Goal: Contribute content: Contribute content

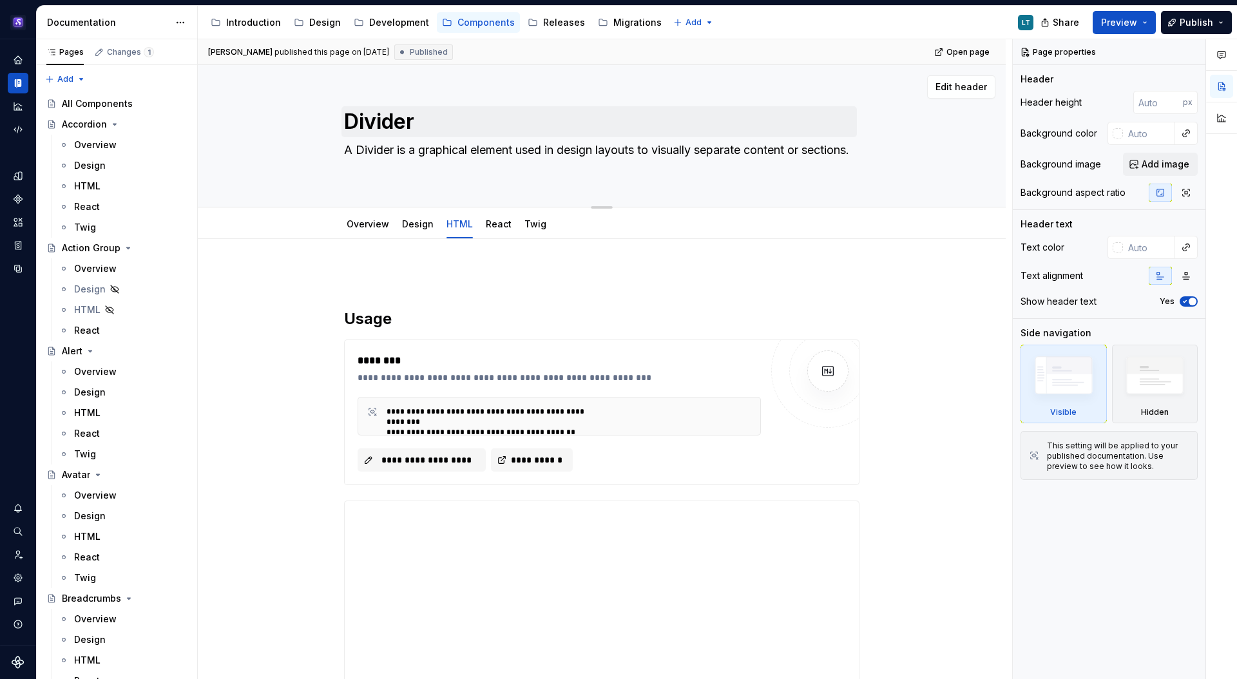
click at [129, 101] on div "All Components" at bounding box center [97, 103] width 71 height 13
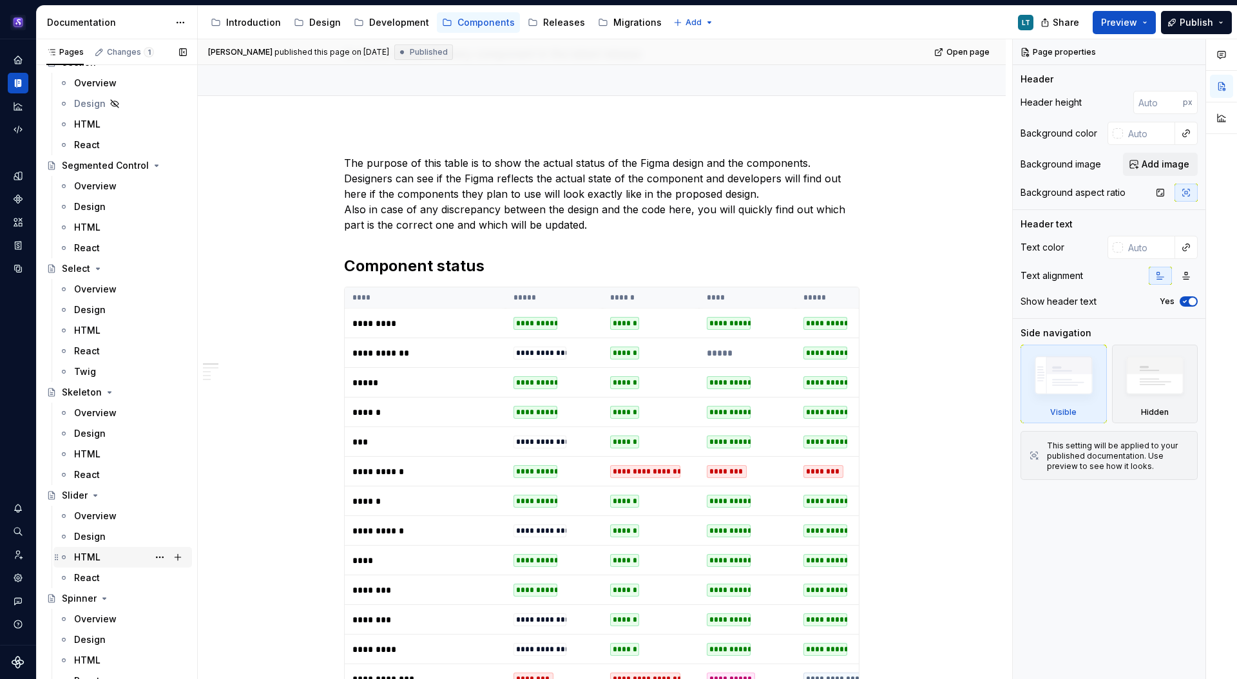
scroll to position [5924, 0]
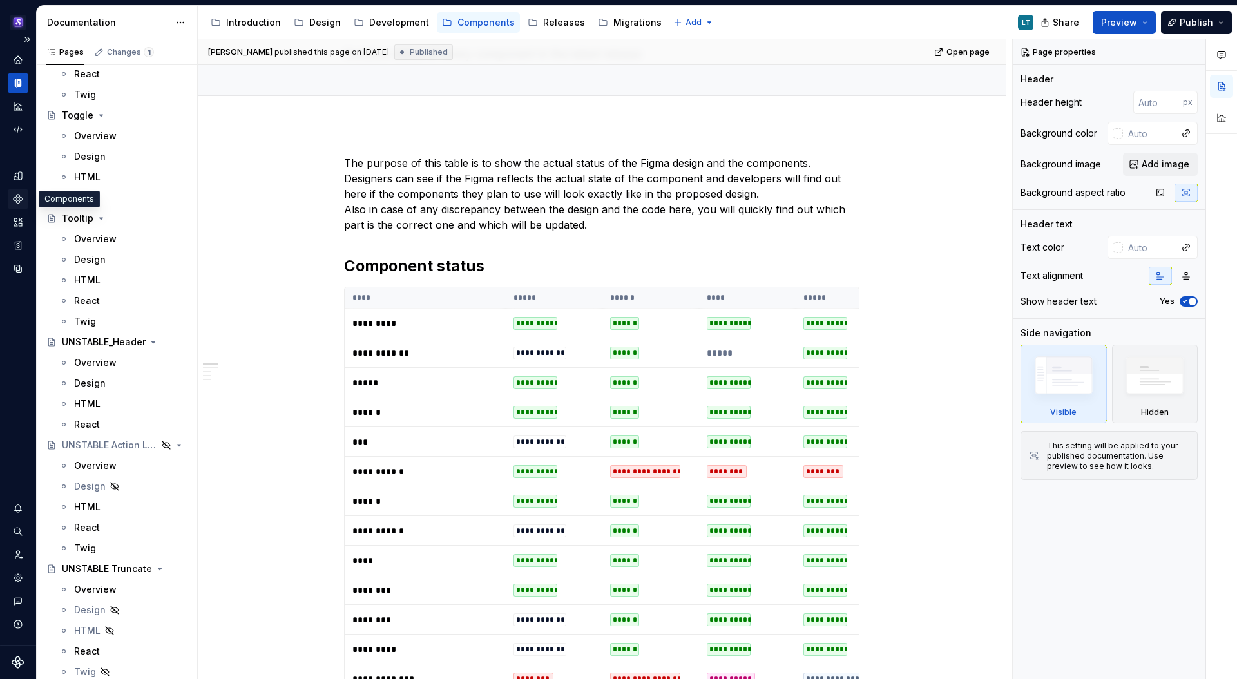
click at [17, 195] on icon "Components" at bounding box center [18, 198] width 9 height 9
type textarea "*"
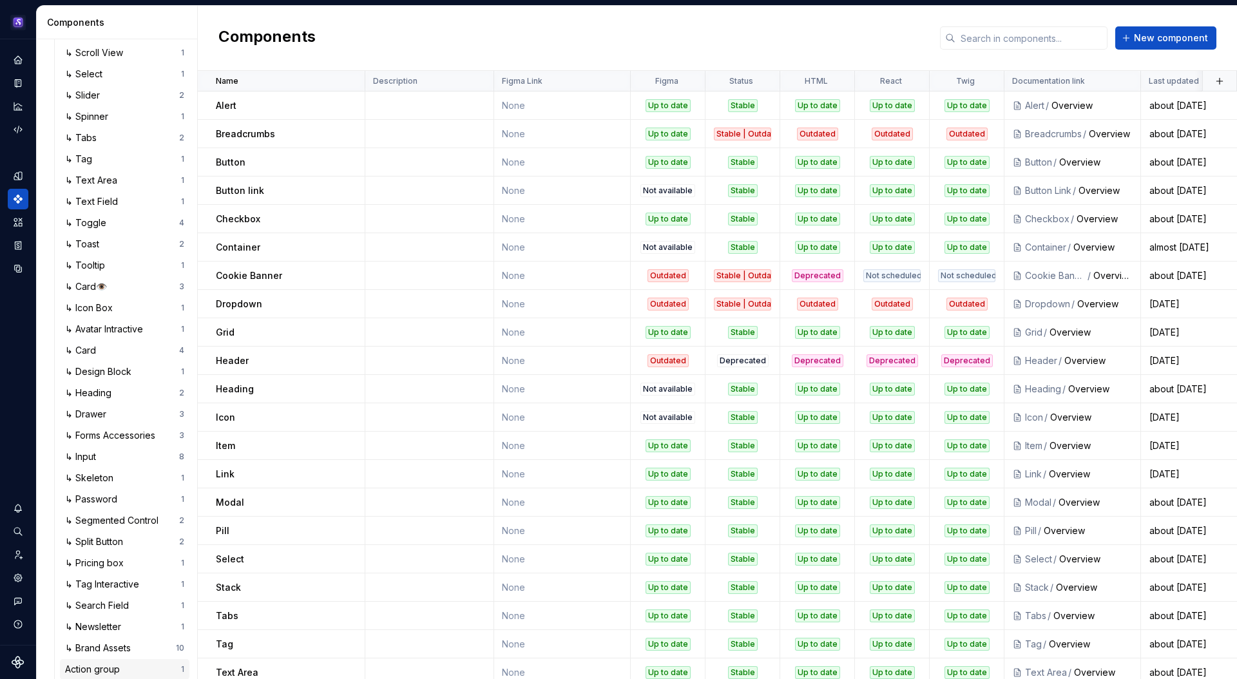
scroll to position [517, 0]
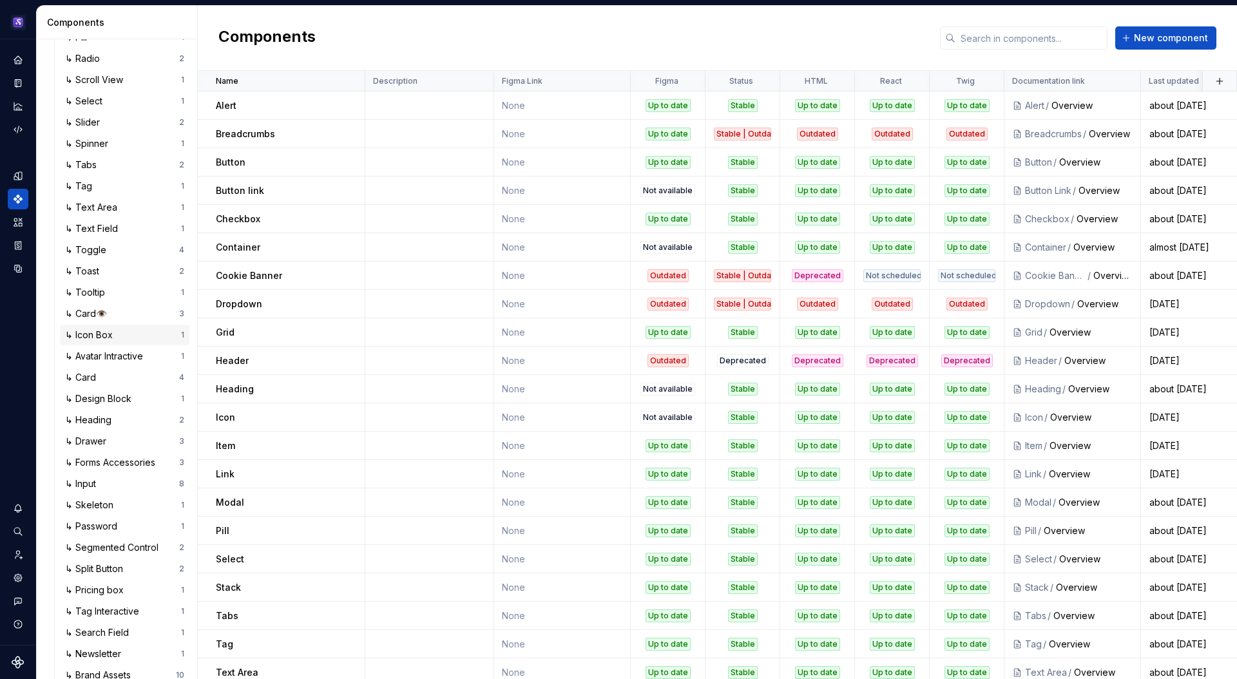
click at [102, 332] on div "↳ Icon Box" at bounding box center [91, 334] width 53 height 13
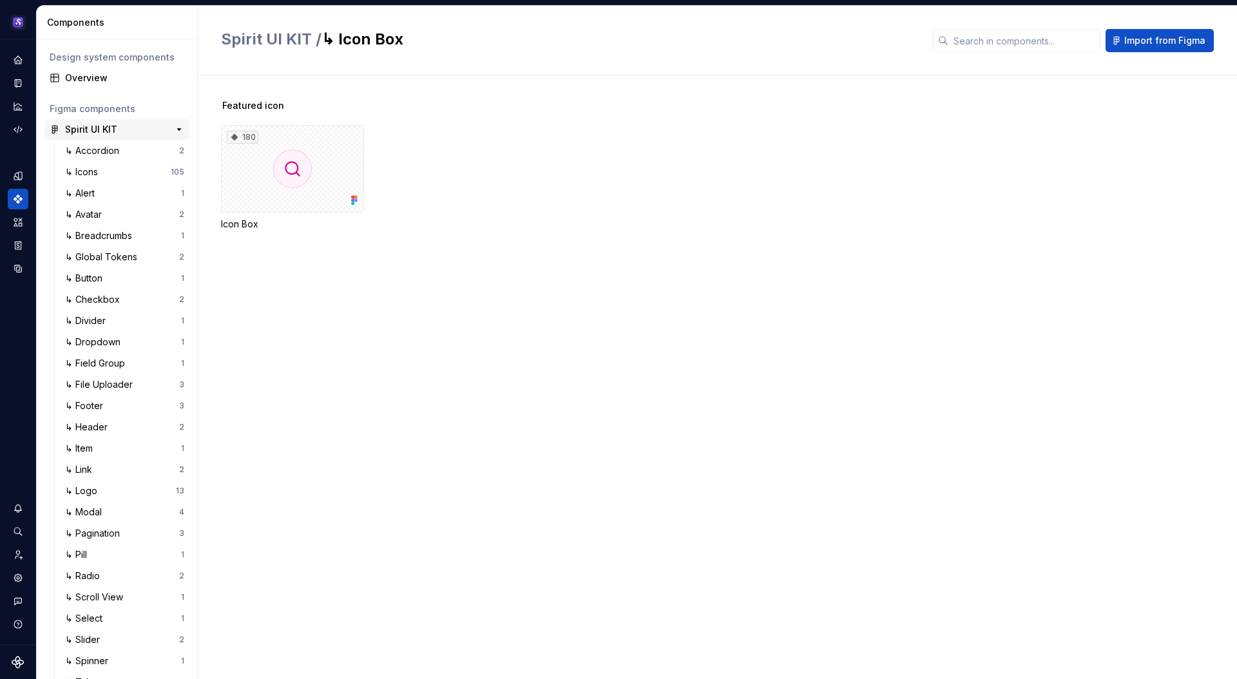
click at [100, 127] on div "Spirit UI KIT" at bounding box center [91, 129] width 52 height 13
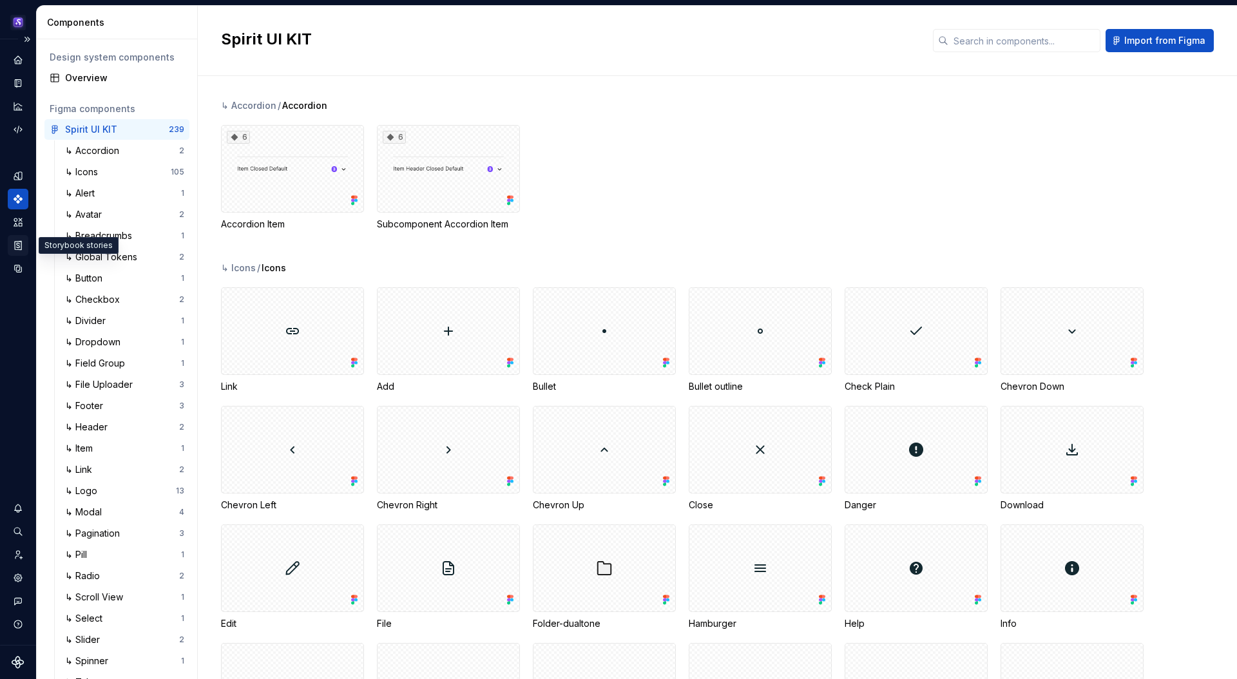
click at [23, 246] on div "Storybook stories" at bounding box center [18, 245] width 21 height 21
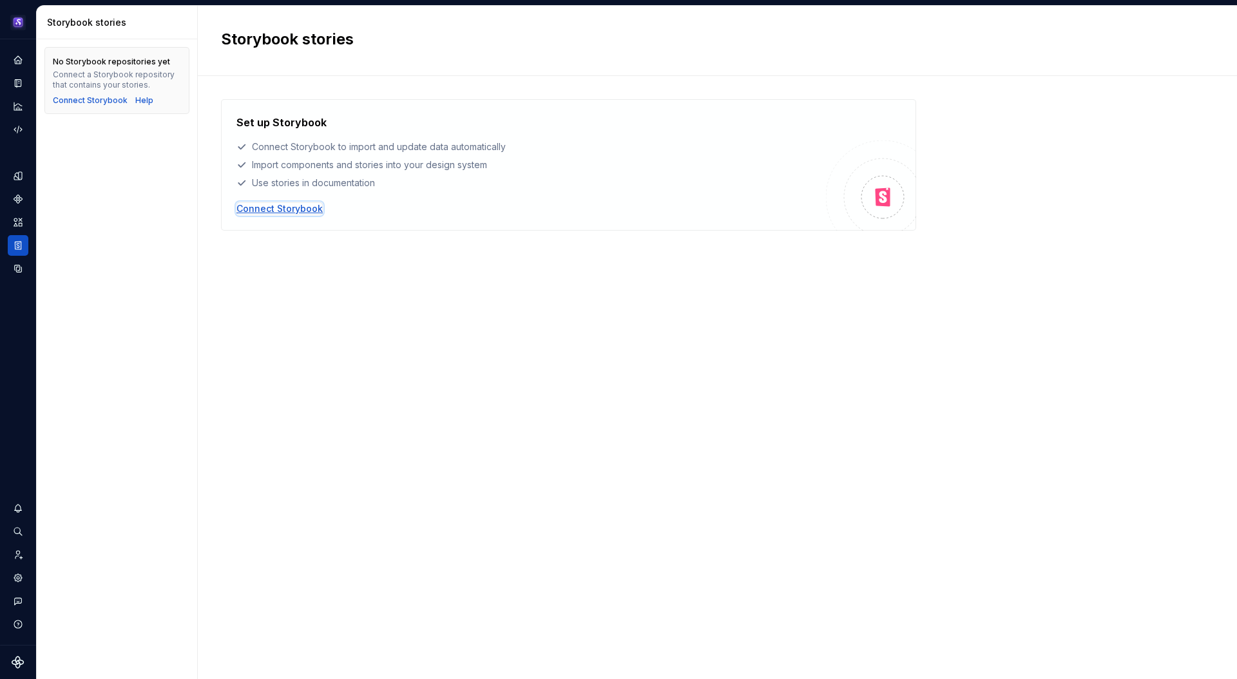
click at [293, 204] on div "Connect Storybook" at bounding box center [279, 208] width 86 height 13
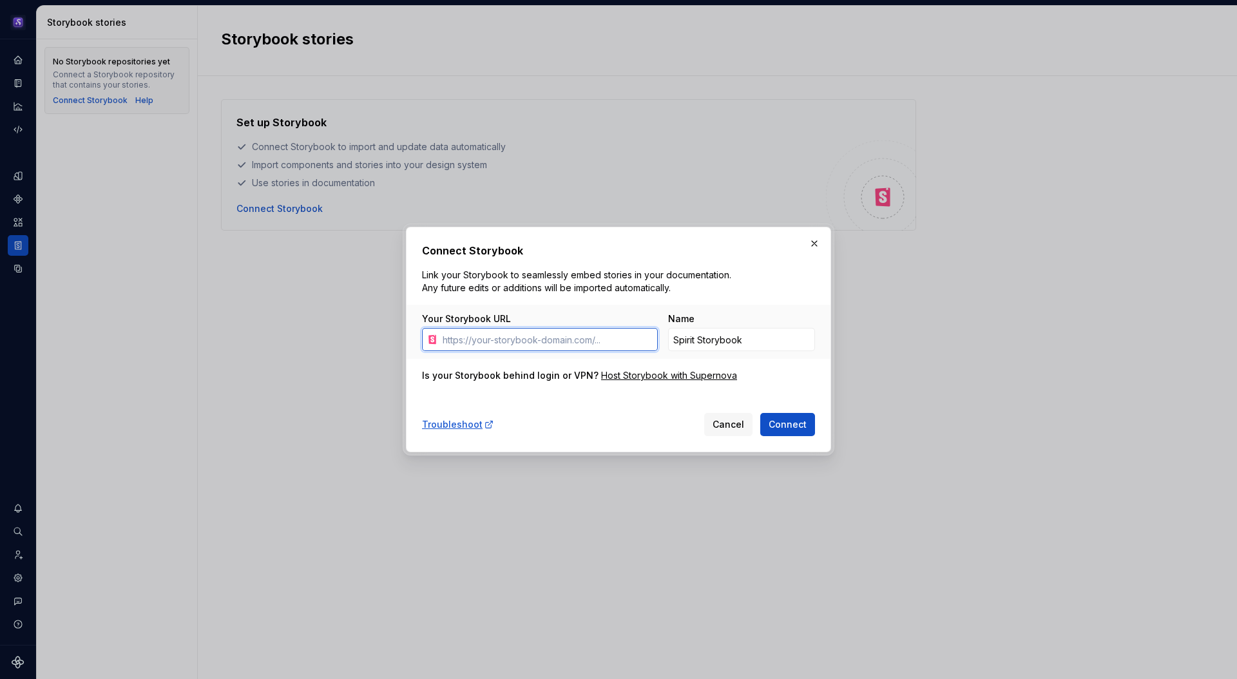
paste input "[URL][DOMAIN_NAME]"
type input "[URL][DOMAIN_NAME]"
click at [694, 337] on input "Spirit Storybook" at bounding box center [741, 339] width 147 height 23
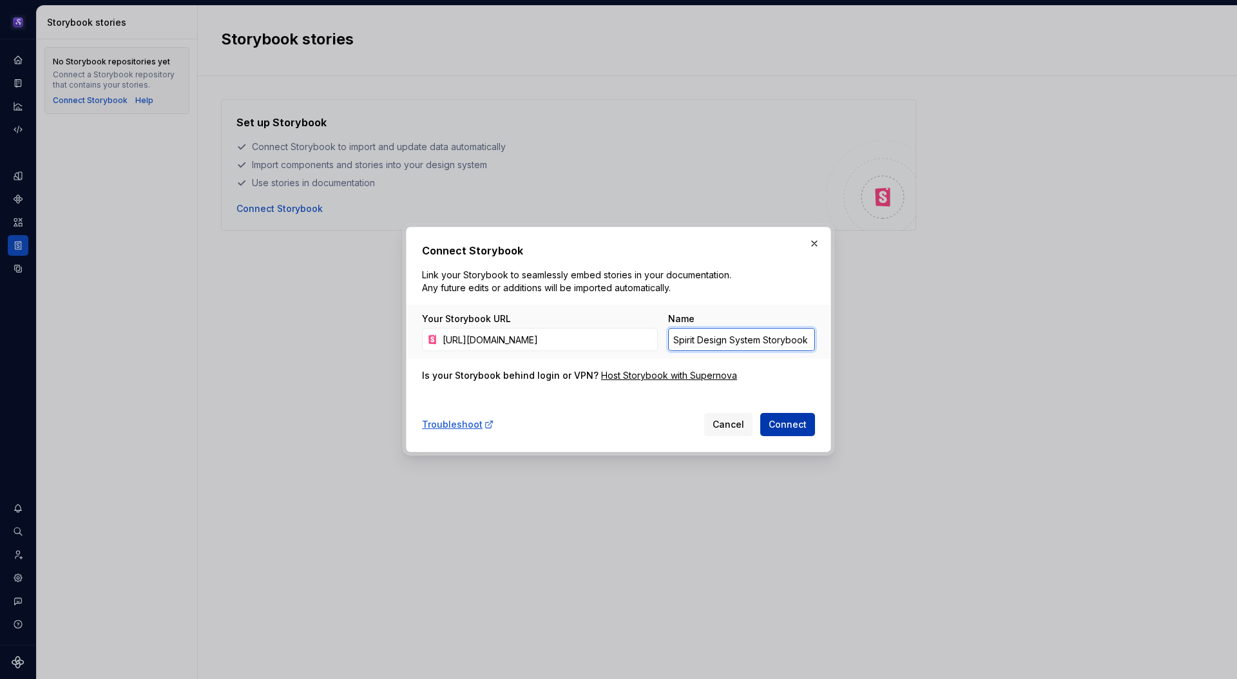
type input "Spirit Design System Storybook"
click at [789, 426] on span "Connect" at bounding box center [787, 424] width 38 height 13
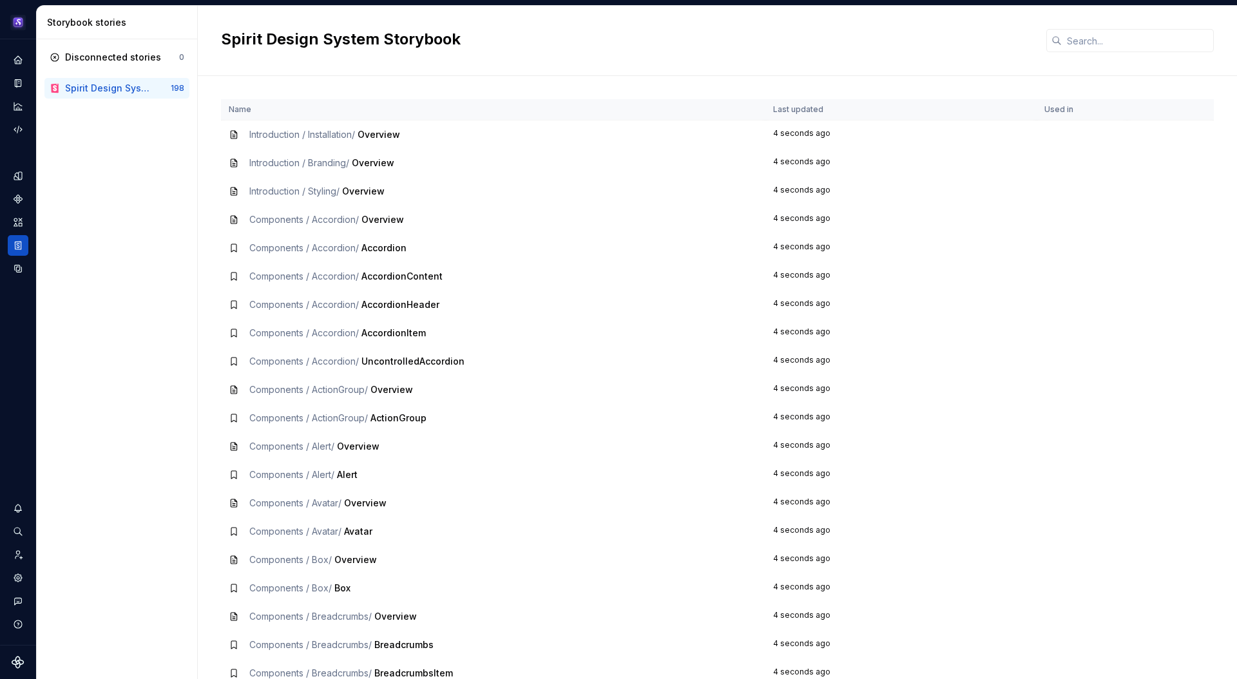
click at [359, 146] on td "Introduction / Installation / Overview" at bounding box center [493, 134] width 544 height 29
click at [351, 135] on span "Introduction / Installation /" at bounding box center [302, 134] width 106 height 11
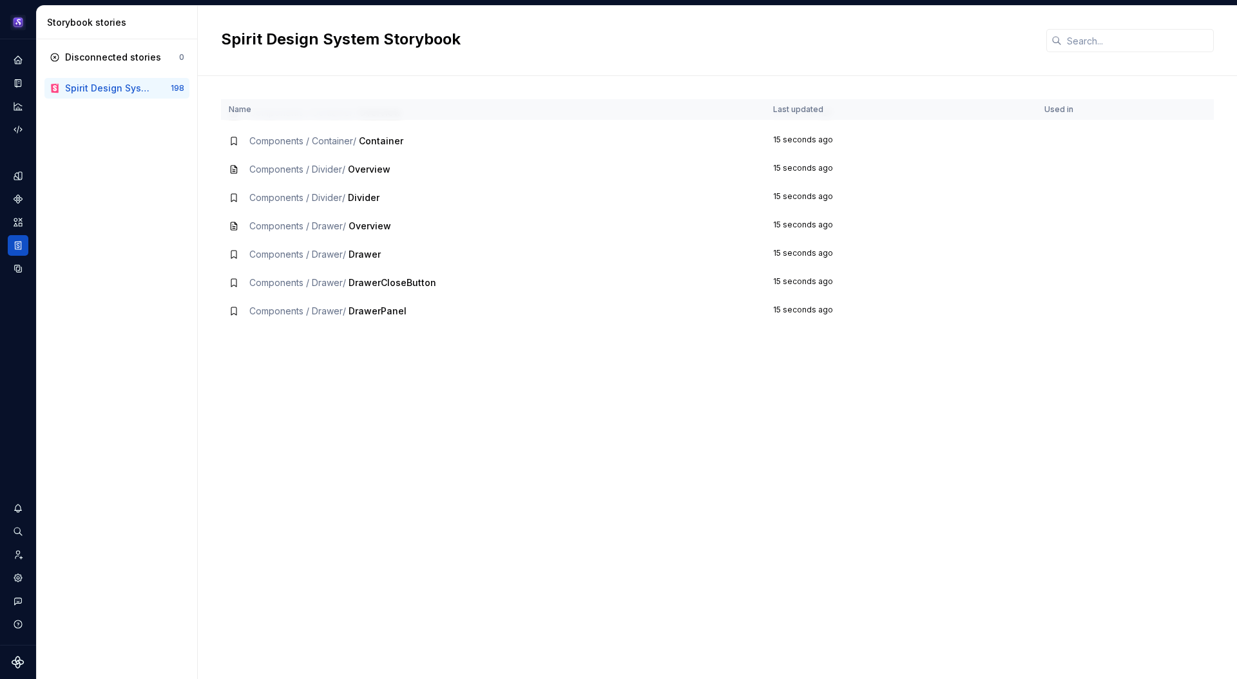
scroll to position [747, 0]
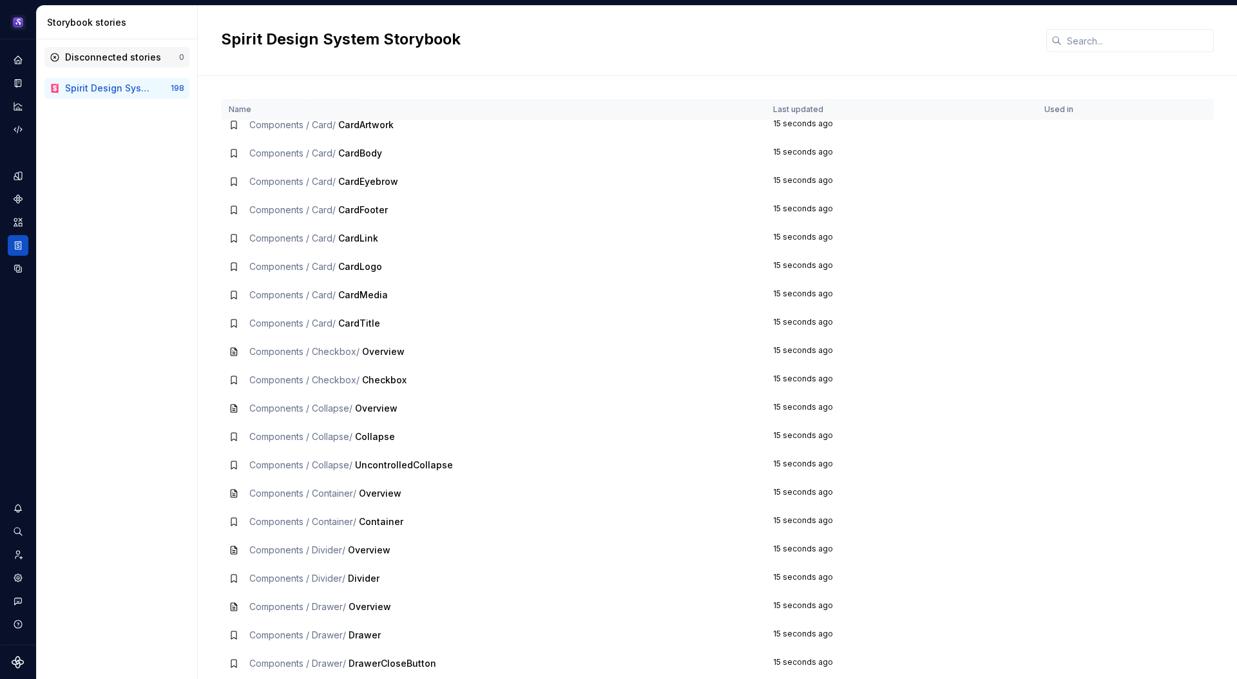
click at [88, 54] on div "Disconnected stories" at bounding box center [113, 57] width 96 height 13
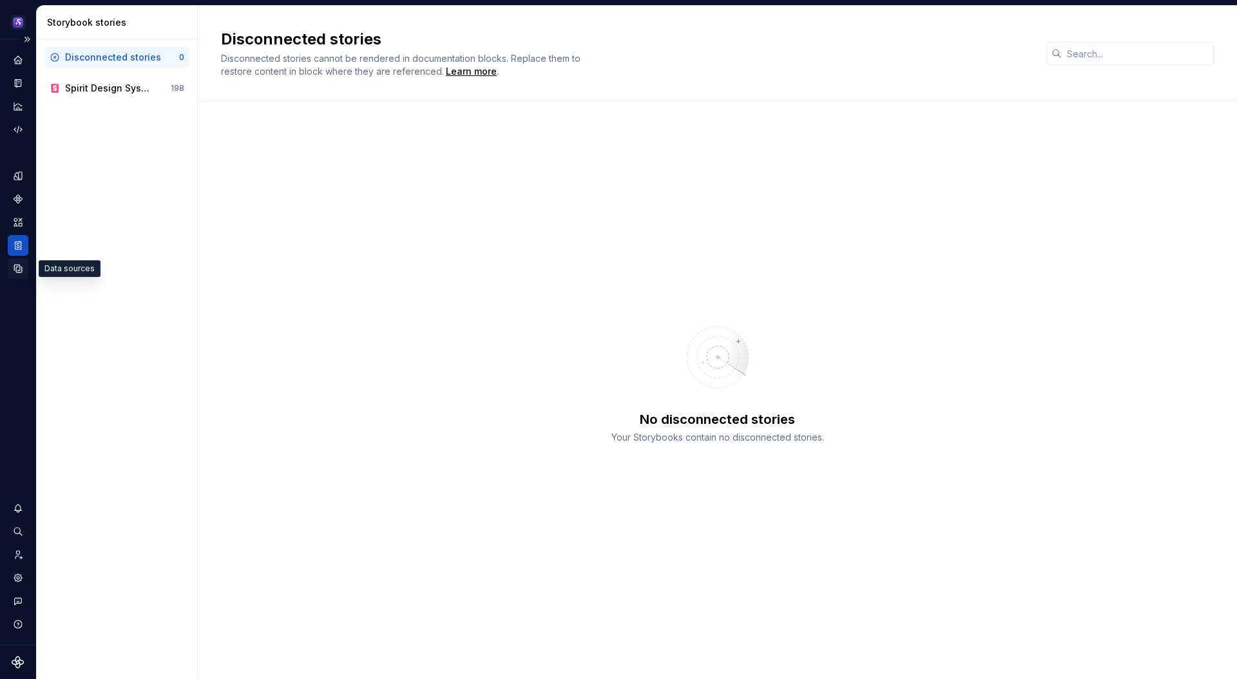
click at [24, 267] on div "Data sources" at bounding box center [18, 268] width 21 height 21
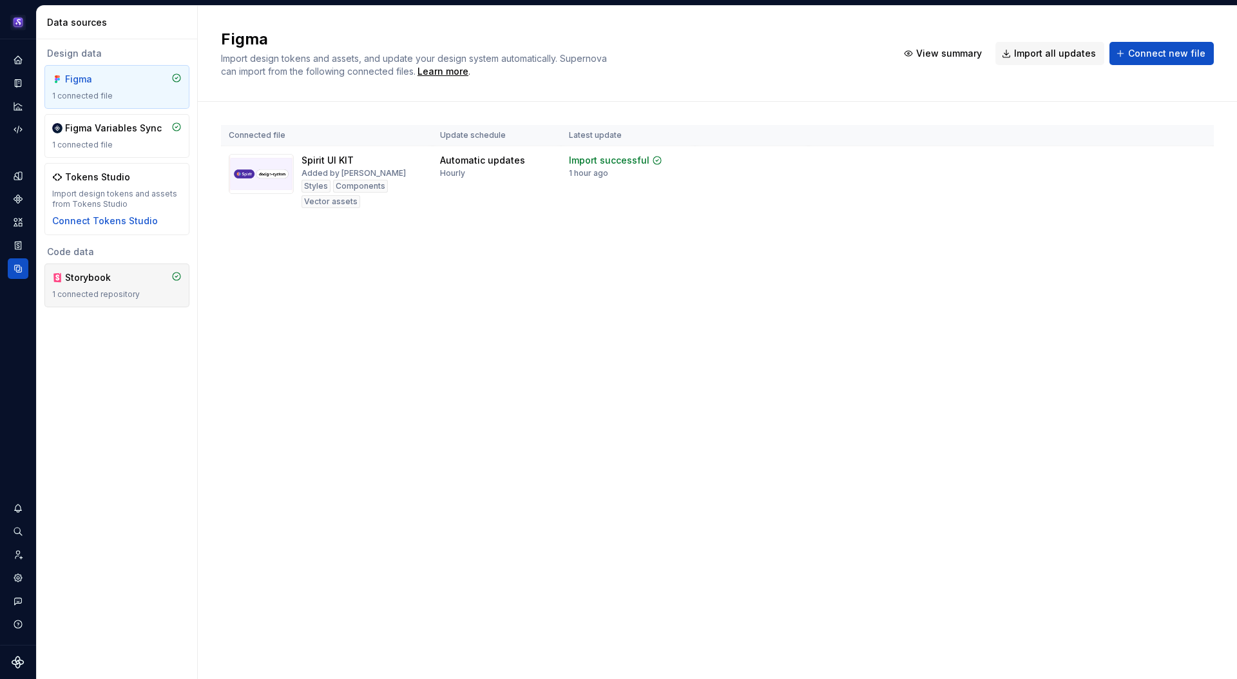
click at [122, 292] on div "1 connected repository" at bounding box center [116, 294] width 129 height 10
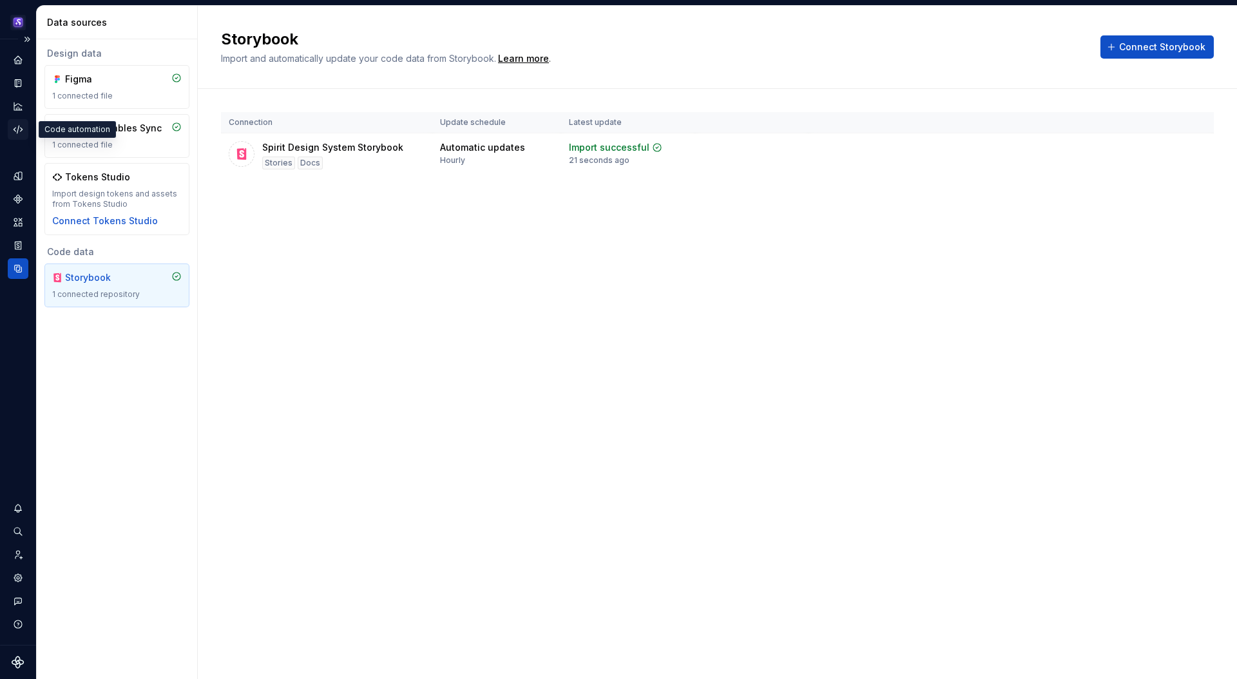
click at [15, 126] on icon "Code automation" at bounding box center [18, 130] width 12 height 12
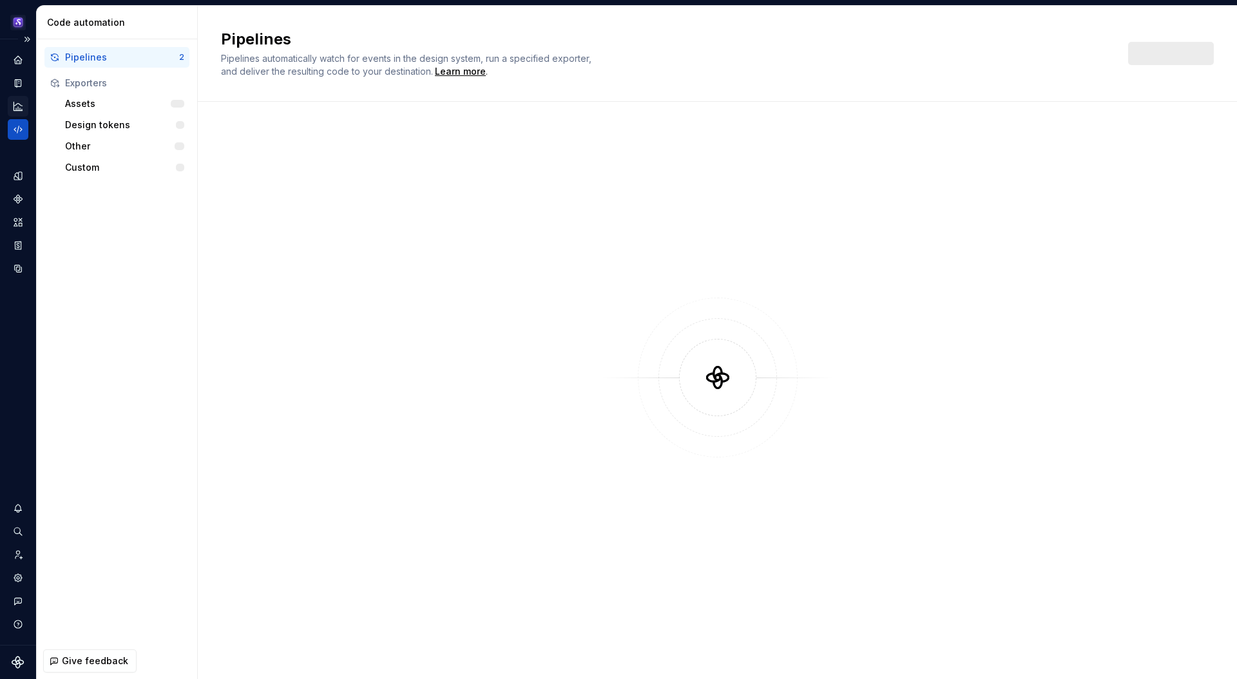
click at [16, 106] on icon "Analytics" at bounding box center [18, 106] width 12 height 12
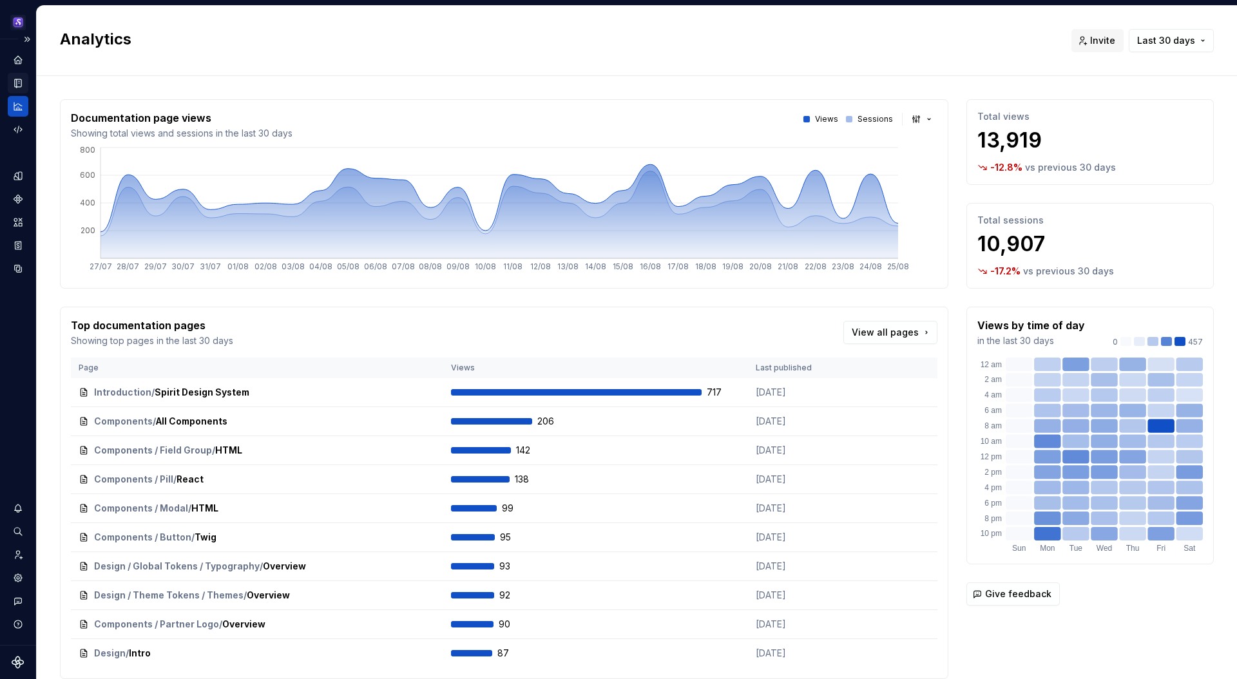
click at [15, 81] on icon "Documentation" at bounding box center [18, 83] width 12 height 12
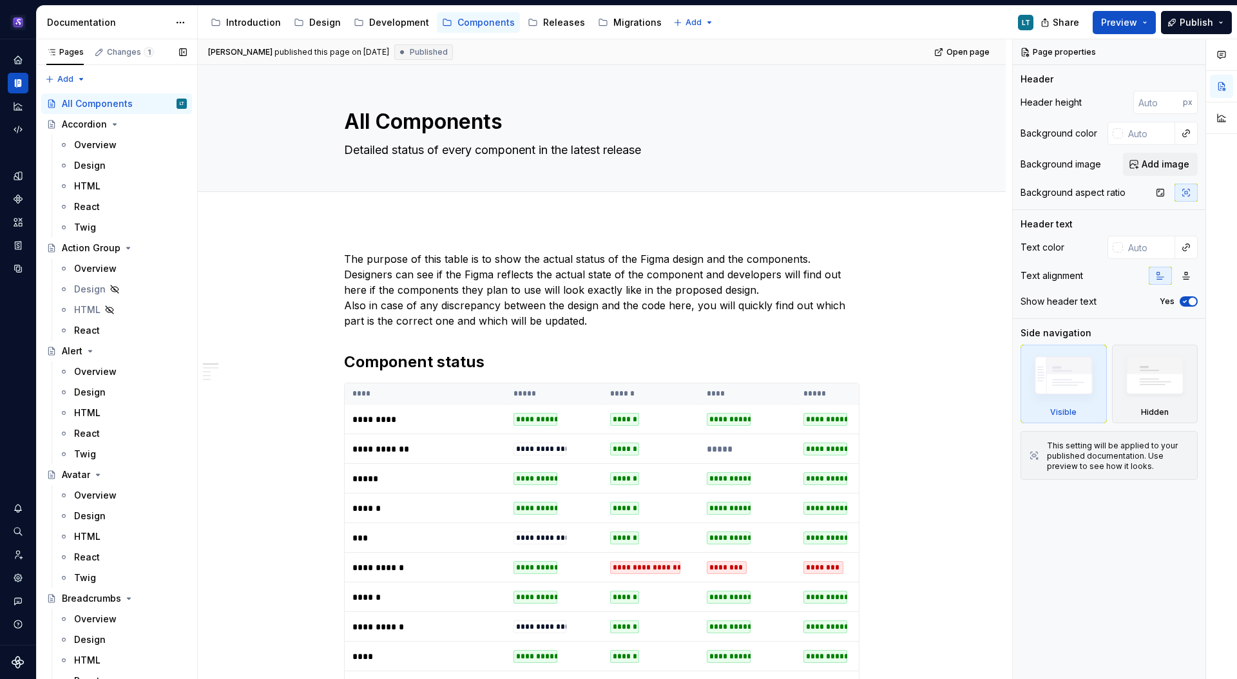
click at [61, 77] on div "Pages Changes 1 Add Accessibility guide for tree Page tree. Navigate the tree w…" at bounding box center [116, 361] width 161 height 645
click at [93, 122] on div "New group" at bounding box center [107, 125] width 84 height 13
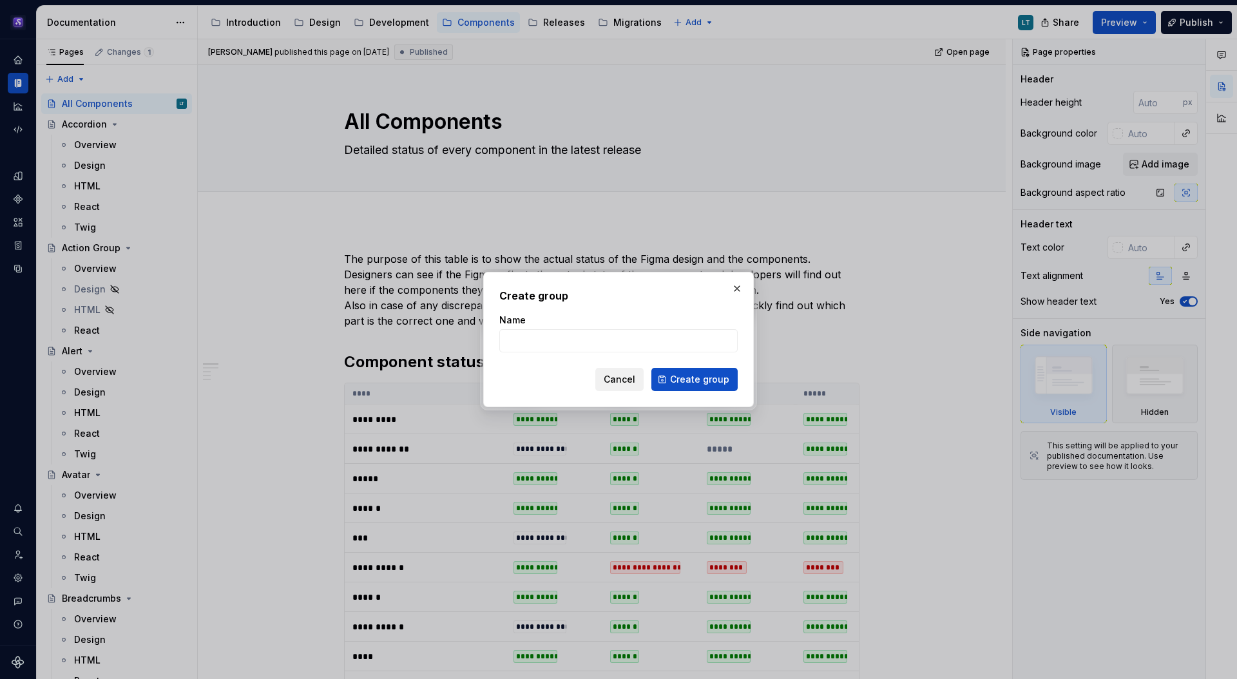
click at [626, 377] on span "Cancel" at bounding box center [619, 379] width 32 height 13
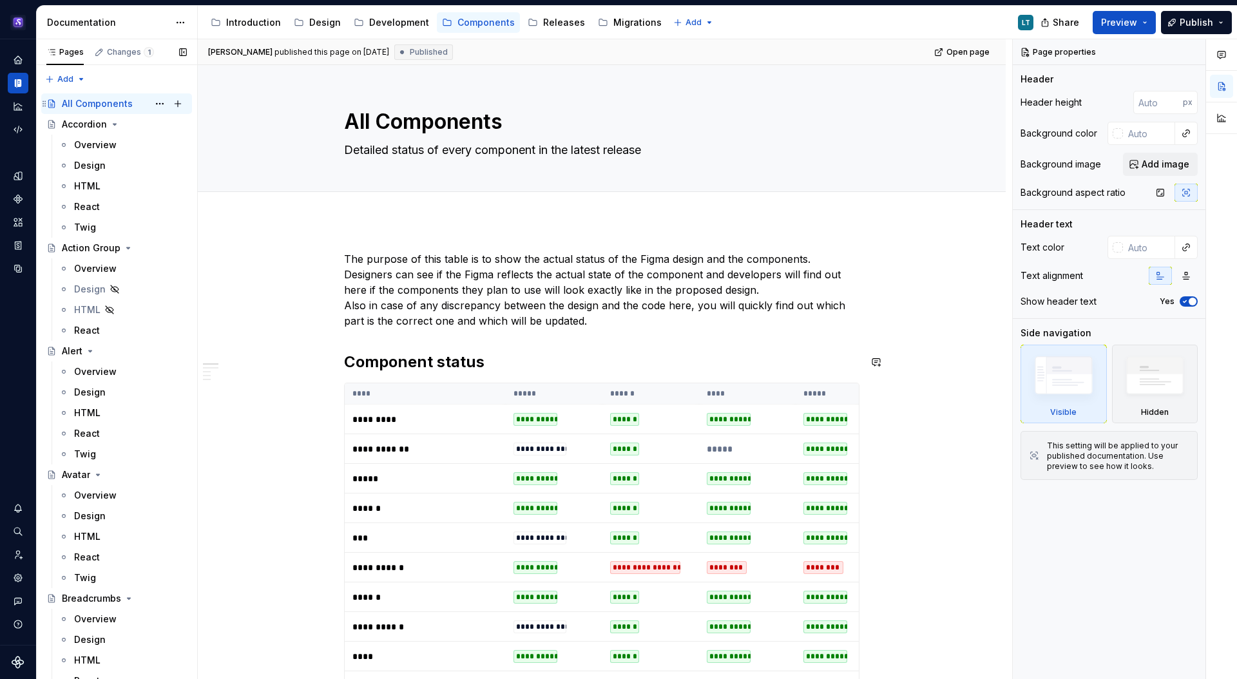
type textarea "*"
click at [77, 79] on div "Pages Changes 1 Add Accessibility guide for tree Page tree. Navigate the tree w…" at bounding box center [116, 361] width 161 height 645
click at [80, 100] on div "New page" at bounding box center [107, 104] width 84 height 13
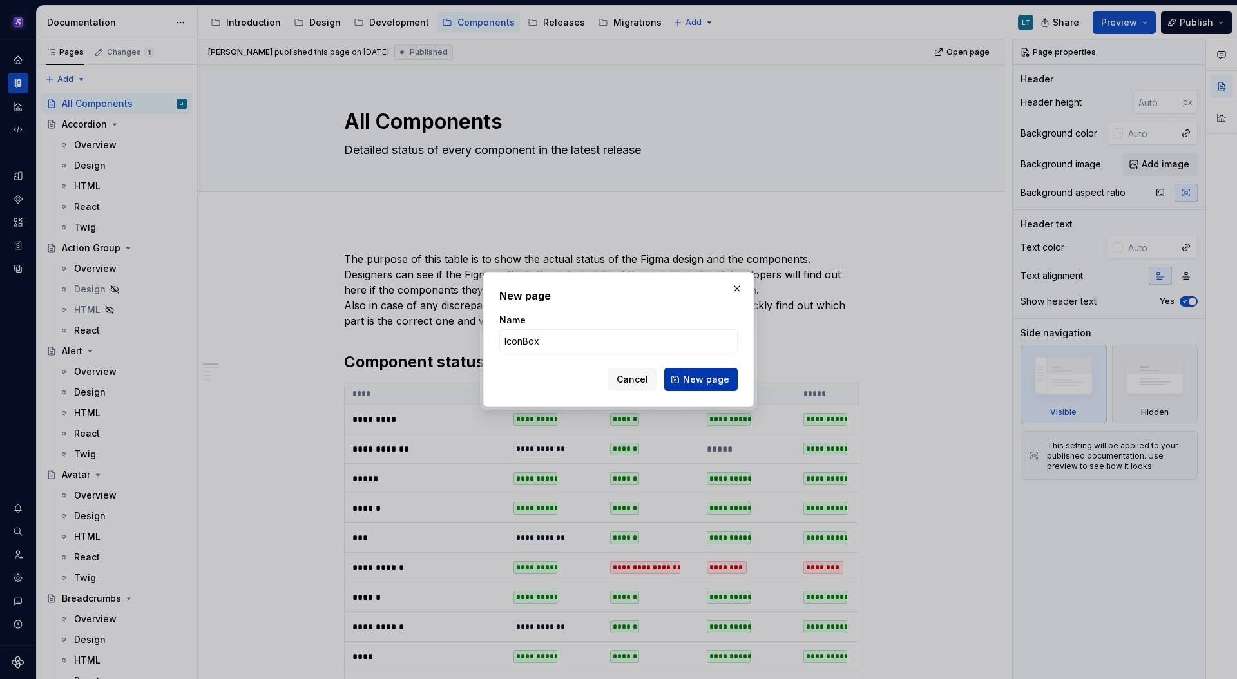
type input "IconBox"
click at [698, 392] on div "New page Name IconBox Cancel New page" at bounding box center [618, 339] width 270 height 135
click at [700, 378] on span "New page" at bounding box center [706, 379] width 46 height 13
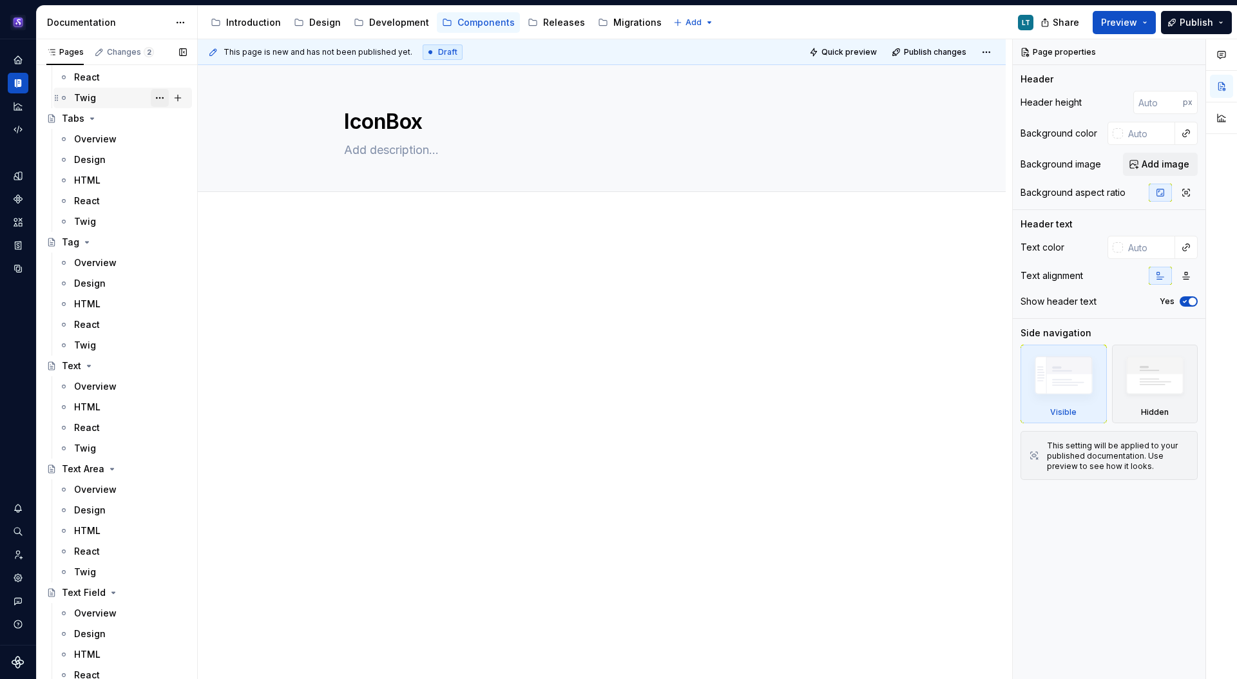
scroll to position [5172, 0]
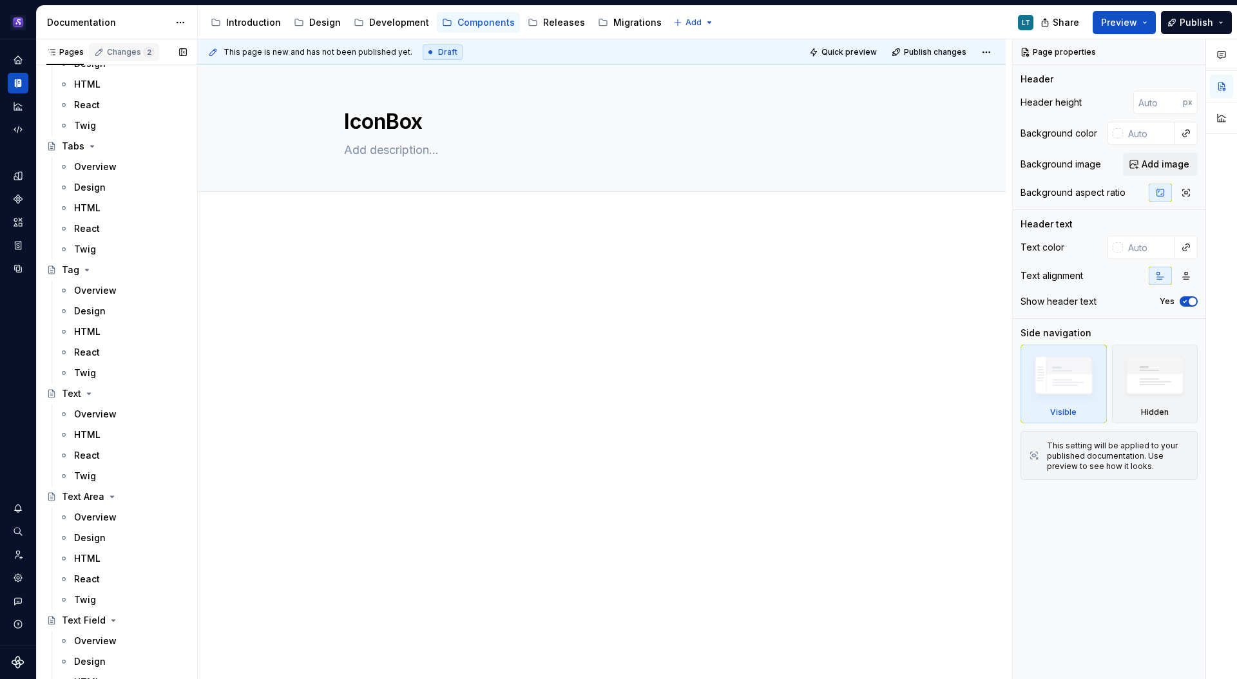
click at [122, 56] on div "Changes 2" at bounding box center [130, 52] width 47 height 10
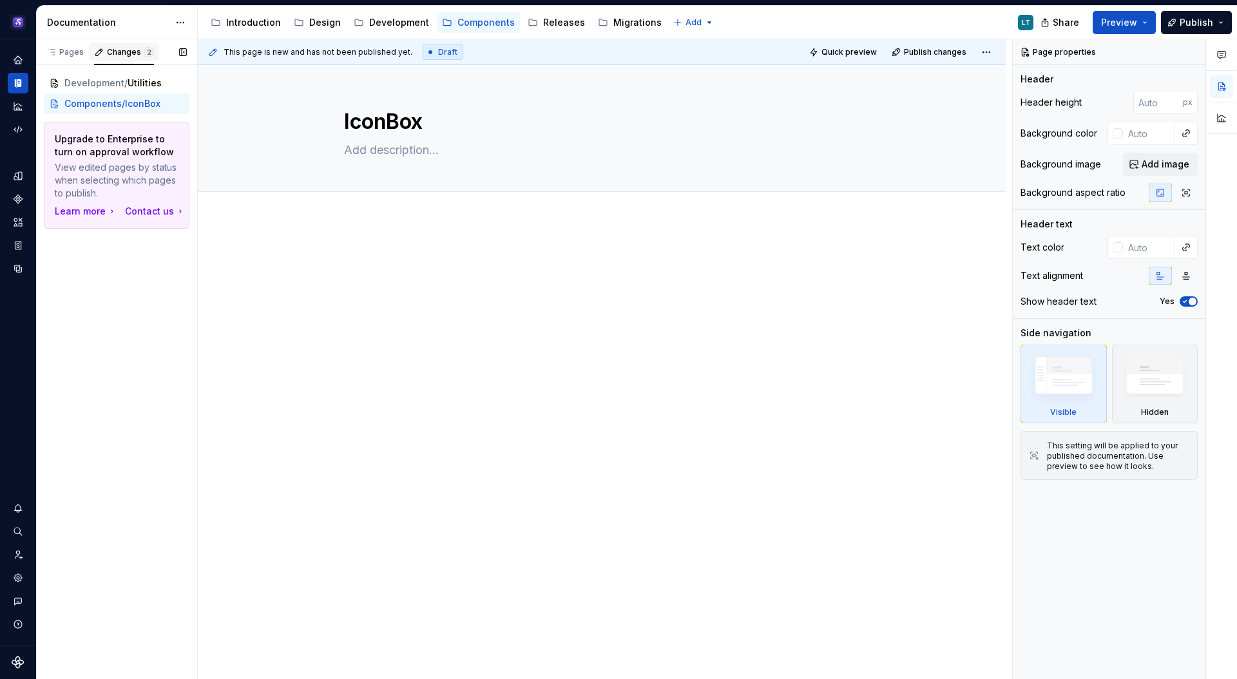
scroll to position [0, 0]
click at [98, 104] on span "Components" at bounding box center [92, 103] width 57 height 13
click at [132, 104] on span "IconBox" at bounding box center [142, 103] width 35 height 13
click at [367, 201] on span "Add tab" at bounding box center [375, 206] width 30 height 10
click at [71, 57] on div "Pages" at bounding box center [64, 52] width 37 height 10
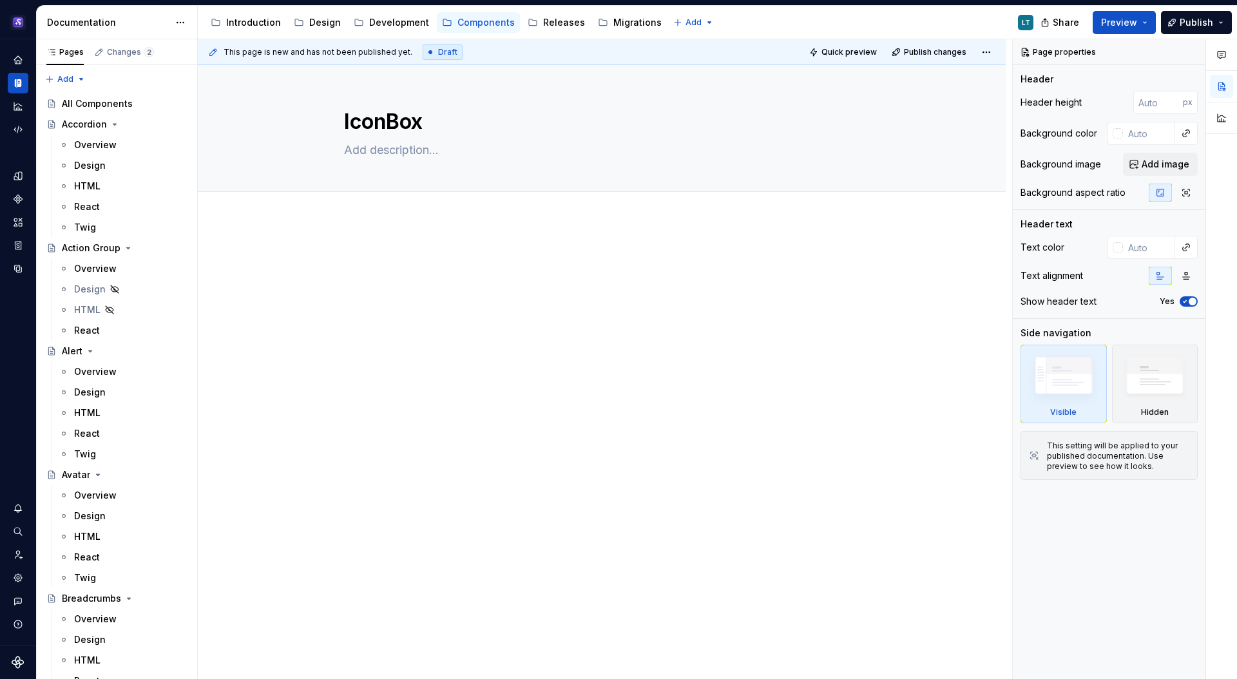
type textarea "*"
click at [368, 201] on span "Add tab" at bounding box center [375, 206] width 30 height 10
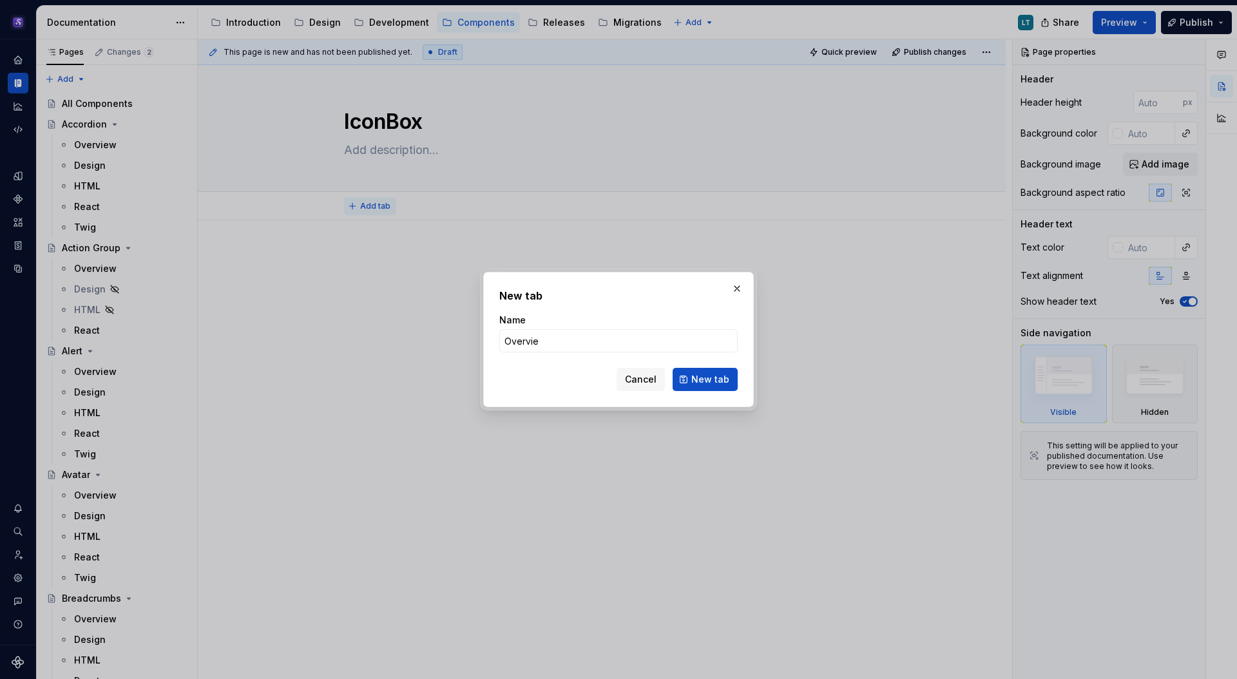
type input "Overview"
click button "New tab" at bounding box center [704, 379] width 65 height 23
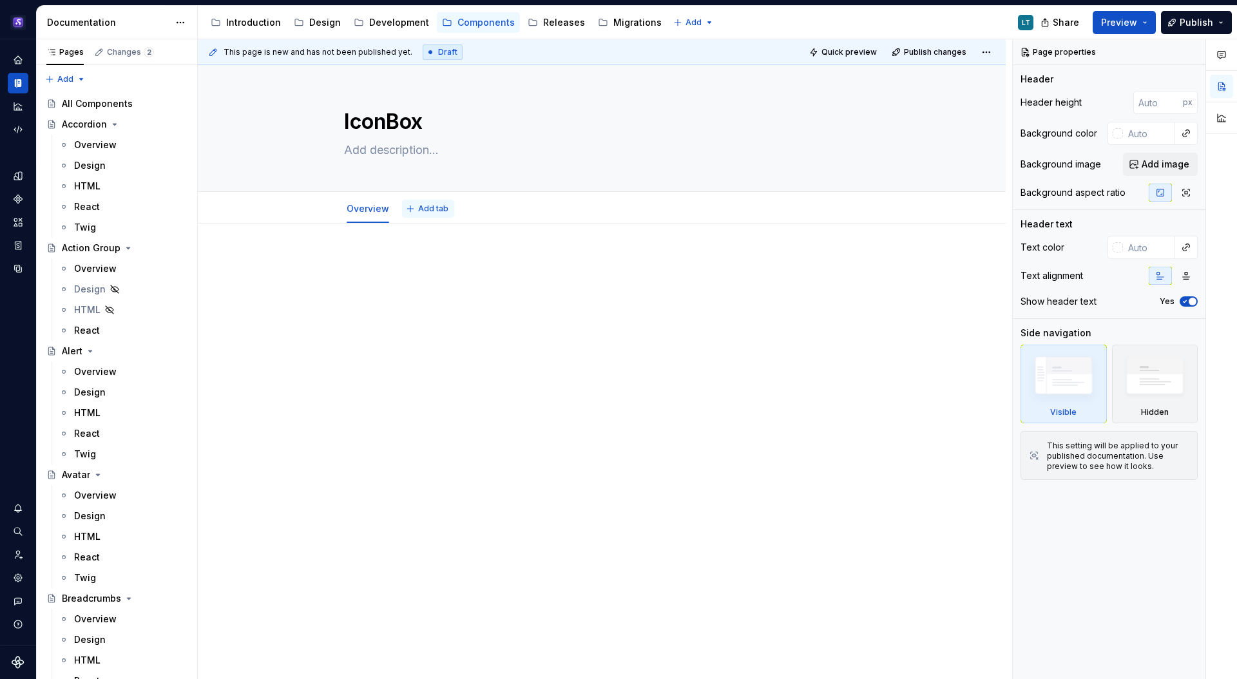
type textarea "*"
click at [424, 207] on span "Add tab" at bounding box center [433, 209] width 30 height 10
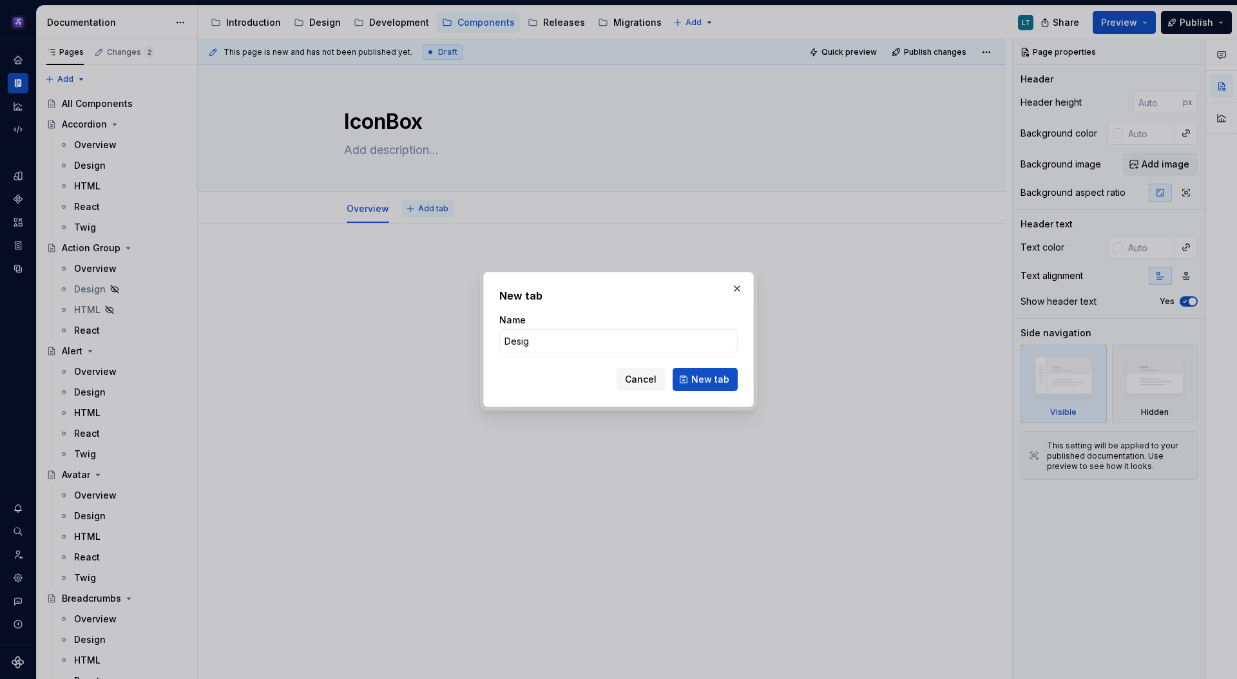
type input "Design"
click at [715, 390] on button "New tab" at bounding box center [704, 379] width 65 height 23
click at [710, 379] on div at bounding box center [602, 372] width 808 height 299
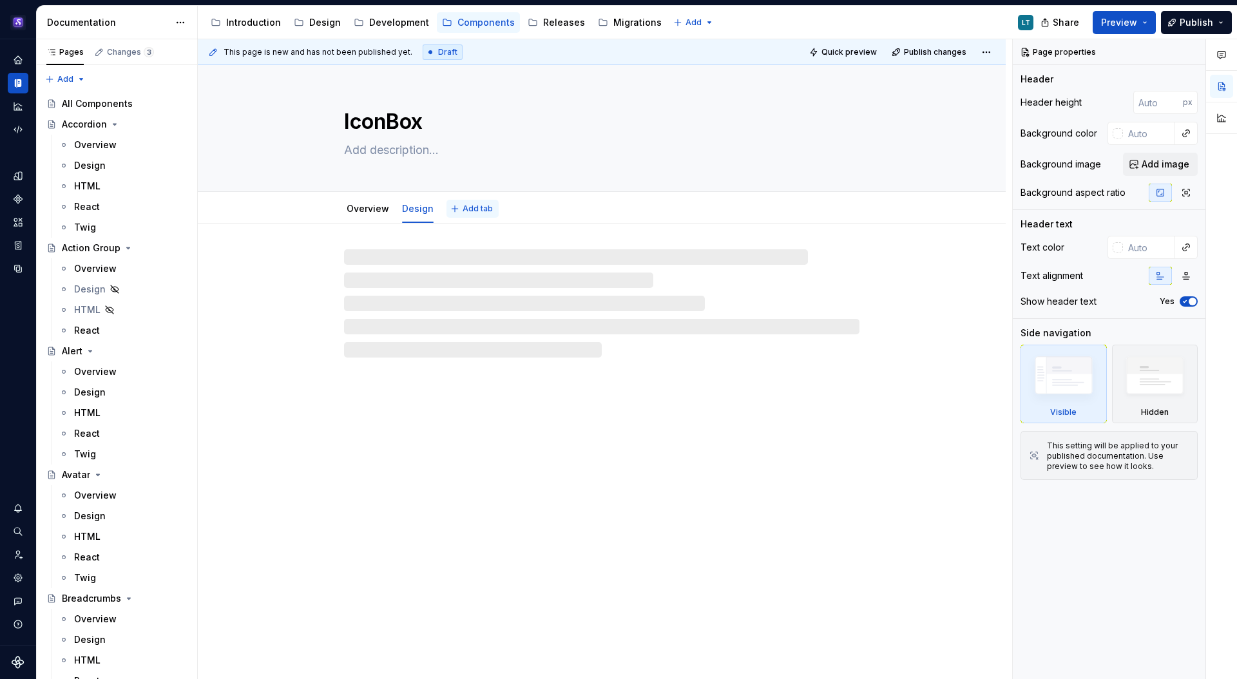
type textarea "*"
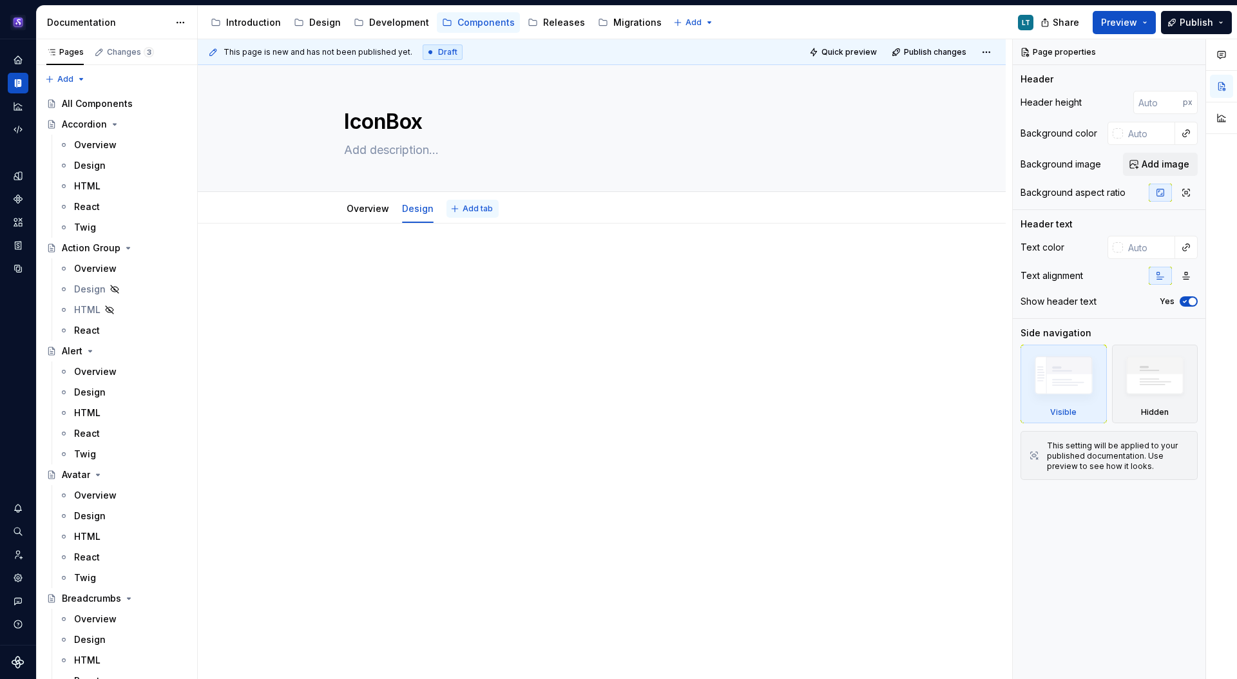
click at [468, 208] on span "Add tab" at bounding box center [477, 209] width 30 height 10
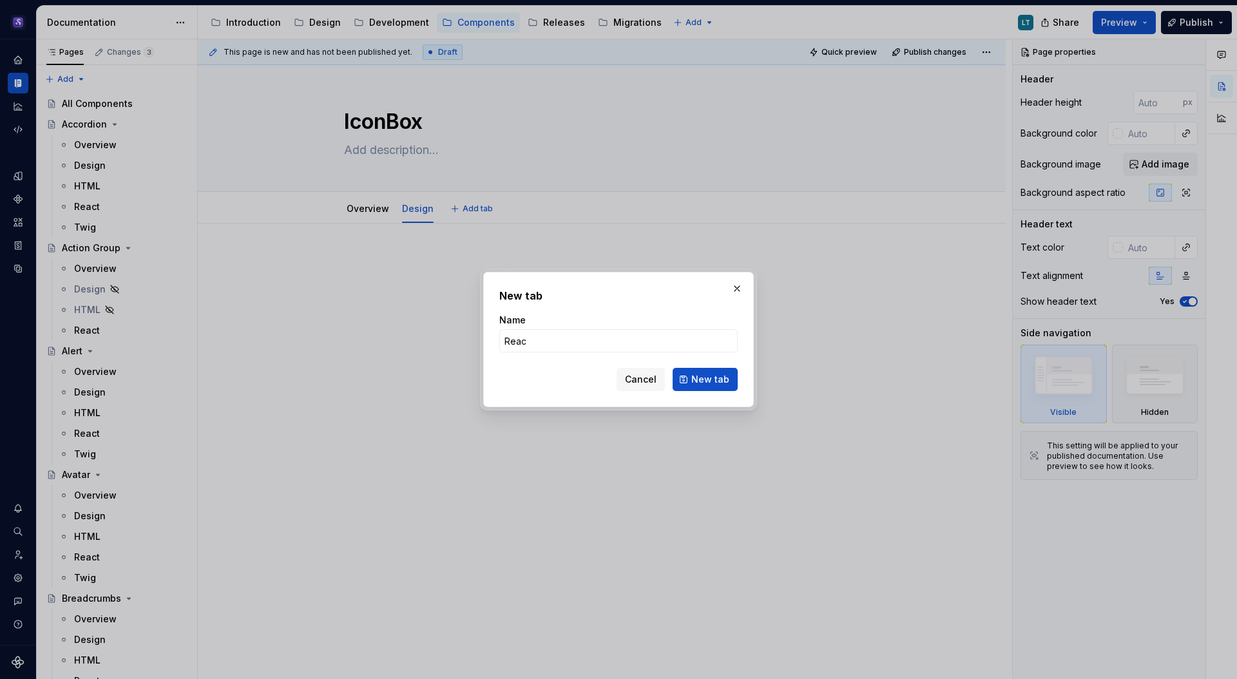
type input "React"
click at [699, 379] on span "New tab" at bounding box center [710, 379] width 38 height 13
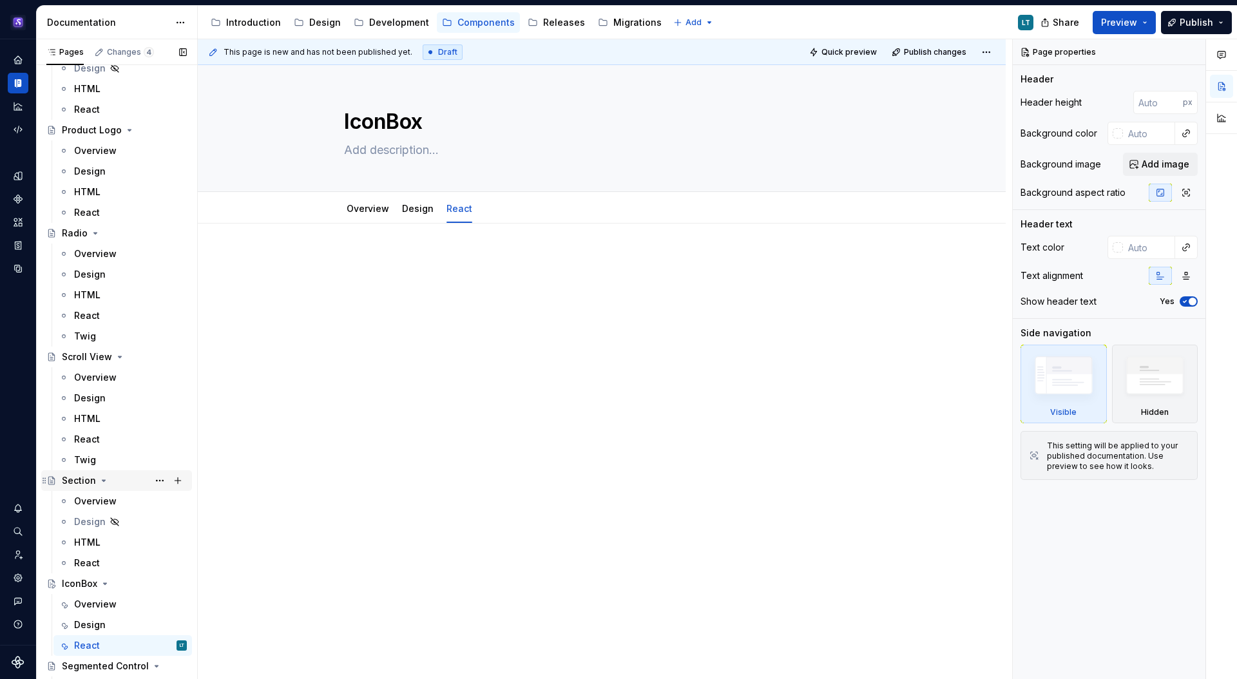
scroll to position [3934, 0]
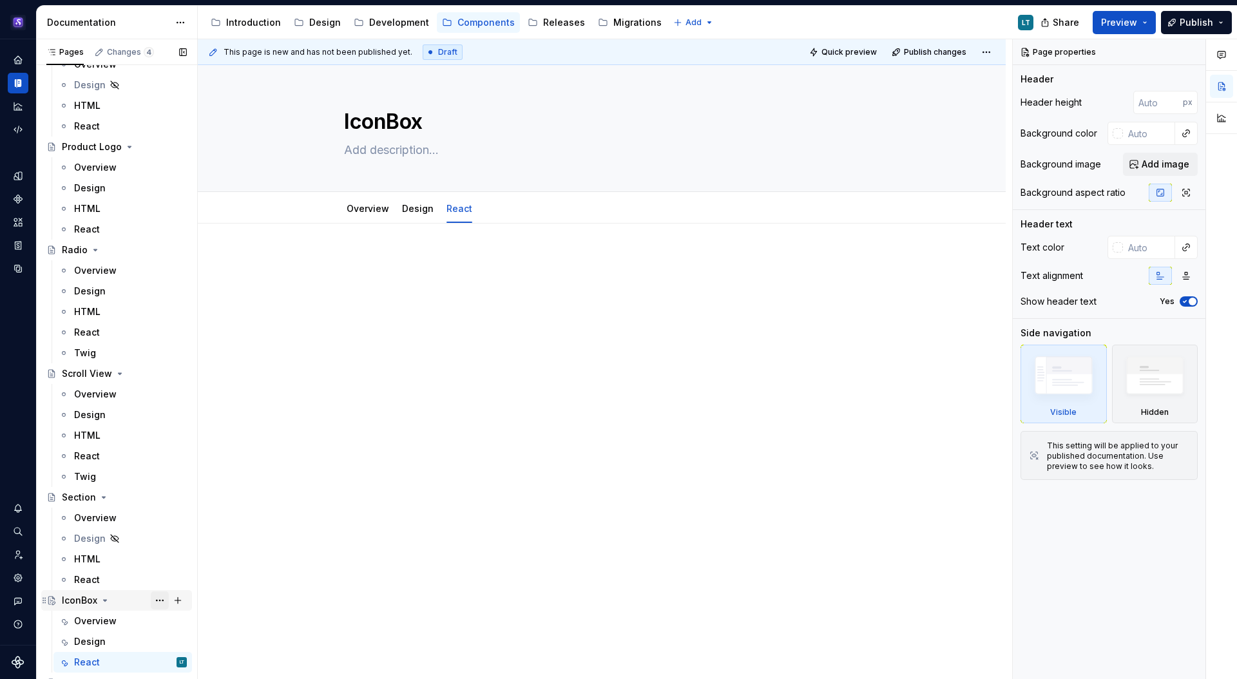
click at [156, 599] on button "Page tree" at bounding box center [160, 600] width 18 height 18
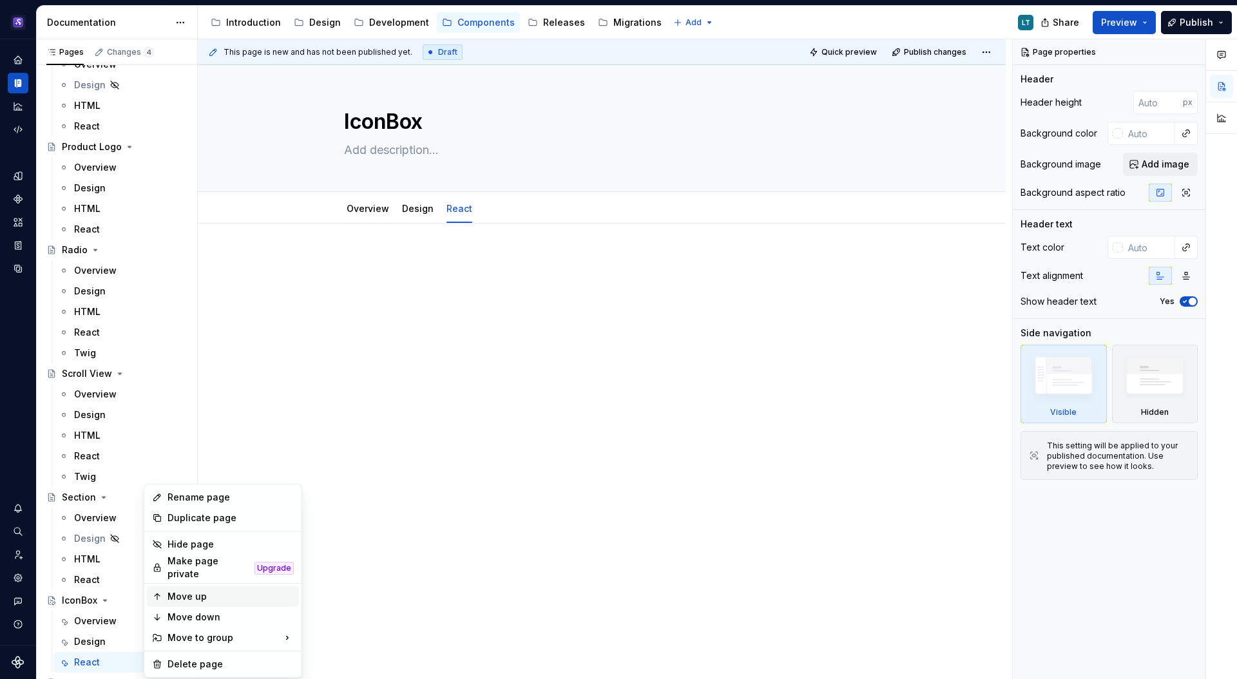
click at [198, 593] on div "Move up" at bounding box center [230, 596] width 126 height 13
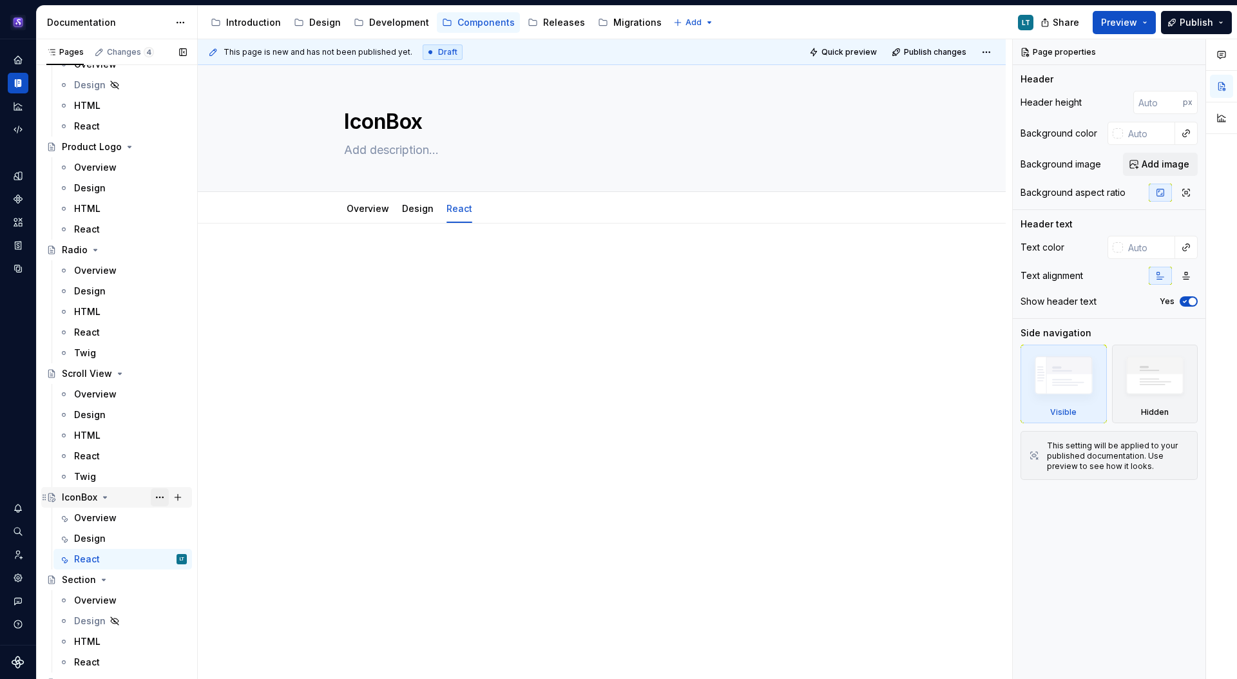
click at [151, 494] on button "Page tree" at bounding box center [160, 497] width 18 height 18
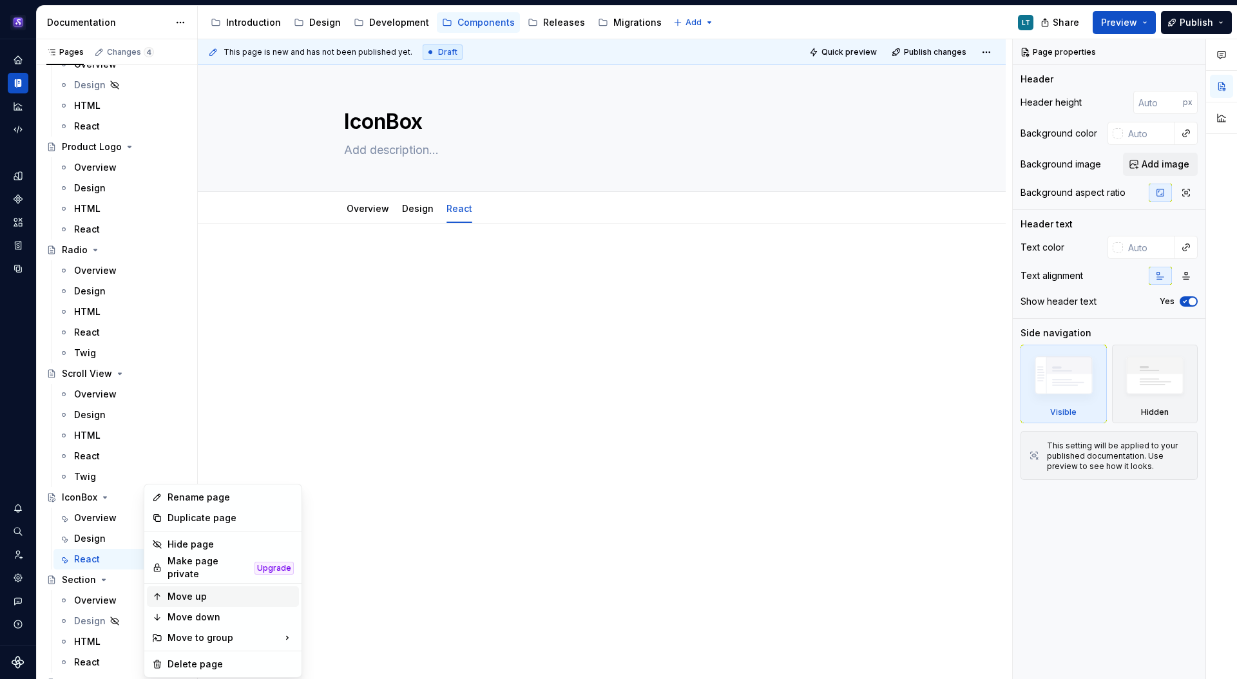
click at [195, 594] on div "Move up" at bounding box center [230, 596] width 126 height 13
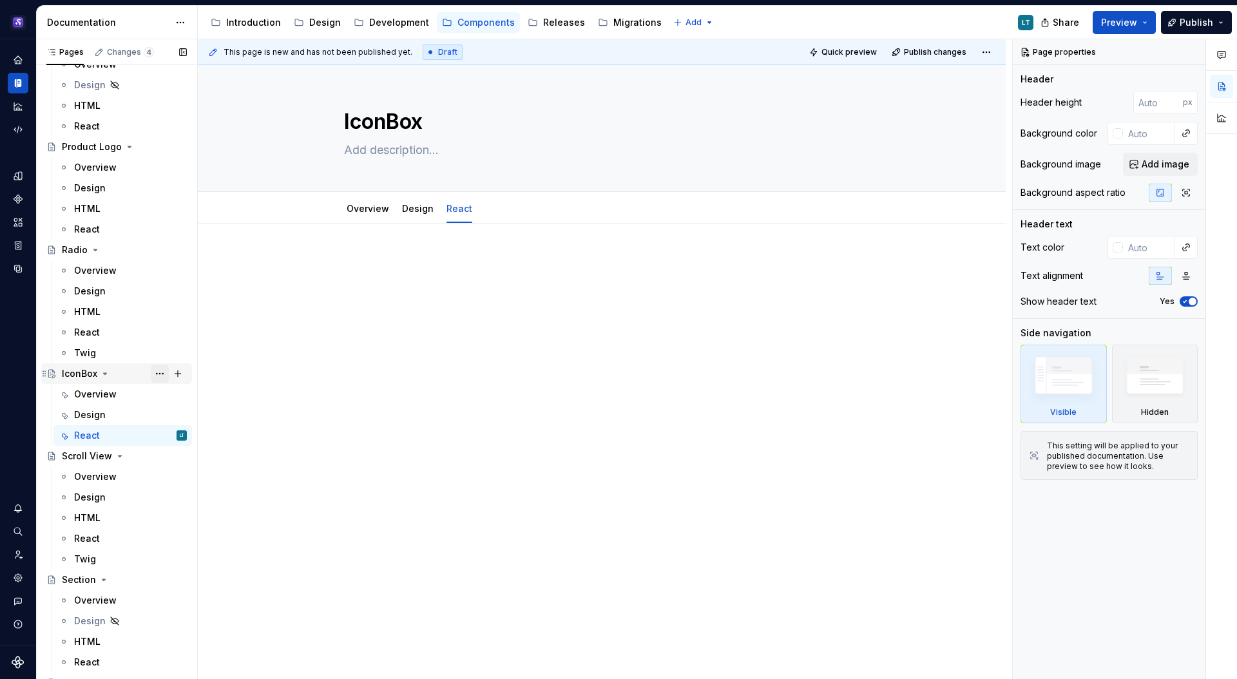
click at [151, 370] on button "Page tree" at bounding box center [160, 374] width 18 height 18
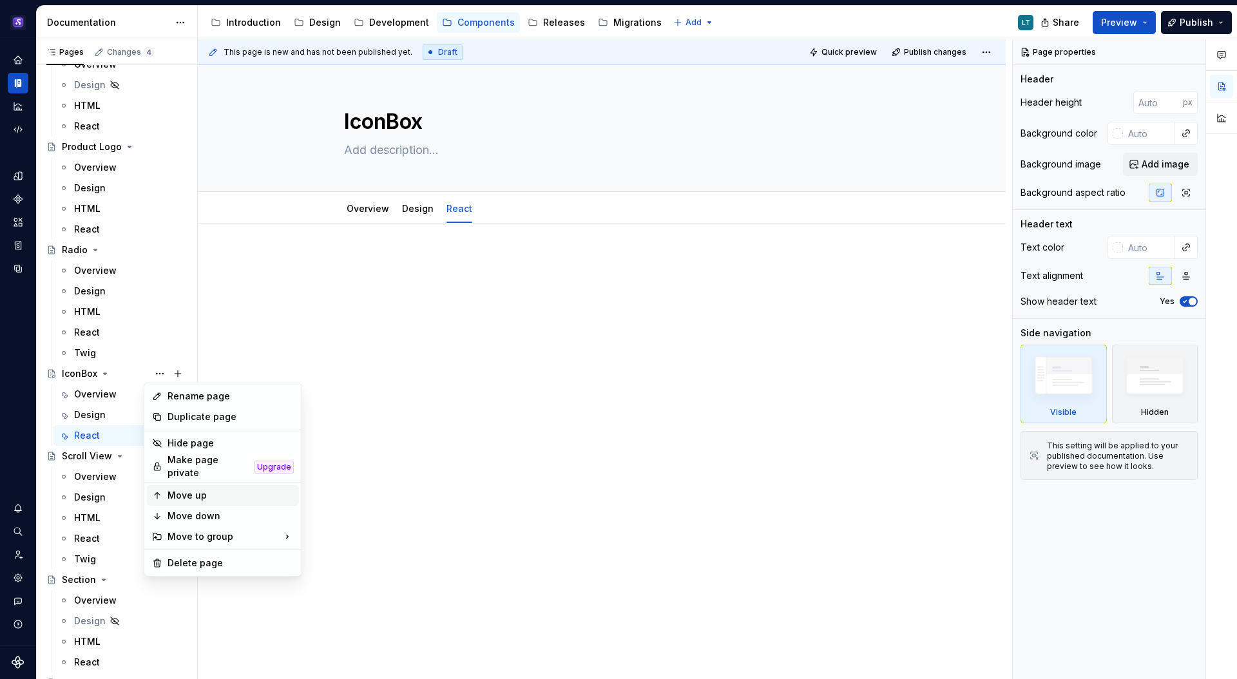
click at [202, 495] on div "Move up" at bounding box center [230, 495] width 126 height 13
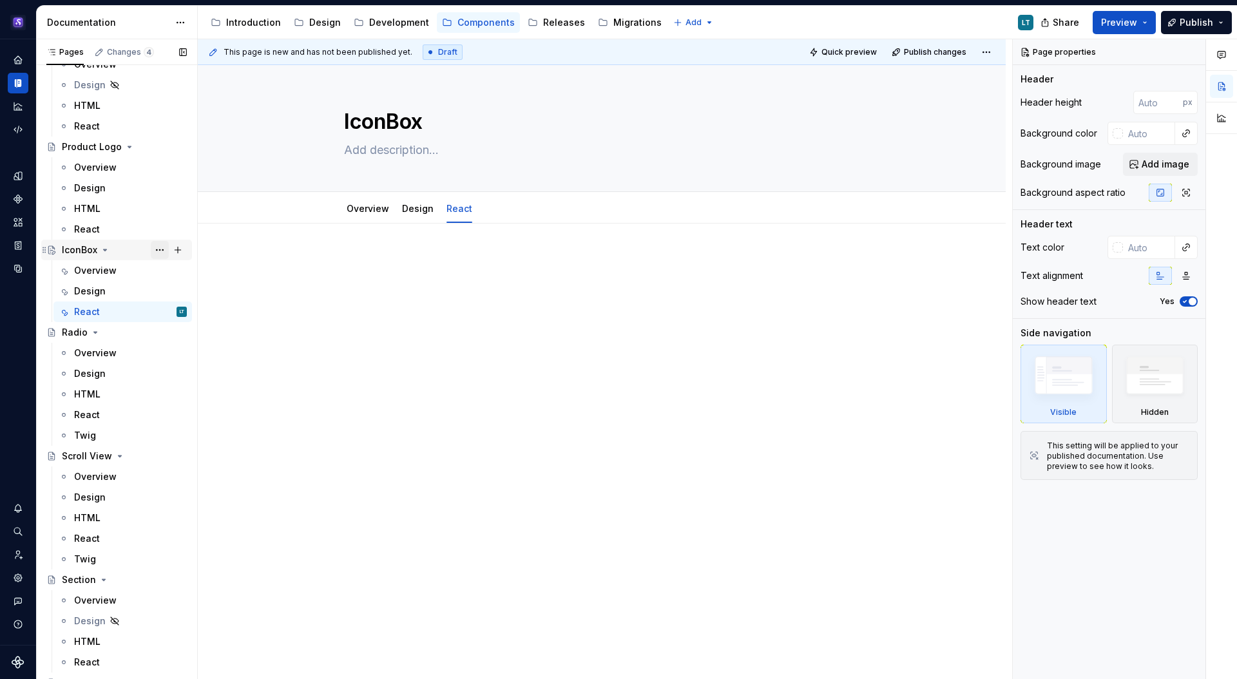
click at [151, 250] on button "Page tree" at bounding box center [160, 250] width 18 height 18
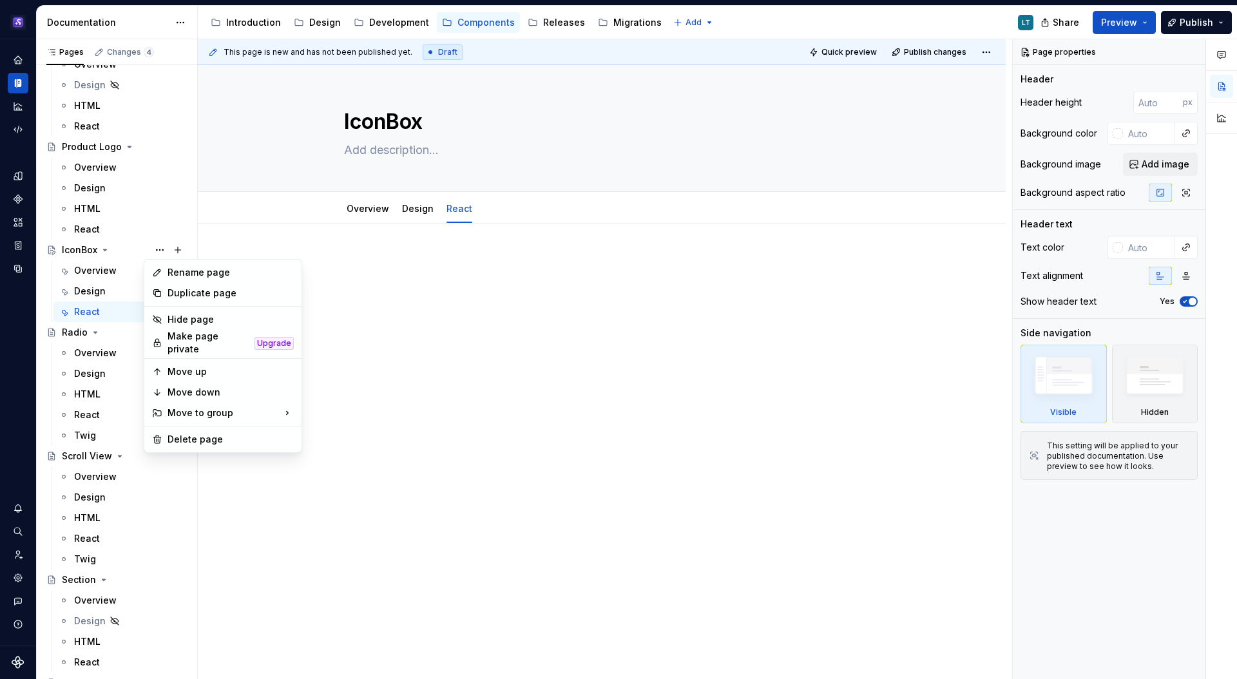
click at [216, 361] on div "Move up" at bounding box center [223, 371] width 152 height 21
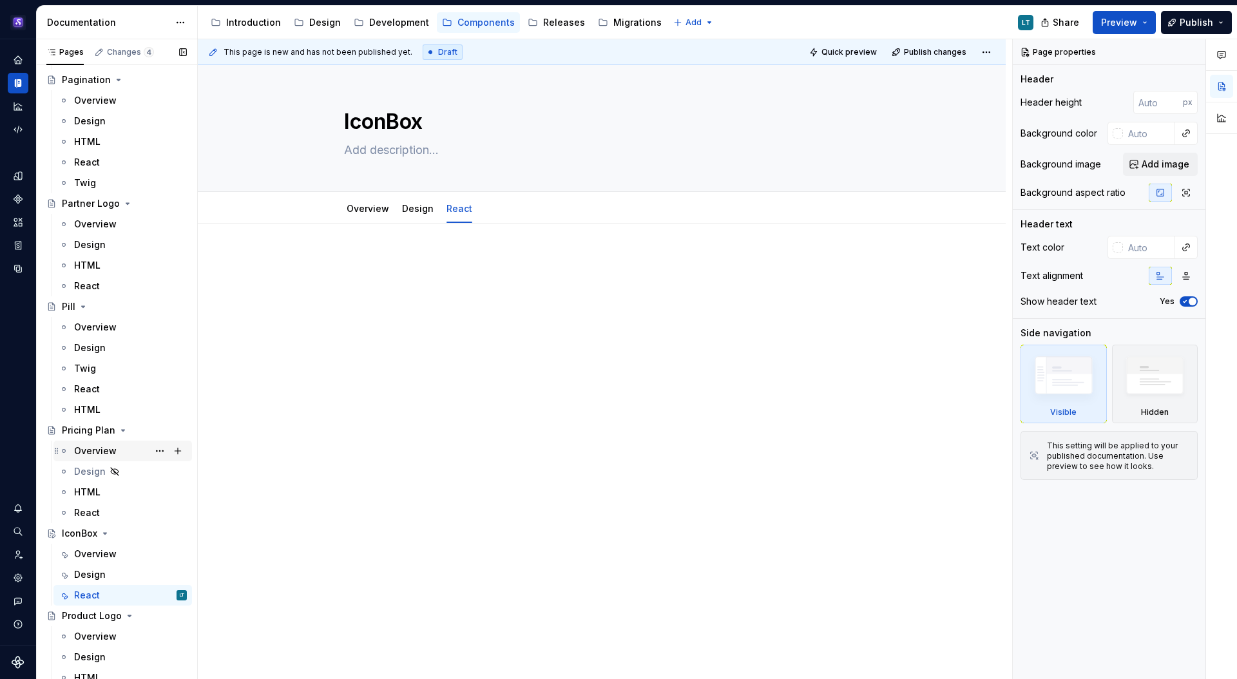
scroll to position [3471, 0]
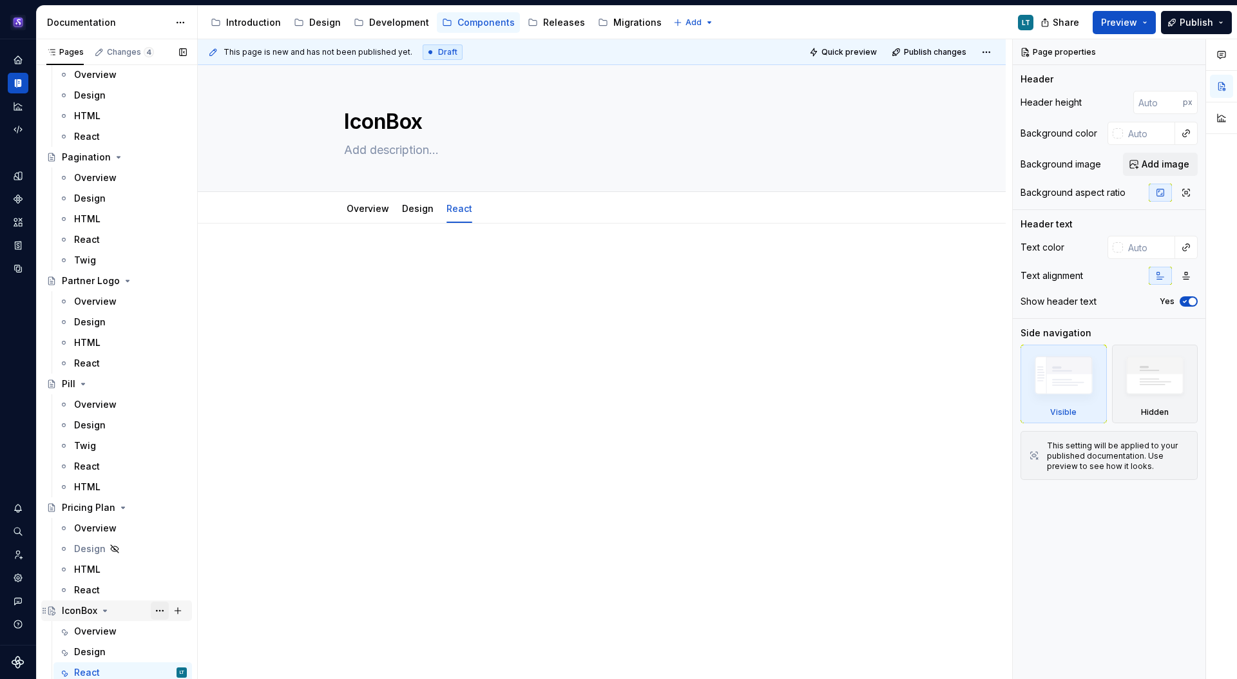
click at [157, 612] on button "Page tree" at bounding box center [160, 611] width 18 height 18
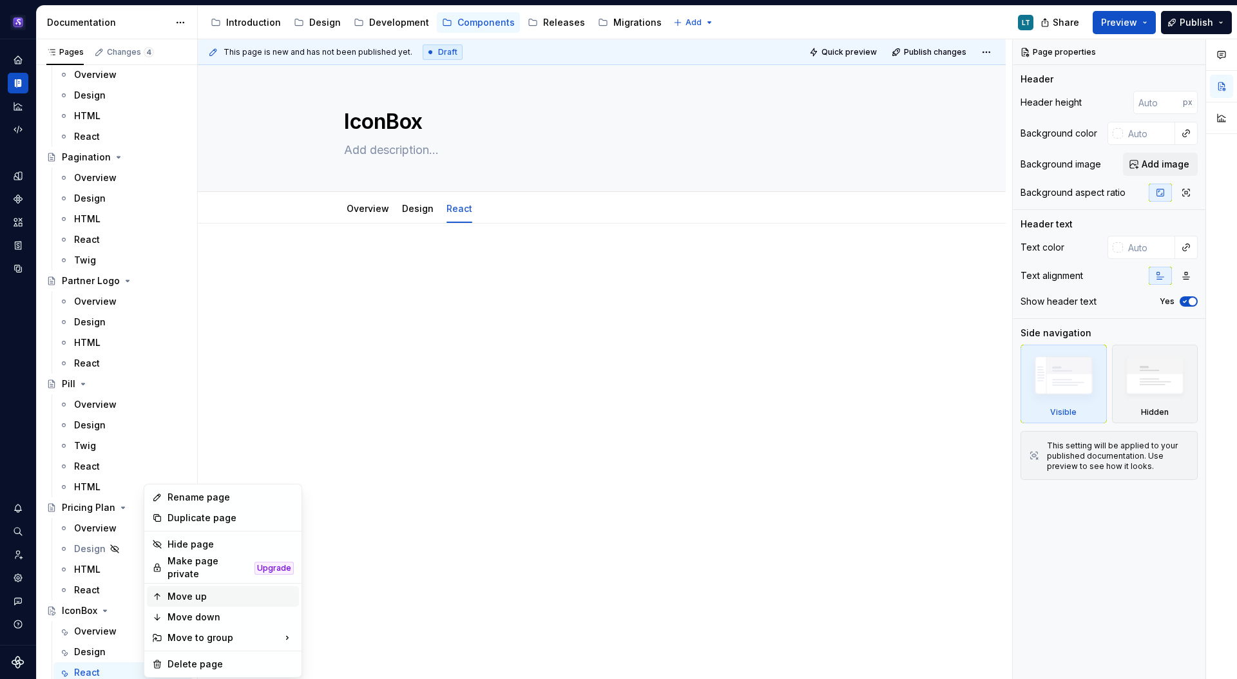
click at [194, 593] on div "Move up" at bounding box center [230, 596] width 126 height 13
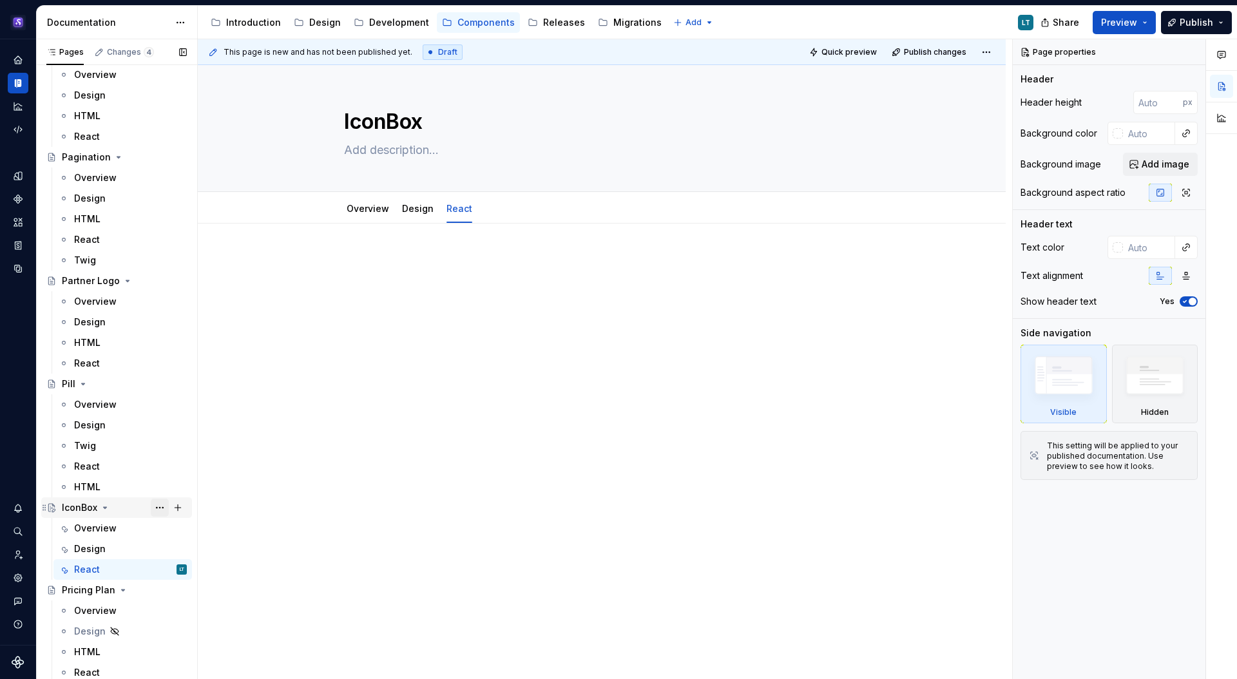
click at [151, 506] on button "Page tree" at bounding box center [160, 507] width 18 height 18
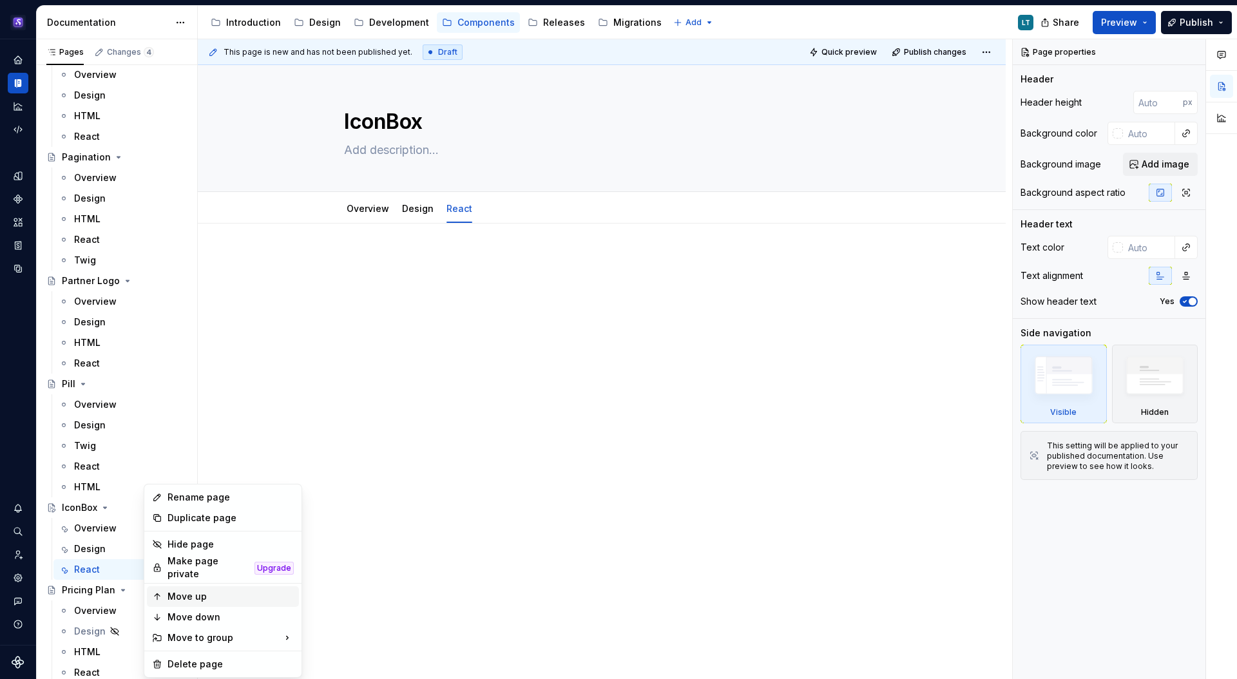
click at [200, 593] on div "Move up" at bounding box center [230, 596] width 126 height 13
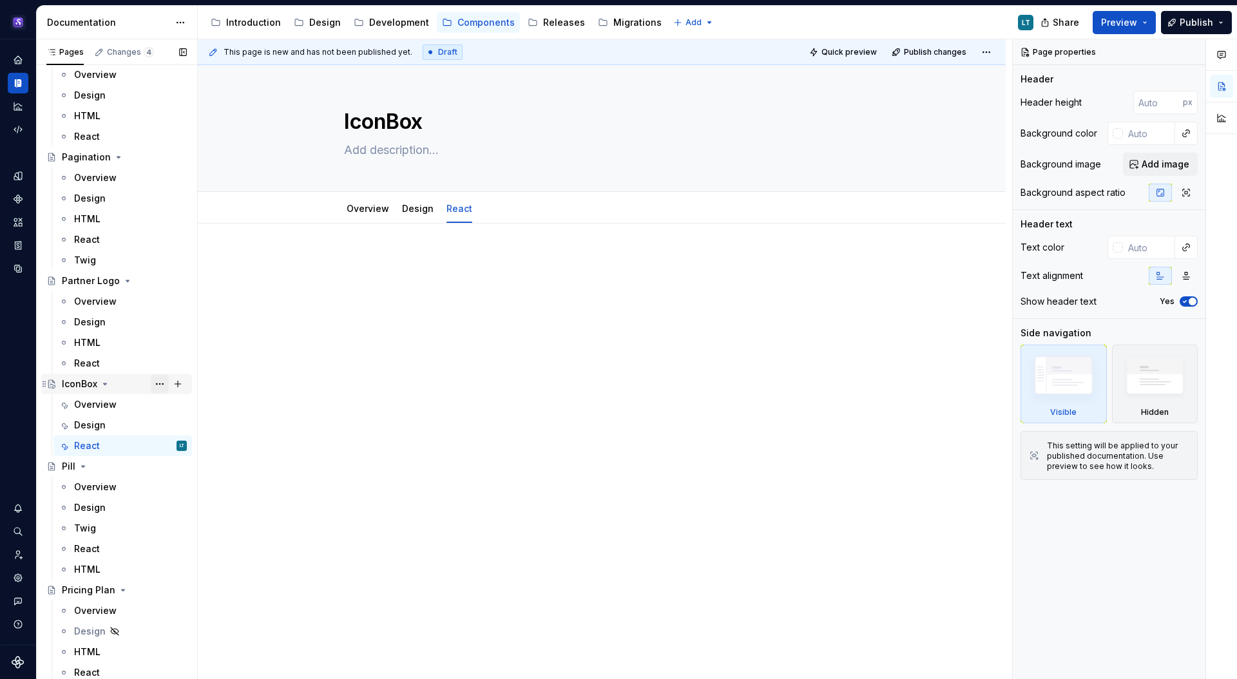
click at [151, 382] on button "Page tree" at bounding box center [160, 384] width 18 height 18
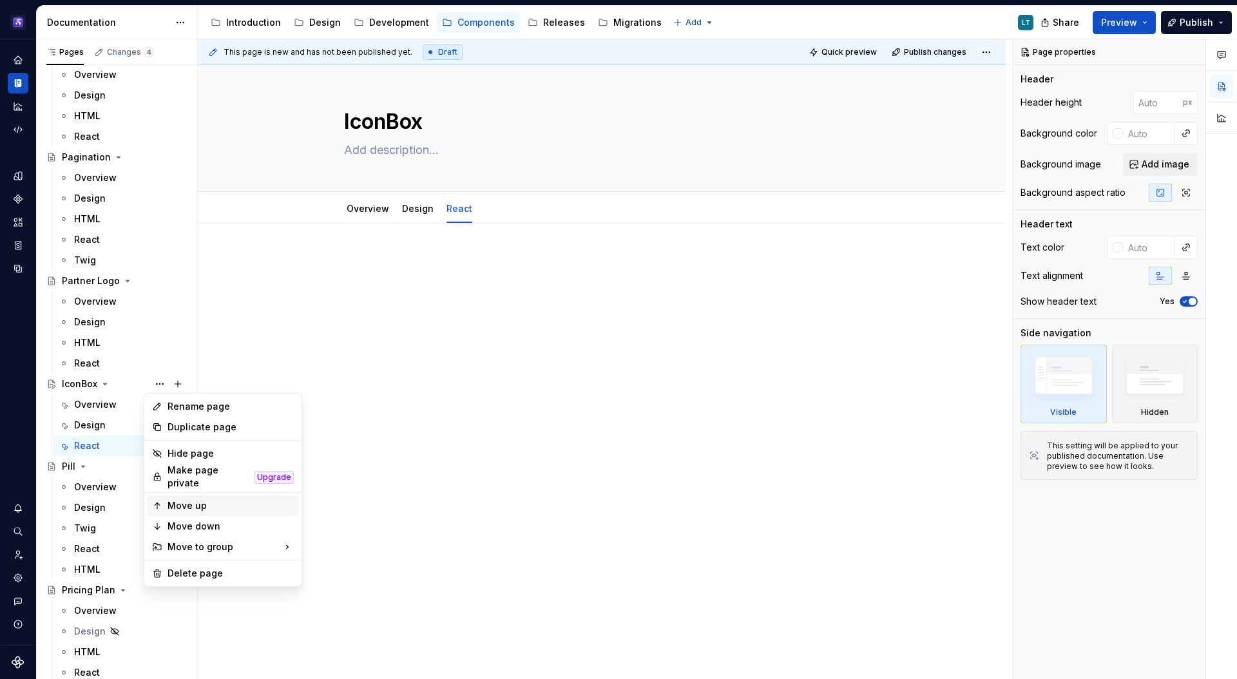
click at [212, 499] on div "Move up" at bounding box center [230, 505] width 126 height 13
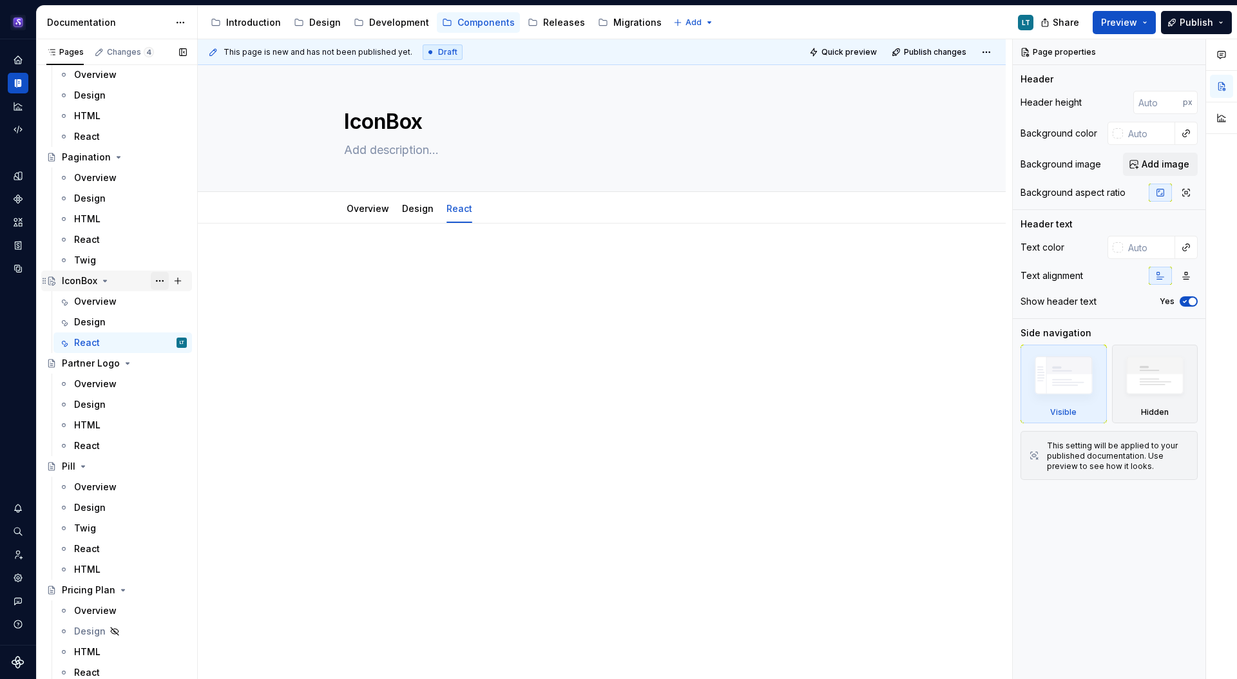
click at [151, 280] on button "Page tree" at bounding box center [160, 281] width 18 height 18
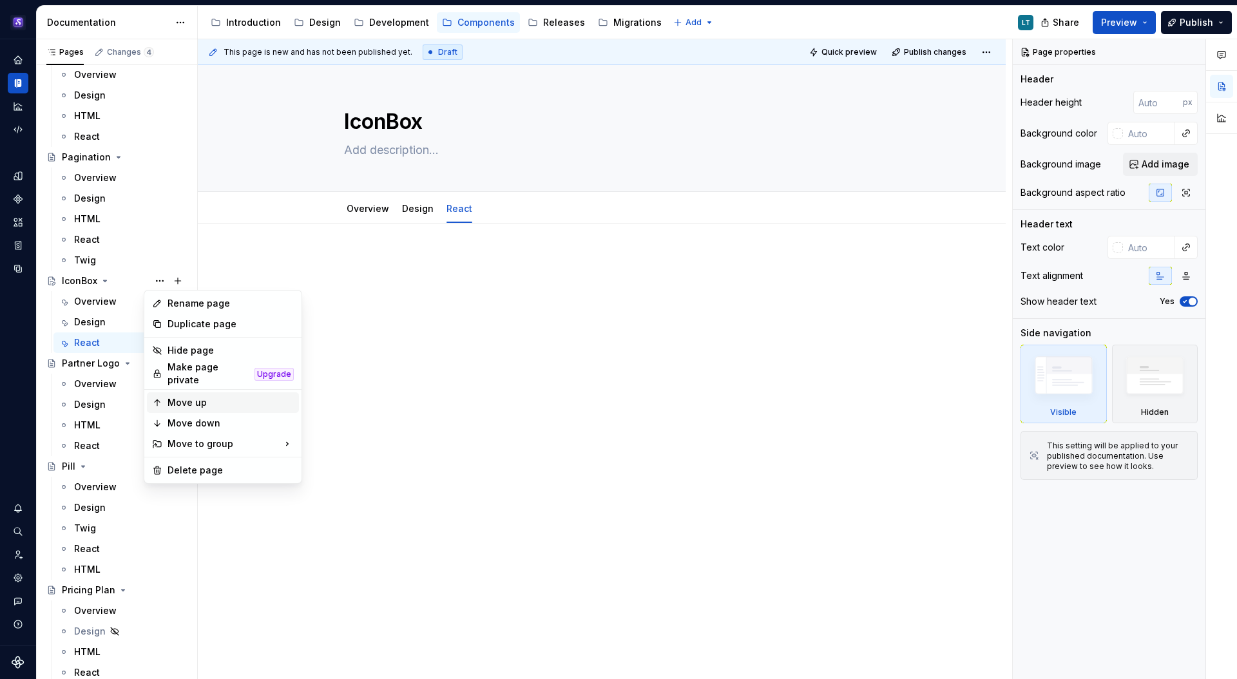
click at [223, 397] on div "Move up" at bounding box center [230, 402] width 126 height 13
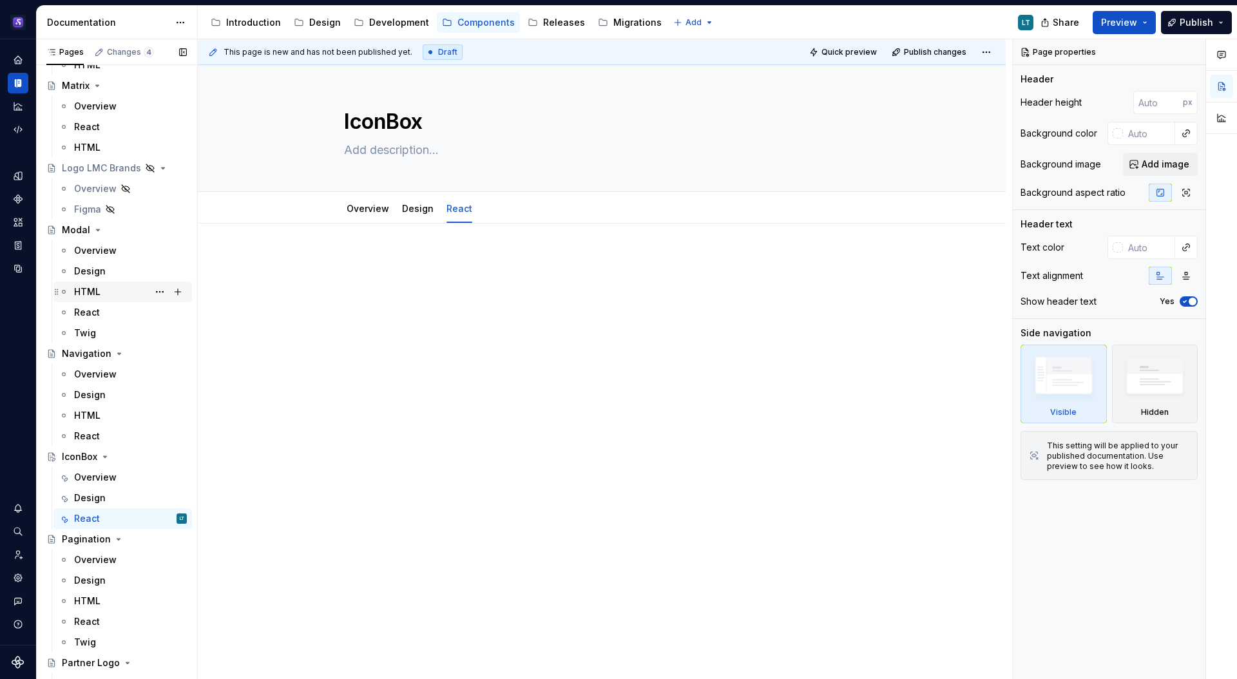
scroll to position [3160, 0]
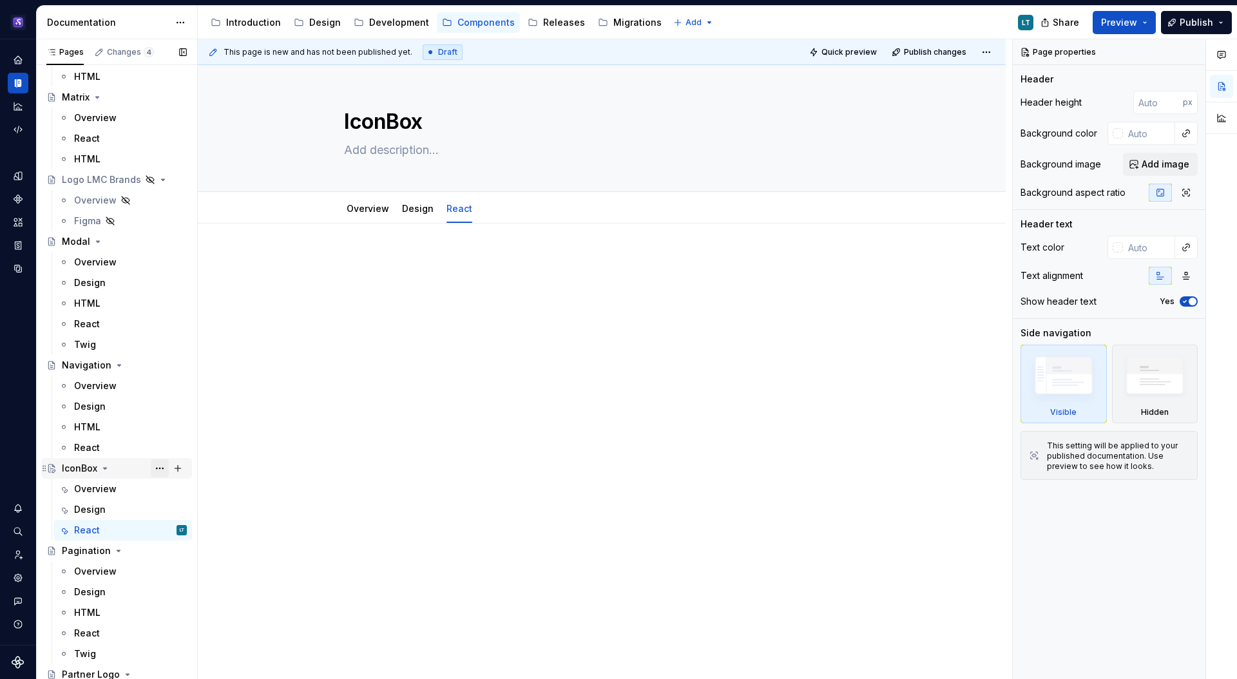
click at [154, 468] on button "Page tree" at bounding box center [160, 468] width 18 height 18
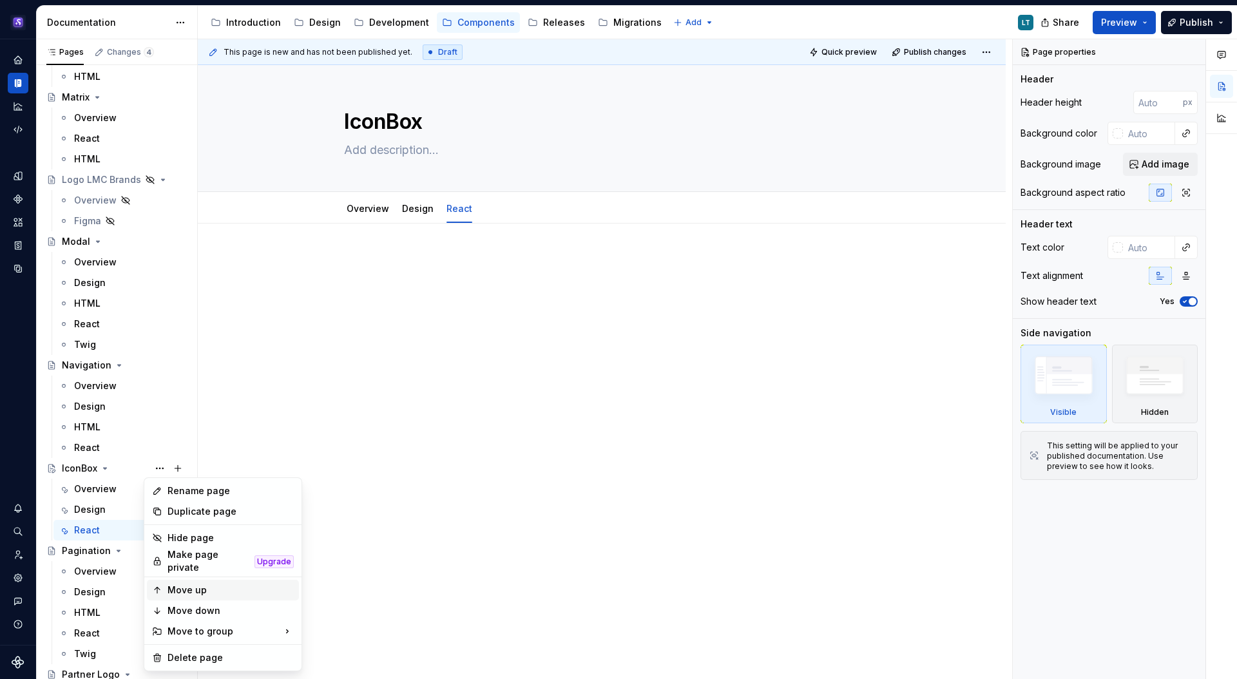
click at [191, 583] on div "Move up" at bounding box center [230, 589] width 126 height 13
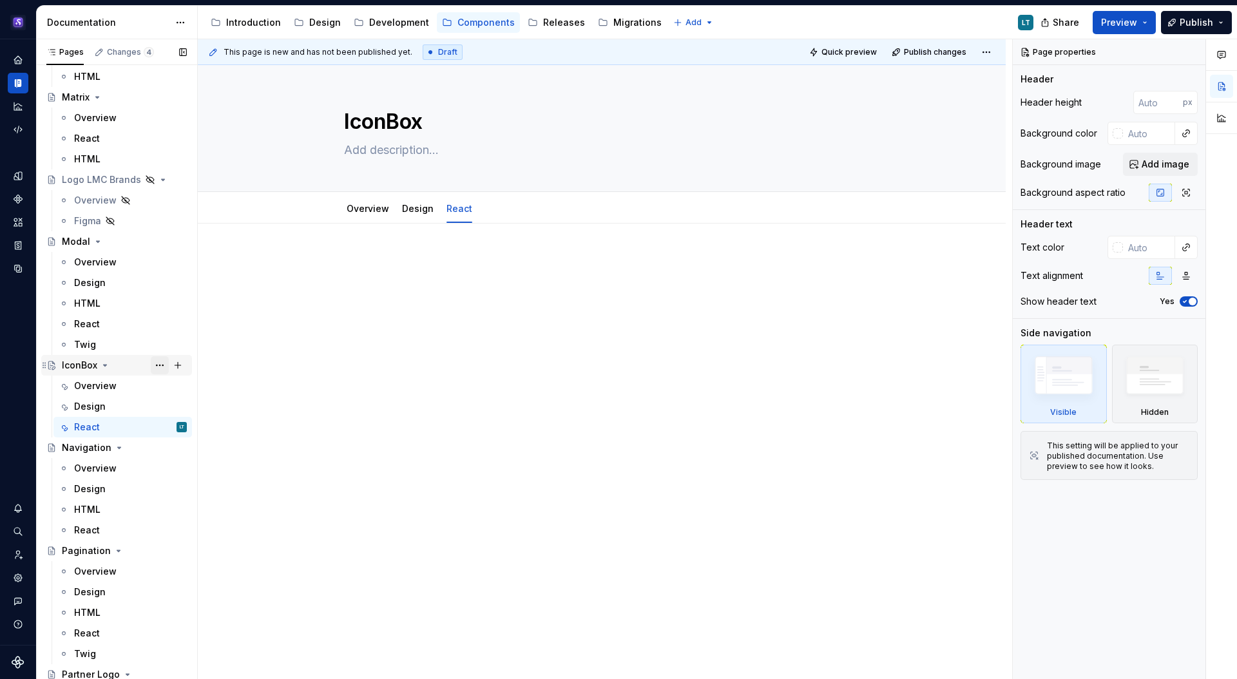
click at [156, 361] on button "Page tree" at bounding box center [160, 365] width 18 height 18
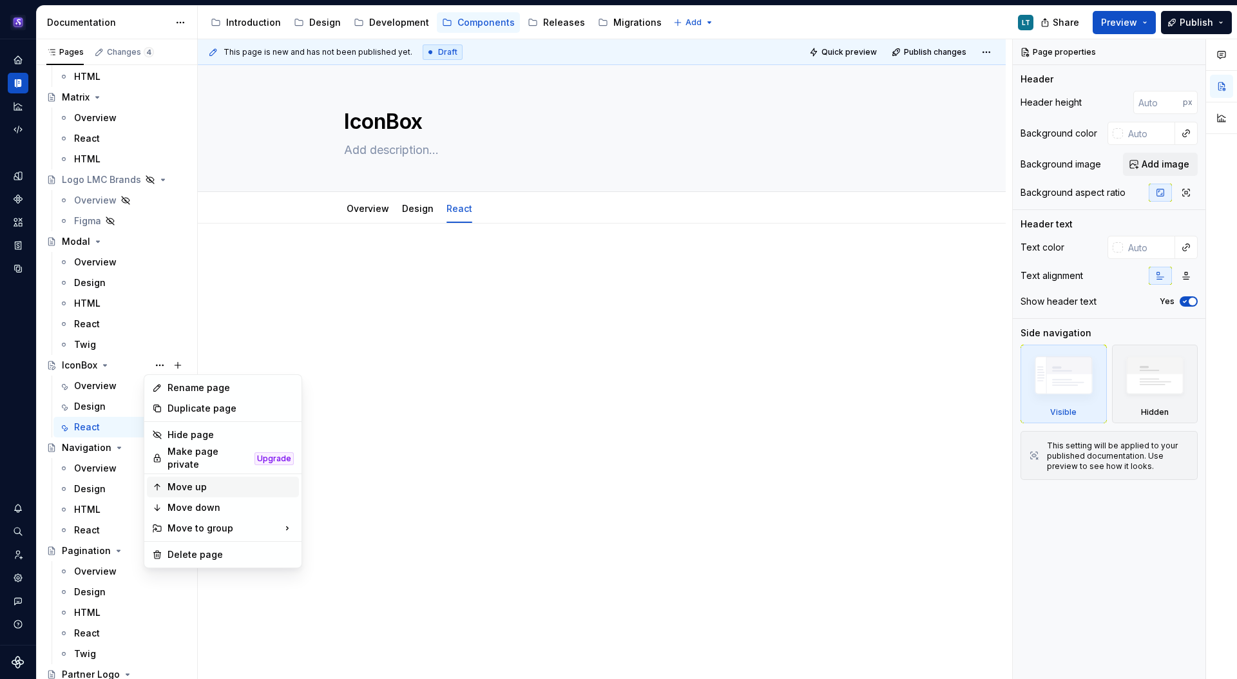
click at [209, 483] on div "Move up" at bounding box center [230, 486] width 126 height 13
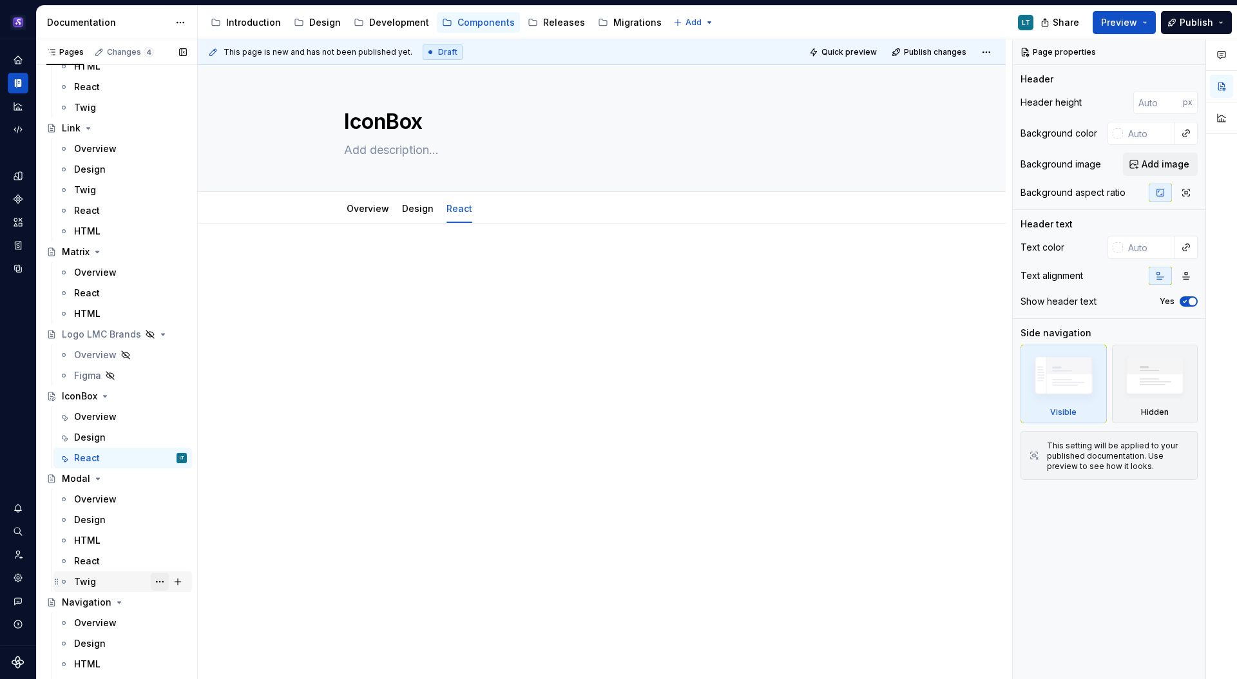
scroll to position [2928, 0]
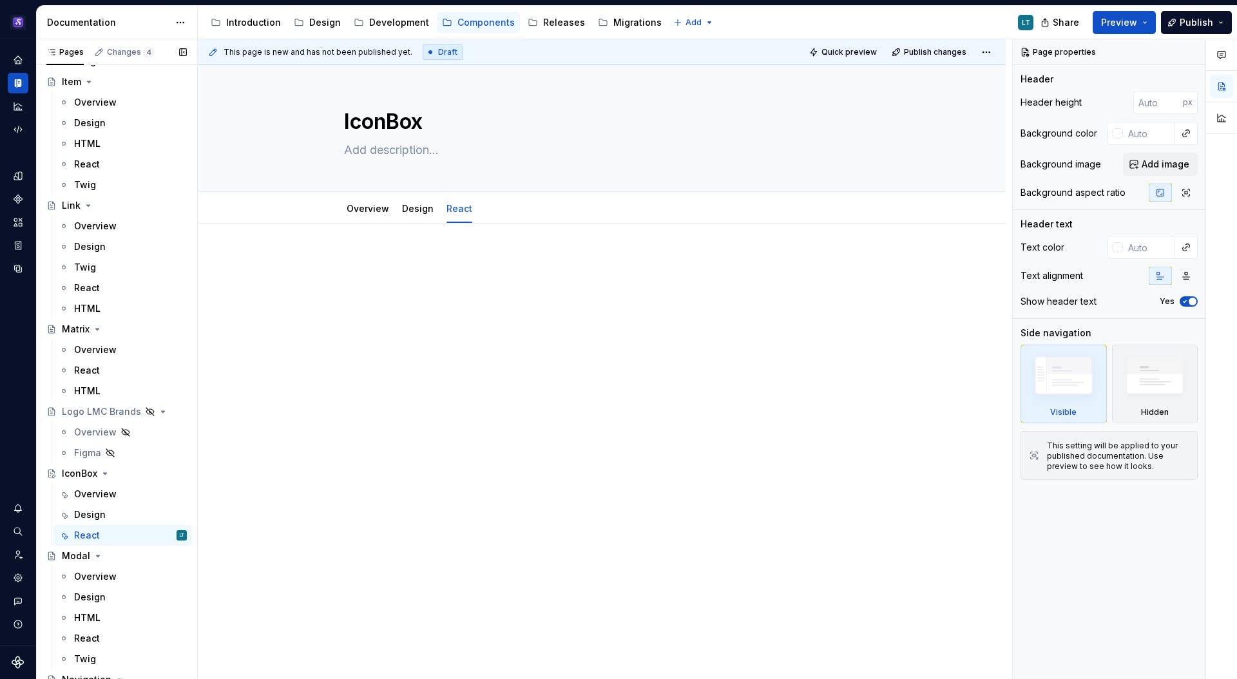
click at [0, 0] on button "Page tree" at bounding box center [0, 0] width 0 height 0
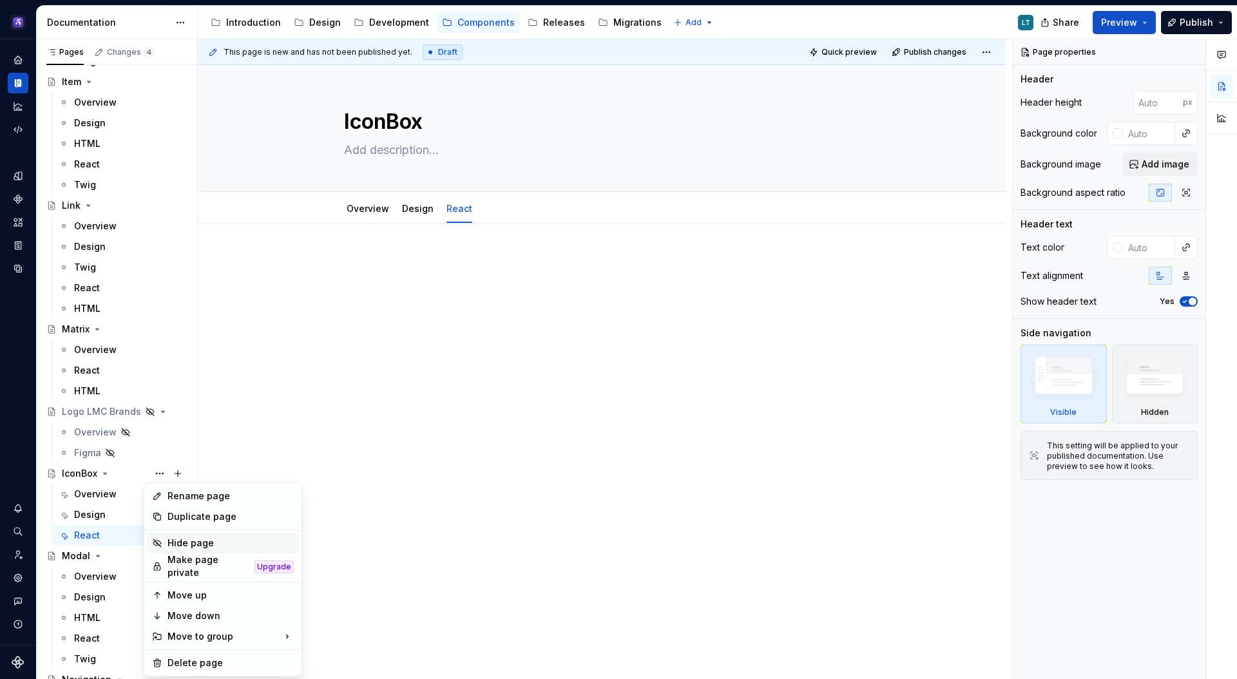
click at [181, 544] on div "Hide page" at bounding box center [230, 542] width 126 height 13
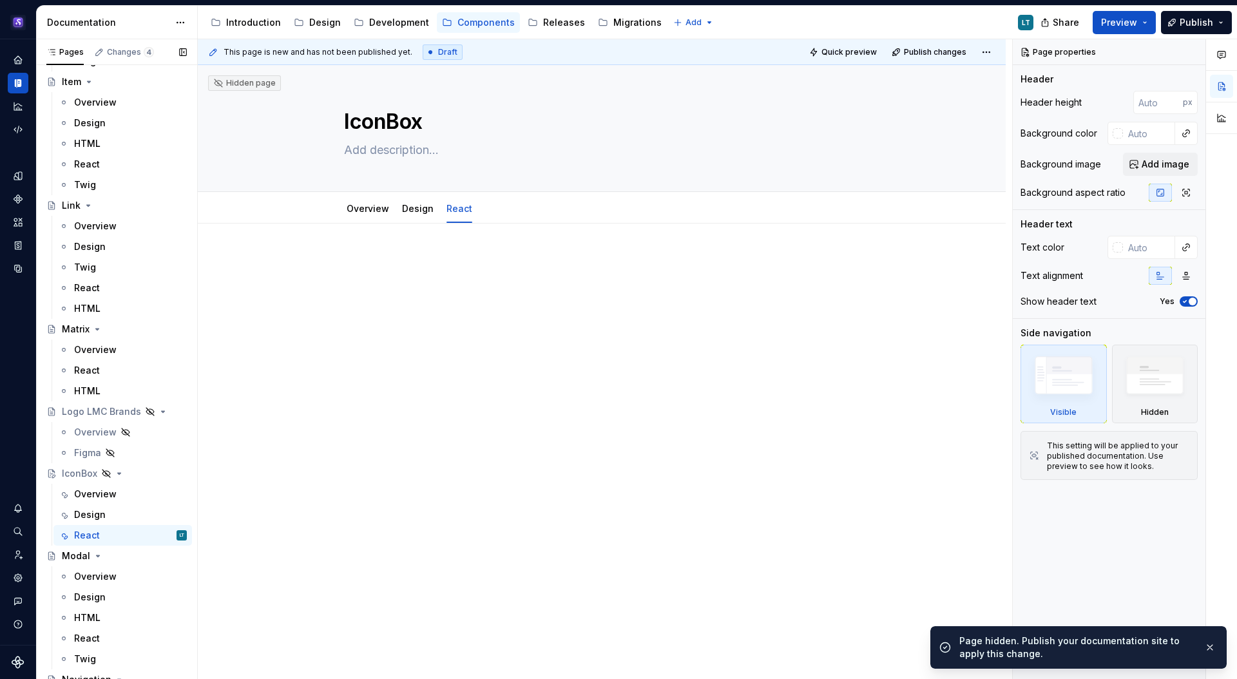
click at [0, 0] on button "Page tree" at bounding box center [0, 0] width 0 height 0
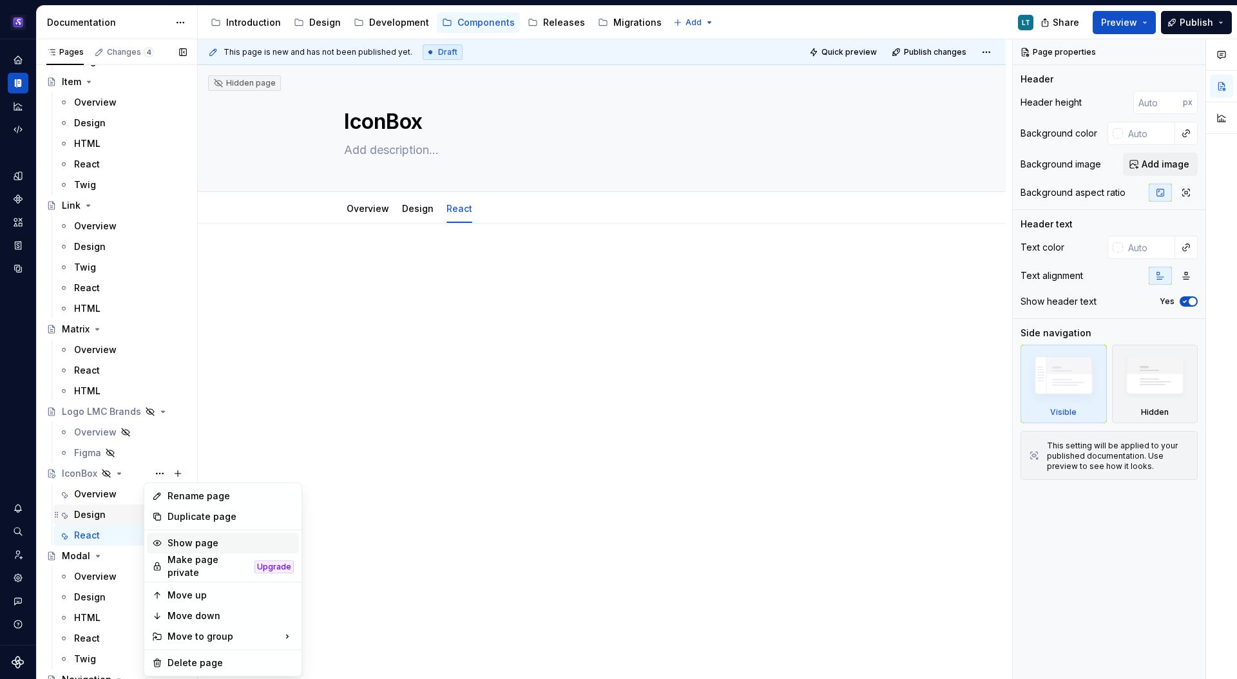
click at [184, 541] on div "Show page" at bounding box center [230, 542] width 126 height 13
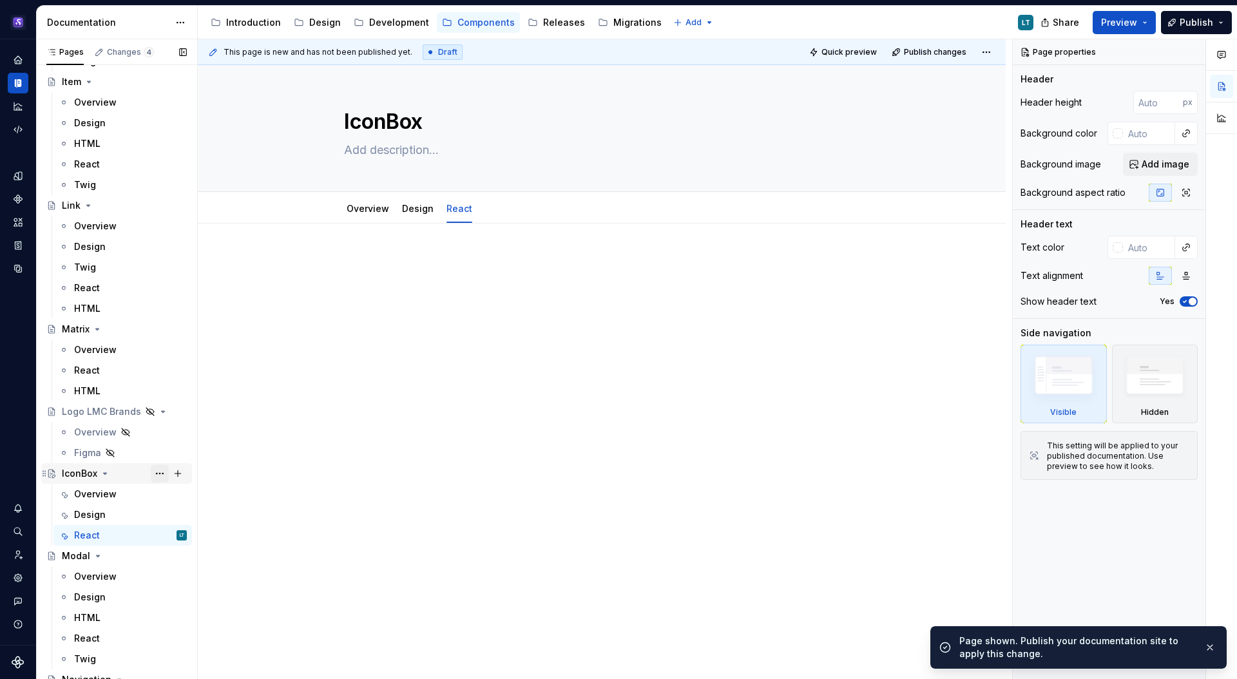
click at [154, 474] on button "Page tree" at bounding box center [160, 473] width 18 height 18
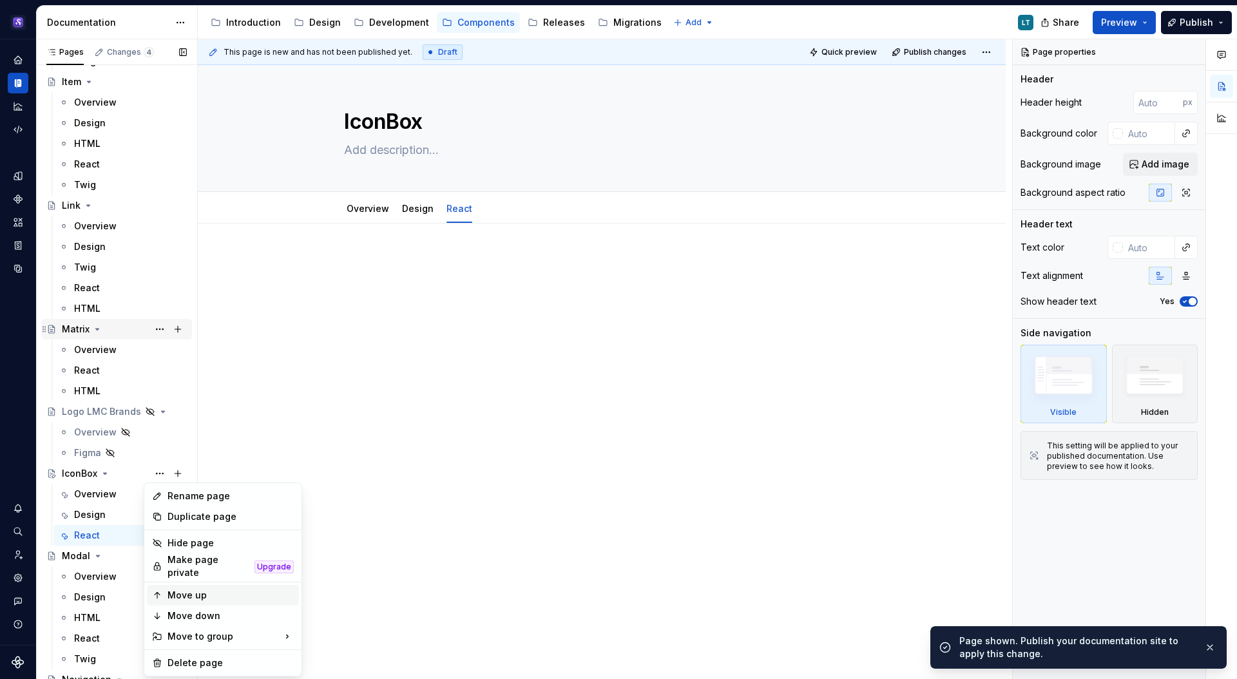
click at [194, 589] on div "Move up" at bounding box center [230, 595] width 126 height 13
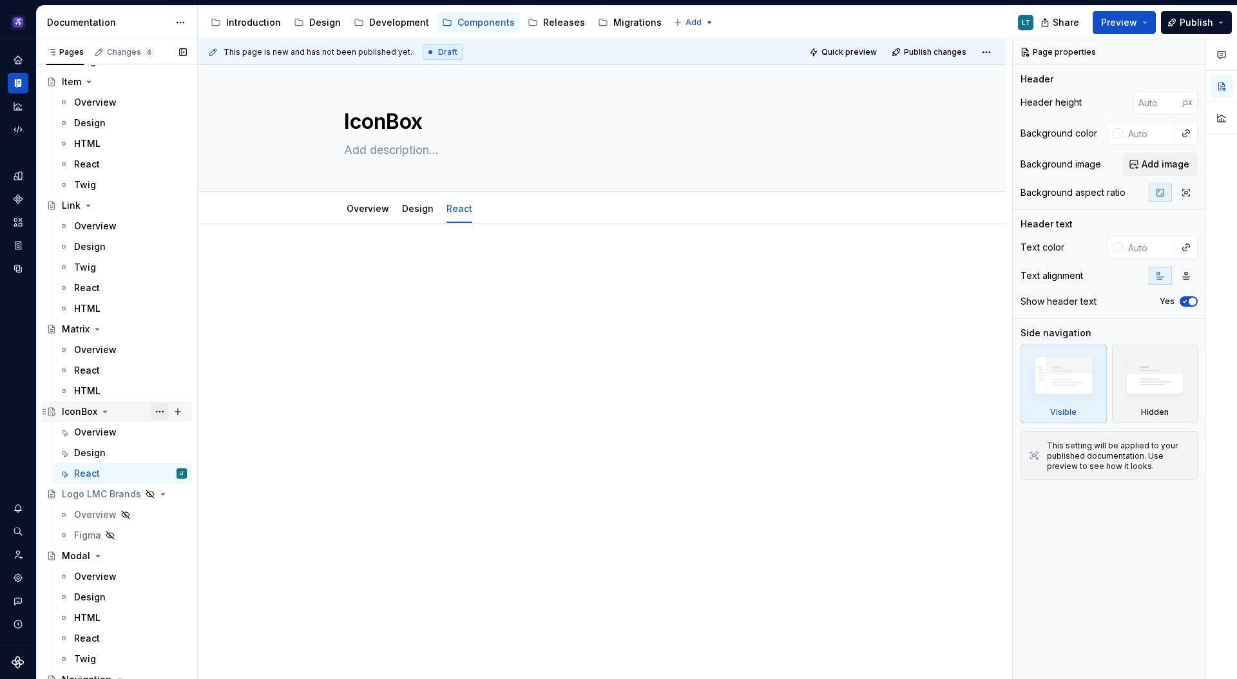
click at [151, 412] on button "Page tree" at bounding box center [160, 412] width 18 height 18
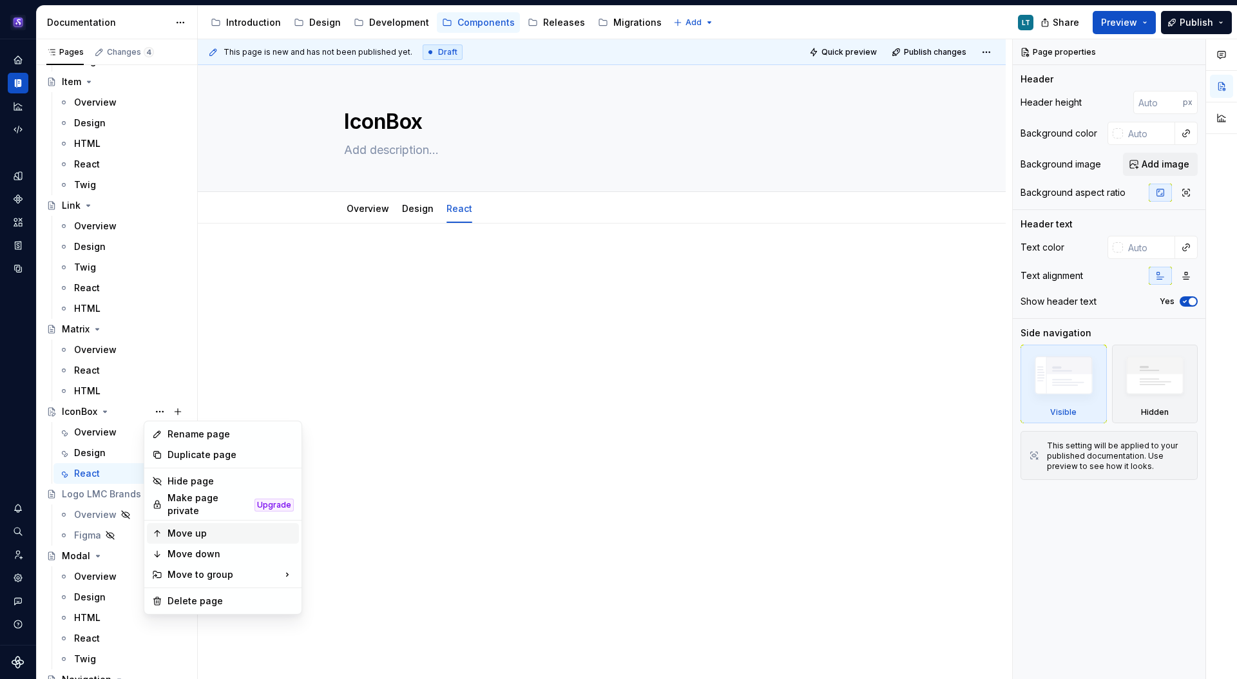
click at [200, 527] on div "Move up" at bounding box center [230, 533] width 126 height 13
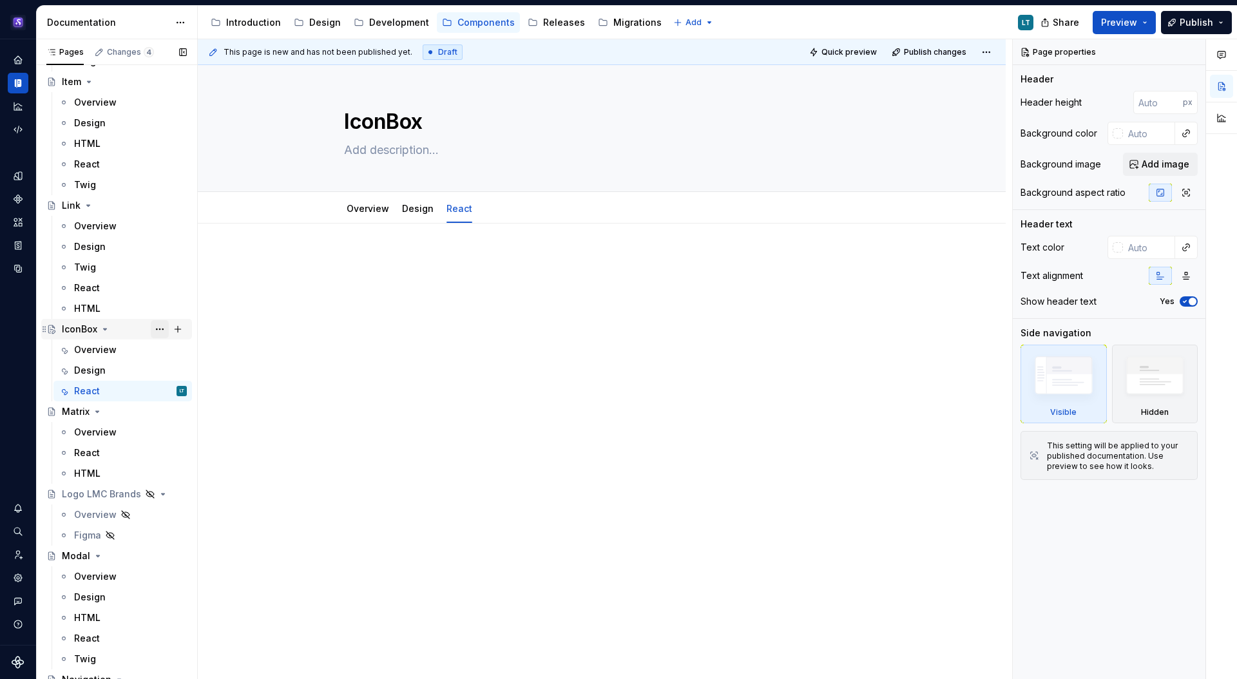
click at [153, 330] on button "Page tree" at bounding box center [160, 329] width 18 height 18
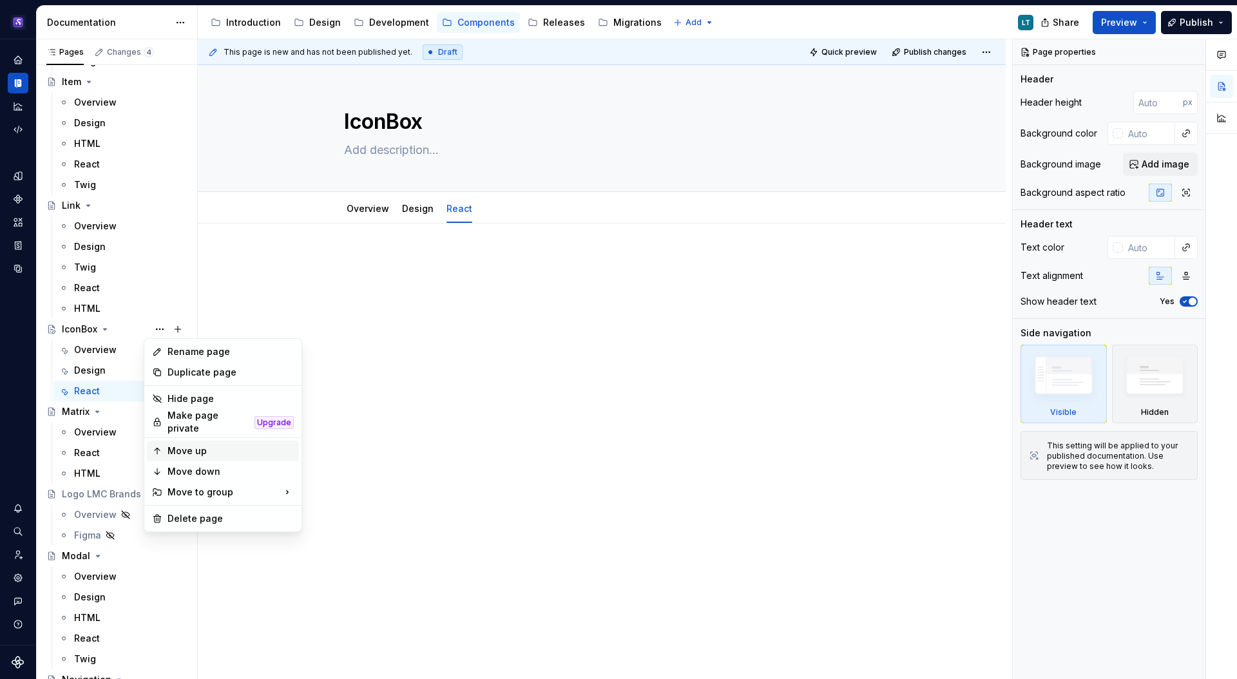
click at [225, 446] on div "Move up" at bounding box center [230, 450] width 126 height 13
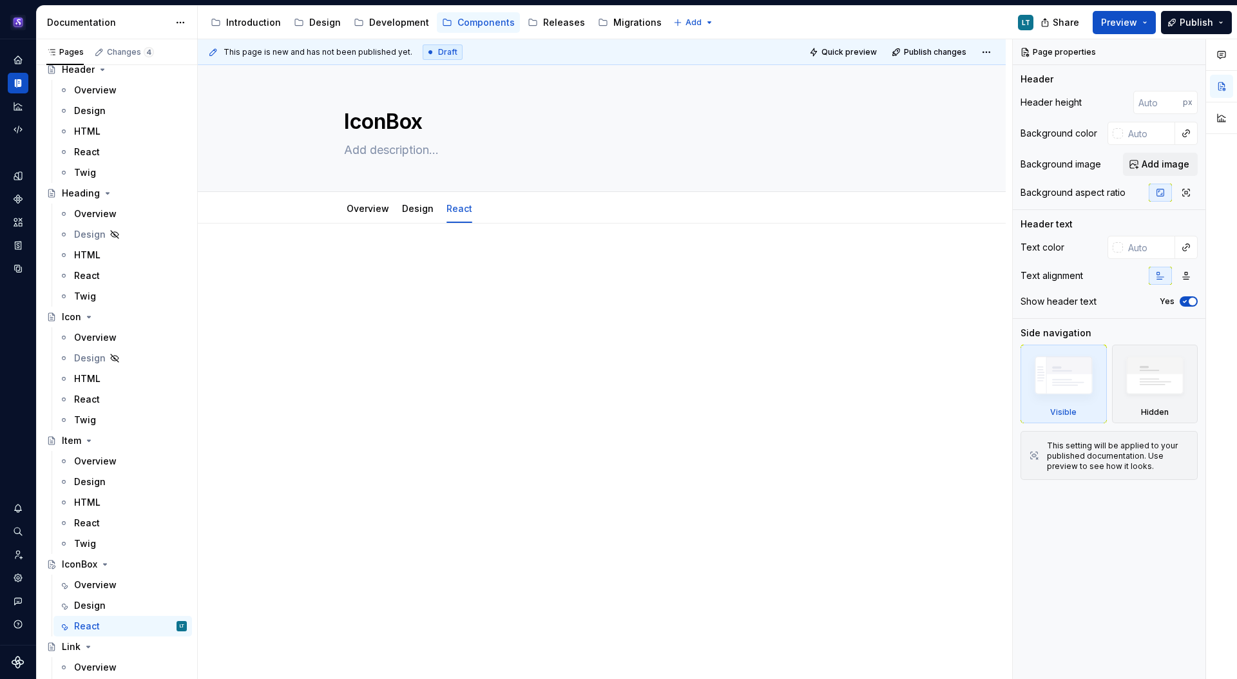
scroll to position [2541, 0]
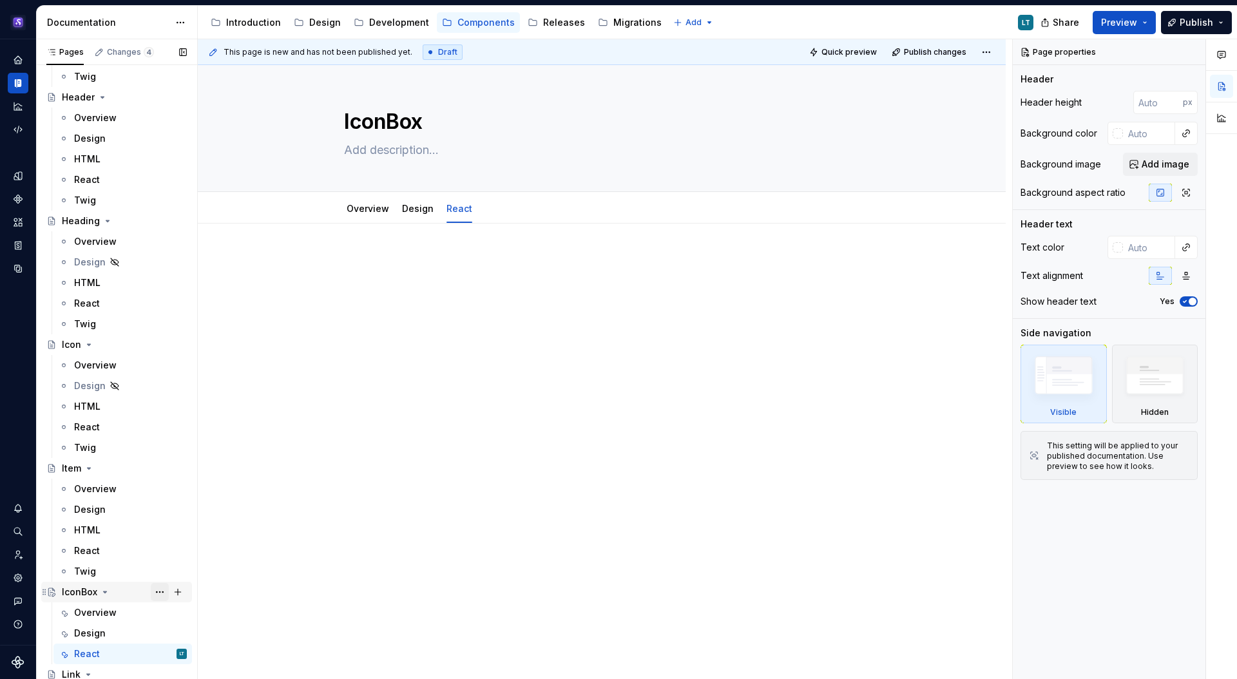
click at [158, 587] on button "Page tree" at bounding box center [160, 592] width 18 height 18
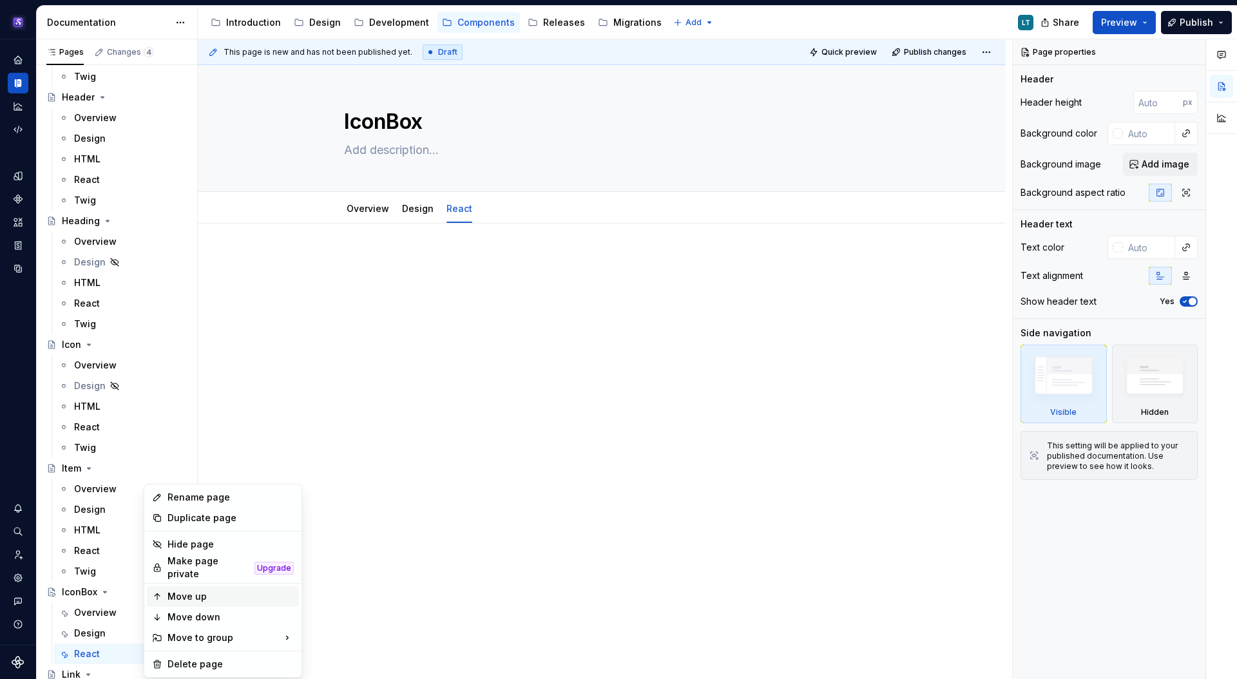
click at [191, 596] on div "Move up" at bounding box center [230, 596] width 126 height 13
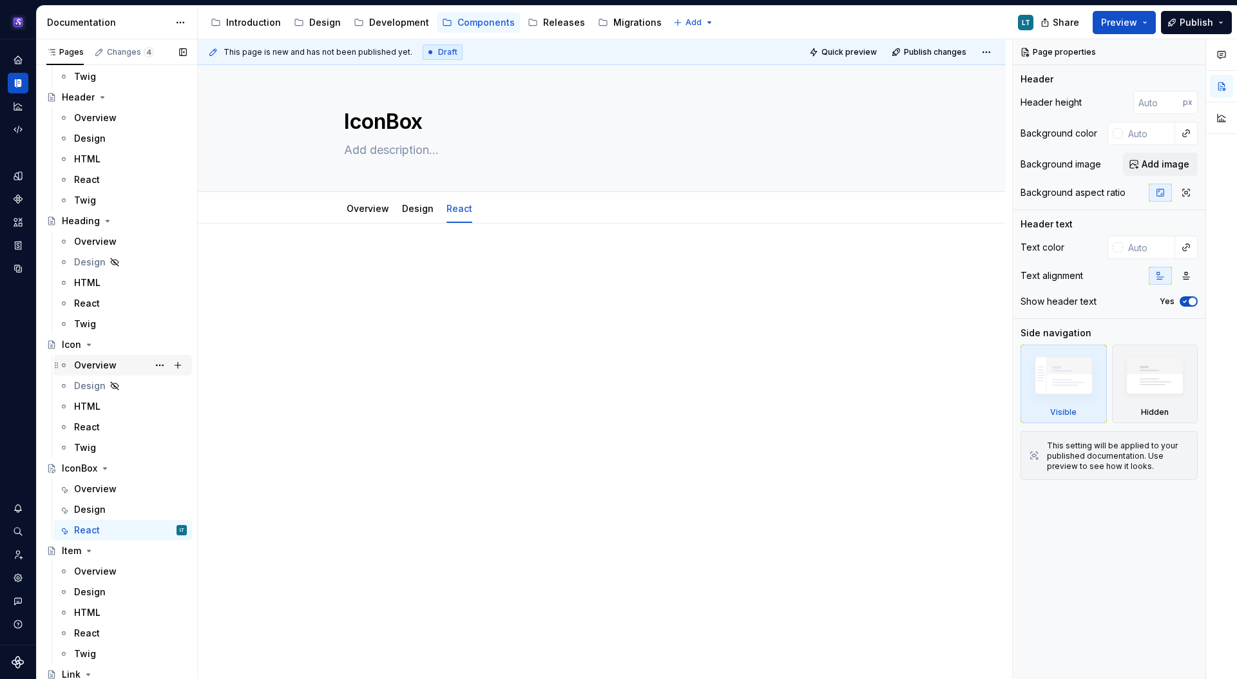
click at [111, 365] on div "Overview" at bounding box center [95, 365] width 43 height 13
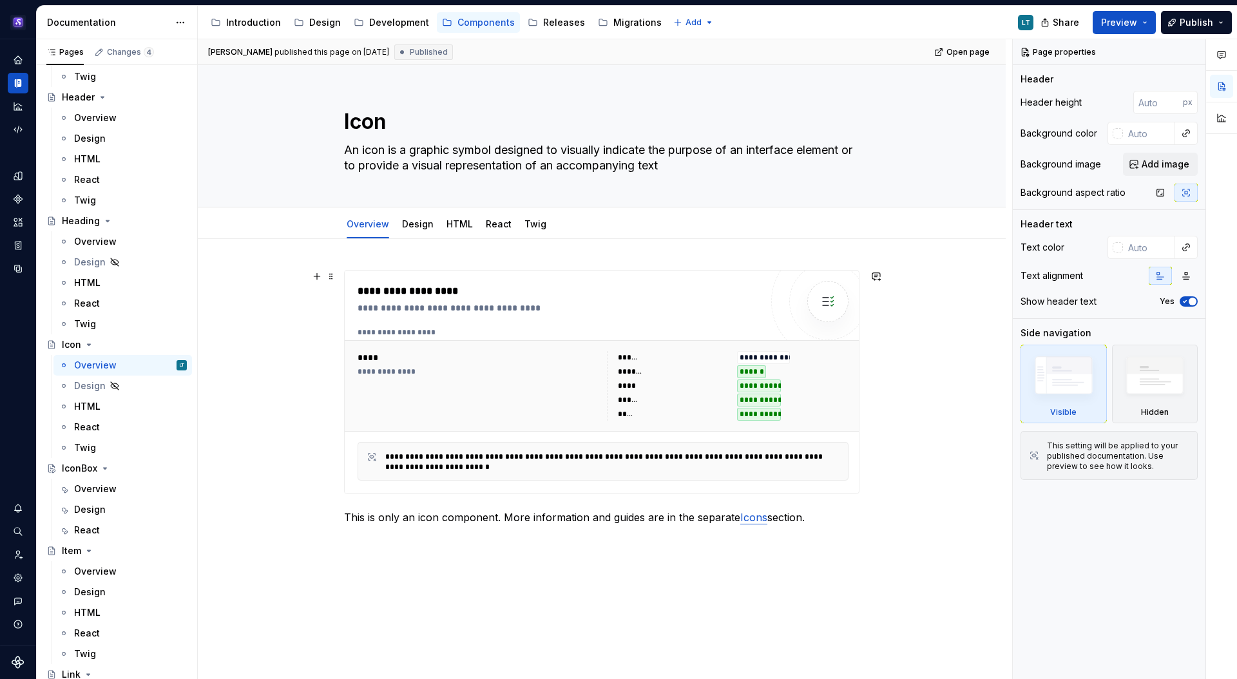
scroll to position [77, 0]
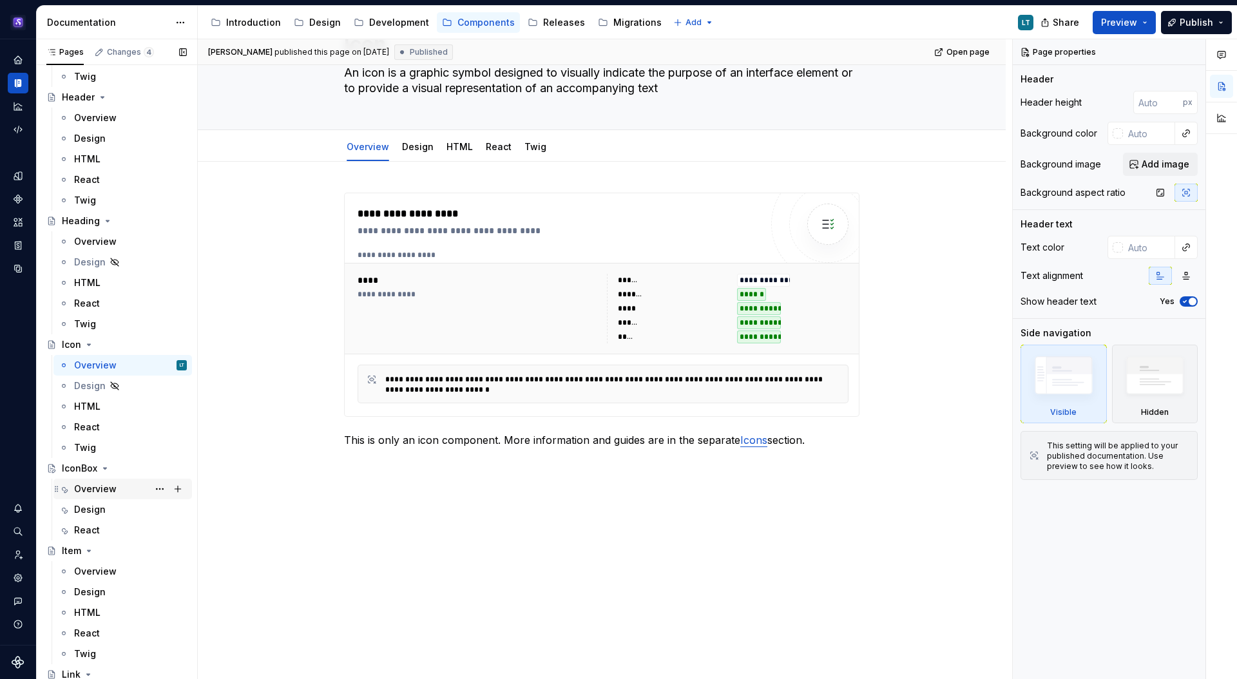
click at [88, 489] on div "Overview" at bounding box center [95, 488] width 43 height 13
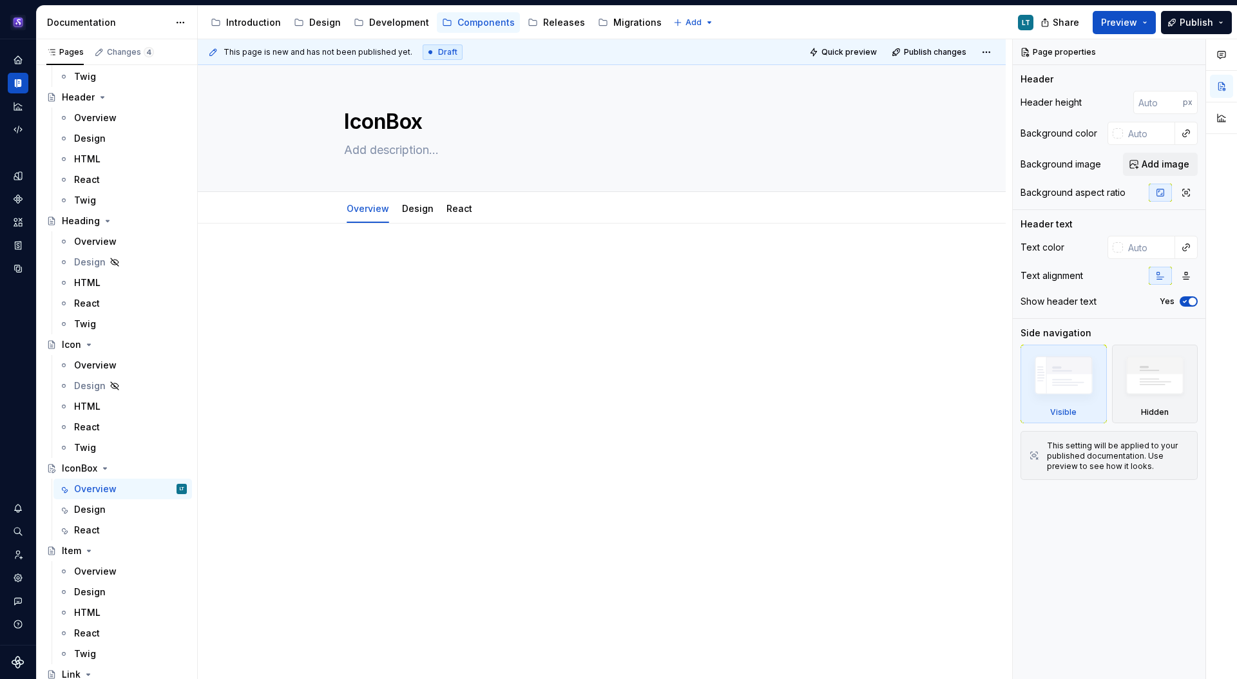
click at [442, 254] on p at bounding box center [601, 261] width 515 height 15
type textarea "*"
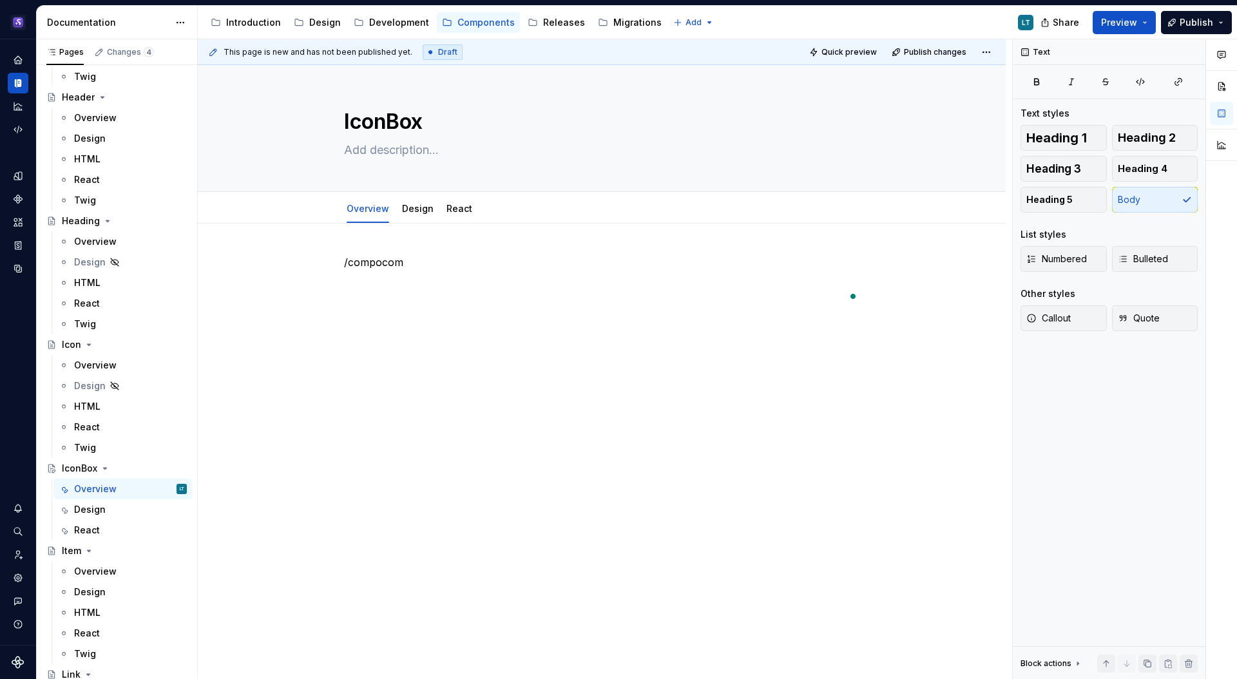
click at [652, 394] on div "/compocom" at bounding box center [602, 372] width 808 height 299
drag, startPoint x: 422, startPoint y: 264, endPoint x: 346, endPoint y: 265, distance: 76.6
click at [346, 265] on p "/compocom" at bounding box center [601, 261] width 515 height 15
click at [450, 301] on div "Component checklist" at bounding box center [460, 307] width 155 height 13
type textarea "*"
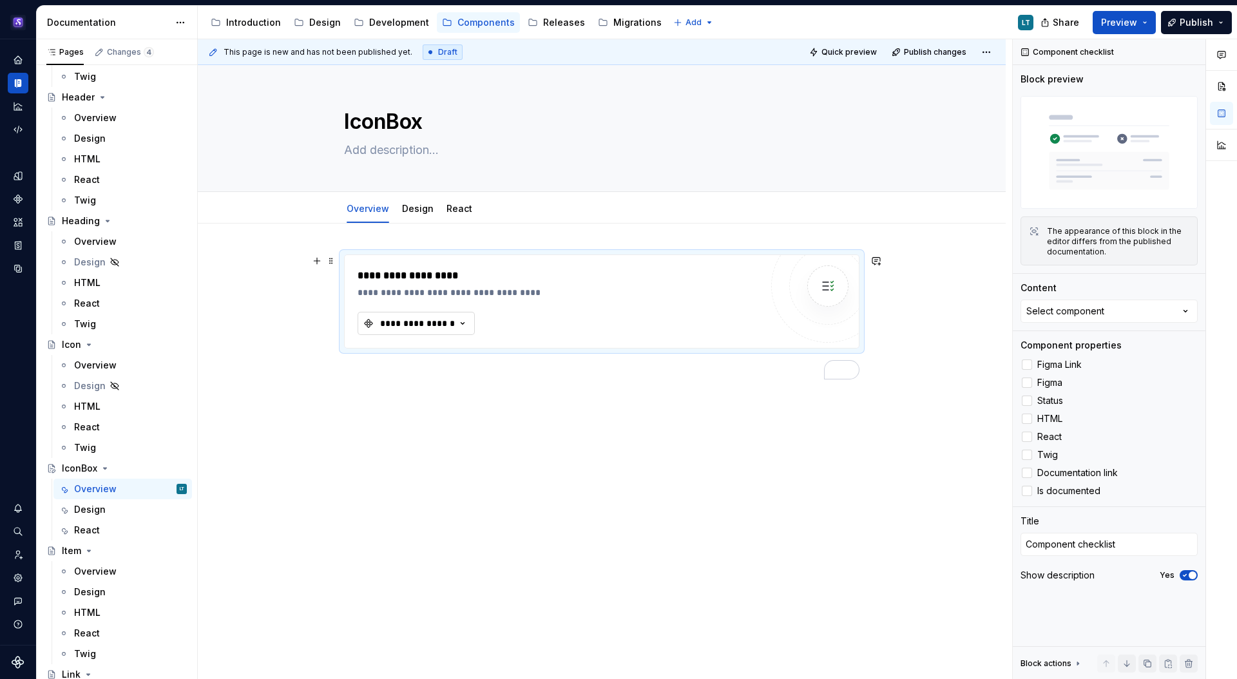
click at [446, 319] on div "**********" at bounding box center [417, 323] width 77 height 13
type input "icon"
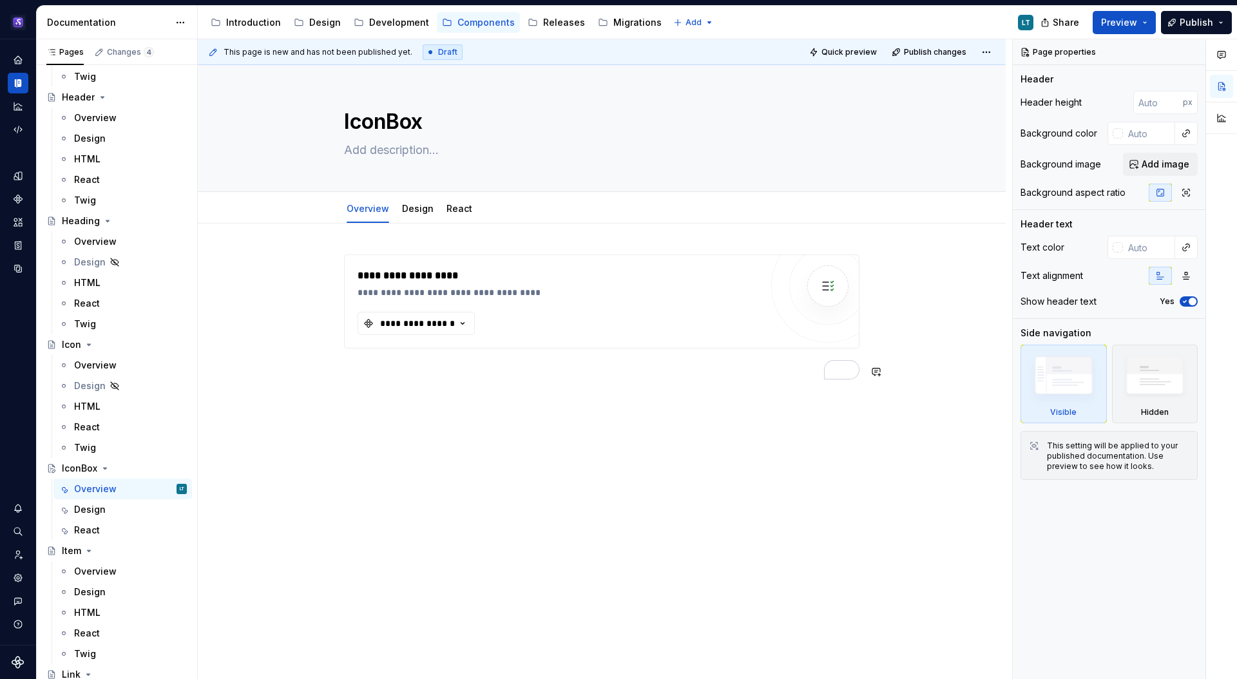
click at [751, 534] on div "**********" at bounding box center [602, 410] width 808 height 375
click at [16, 56] on icon "Home" at bounding box center [18, 60] width 12 height 12
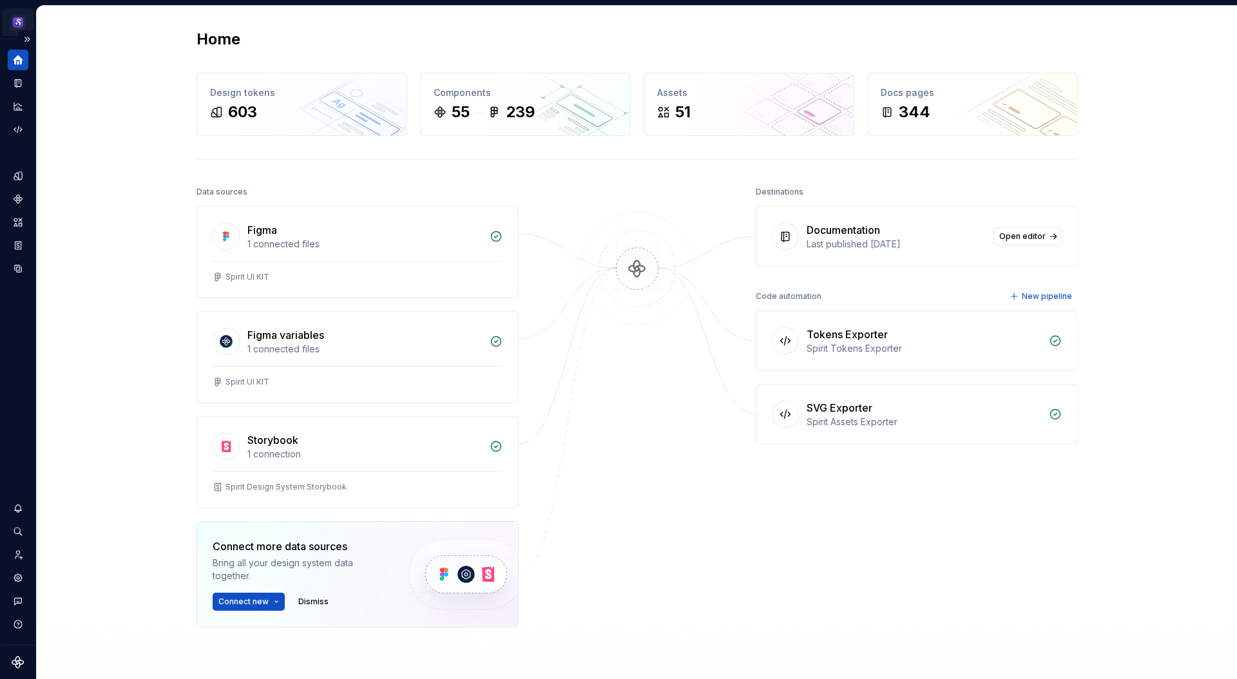
click at [19, 22] on html "Spirit LT Design system data Home Design tokens 603 Components 55 239 Assets 51…" at bounding box center [618, 339] width 1237 height 679
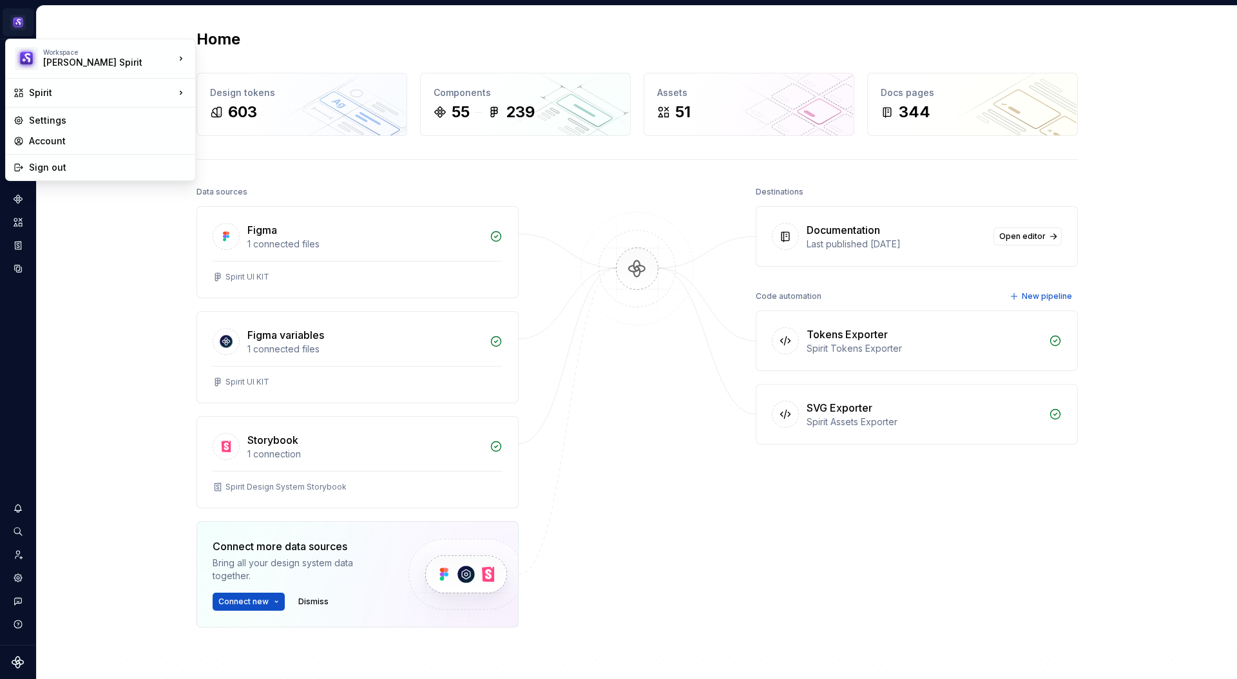
click at [32, 292] on html "Spirit LT Design system data Home Design tokens 603 Components 55 239 Assets 51…" at bounding box center [618, 339] width 1237 height 679
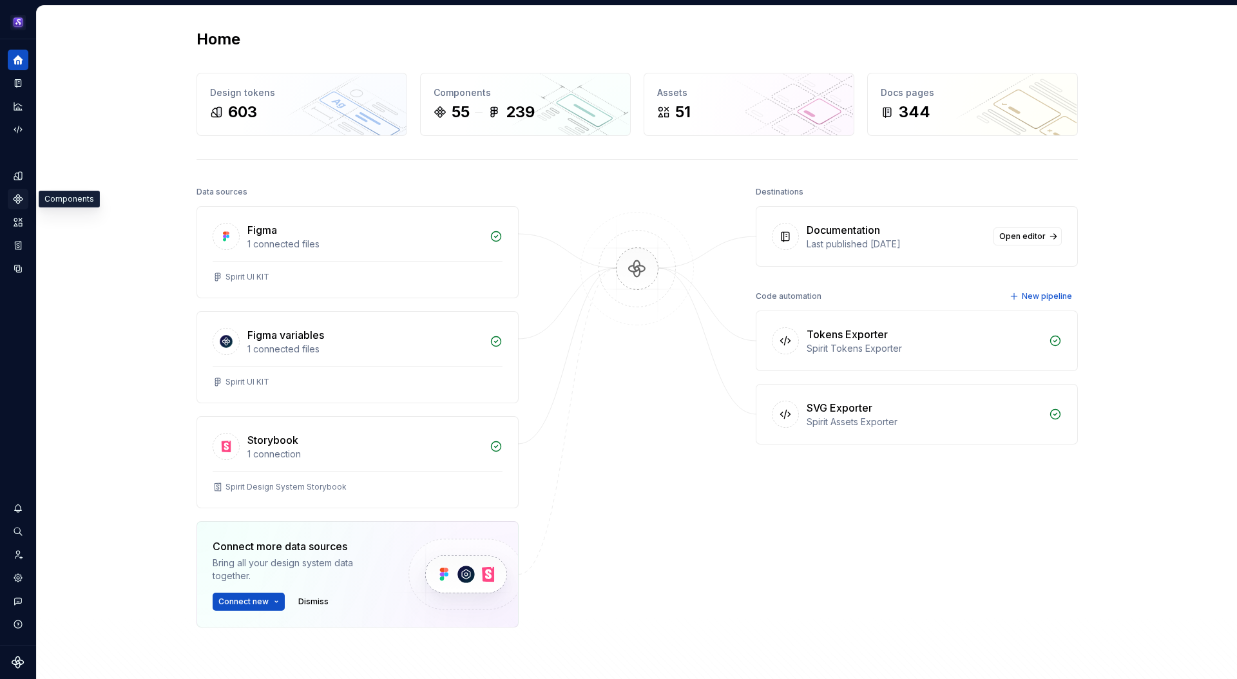
click at [22, 193] on icon "Components" at bounding box center [18, 199] width 12 height 12
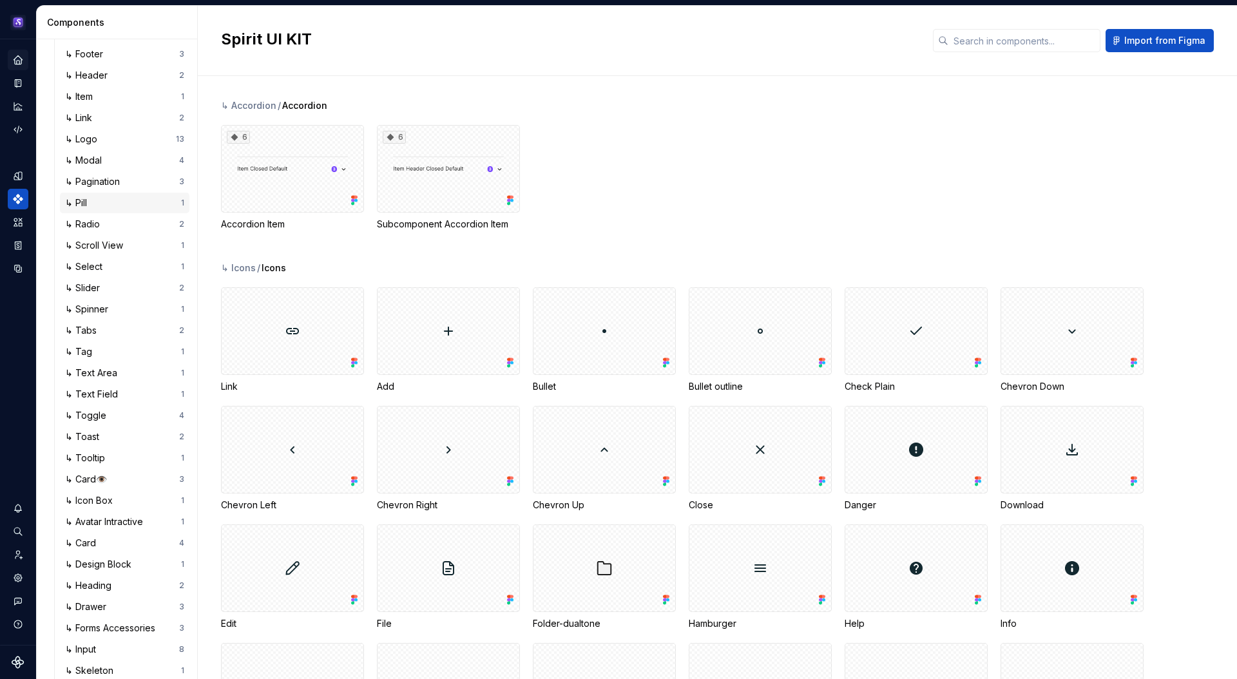
scroll to position [386, 0]
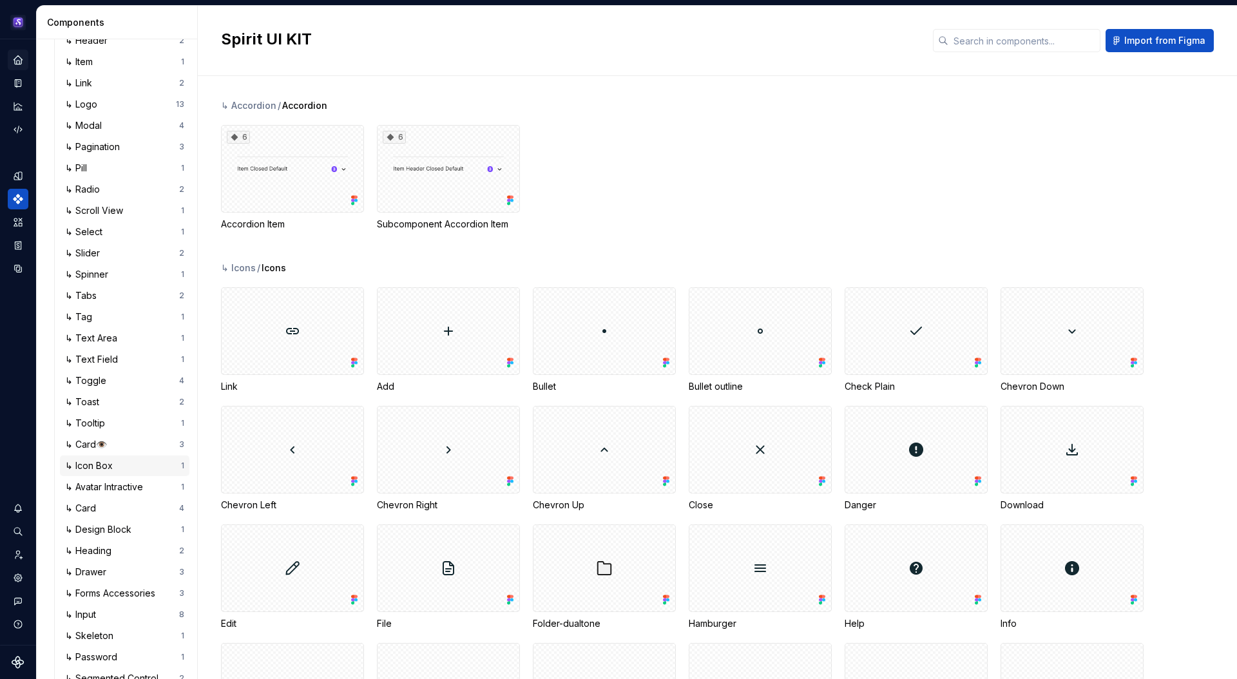
click at [112, 459] on div "↳ Icon Box" at bounding box center [91, 465] width 53 height 13
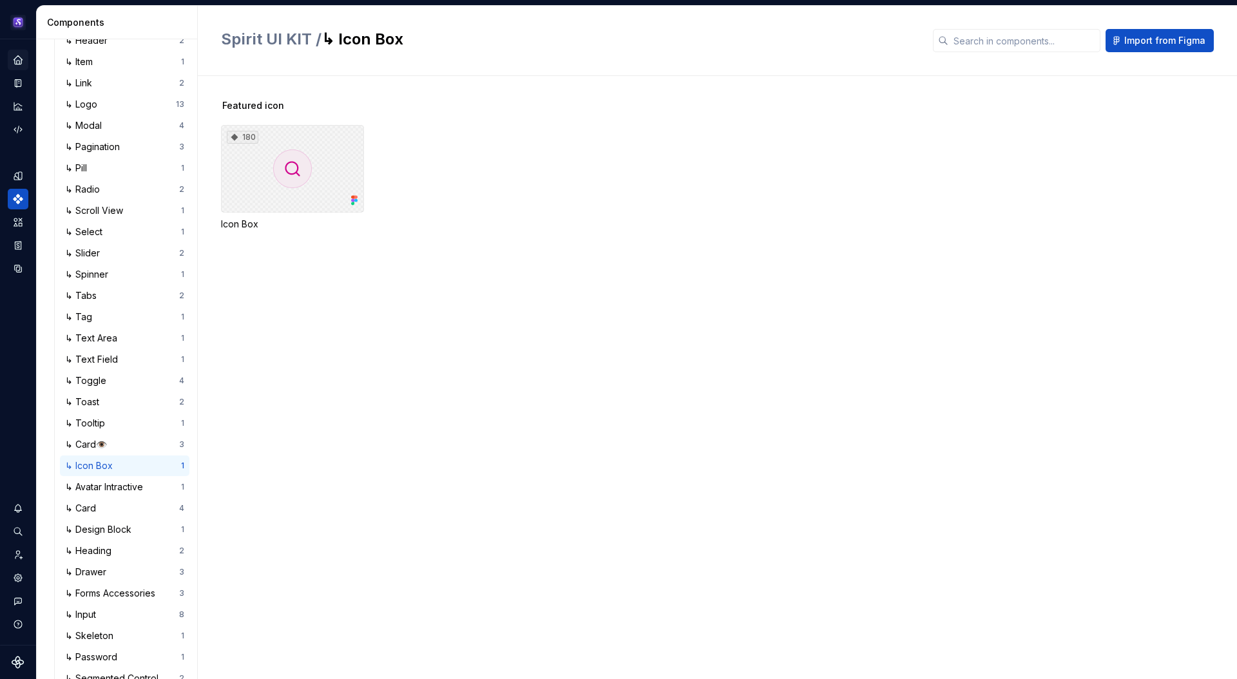
click at [332, 175] on div "180" at bounding box center [292, 169] width 143 height 88
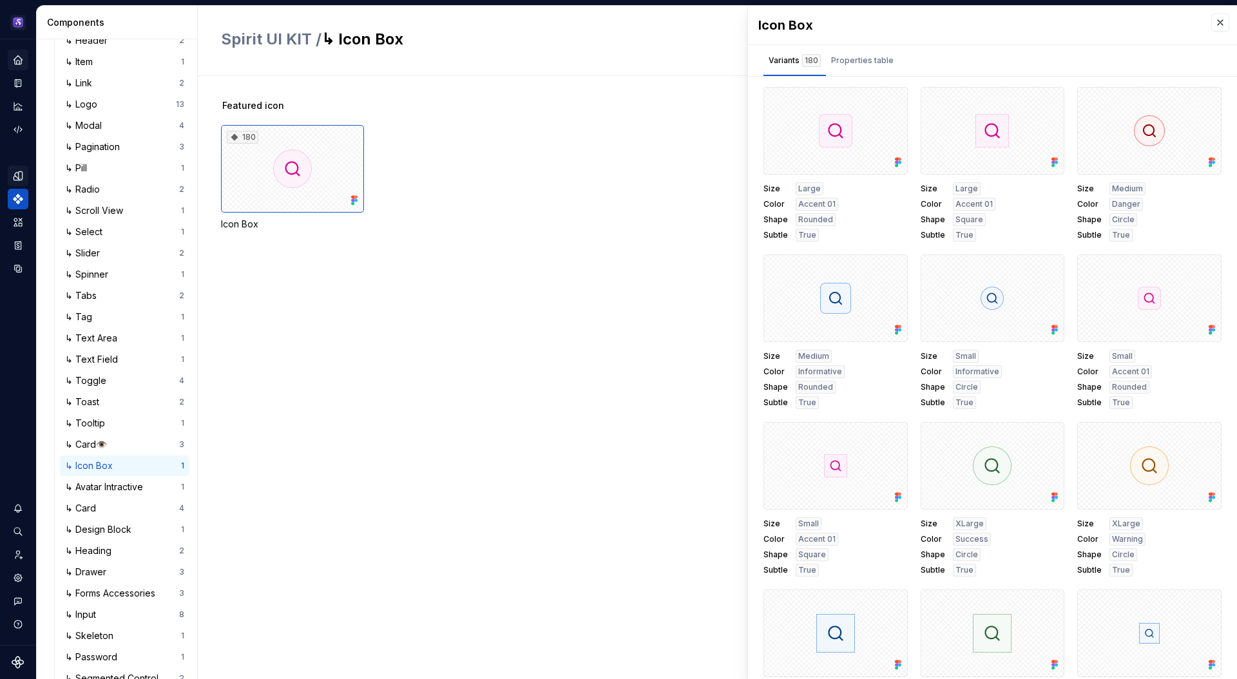
click at [19, 173] on icon "Design tokens" at bounding box center [21, 175] width 4 height 8
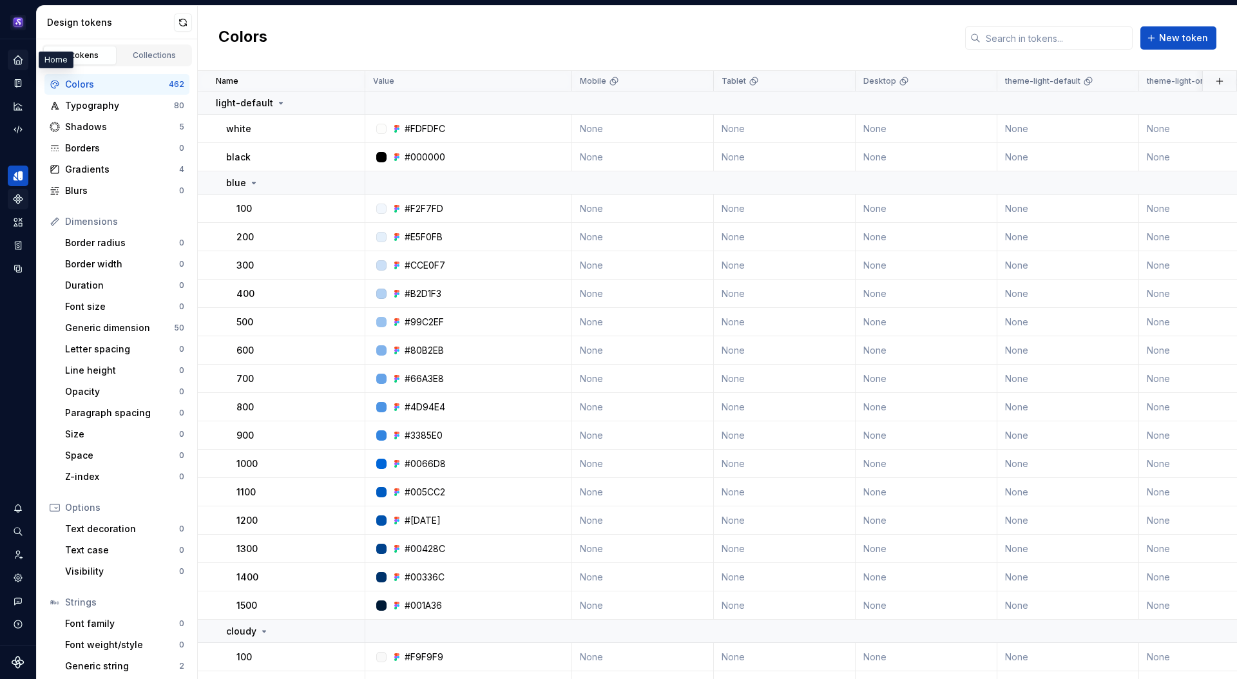
click at [22, 61] on icon "Home" at bounding box center [18, 60] width 12 height 12
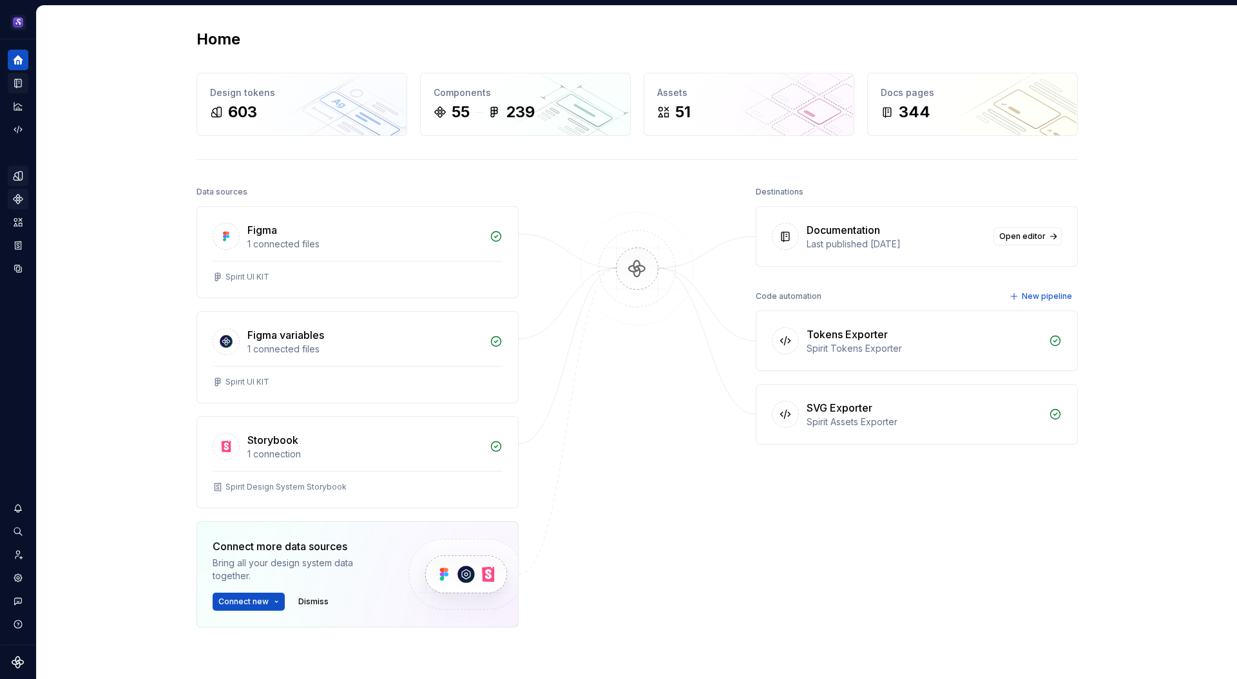
click at [21, 83] on icon "Documentation" at bounding box center [18, 83] width 6 height 8
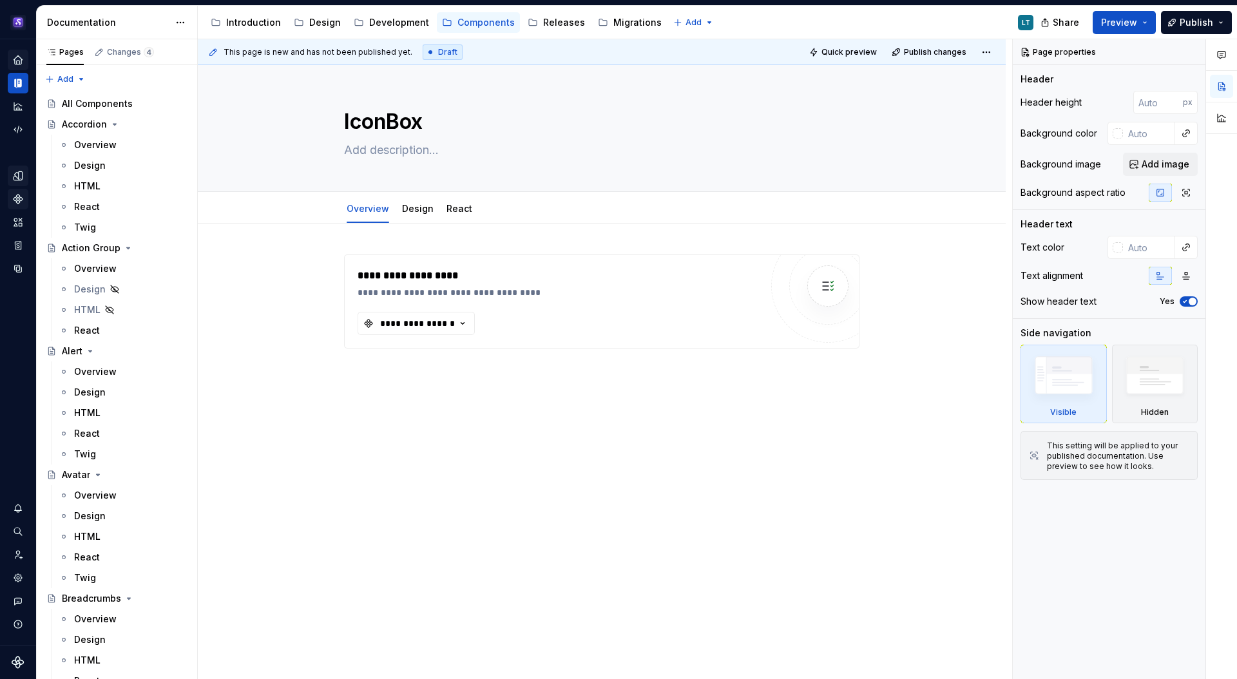
click at [88, 23] on div "Documentation" at bounding box center [108, 22] width 122 height 13
click at [182, 21] on html "Spirit LT Design system data Documentation Accessibility guide for tree Page tr…" at bounding box center [618, 339] width 1237 height 679
click at [214, 129] on div "Documentation settings" at bounding box center [254, 134] width 122 height 13
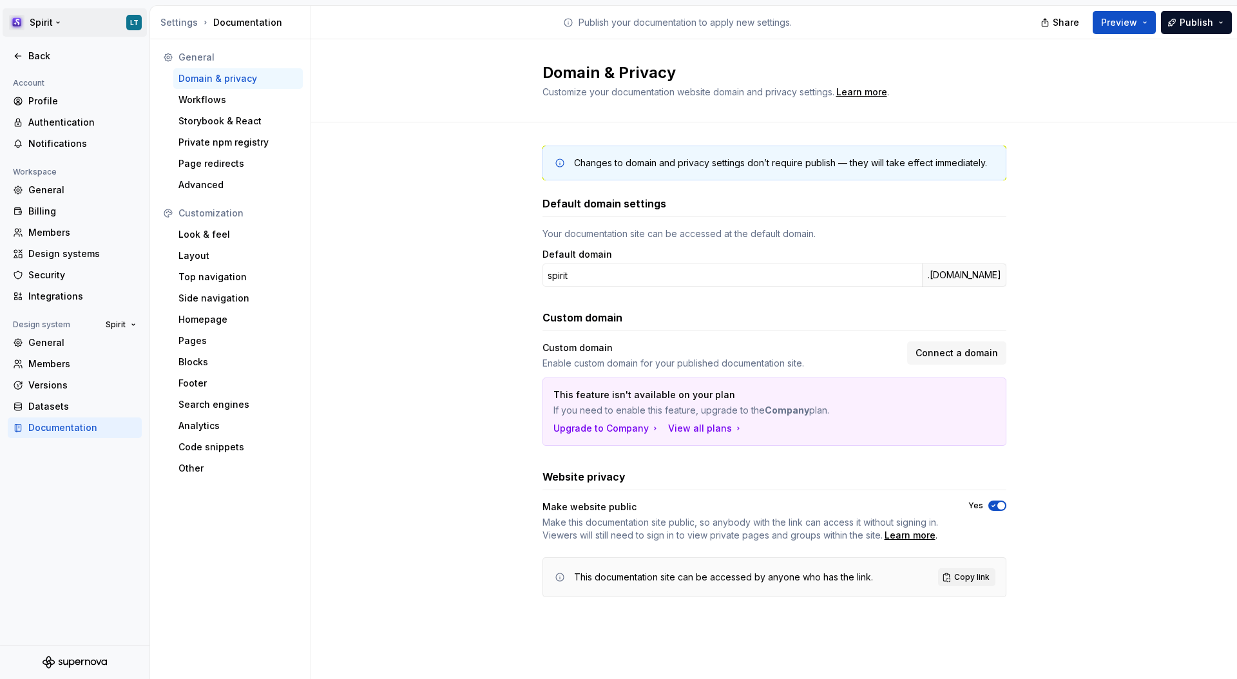
click at [35, 17] on html "Spirit LT Back Account Profile Authentication Notifications Workspace General B…" at bounding box center [618, 339] width 1237 height 679
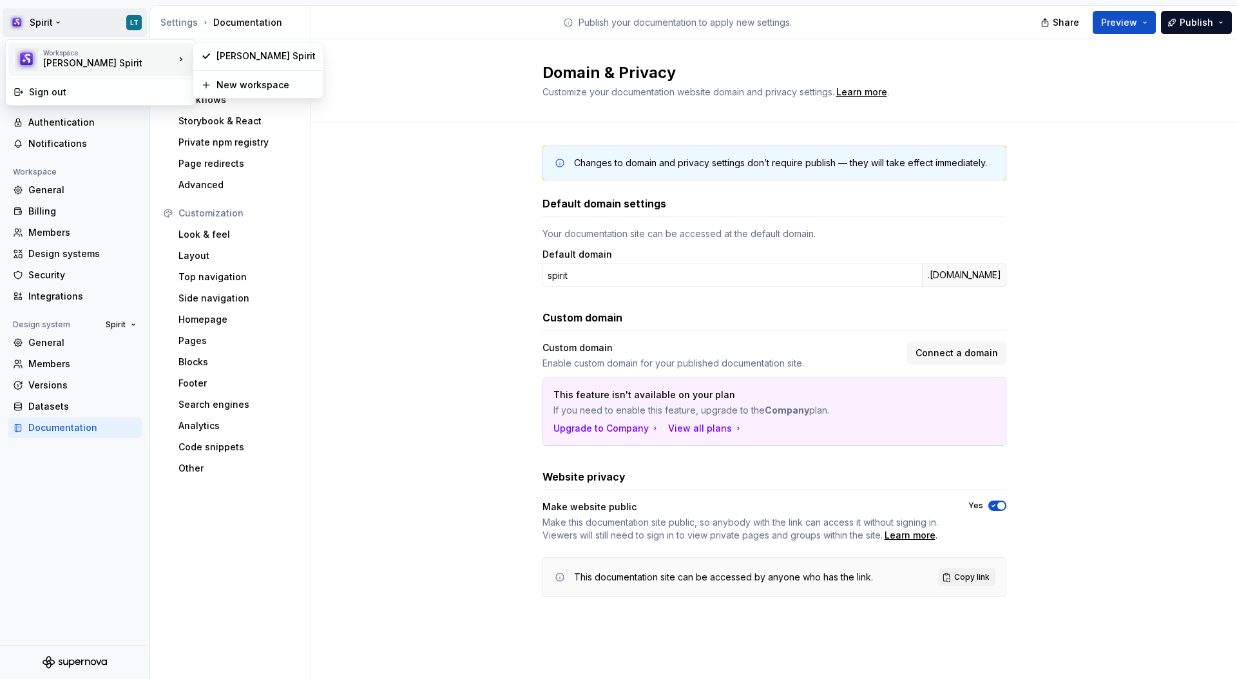
click at [75, 55] on div "Workspace" at bounding box center [108, 53] width 131 height 8
click at [170, 19] on html "Spirit LT Back Account Profile Authentication Notifications Workspace General B…" at bounding box center [618, 339] width 1237 height 679
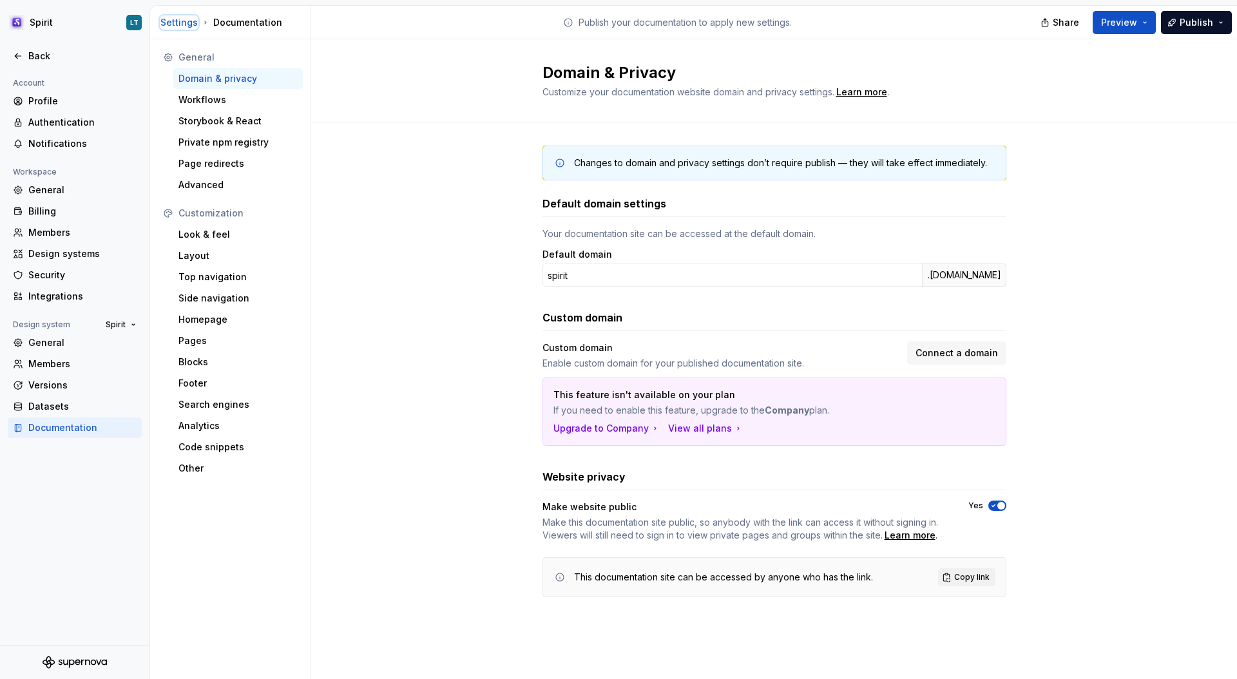
click at [176, 19] on div "Settings" at bounding box center [178, 22] width 37 height 13
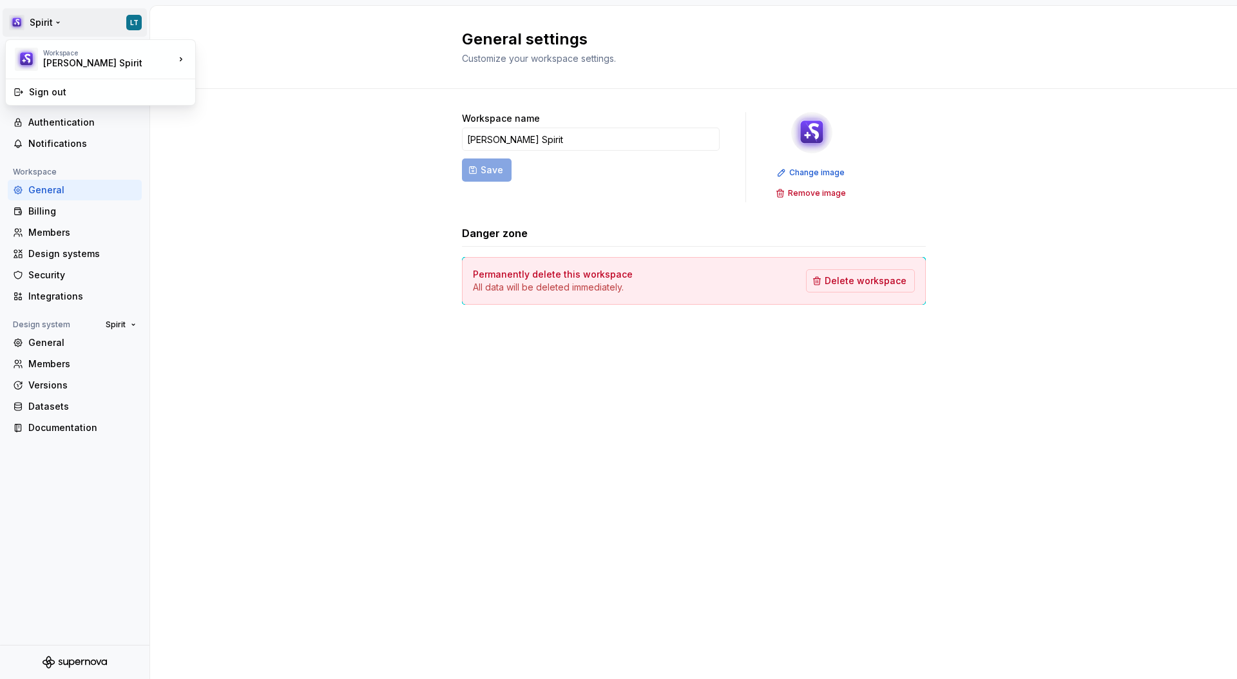
click at [19, 19] on html "Spirit LT Back Account Profile Authentication Notifications Workspace General B…" at bounding box center [618, 339] width 1237 height 679
click at [232, 58] on div "[PERSON_NAME] Spirit" at bounding box center [265, 56] width 99 height 13
click at [55, 424] on div "Documentation" at bounding box center [82, 427] width 108 height 13
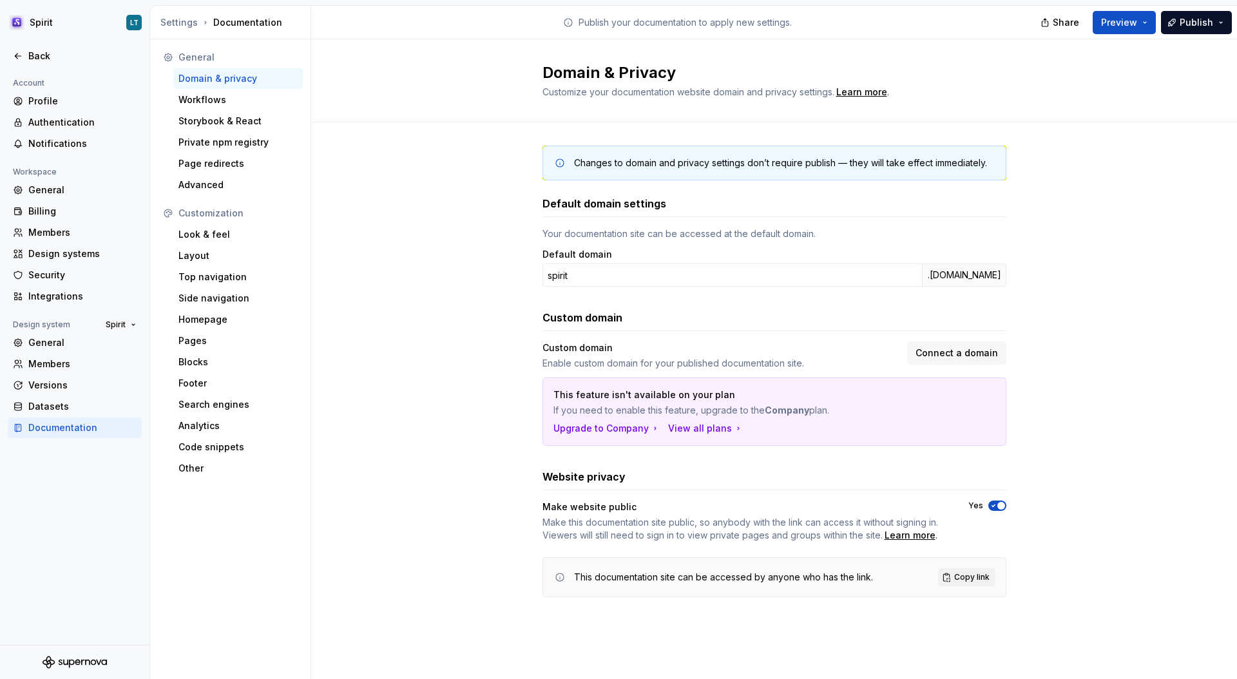
click at [85, 658] on icon "Supernova Logo" at bounding box center [75, 662] width 64 height 13
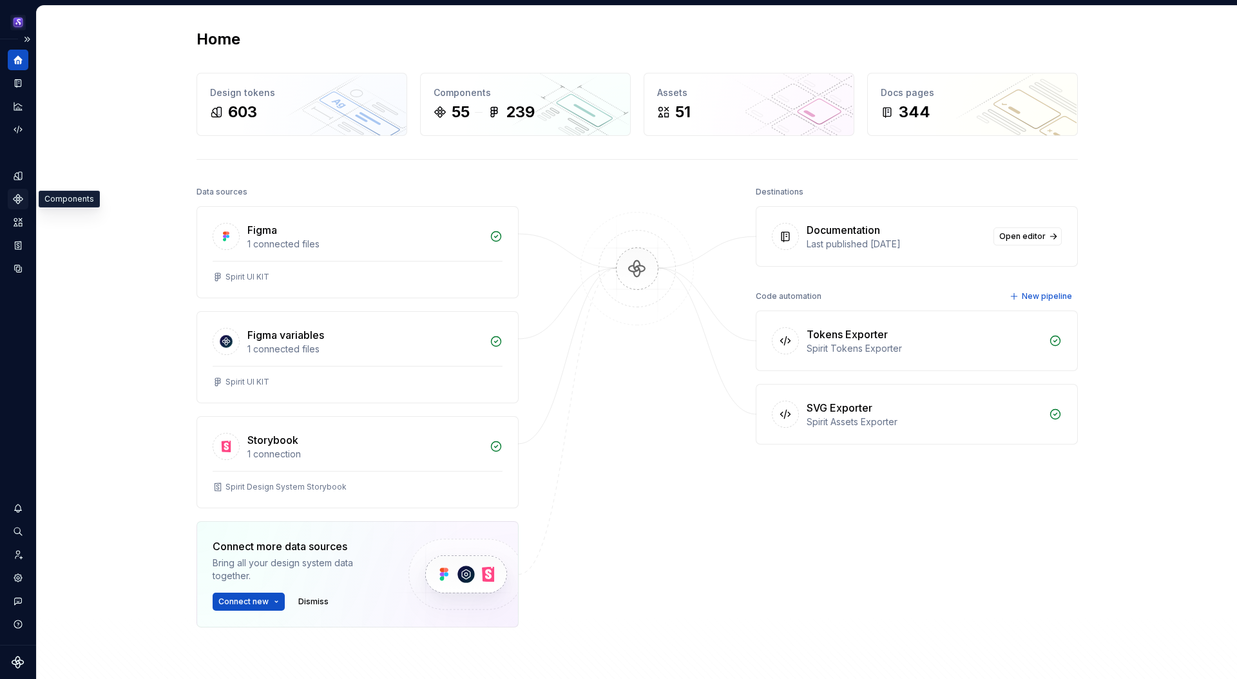
click at [15, 193] on icon "Components" at bounding box center [18, 199] width 12 height 12
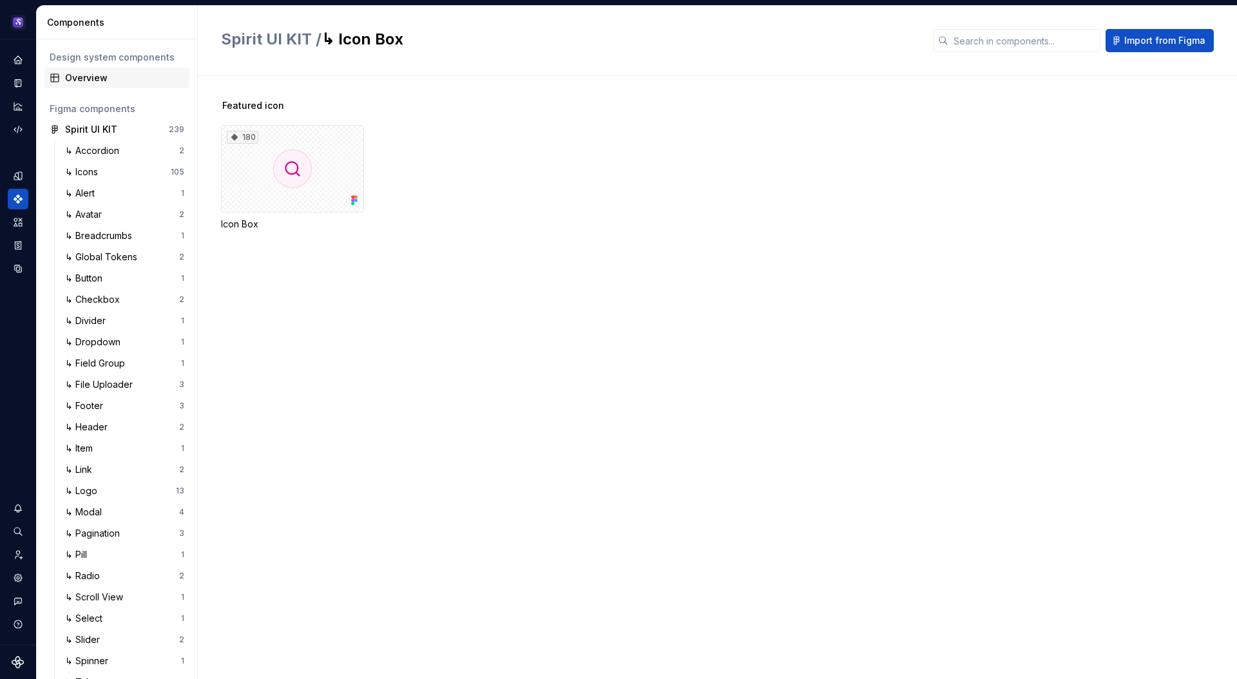
click at [102, 76] on div "Overview" at bounding box center [124, 77] width 119 height 13
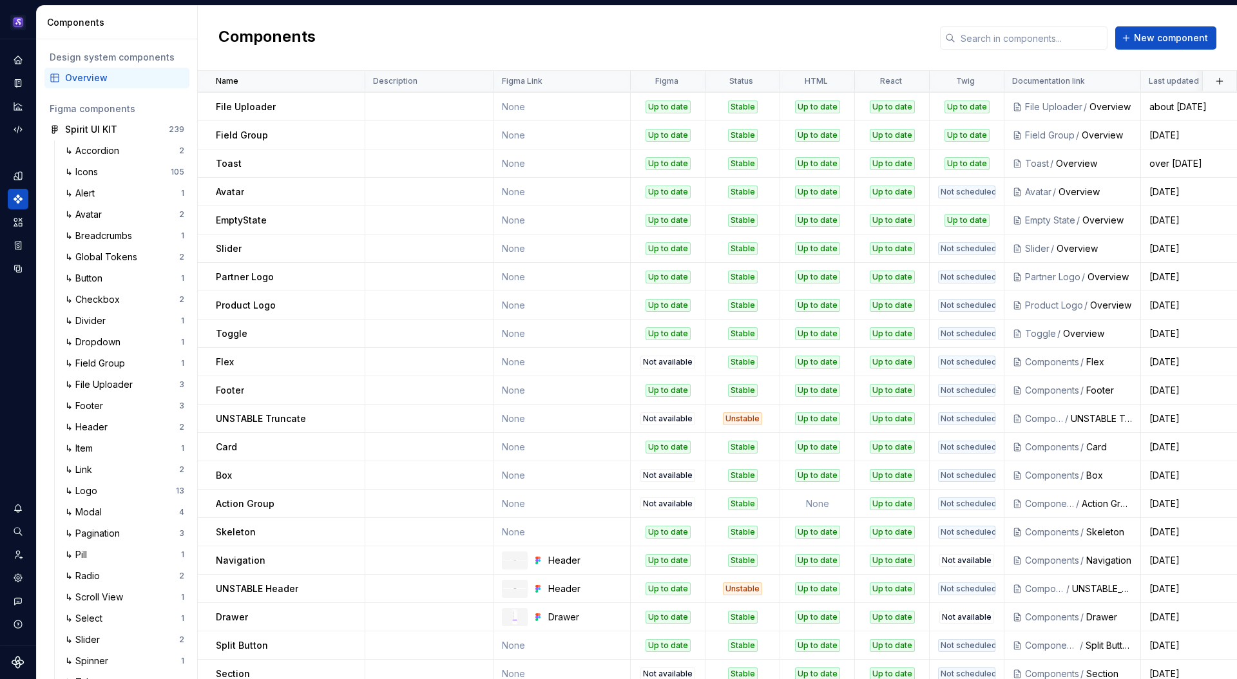
scroll to position [824, 0]
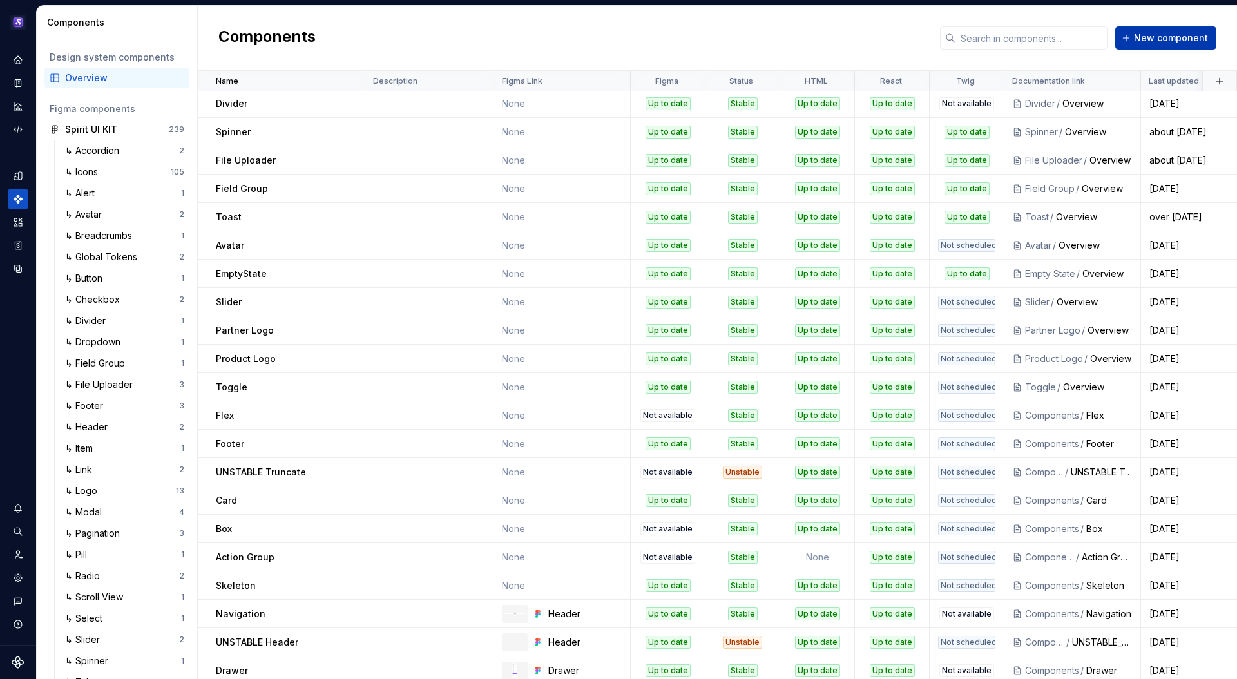
click at [1175, 34] on span "New component" at bounding box center [1170, 38] width 74 height 13
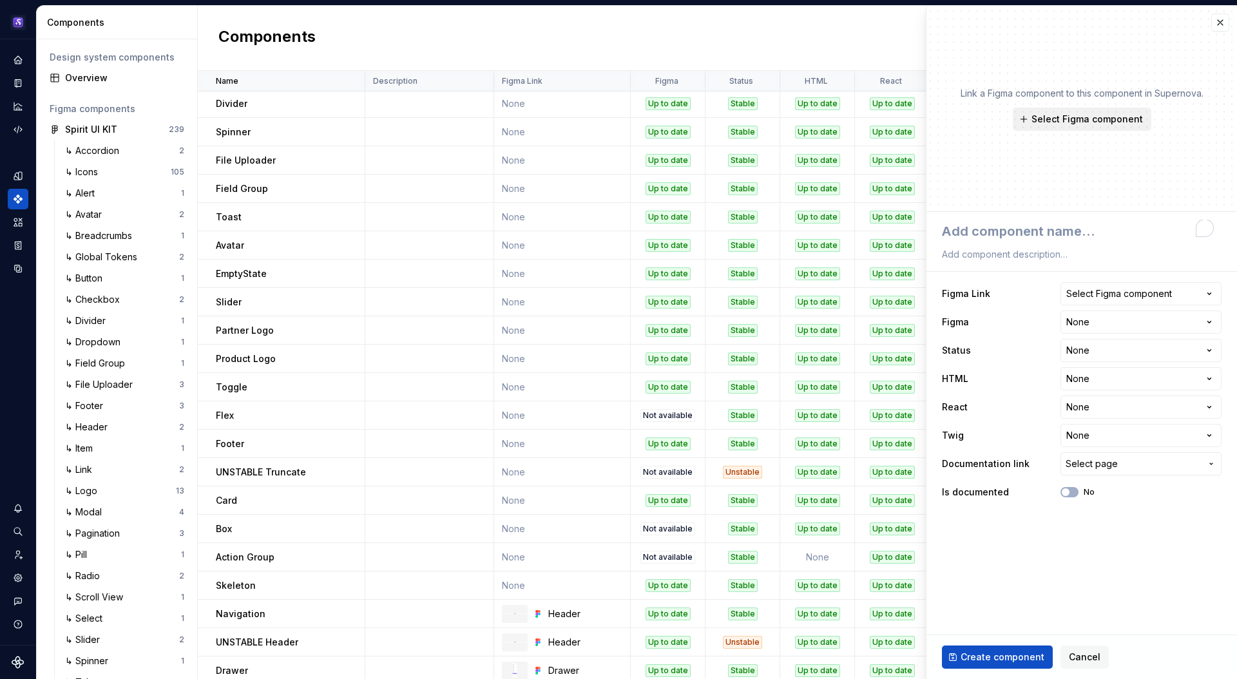
click at [1112, 124] on span "Select Figma component" at bounding box center [1086, 119] width 111 height 13
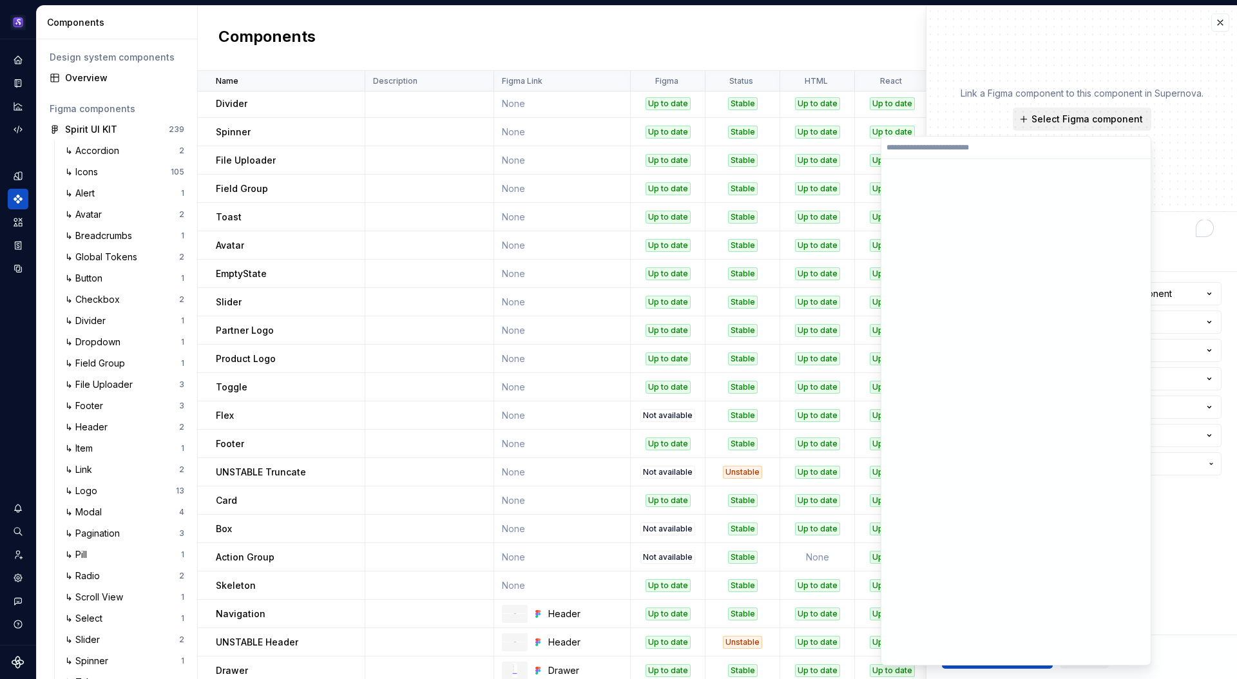
type textarea "*"
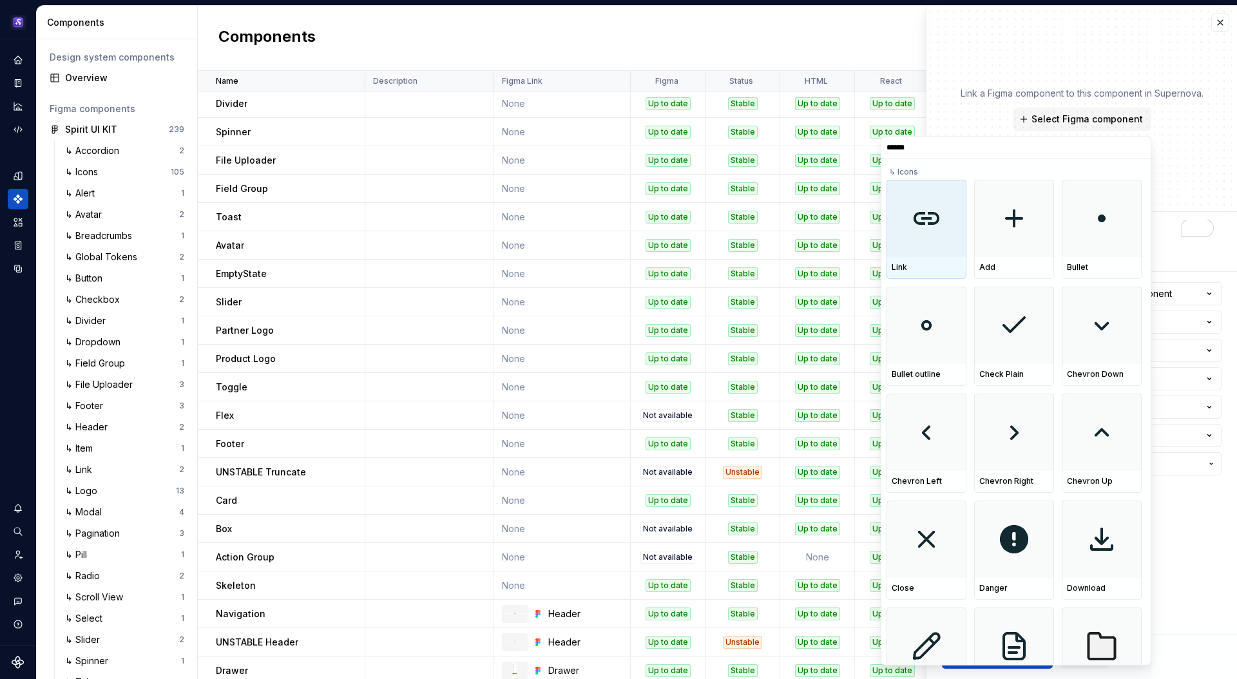
type input "*******"
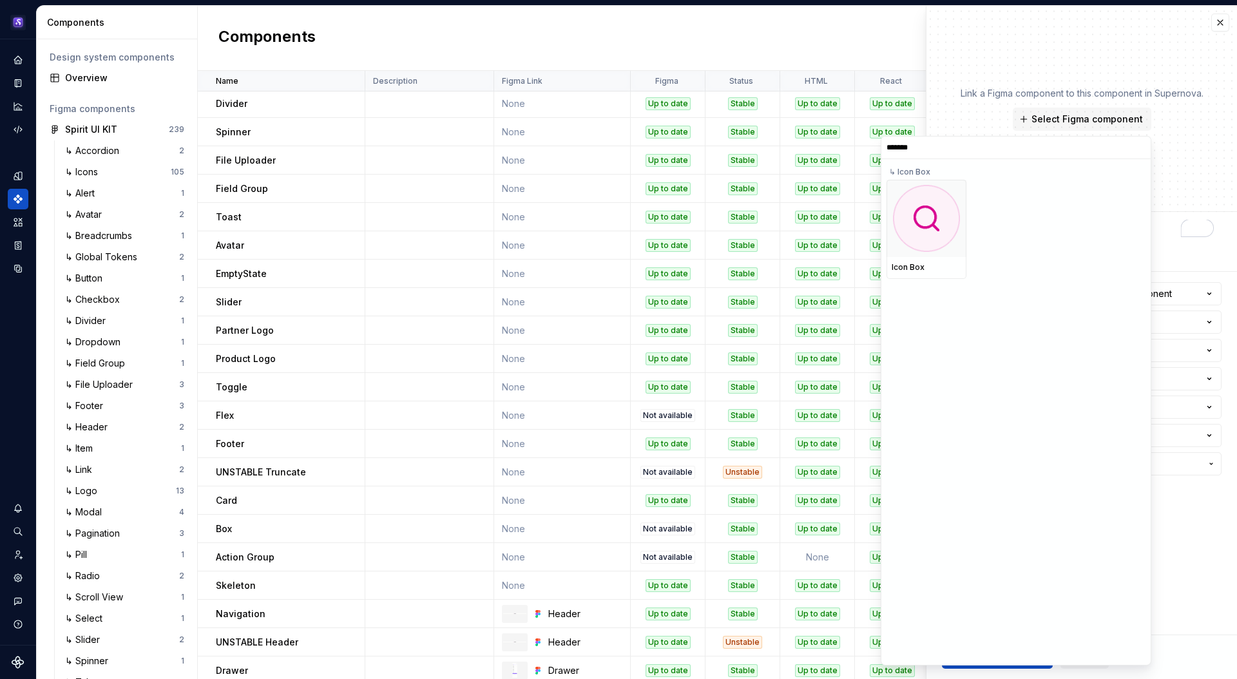
click at [912, 262] on div "Icon Box" at bounding box center [926, 267] width 70 height 10
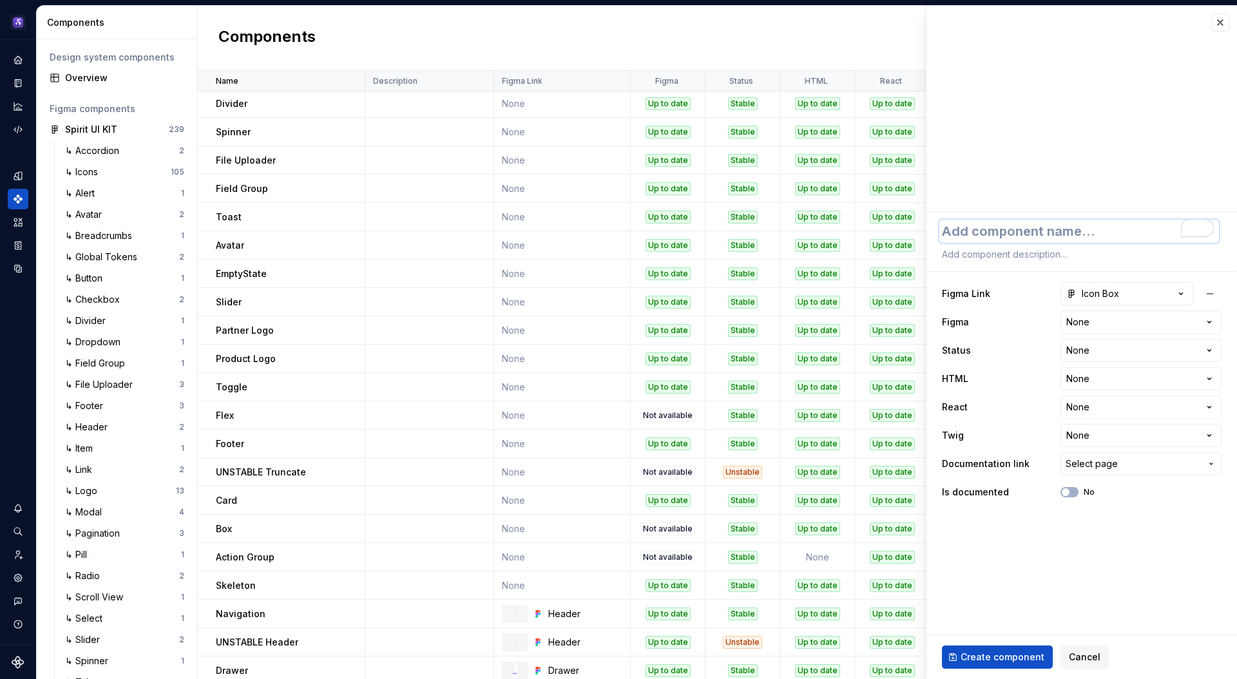
click at [1046, 232] on textarea "To enrich screen reader interactions, please activate Accessibility in Grammarl…" at bounding box center [1079, 231] width 280 height 23
type textarea "*"
type textarea "I"
type textarea "*"
type textarea "Ic"
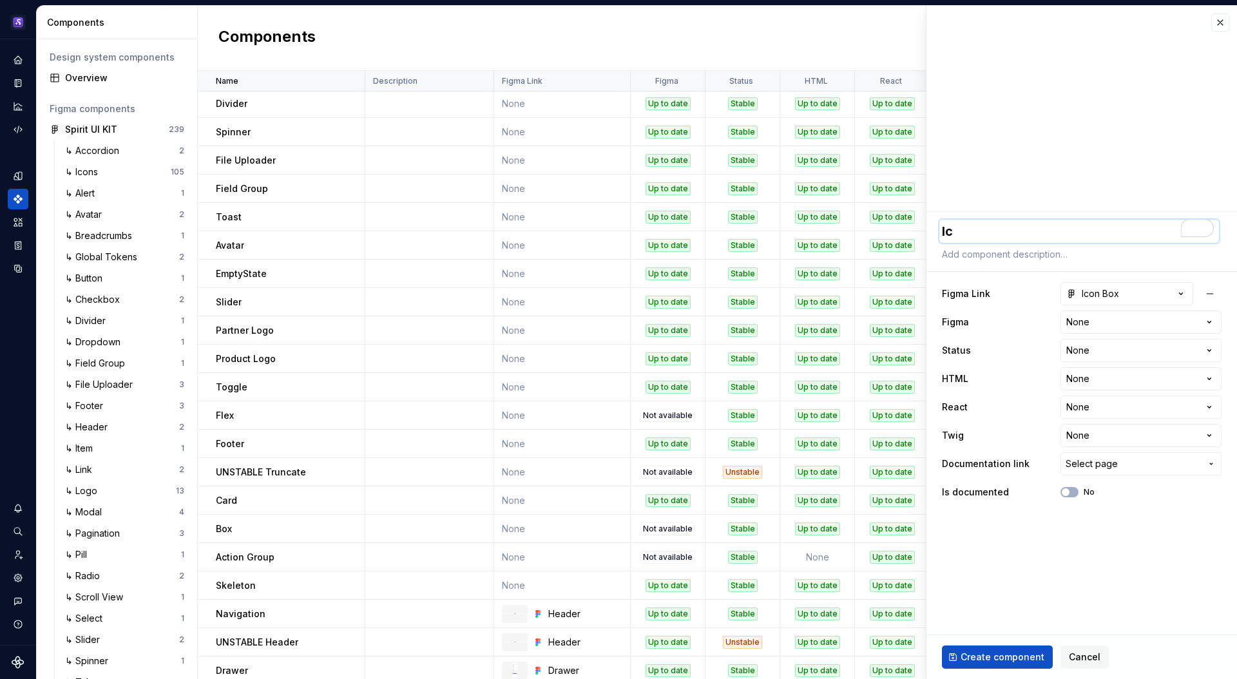
type textarea "*"
type textarea "Ico"
type textarea "*"
type textarea "Icon"
type textarea "*"
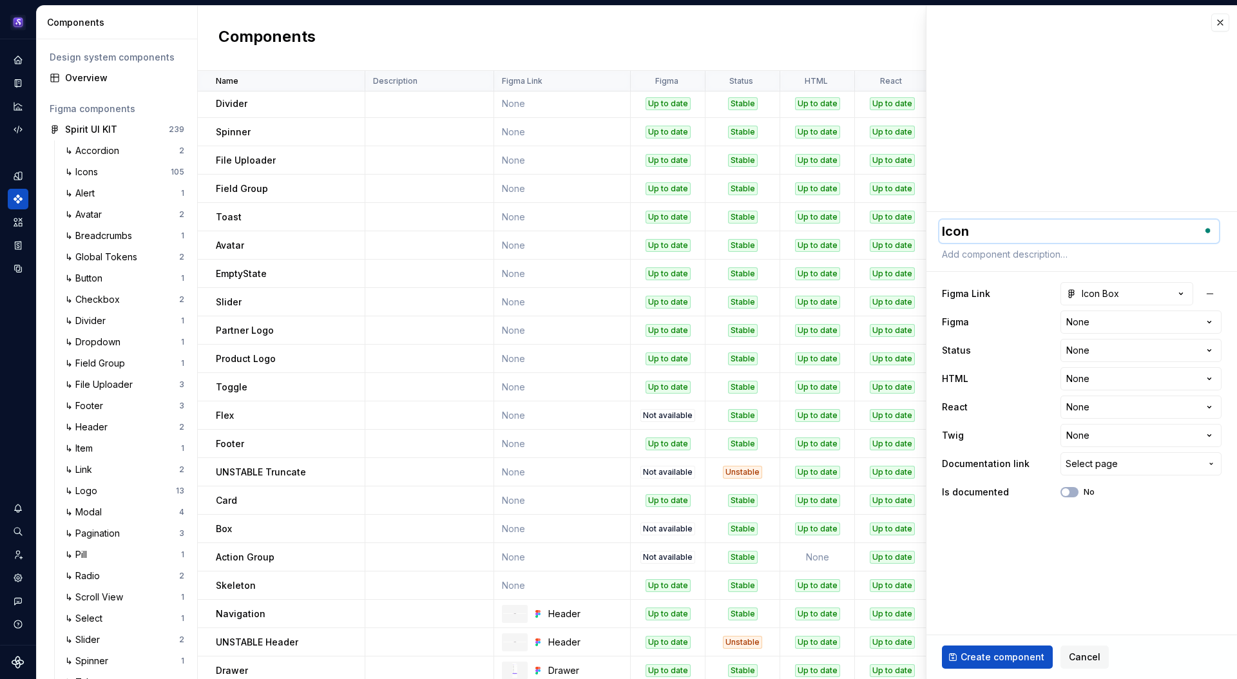
type textarea "Icon"
type textarea "*"
type textarea "Icon"
type textarea "*"
type textarea "IconB"
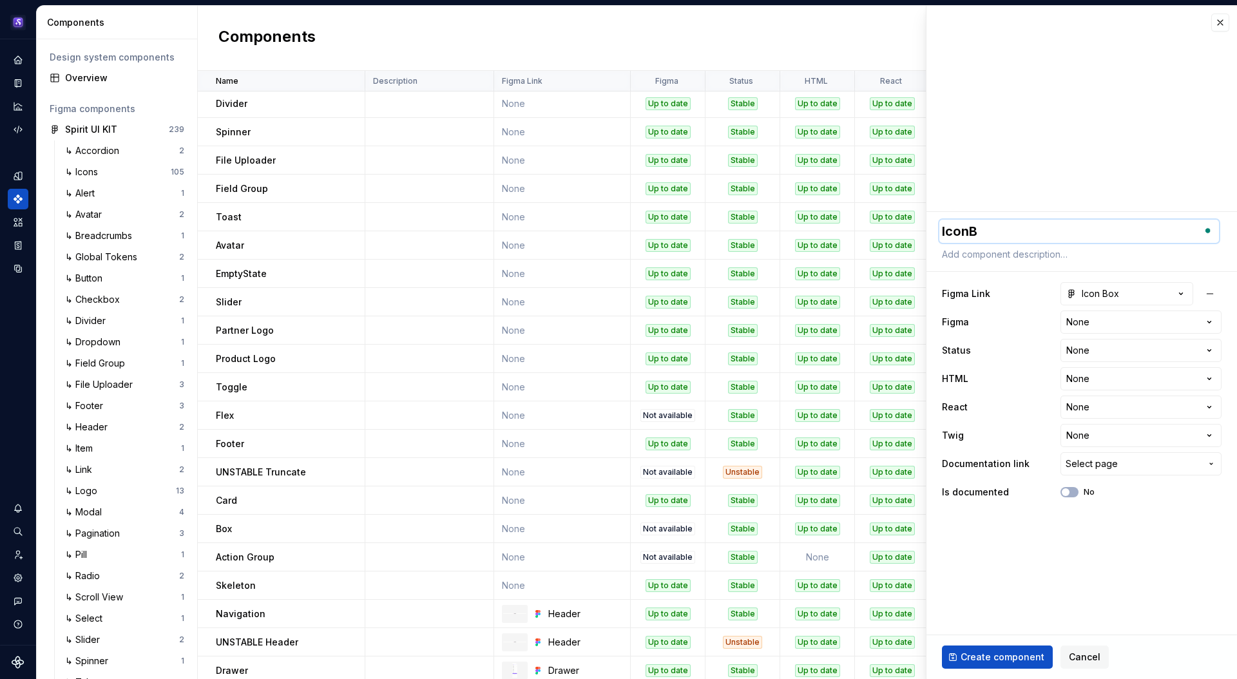
type textarea "*"
type textarea "IconBo"
type textarea "*"
type textarea "IconBox"
type textarea "*"
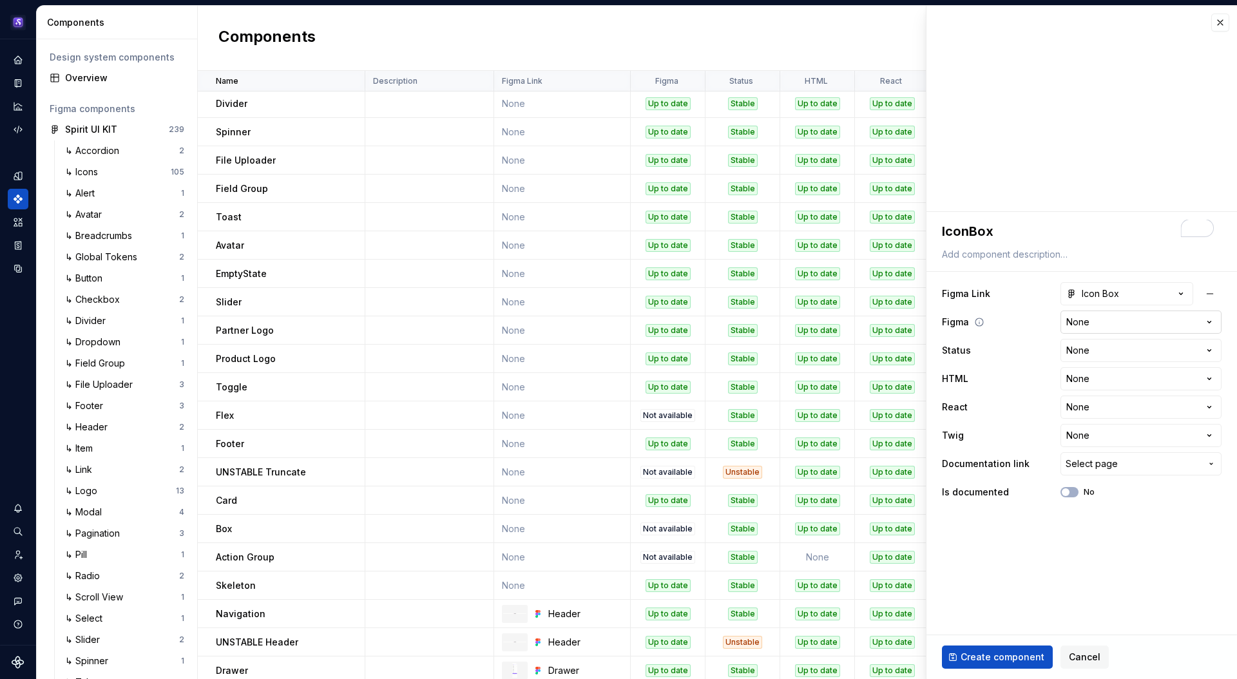
click at [1094, 321] on html "Spirit LT Design system data Components Design system components Overview Figma…" at bounding box center [618, 339] width 1237 height 679
select select "**********"
type textarea "*"
click at [1132, 354] on html "Spirit LT Design system data Components Design system components Overview Figma…" at bounding box center [618, 339] width 1237 height 679
select select "**********"
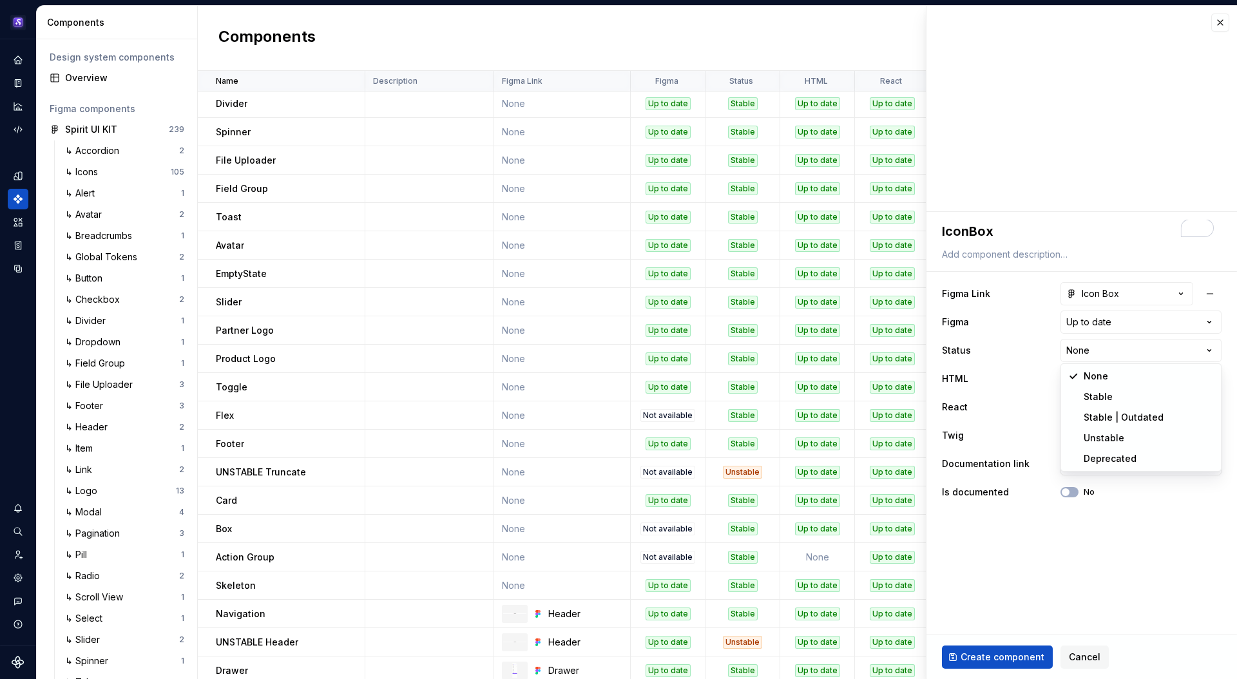
type textarea "*"
click at [1101, 389] on html "Spirit LT Design system data Components Design system components Overview Figma…" at bounding box center [618, 339] width 1237 height 679
click at [1106, 377] on html "Spirit LT Design system data Components Design system components Overview Figma…" at bounding box center [618, 339] width 1237 height 679
select select "**********"
type textarea "*"
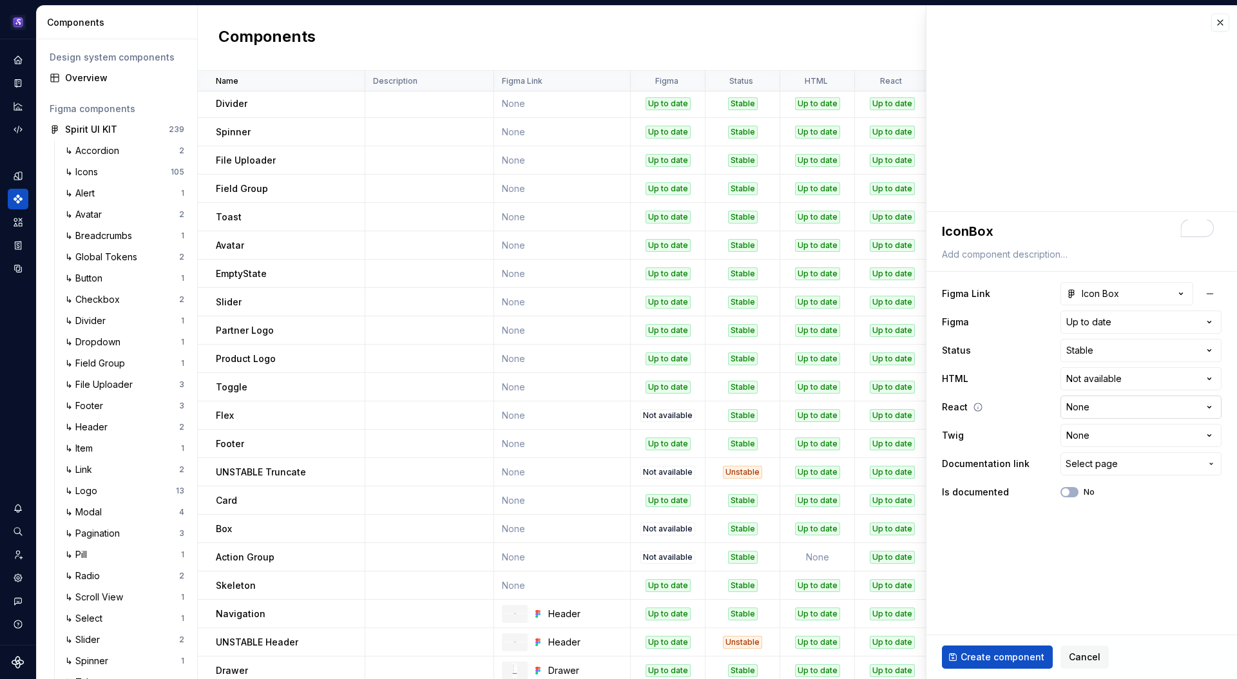
click at [1139, 410] on html "Spirit LT Design system data Components Design system components Overview Figma…" at bounding box center [618, 339] width 1237 height 679
select select "**********"
type textarea "*"
click at [1121, 437] on html "Spirit LT Design system data Components Design system components Overview Figma…" at bounding box center [618, 339] width 1237 height 679
select select "**********"
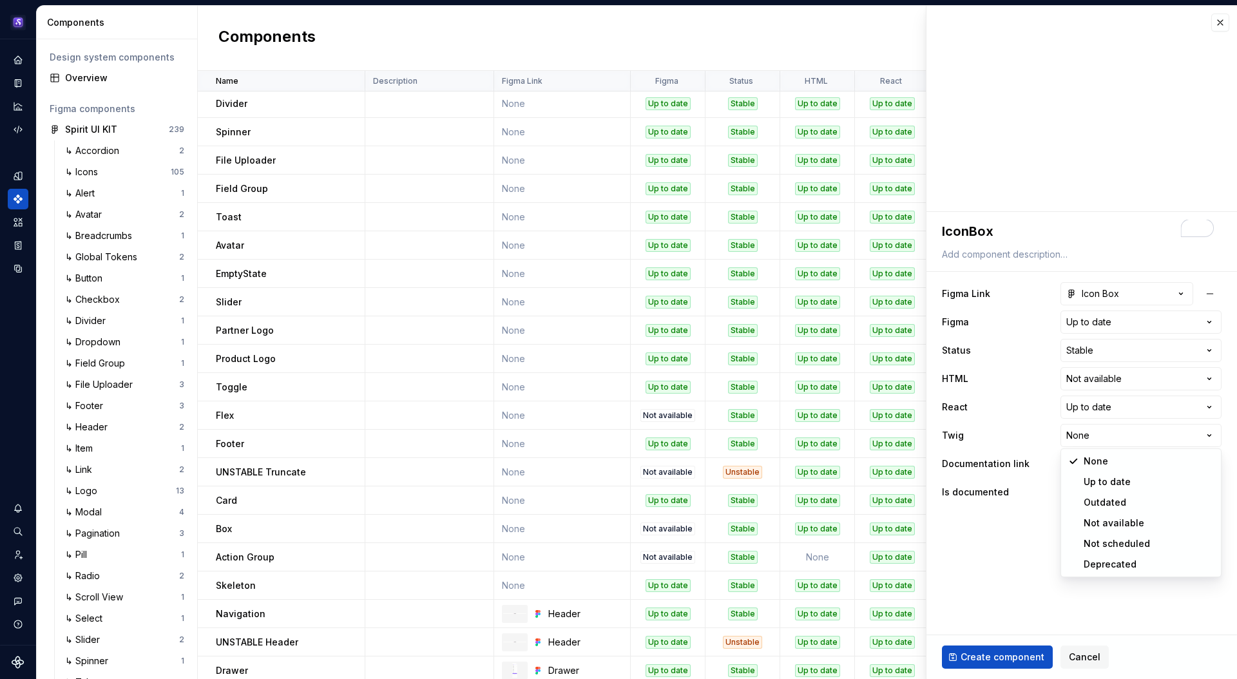
type textarea "*"
click at [1133, 461] on span "Select page" at bounding box center [1132, 463] width 135 height 13
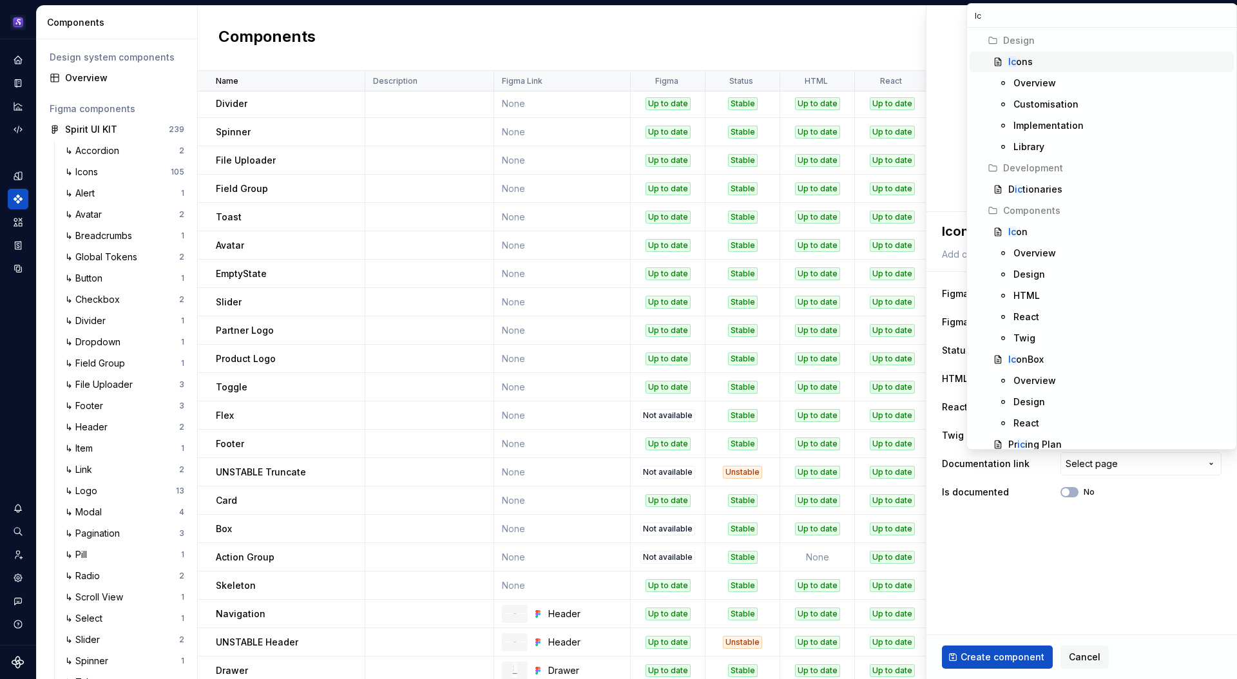
type input "Ico"
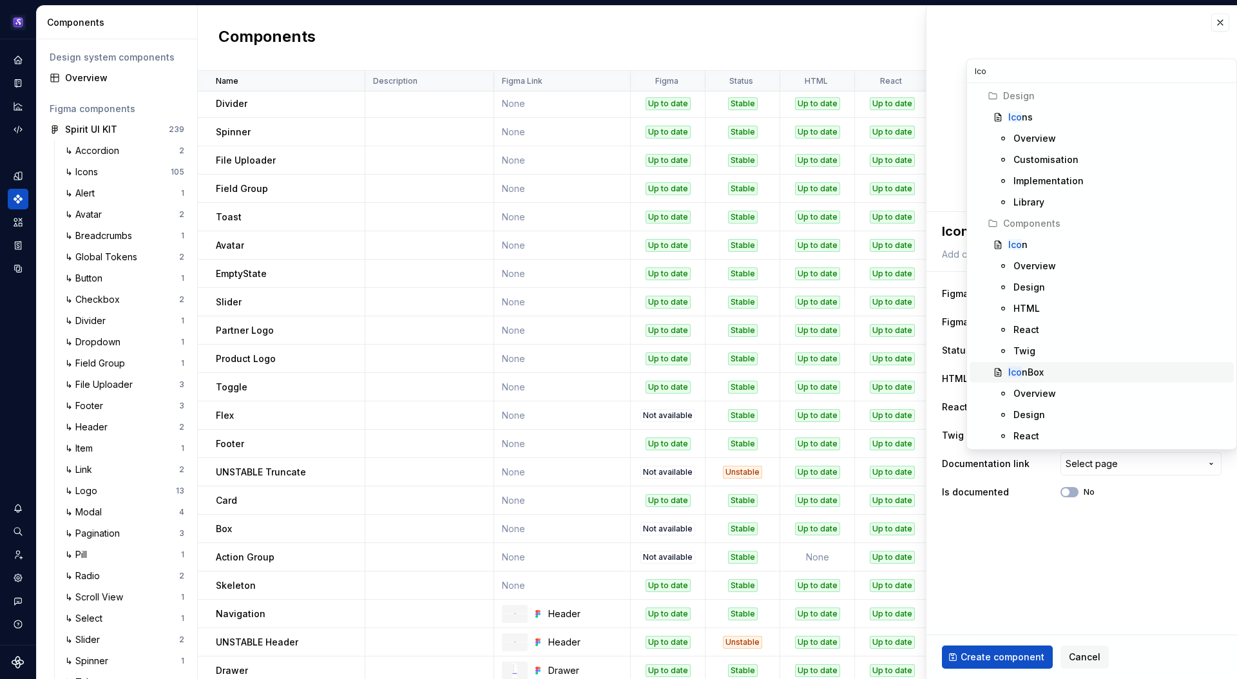
click at [1025, 372] on div "Ico nBox" at bounding box center [1025, 372] width 35 height 13
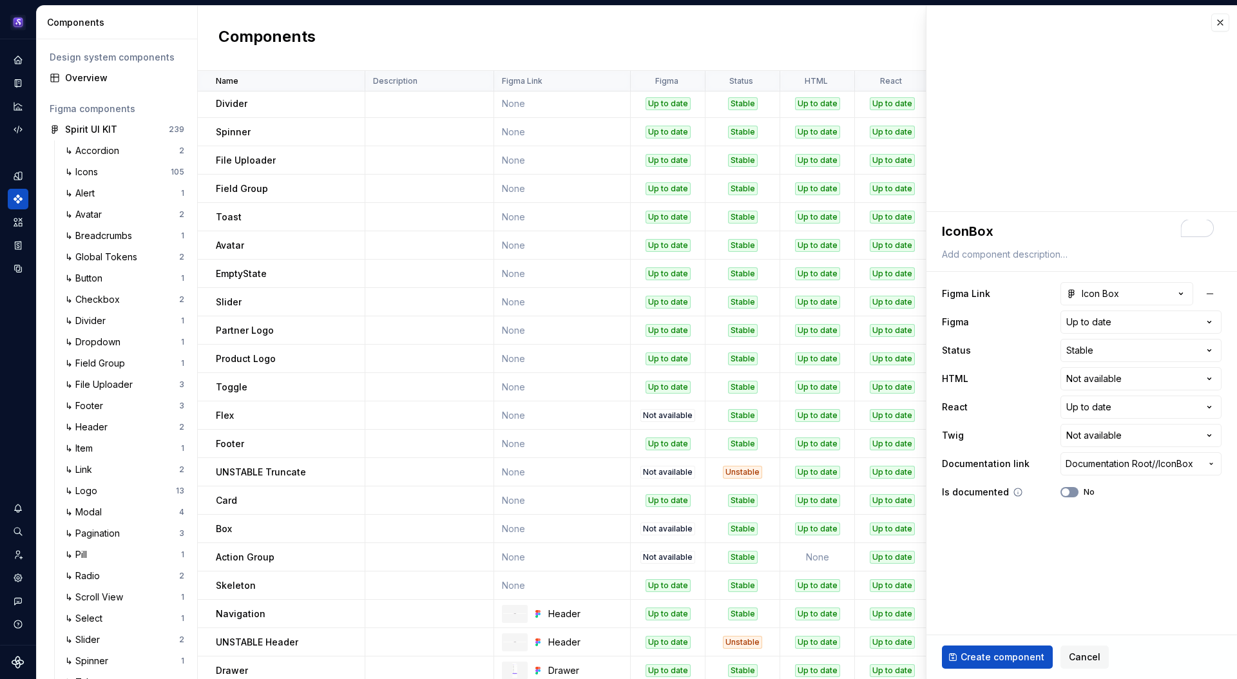
click at [1068, 491] on span "button" at bounding box center [1065, 492] width 8 height 8
click at [1002, 657] on span "Create component" at bounding box center [1002, 656] width 84 height 13
type textarea "*"
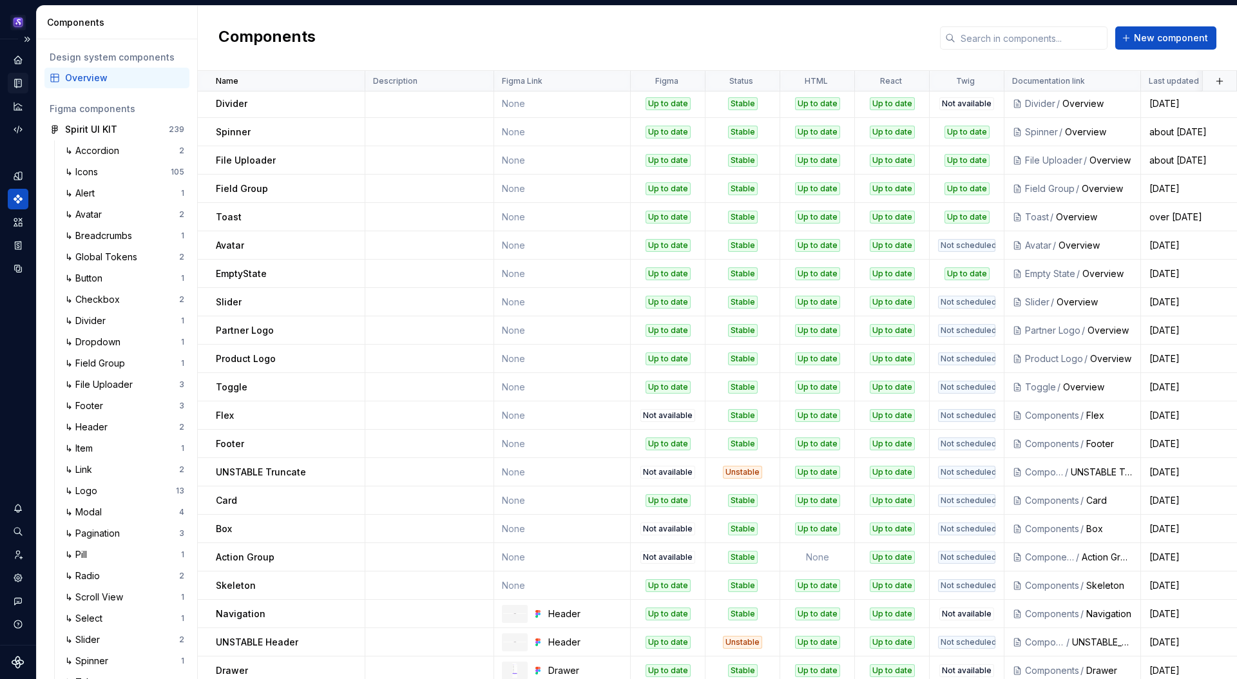
click at [21, 82] on icon "Documentation" at bounding box center [18, 83] width 6 height 8
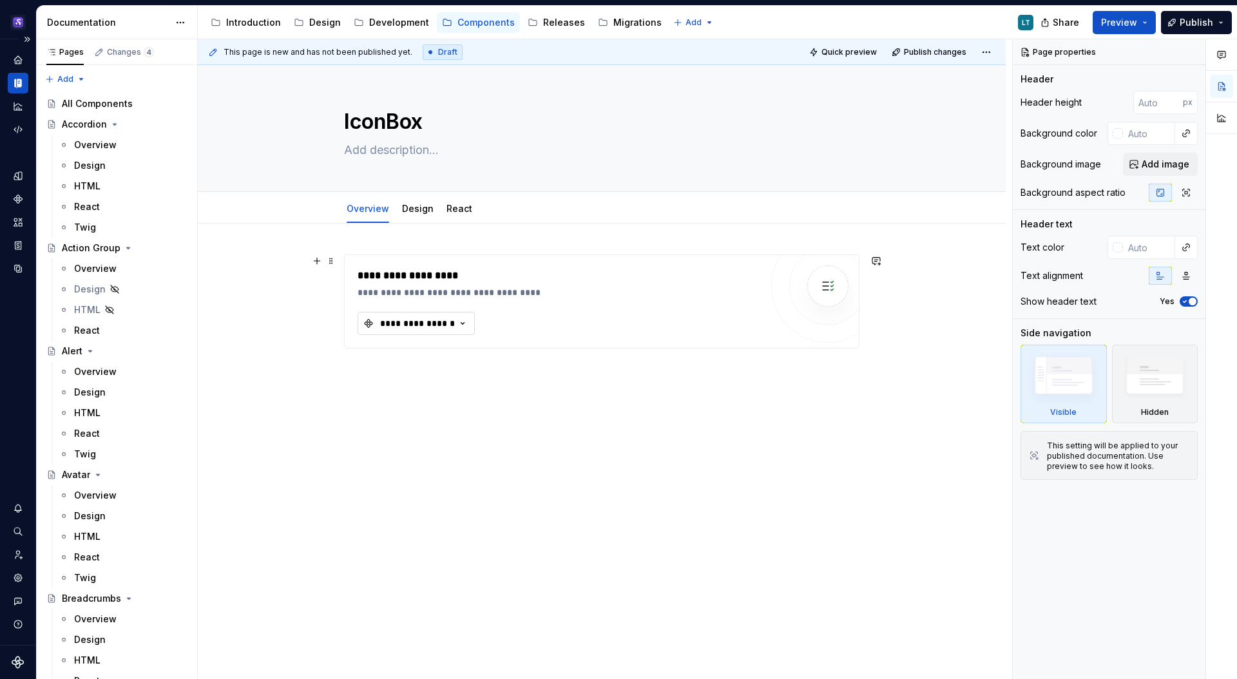
type textarea "*"
click at [456, 325] on icon "button" at bounding box center [462, 323] width 13 height 13
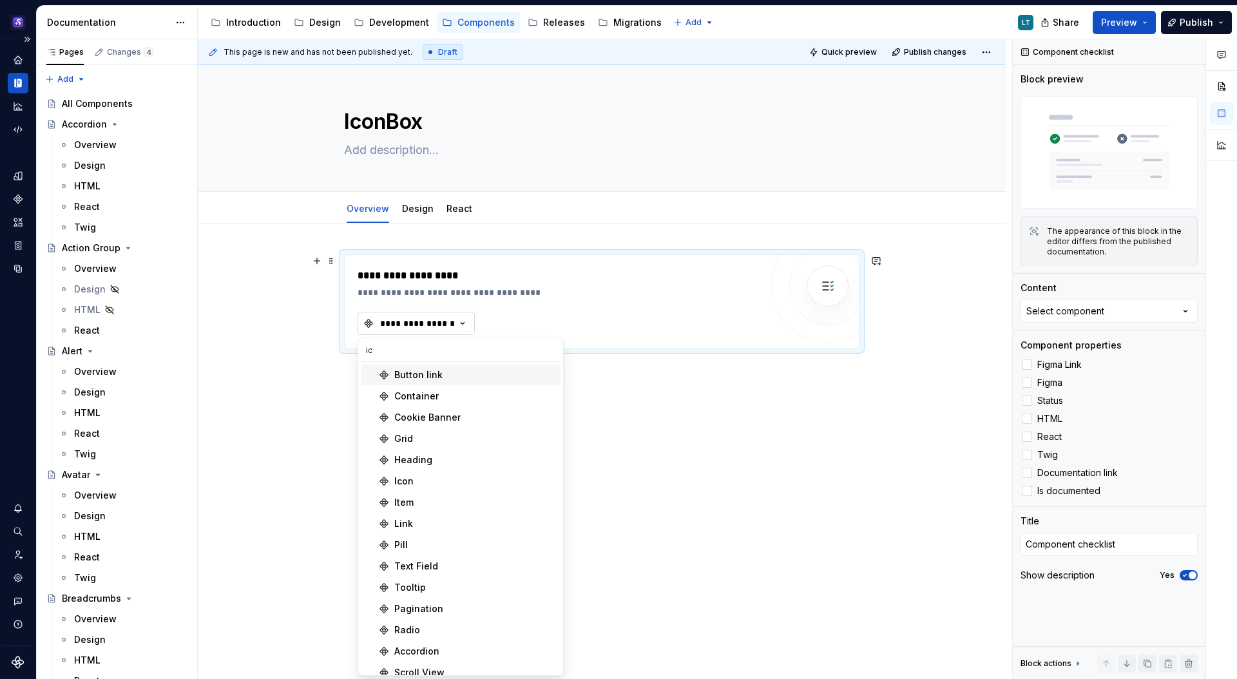
type input "ico"
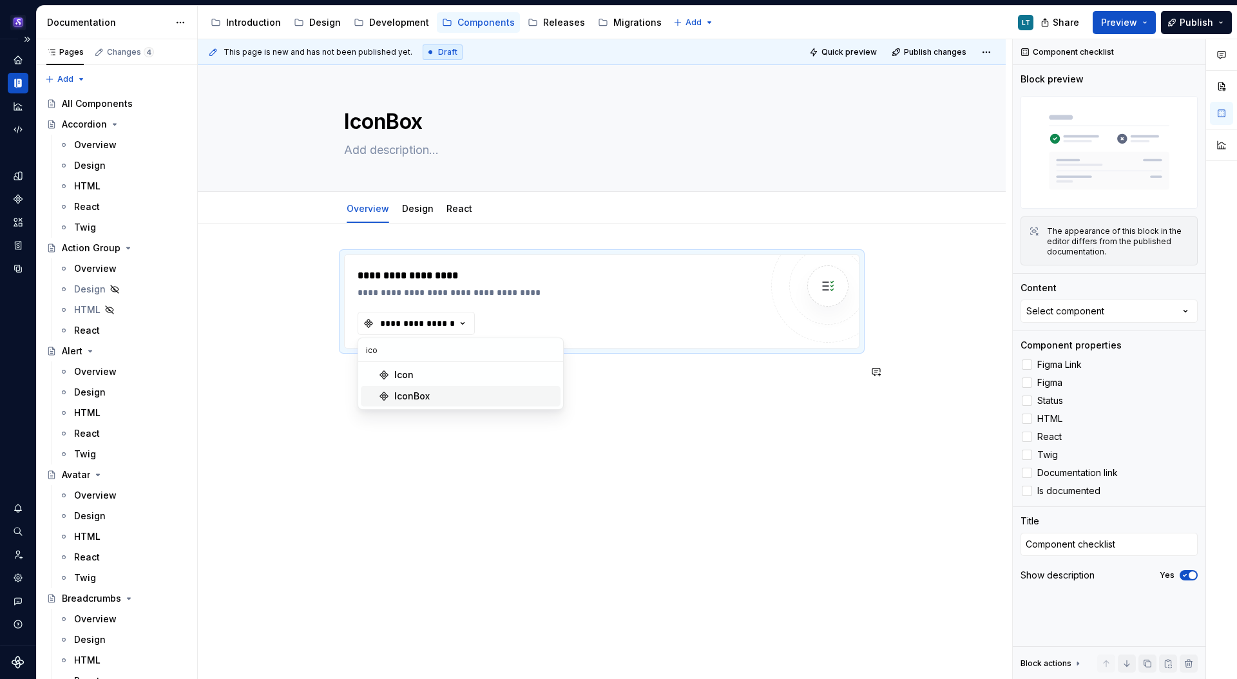
click at [394, 397] on div "IconBox" at bounding box center [411, 396] width 35 height 13
type textarea "*"
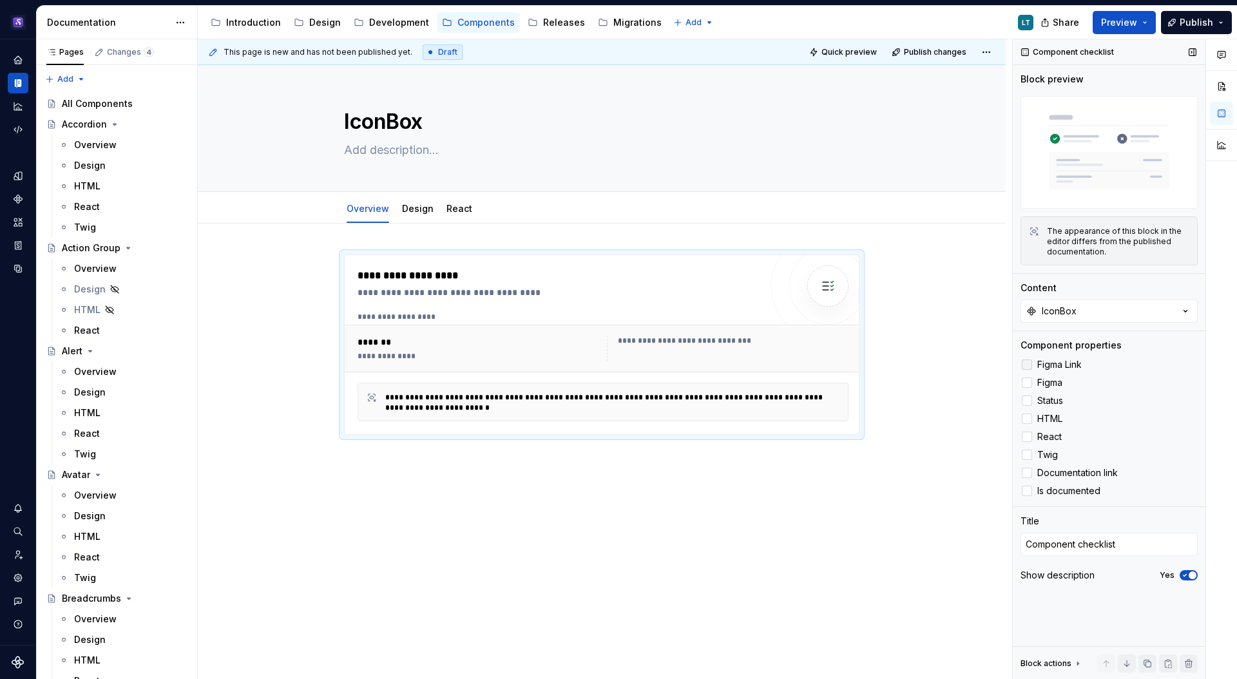
click at [1029, 363] on div at bounding box center [1026, 364] width 10 height 10
click at [1030, 400] on div at bounding box center [1026, 400] width 10 height 10
click at [1027, 419] on div at bounding box center [1026, 418] width 10 height 10
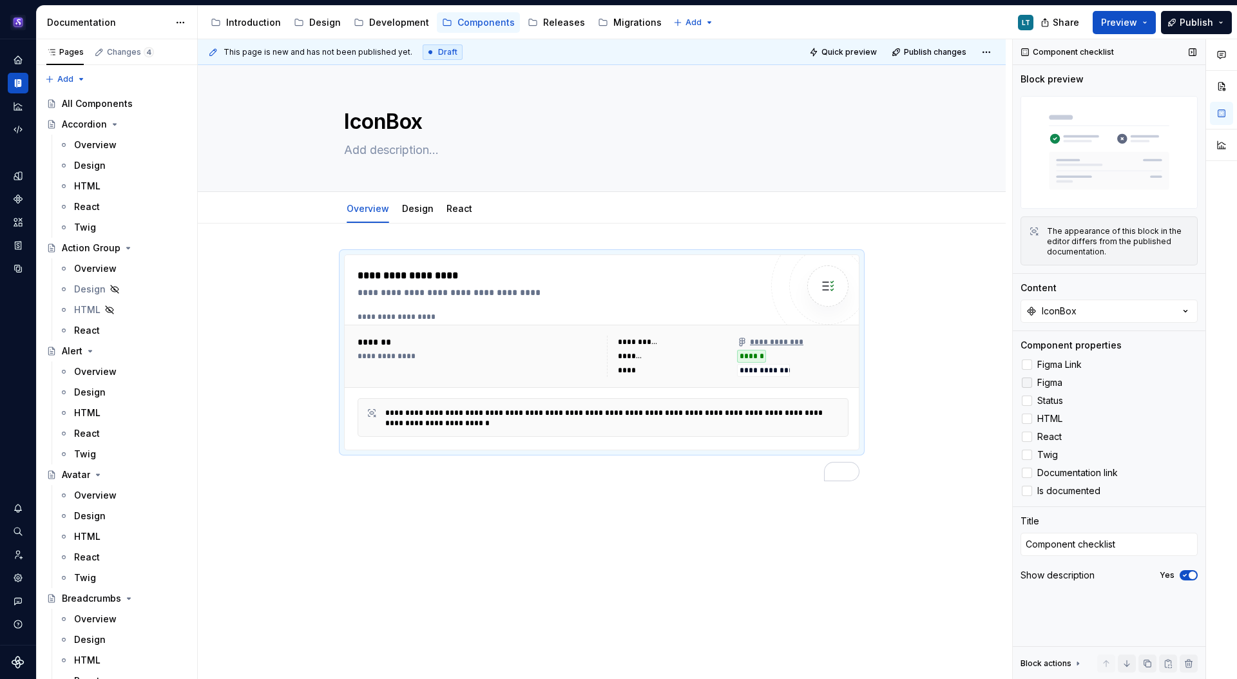
click at [1027, 381] on div at bounding box center [1026, 382] width 10 height 10
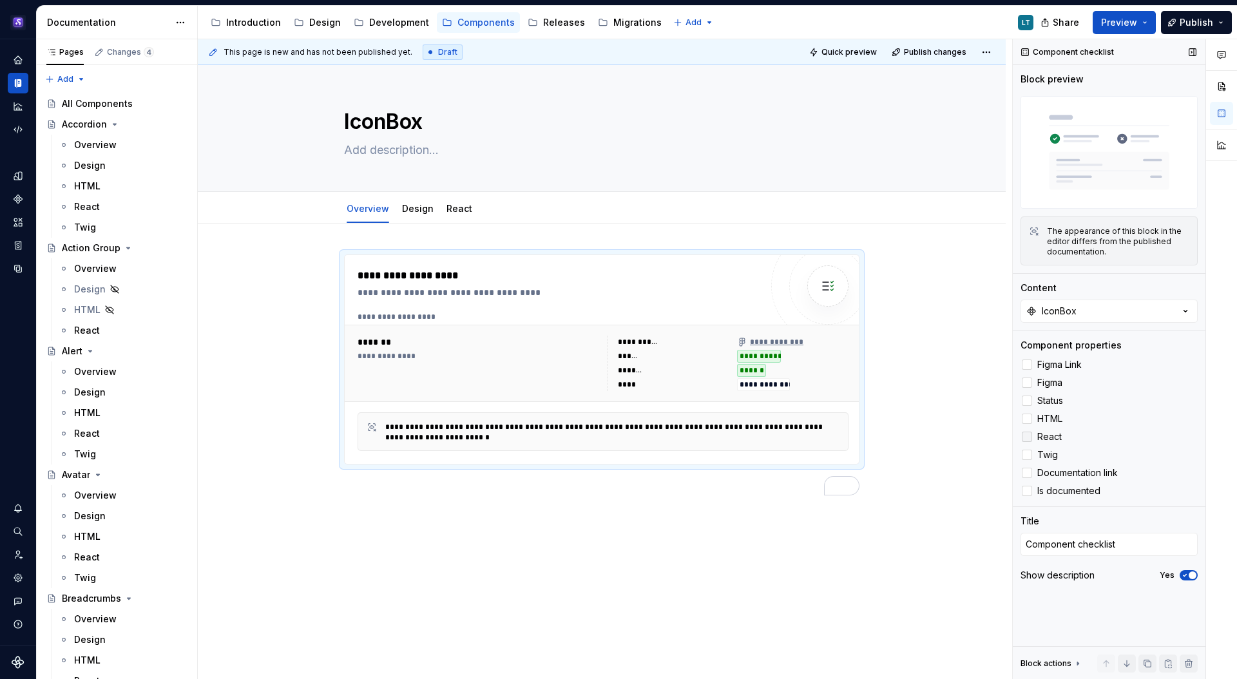
click at [1027, 435] on div at bounding box center [1026, 437] width 10 height 10
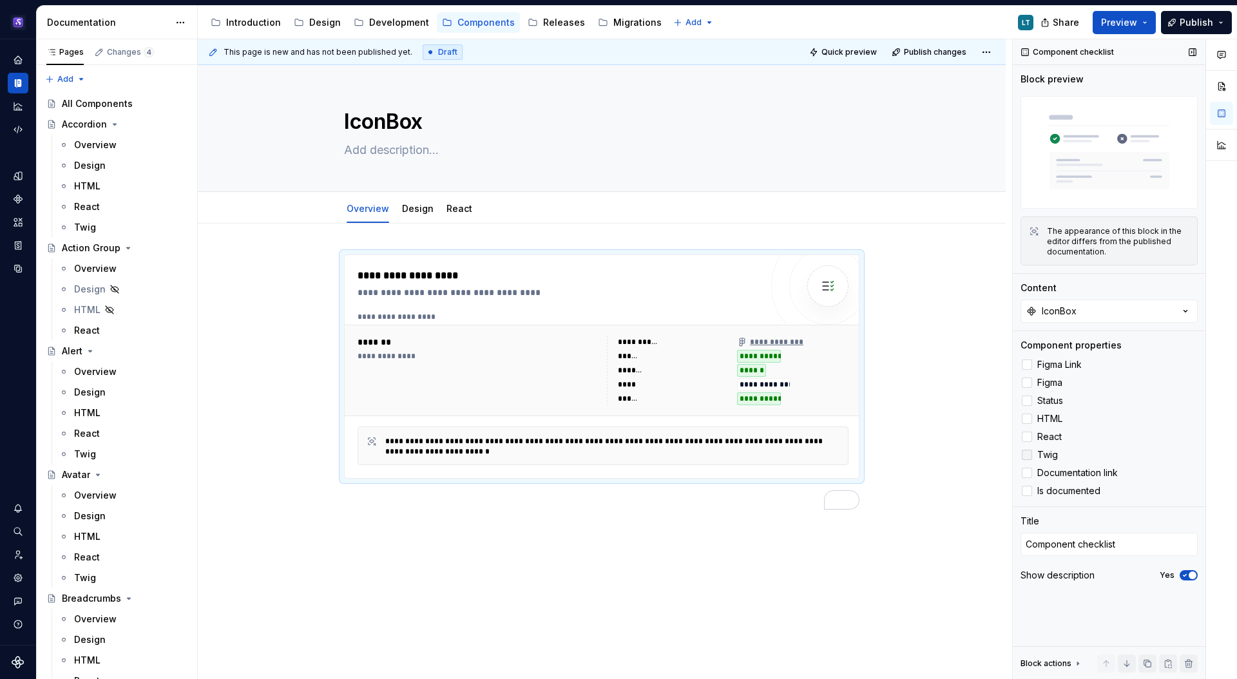
click at [1030, 455] on div at bounding box center [1026, 455] width 10 height 10
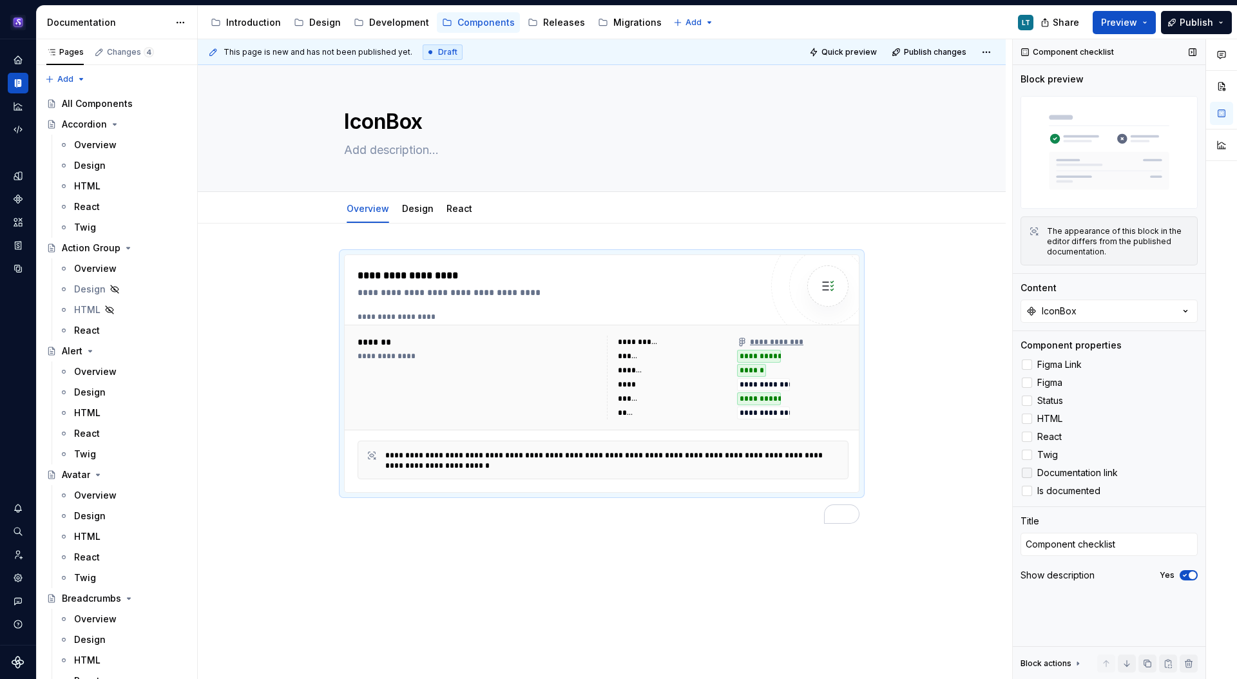
click at [1027, 469] on div at bounding box center [1026, 473] width 10 height 10
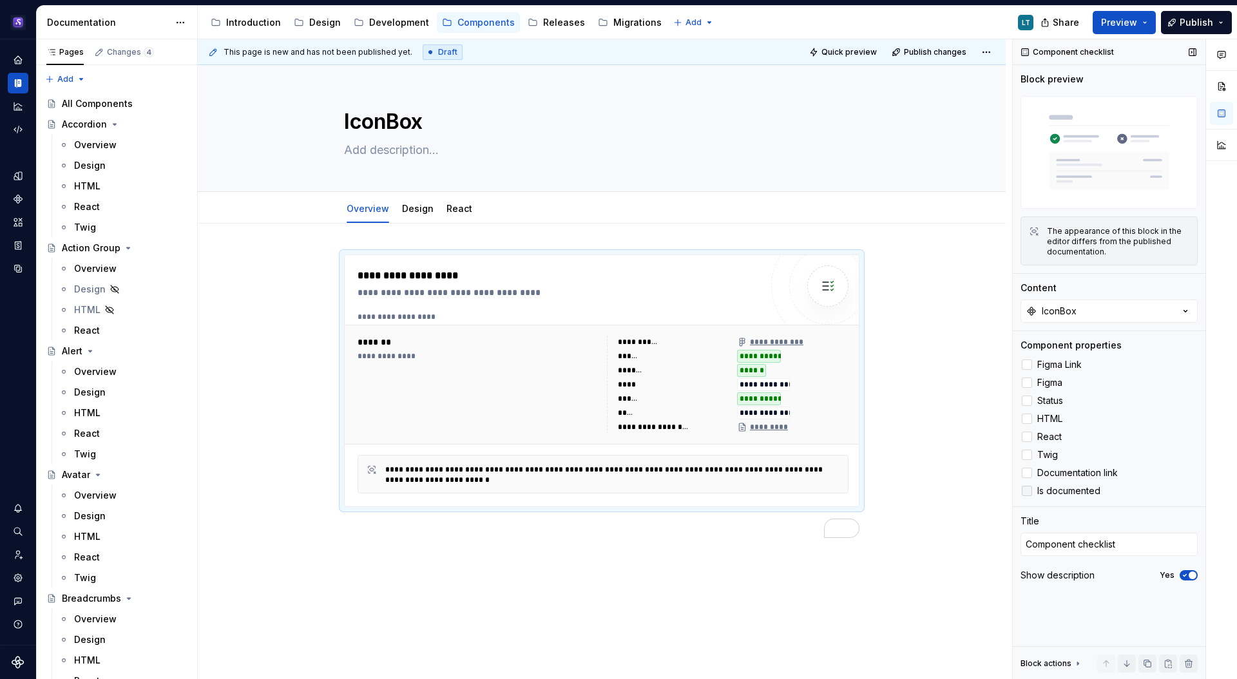
click at [1028, 492] on div at bounding box center [1026, 491] width 10 height 10
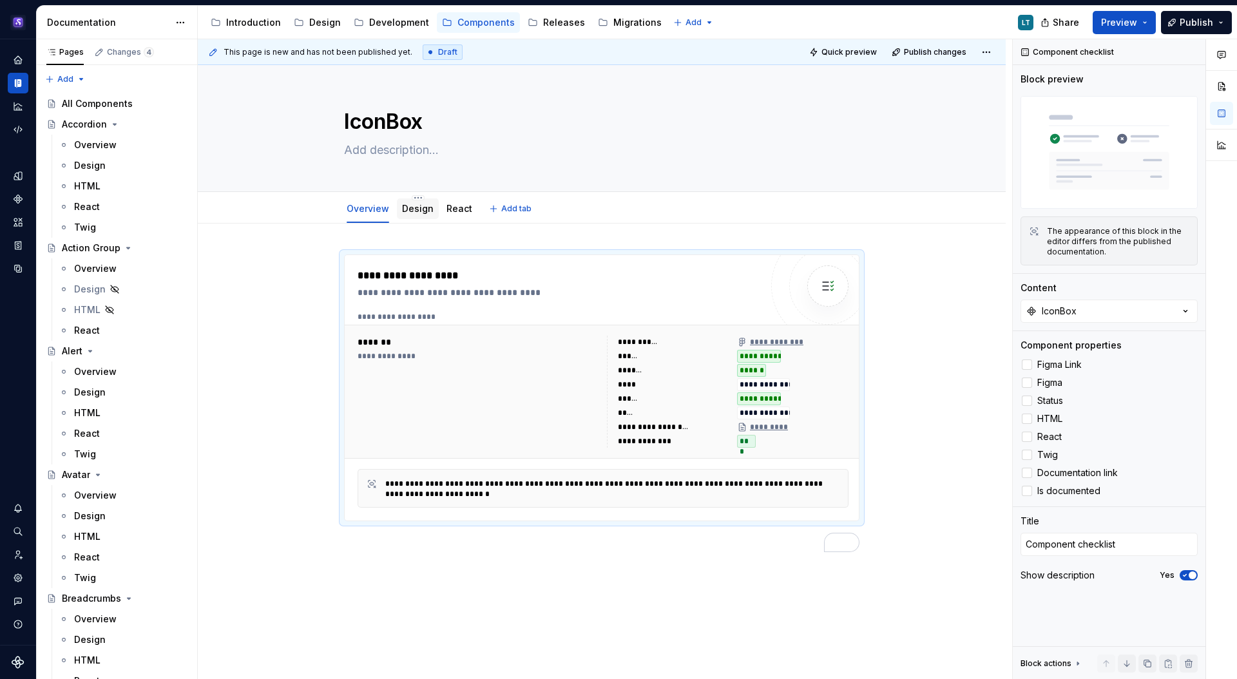
click at [425, 210] on link "Design" at bounding box center [418, 208] width 32 height 11
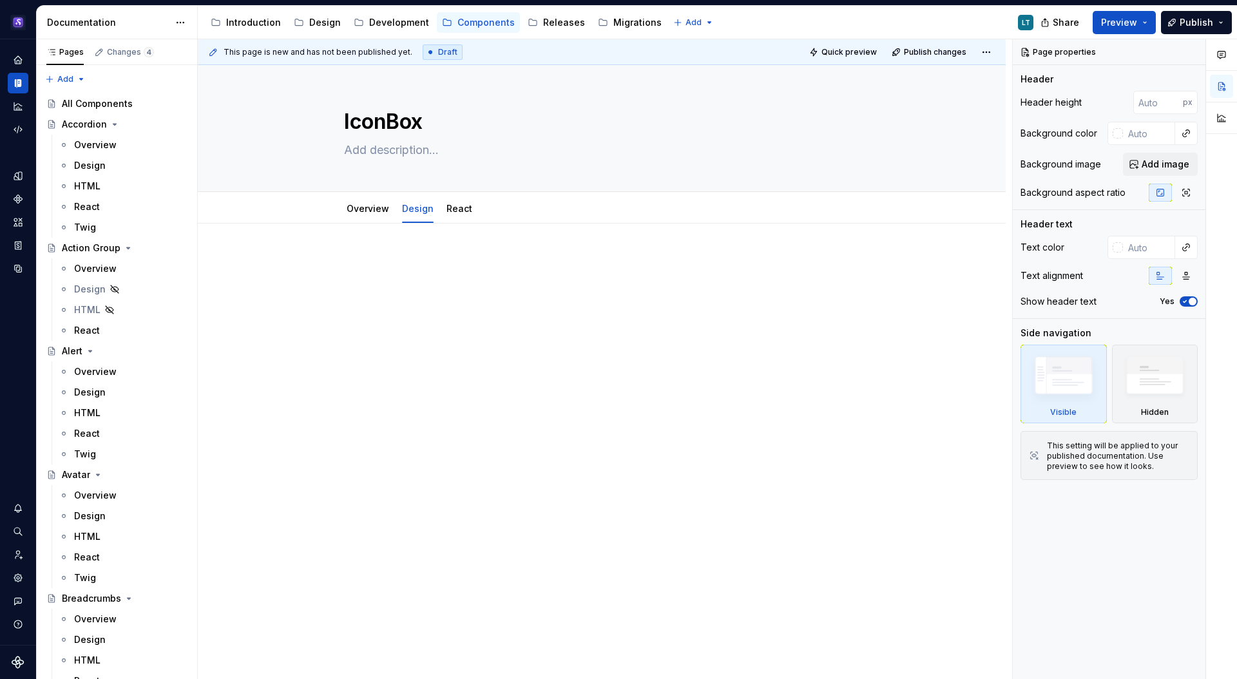
click at [100, 389] on div "Design" at bounding box center [90, 392] width 32 height 13
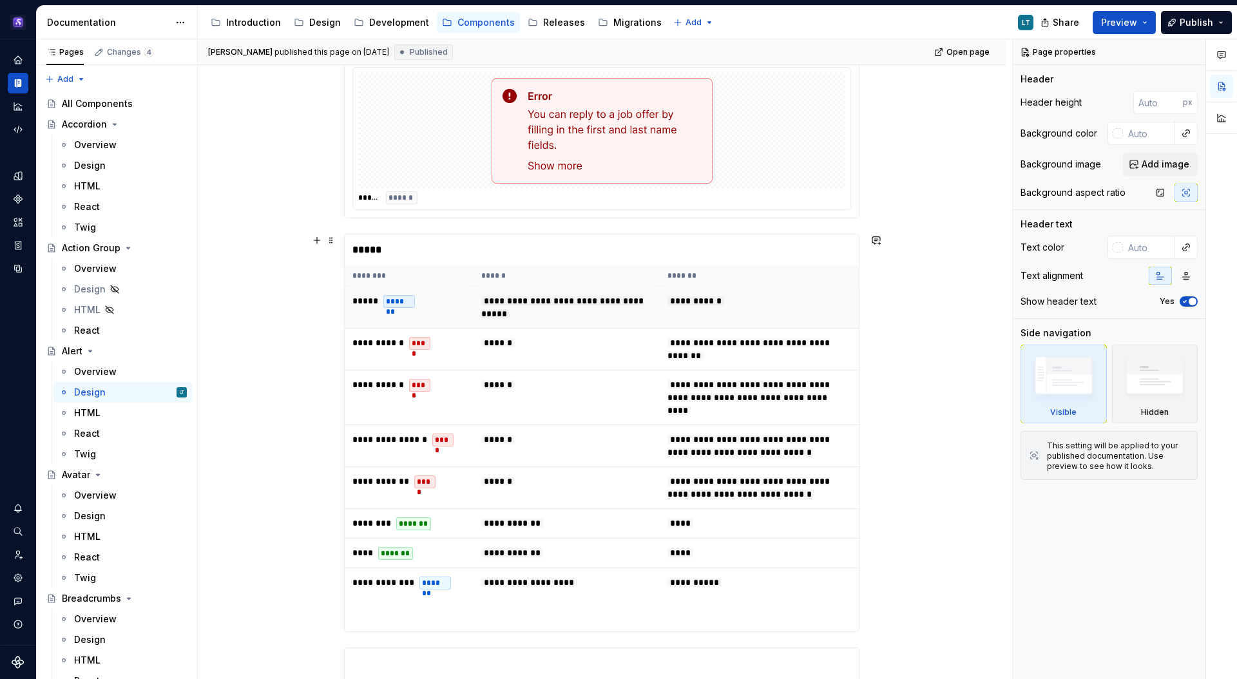
scroll to position [683, 0]
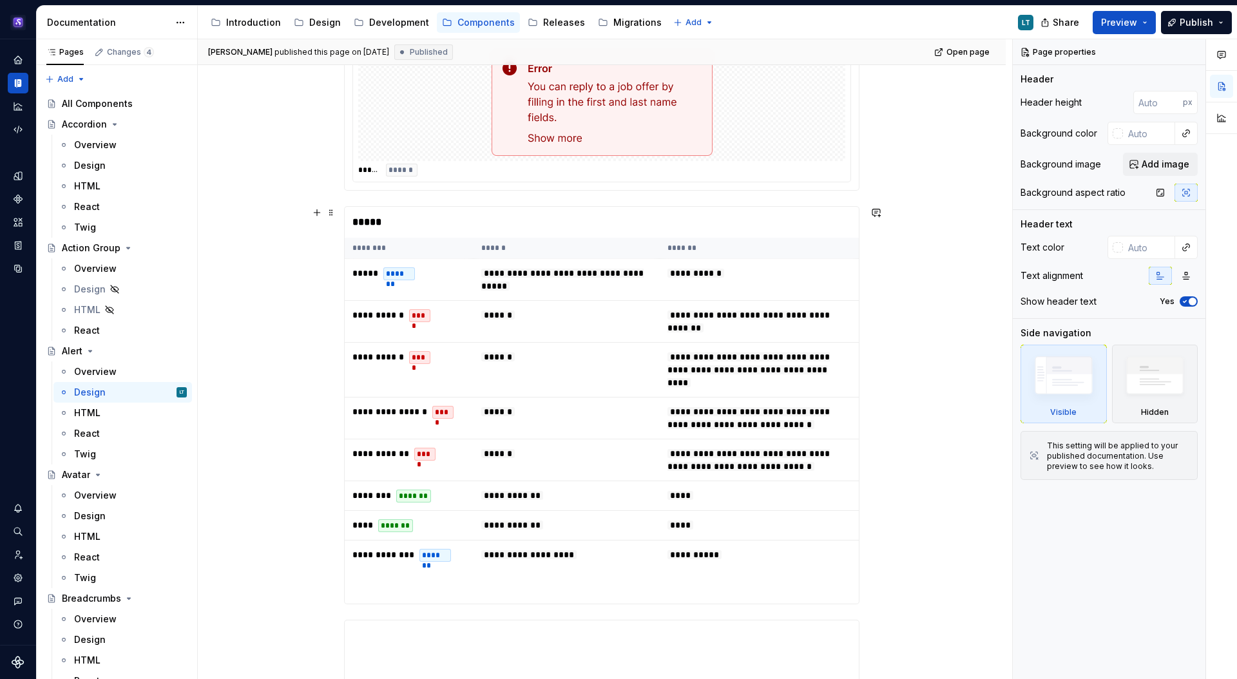
click at [407, 223] on div "*****" at bounding box center [602, 222] width 514 height 31
click at [328, 213] on span at bounding box center [331, 213] width 10 height 18
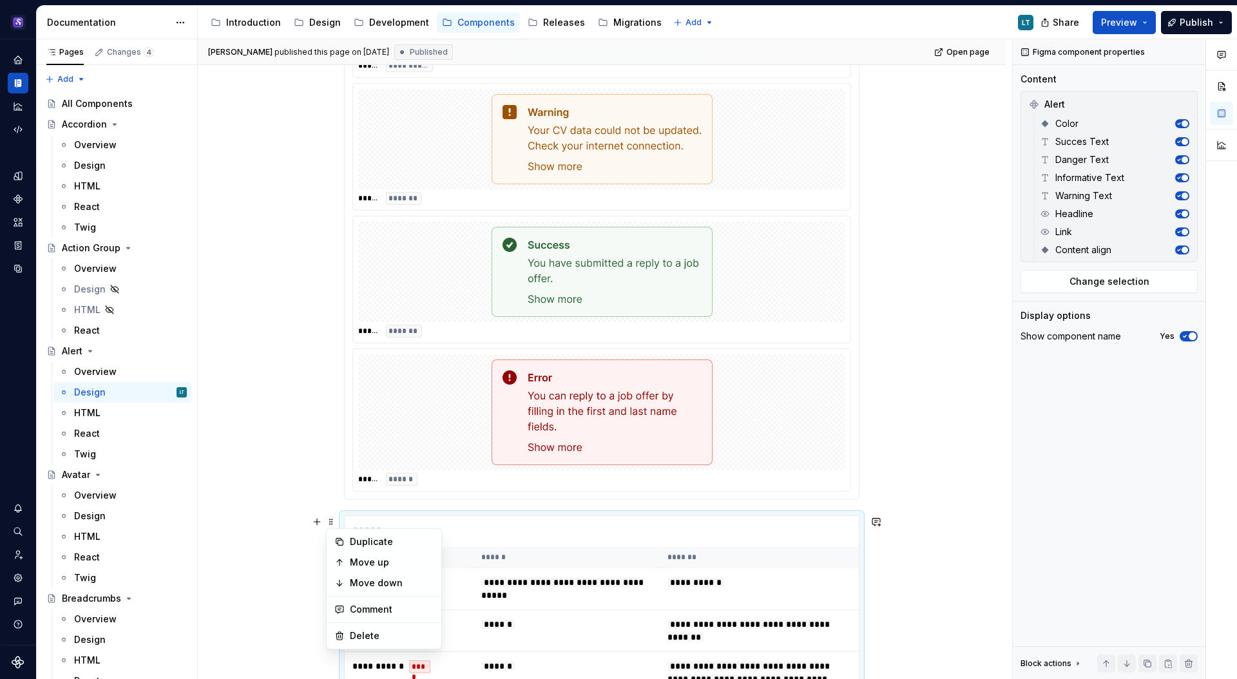
scroll to position [374, 0]
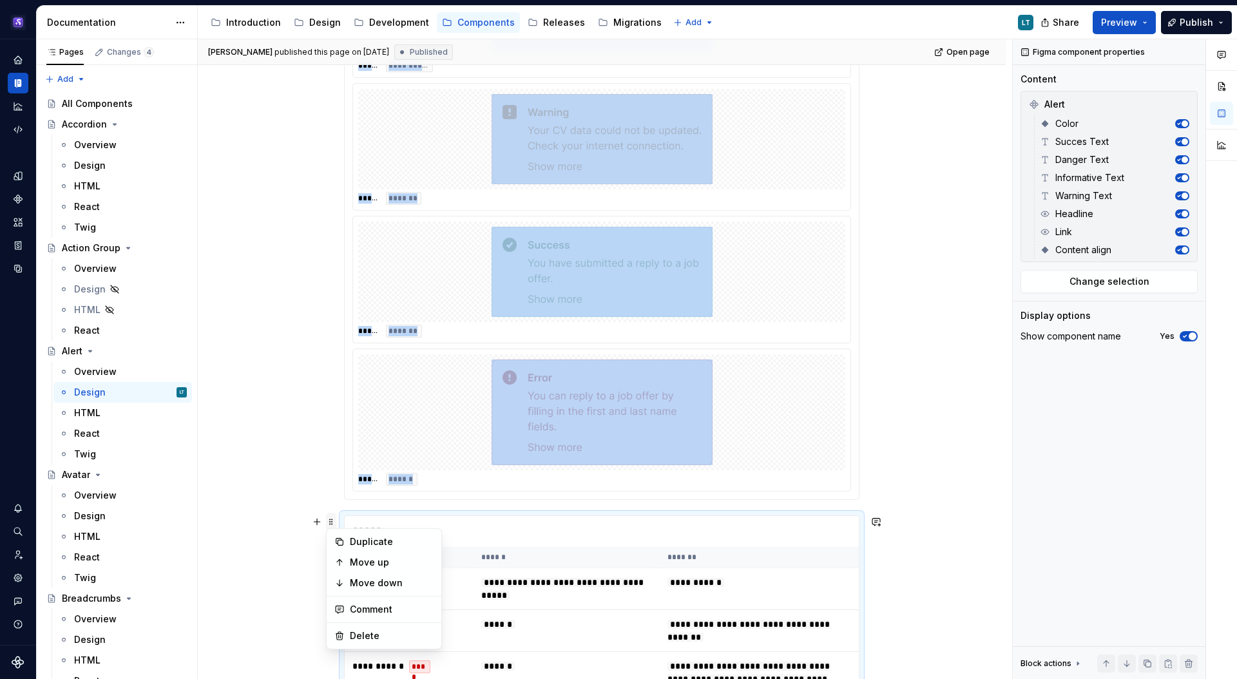
click at [332, 522] on div "**********" at bounding box center [602, 690] width 808 height 1559
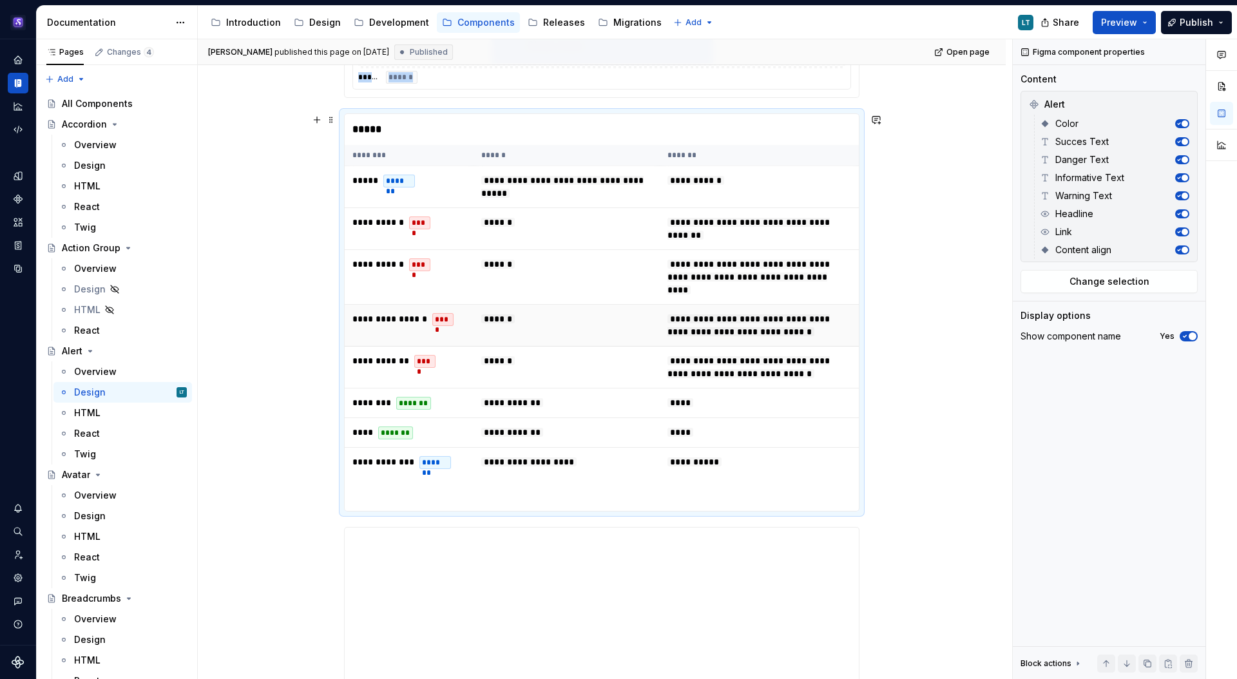
scroll to position [1126, 0]
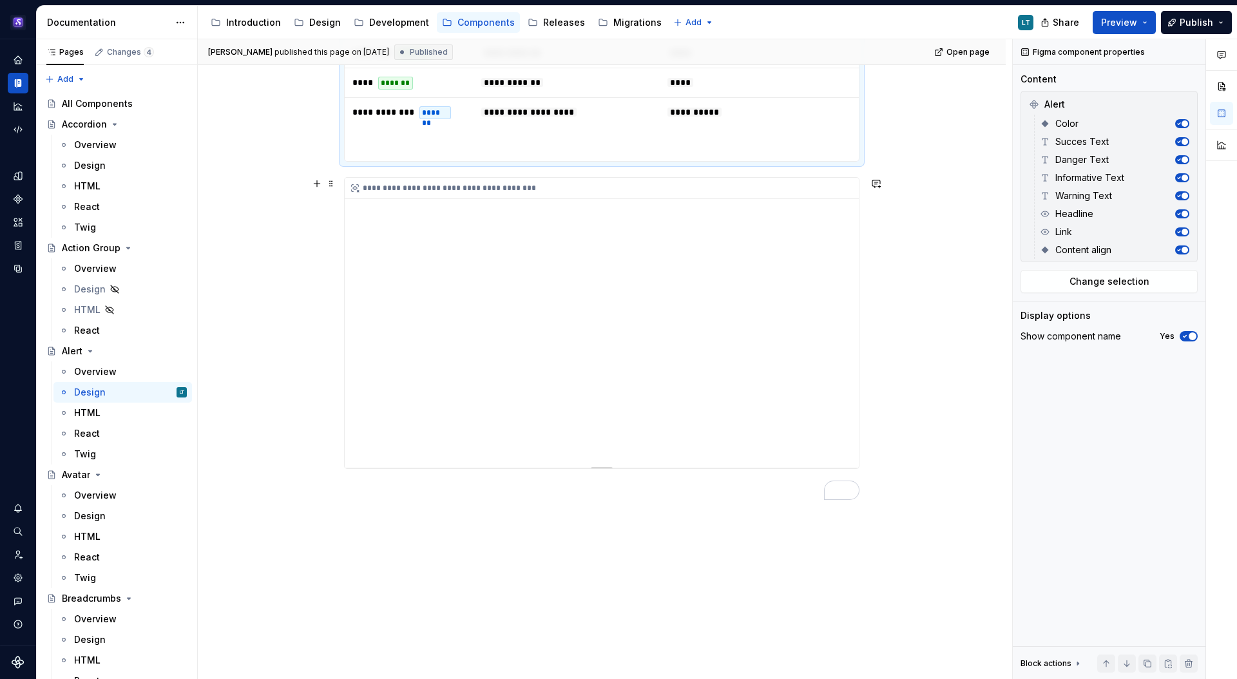
click at [417, 332] on div "**********" at bounding box center [602, 323] width 514 height 290
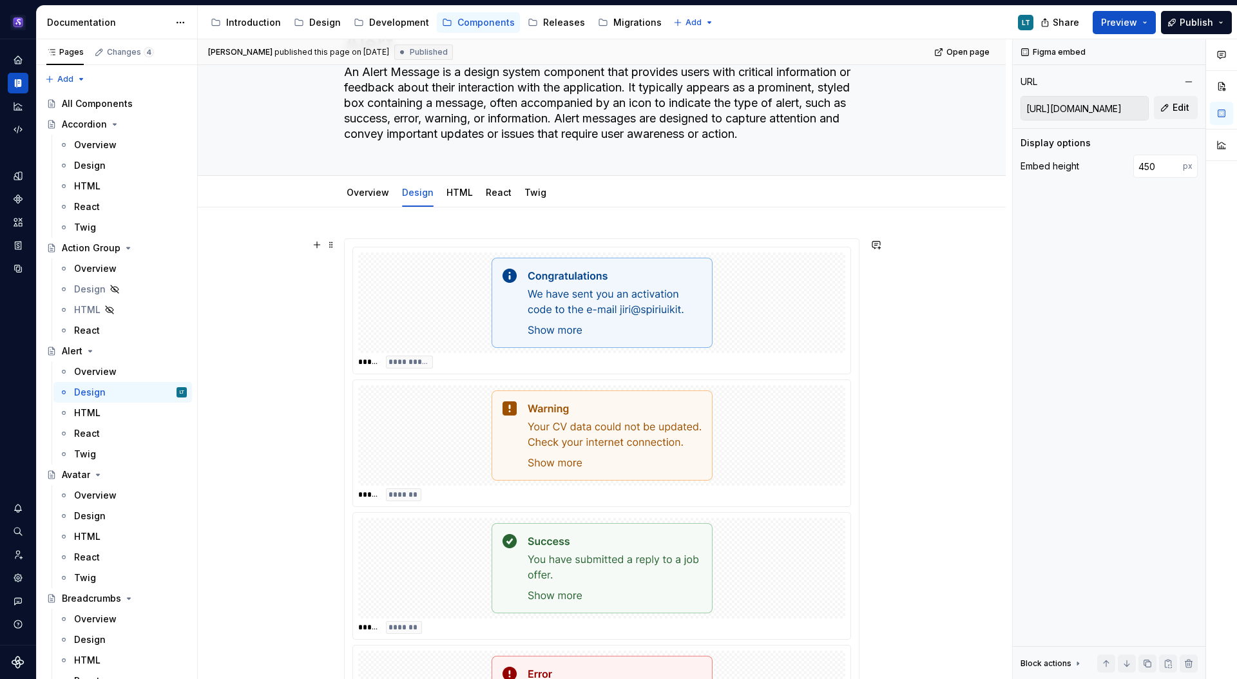
scroll to position [73, 0]
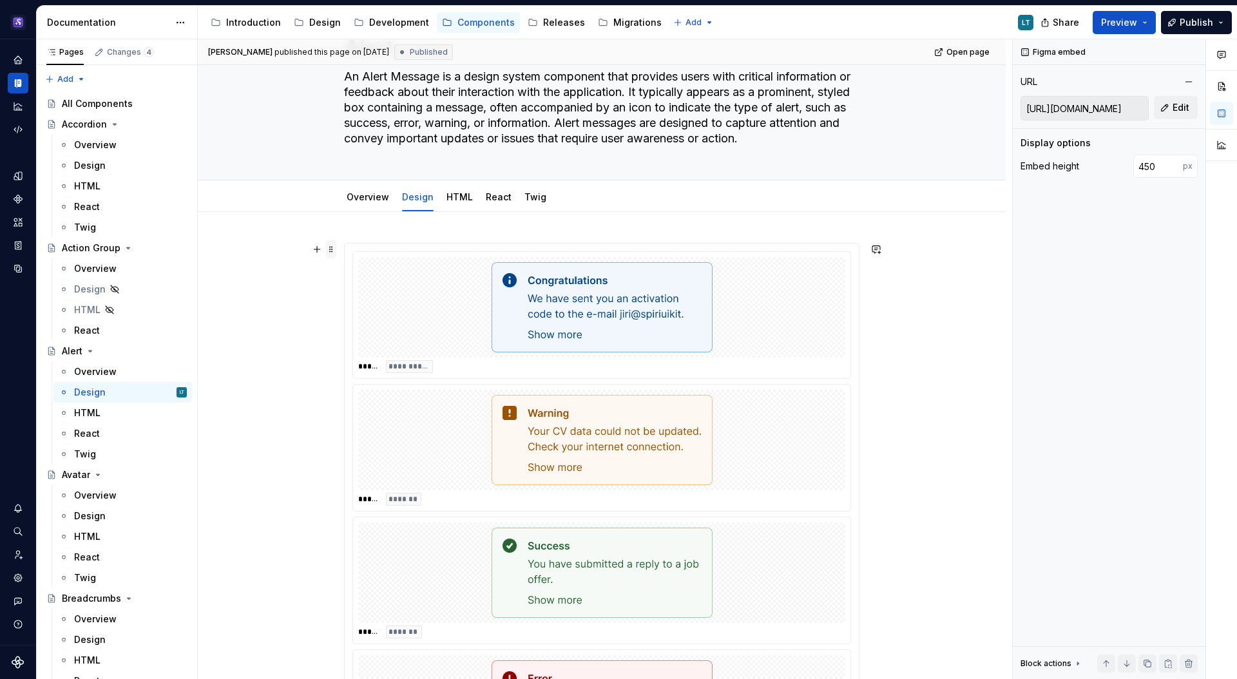
click at [332, 249] on span at bounding box center [331, 249] width 10 height 18
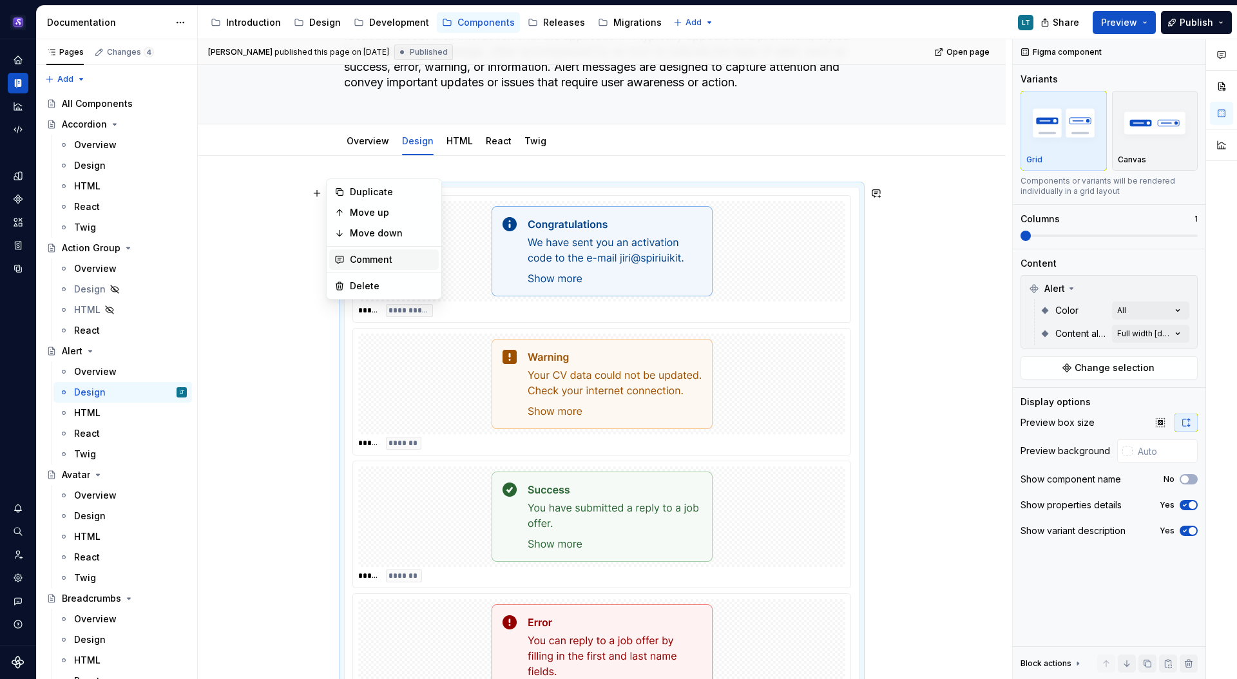
scroll to position [151, 0]
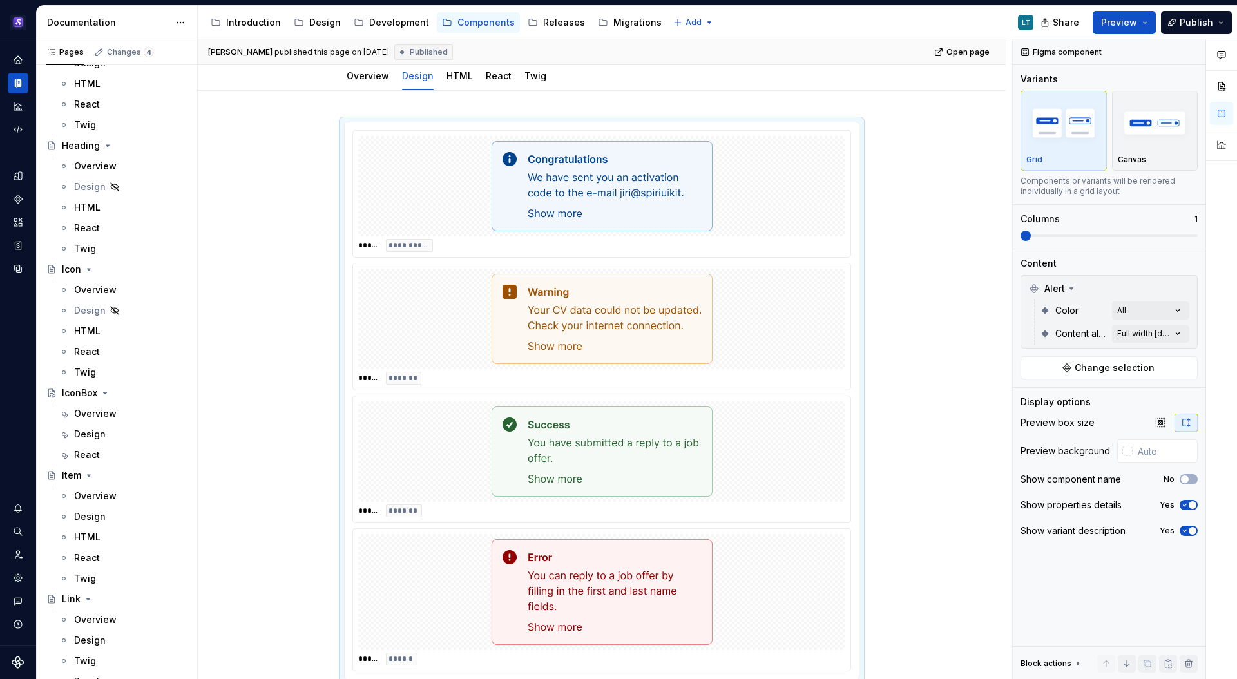
click at [109, 438] on div "Design" at bounding box center [130, 434] width 113 height 13
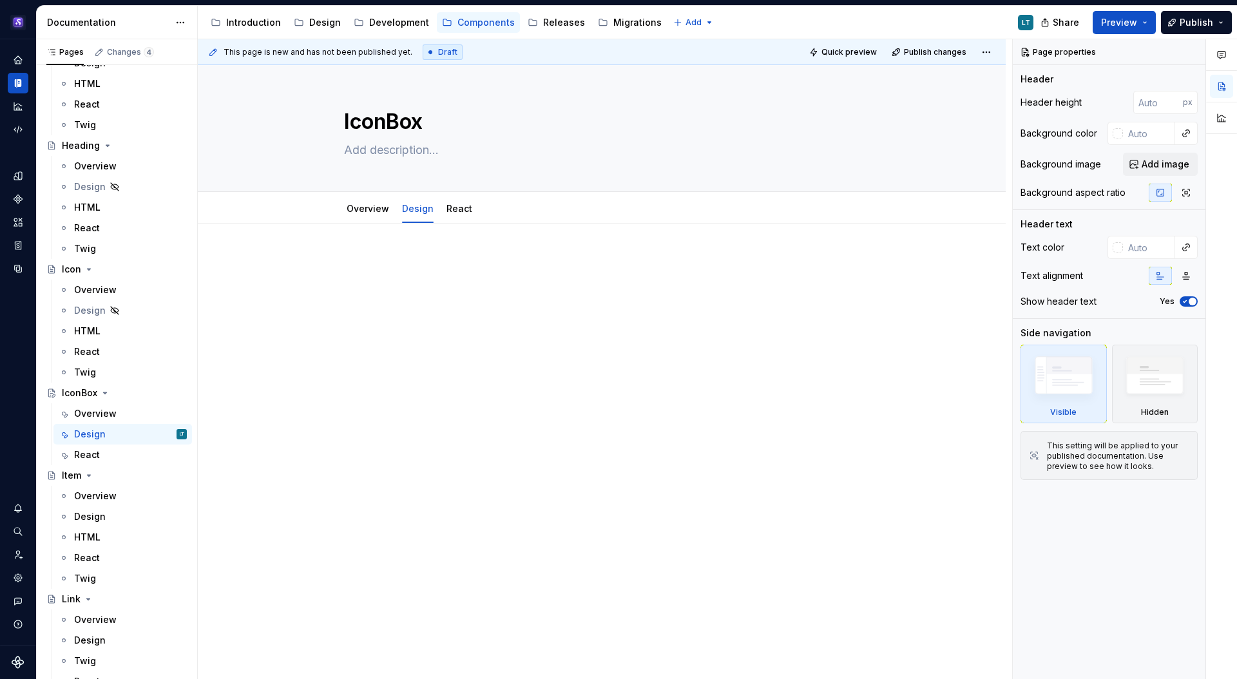
click at [478, 270] on div at bounding box center [601, 278] width 515 height 49
click at [441, 291] on div at bounding box center [601, 278] width 515 height 49
click at [440, 291] on div at bounding box center [601, 278] width 515 height 49
click at [412, 278] on div at bounding box center [601, 278] width 515 height 49
click at [412, 278] on div "To enrich screen reader interactions, please activate Accessibility in Grammarl…" at bounding box center [601, 278] width 515 height 49
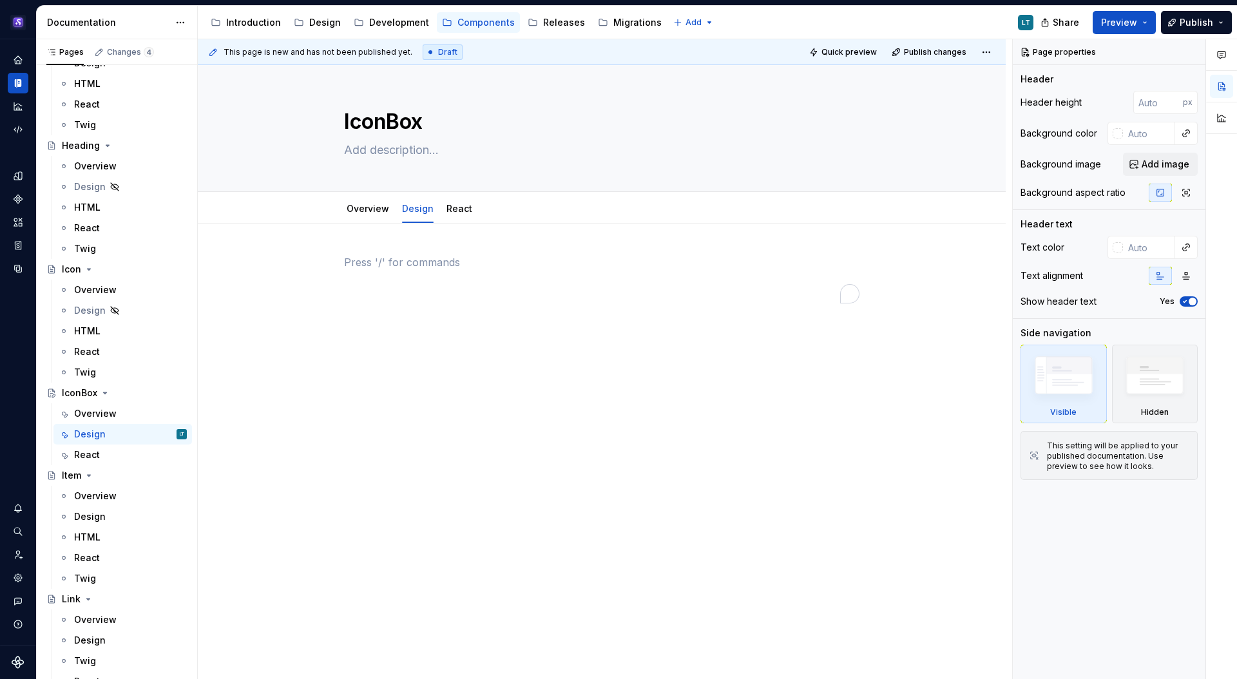
type textarea "*"
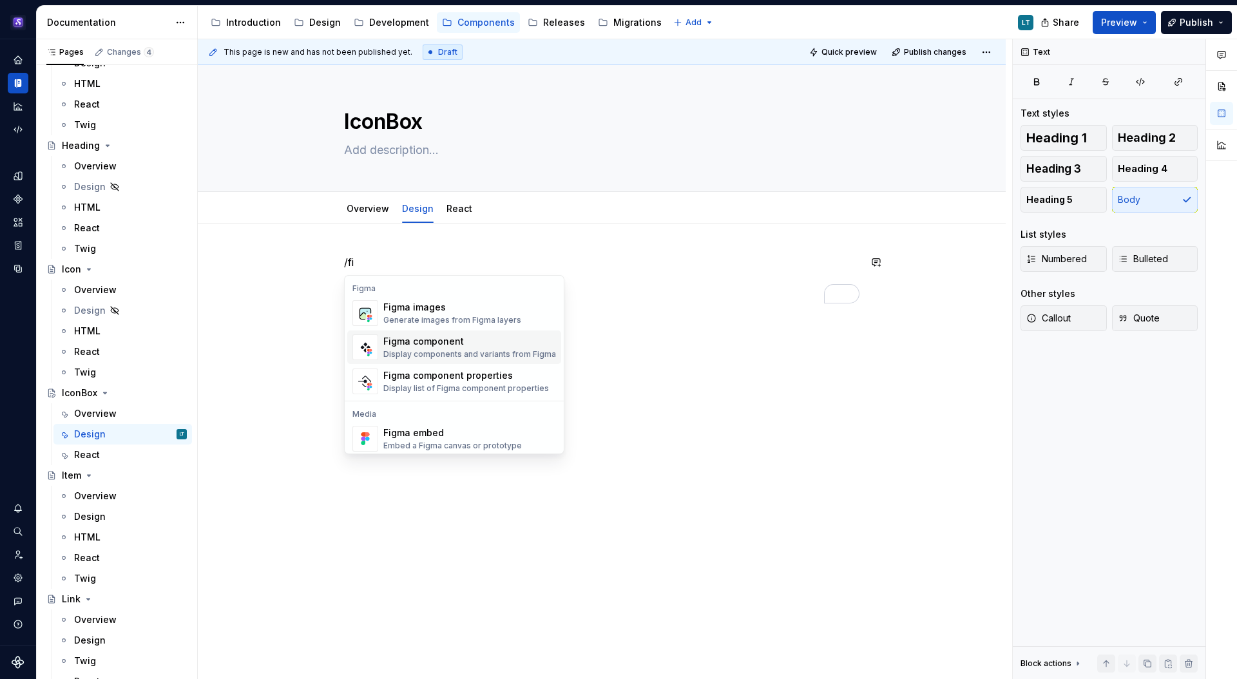
click at [447, 343] on div "Figma component" at bounding box center [469, 341] width 173 height 13
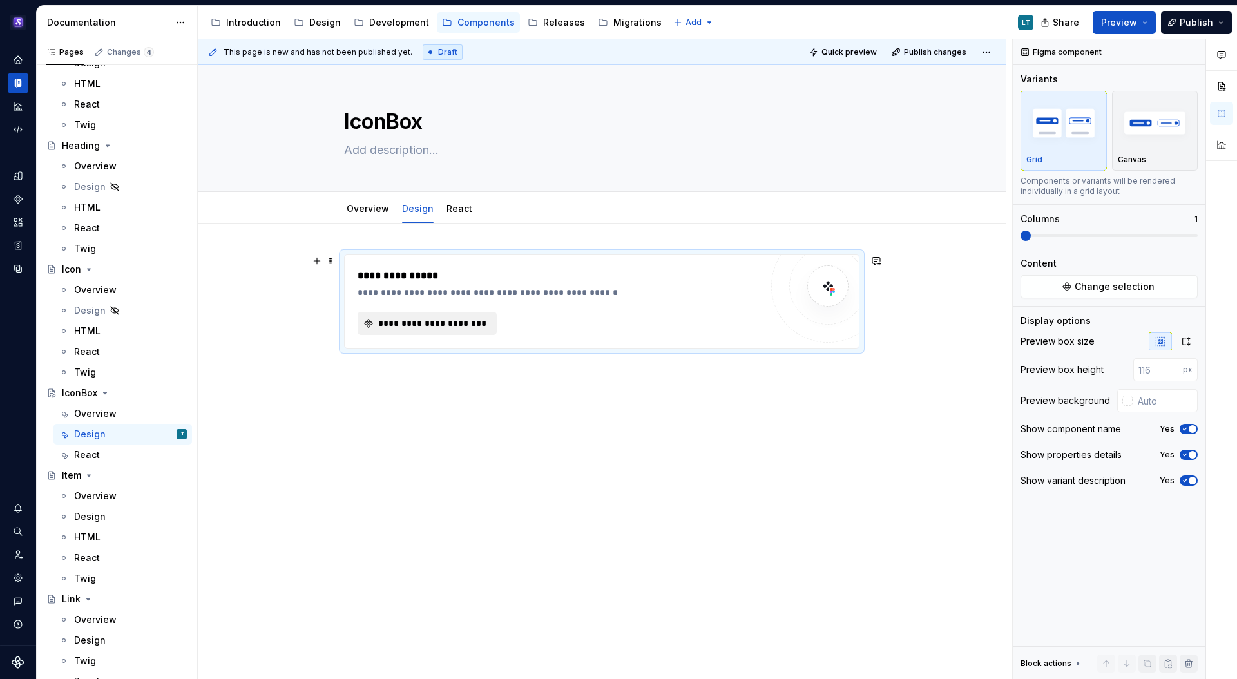
click at [443, 325] on span "**********" at bounding box center [432, 323] width 112 height 13
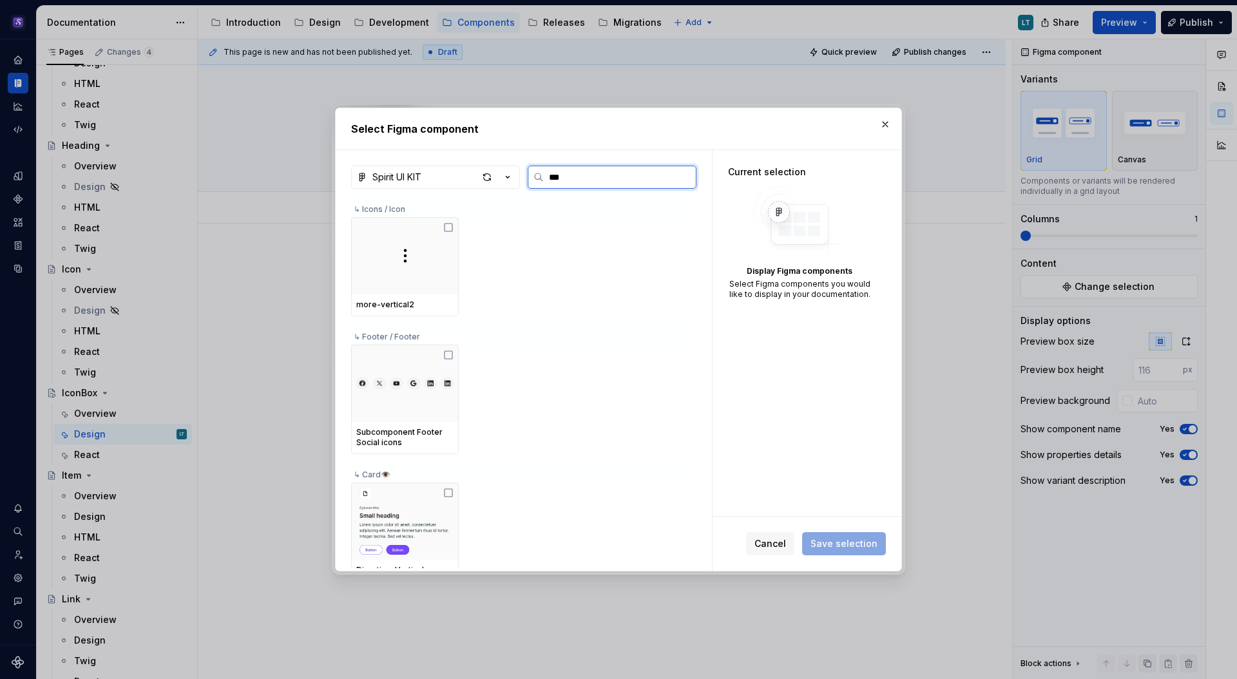
type input "****"
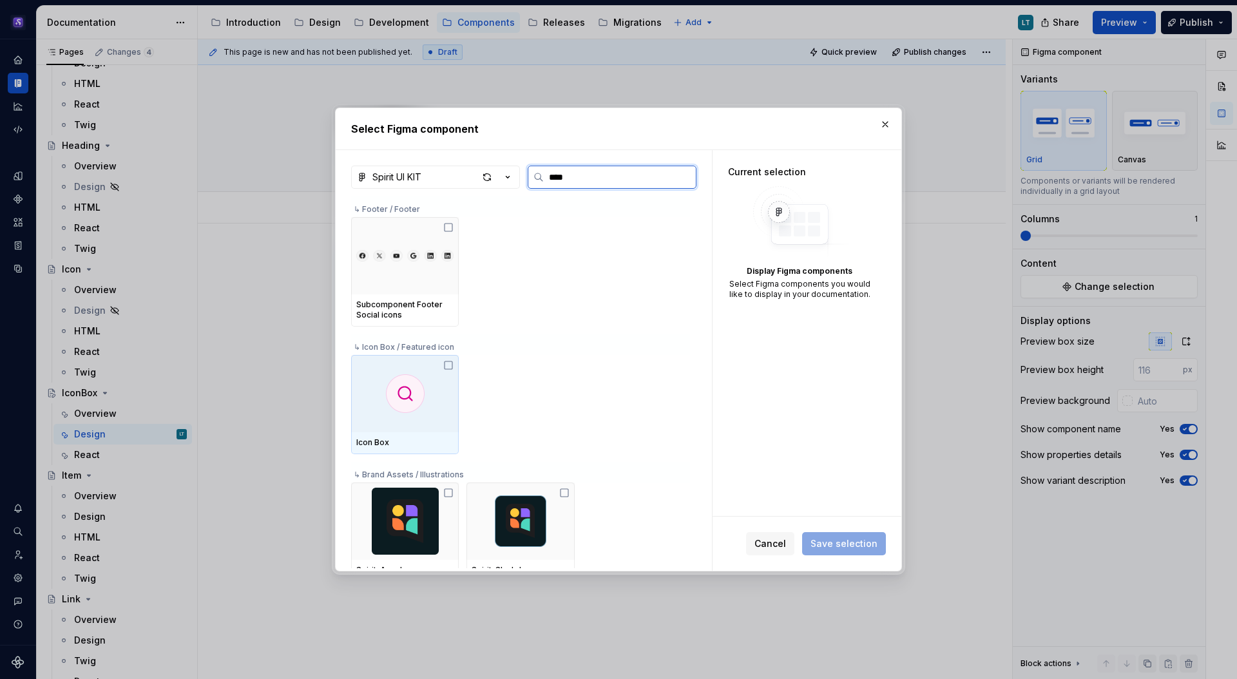
click at [394, 419] on div at bounding box center [405, 393] width 108 height 77
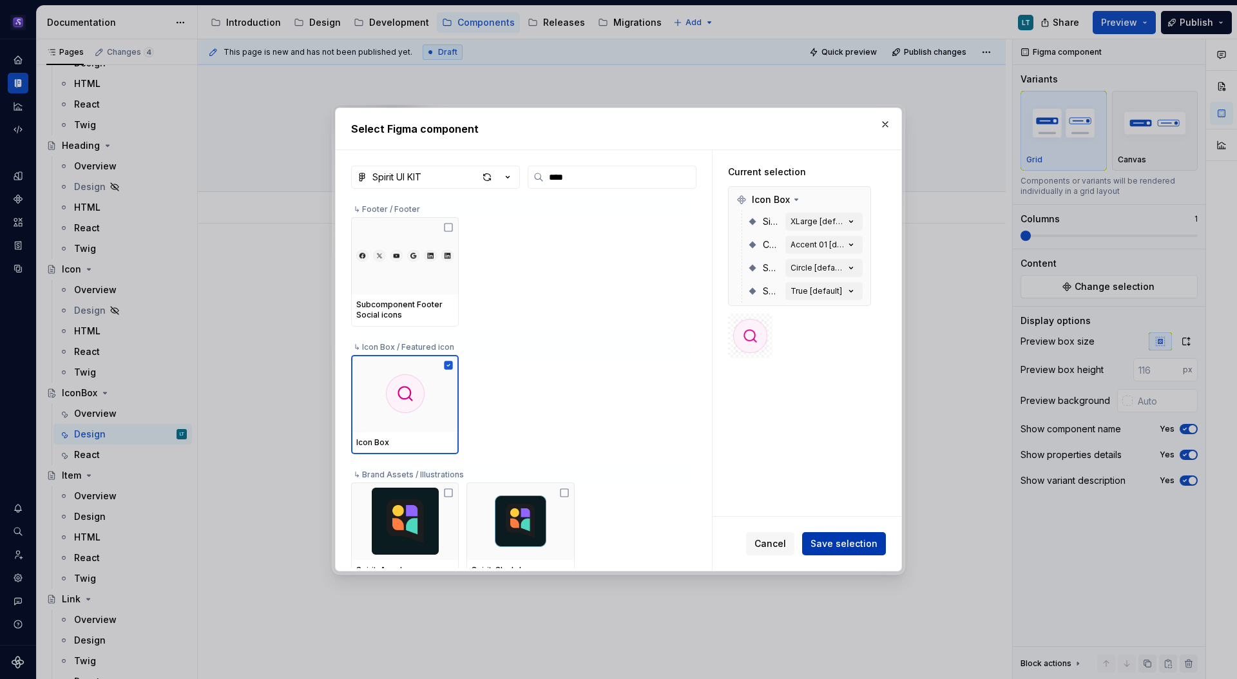
click at [848, 540] on span "Save selection" at bounding box center [843, 543] width 67 height 13
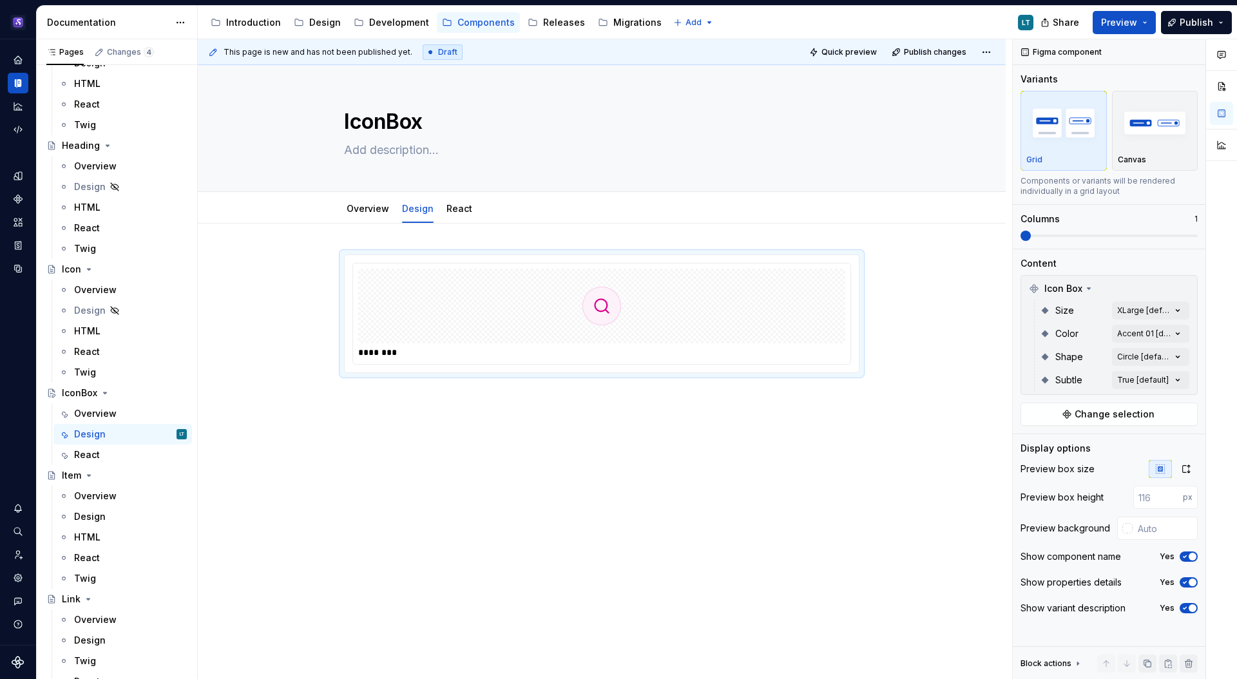
click at [393, 419] on div "********" at bounding box center [602, 407] width 808 height 368
click at [429, 419] on div "********" at bounding box center [602, 407] width 808 height 368
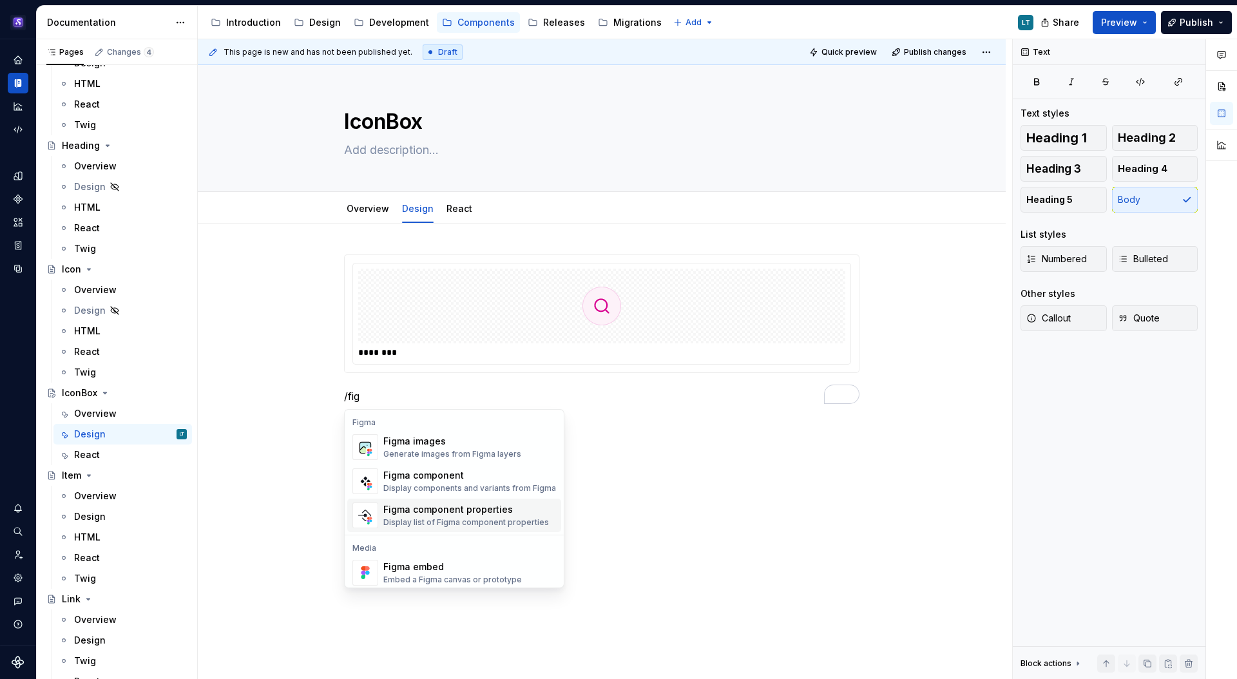
drag, startPoint x: 480, startPoint y: 515, endPoint x: 488, endPoint y: 509, distance: 10.6
click at [480, 515] on div "Figma component properties" at bounding box center [466, 509] width 166 height 13
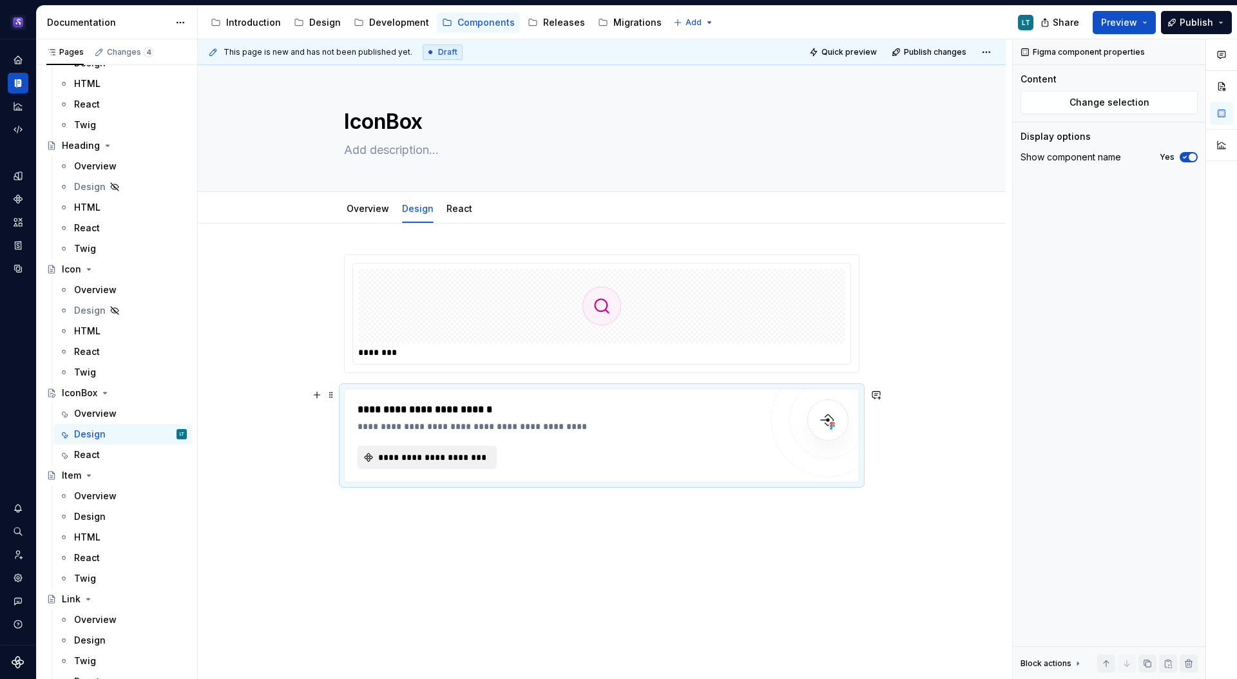
click at [406, 451] on span "**********" at bounding box center [432, 457] width 112 height 13
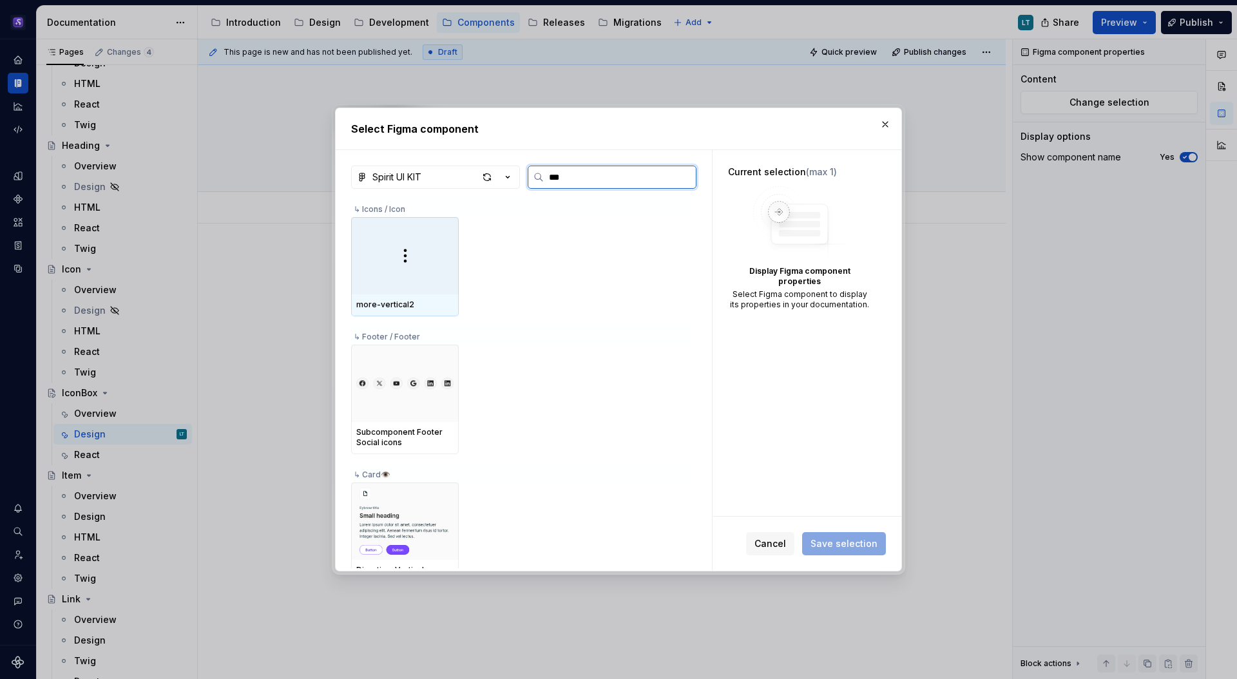
type input "****"
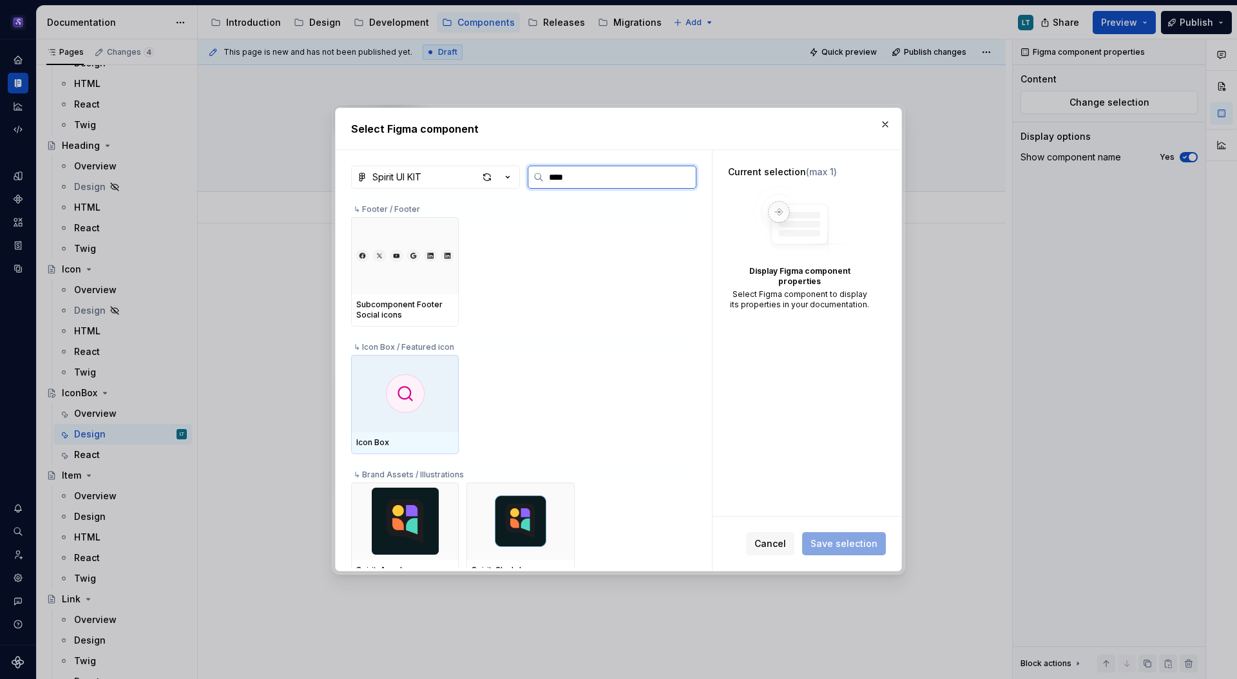
click at [399, 384] on img at bounding box center [405, 393] width 39 height 39
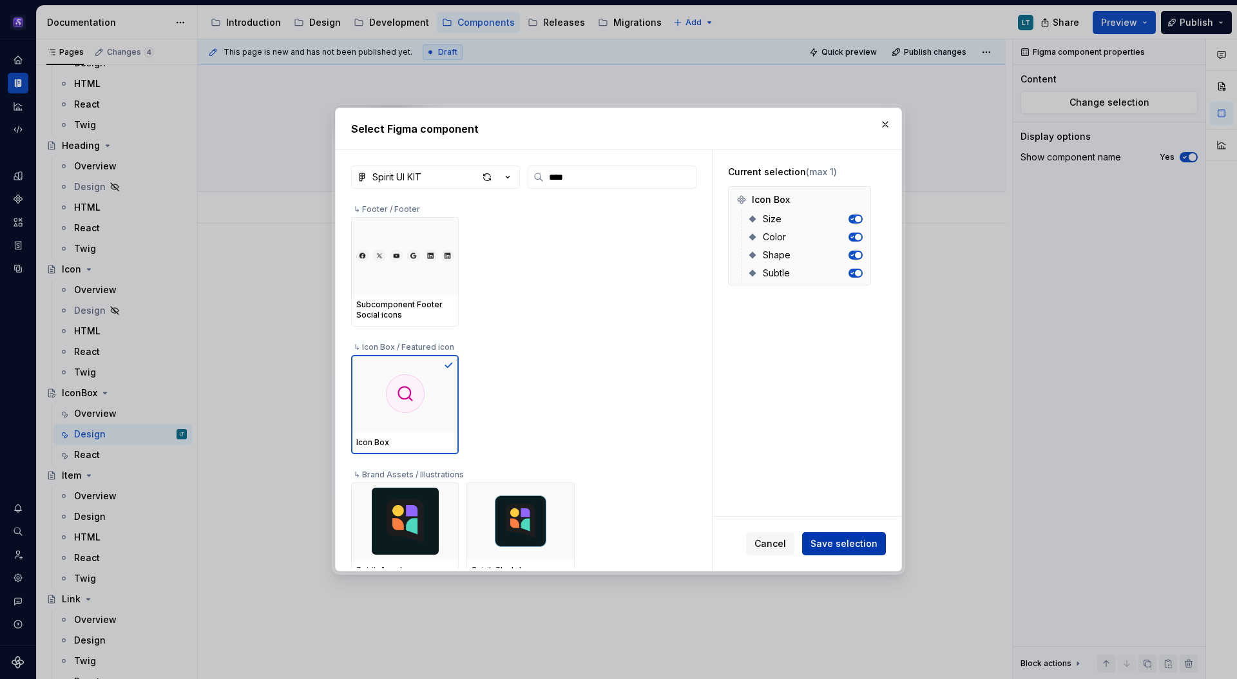
click at [849, 544] on span "Save selection" at bounding box center [843, 543] width 67 height 13
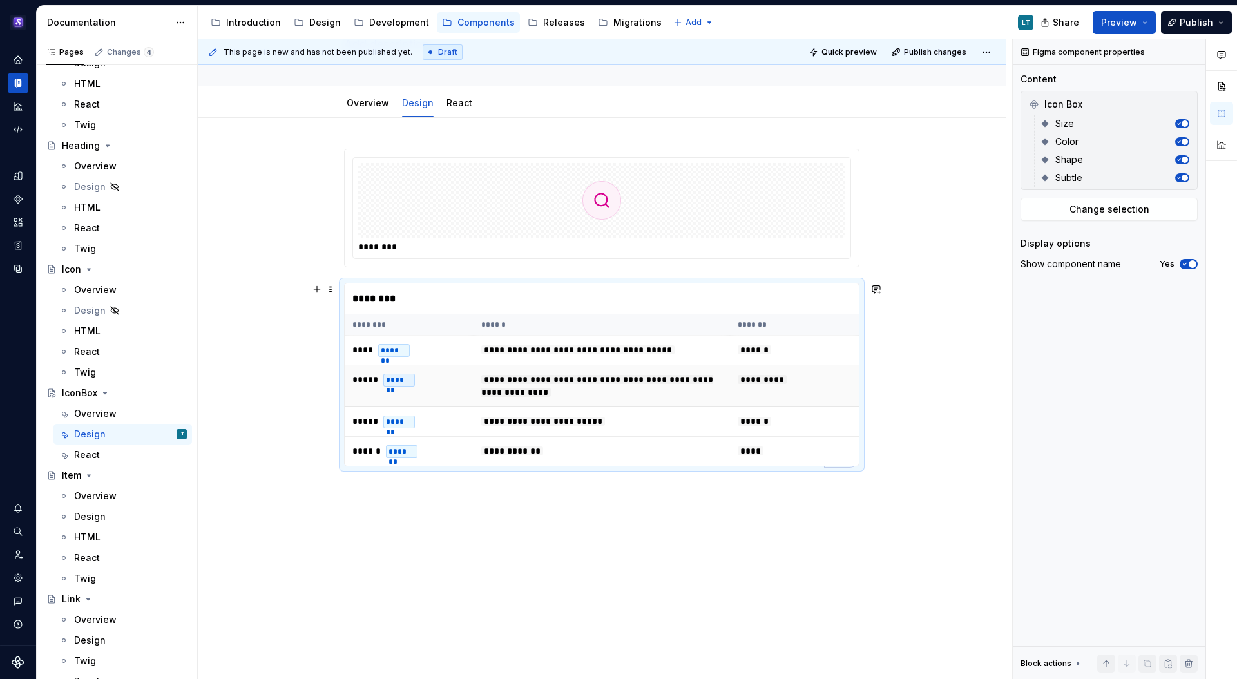
scroll to position [113, 0]
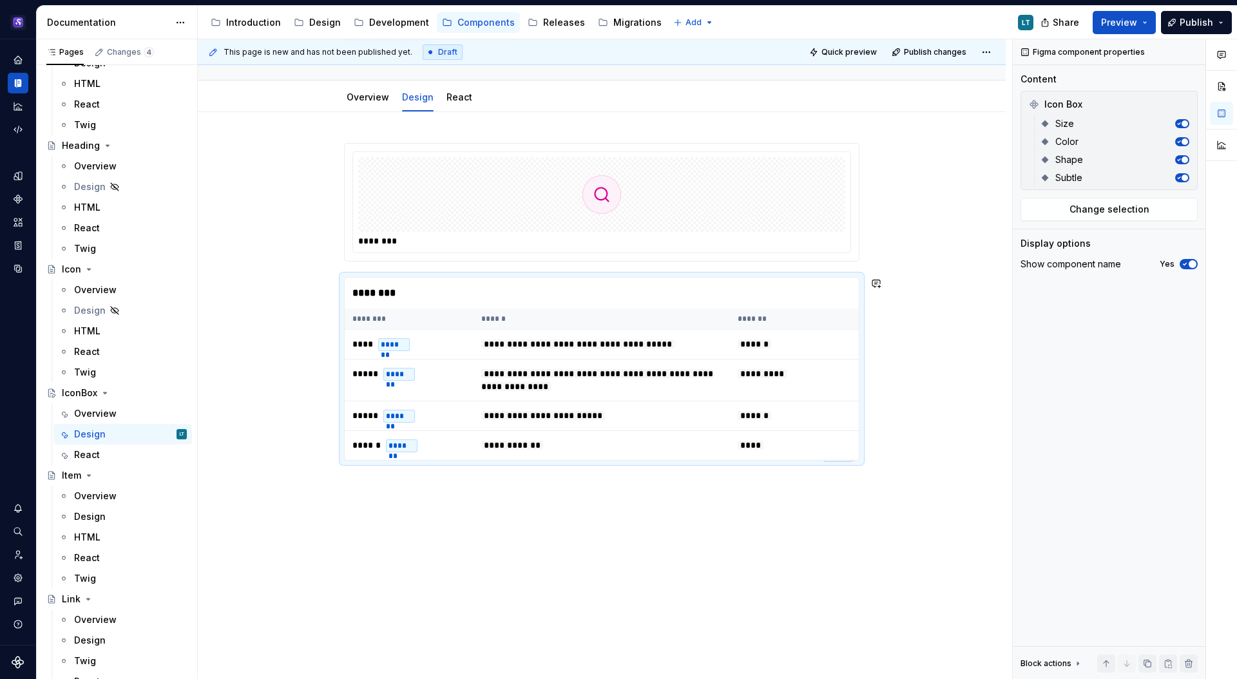
click at [405, 522] on div "**********" at bounding box center [602, 395] width 808 height 567
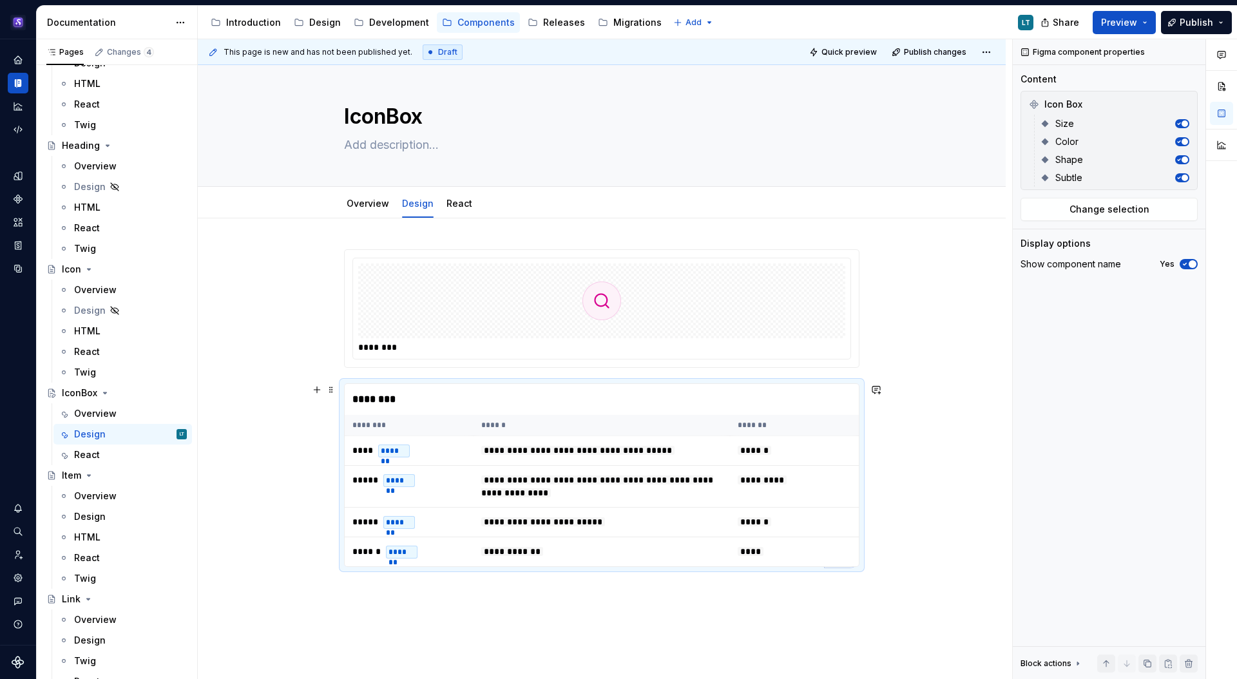
scroll to position [0, 0]
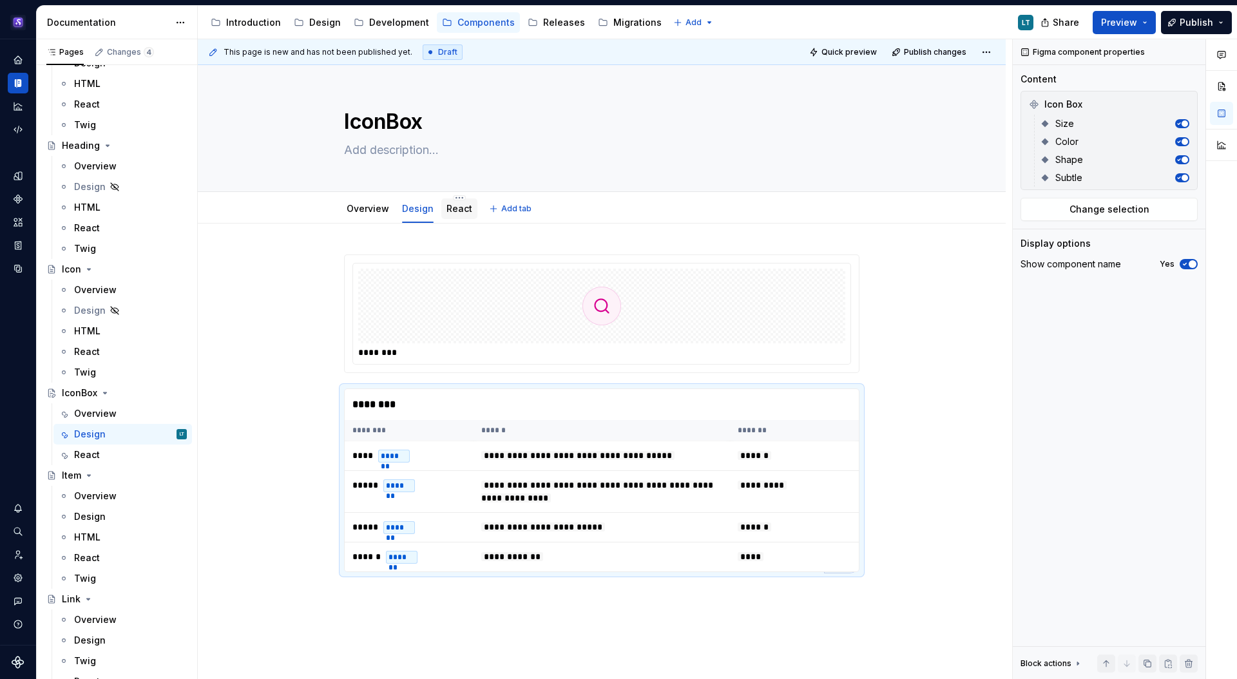
click at [450, 211] on link "React" at bounding box center [459, 208] width 26 height 11
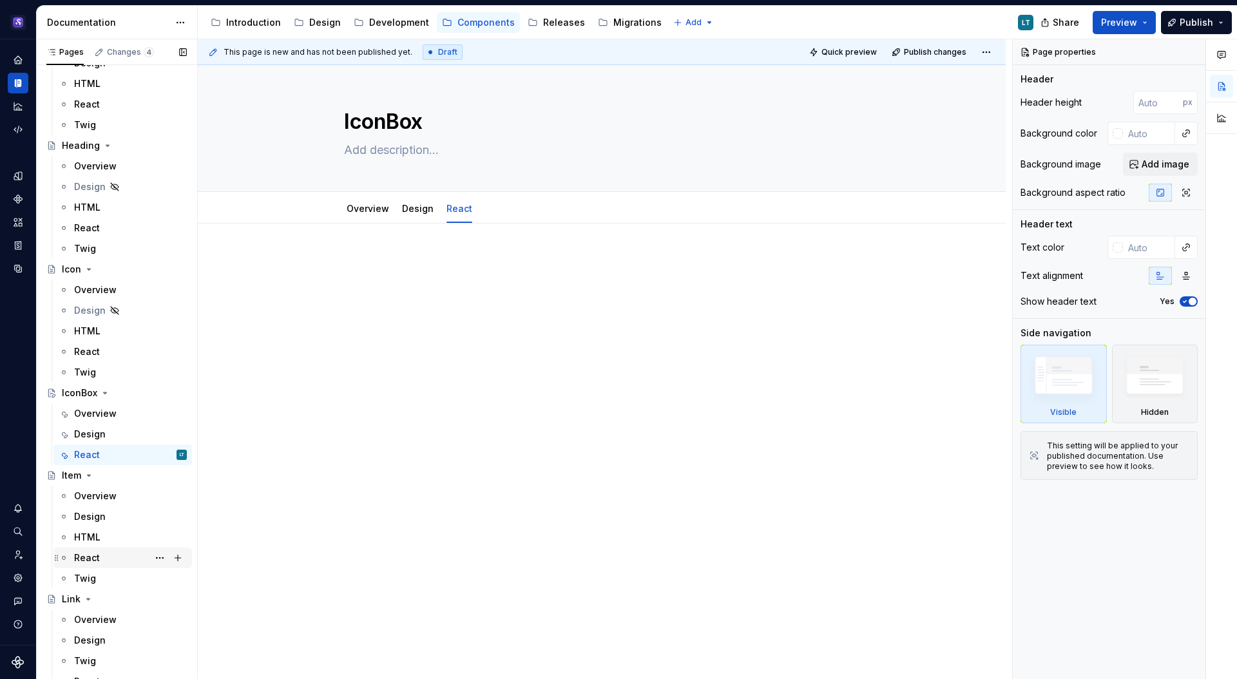
click at [93, 559] on div "React" at bounding box center [87, 557] width 26 height 13
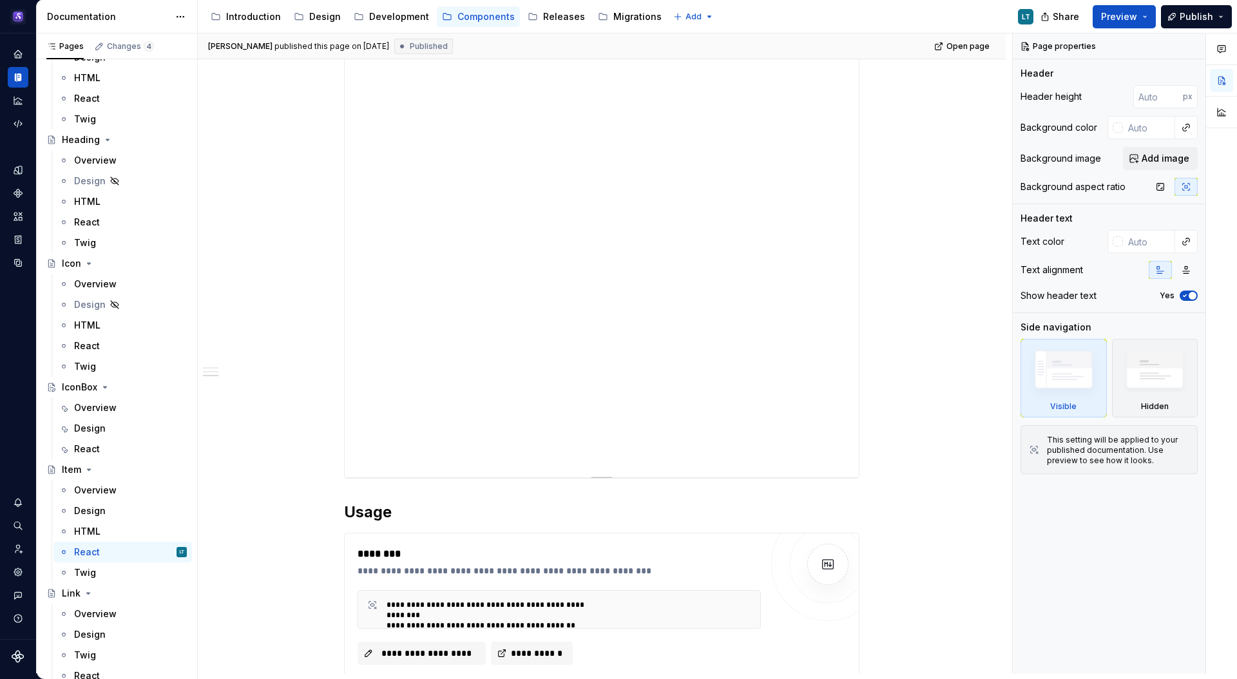
scroll to position [549, 0]
click at [95, 445] on div "React" at bounding box center [87, 448] width 26 height 13
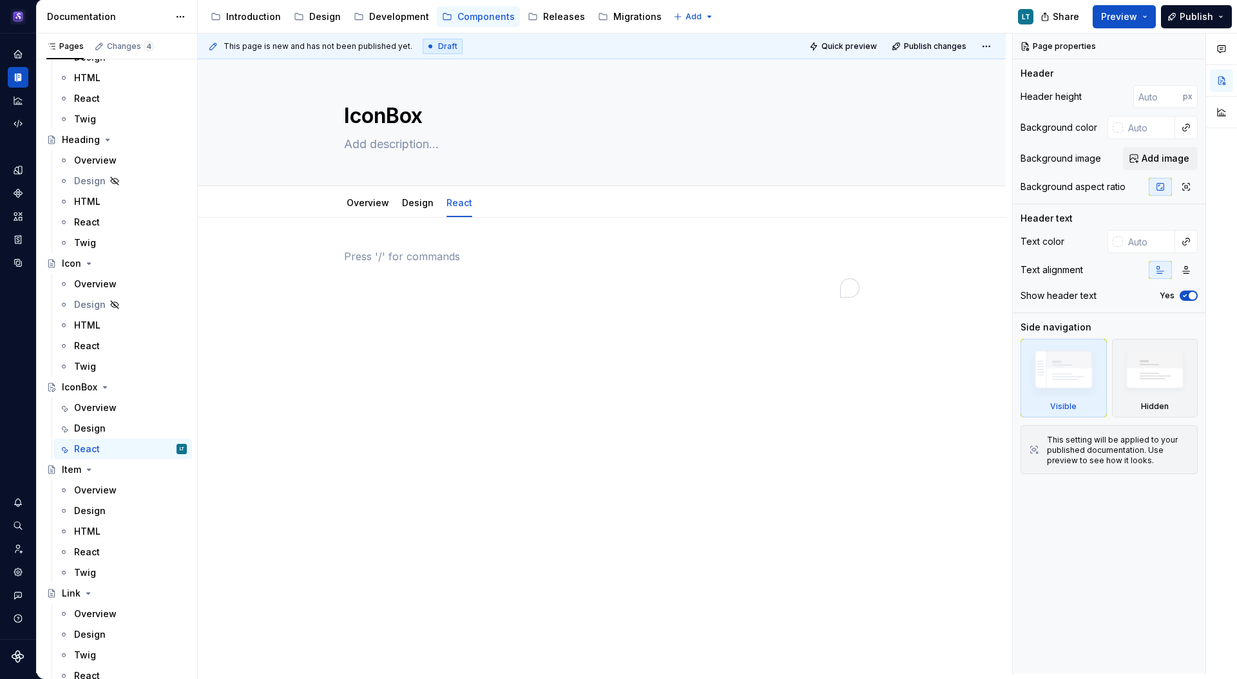
type textarea "*"
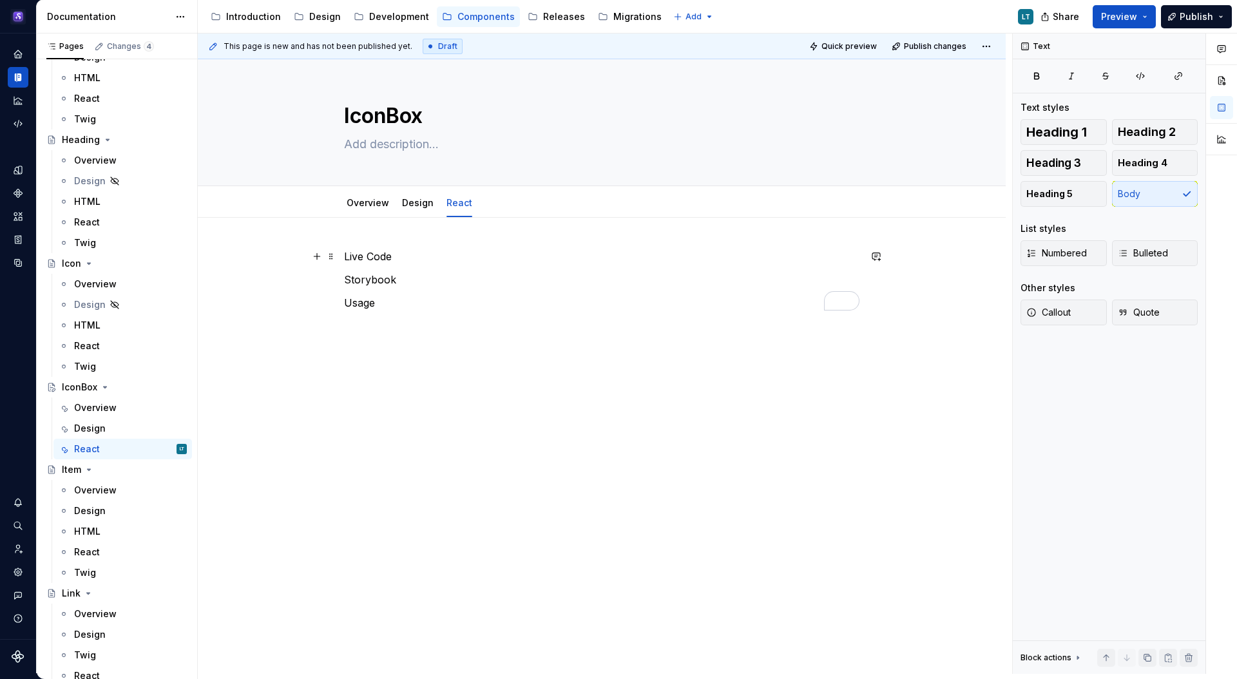
click at [386, 260] on p "Live Code" at bounding box center [601, 256] width 515 height 15
click at [422, 230] on button "button" at bounding box center [425, 232] width 18 height 18
click at [381, 290] on p "Storybook" at bounding box center [601, 287] width 515 height 15
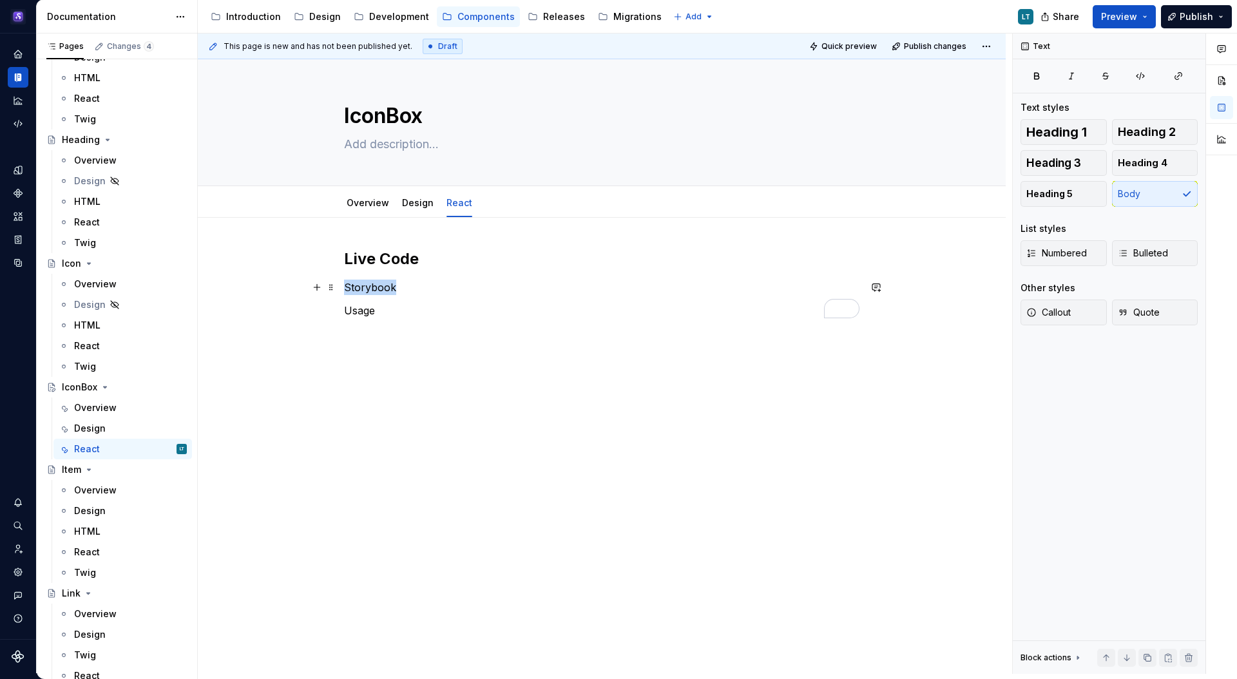
click at [381, 290] on p "Storybook" at bounding box center [601, 287] width 515 height 15
click at [431, 259] on button "button" at bounding box center [425, 263] width 18 height 18
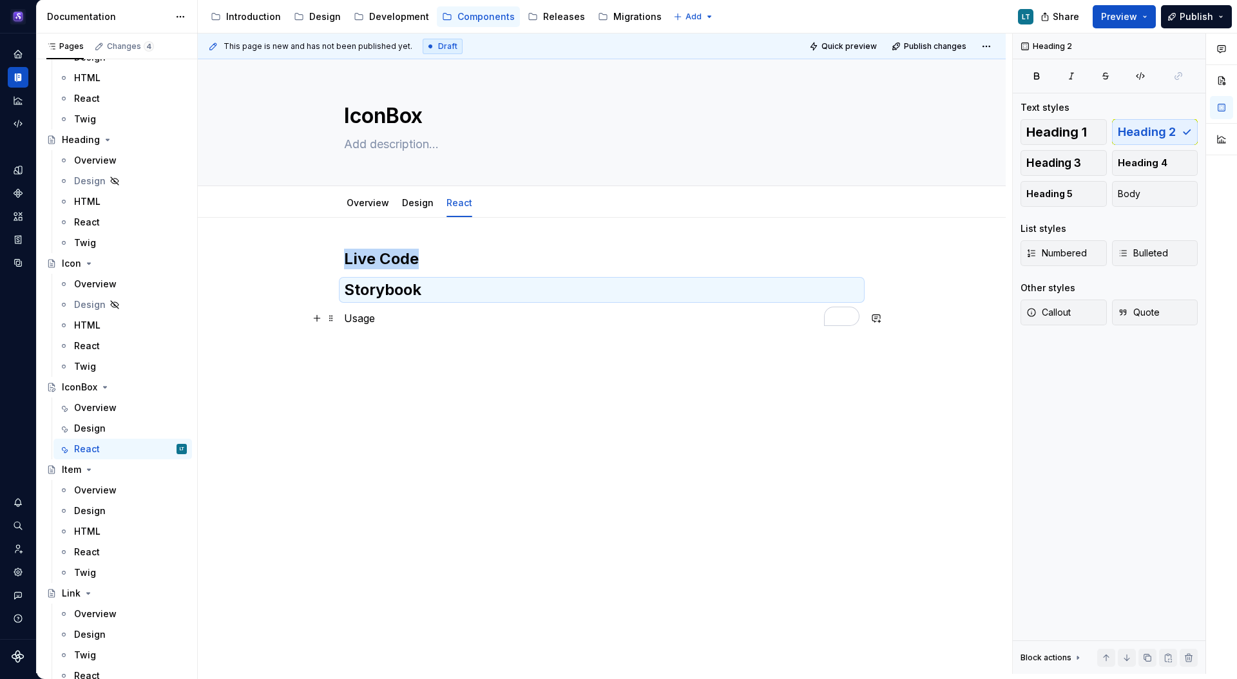
click at [361, 319] on p "Usage" at bounding box center [601, 317] width 515 height 15
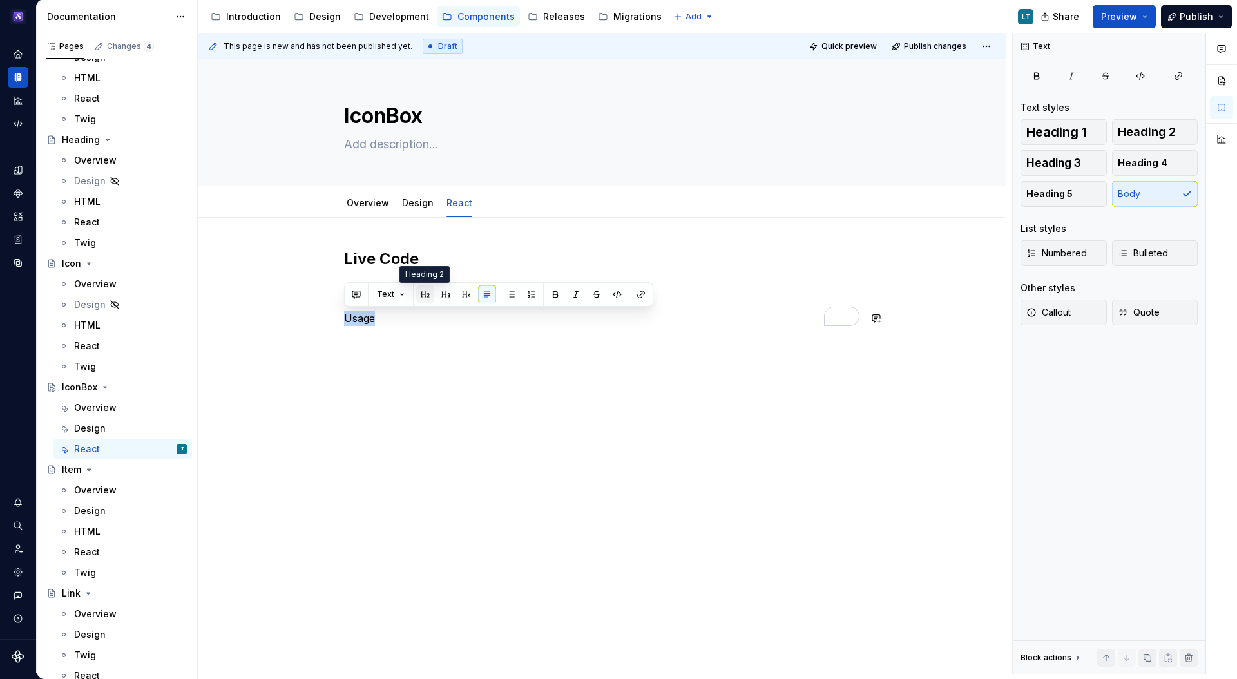
click at [426, 290] on button "button" at bounding box center [425, 294] width 18 height 18
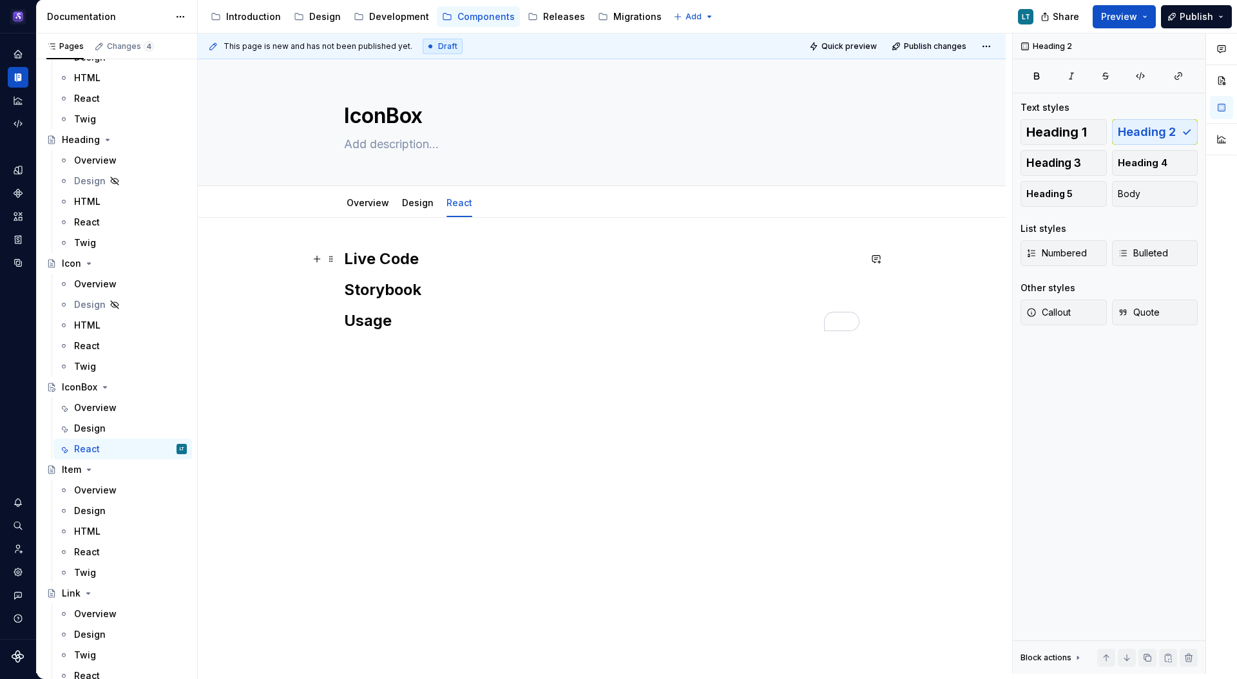
click at [431, 258] on h2 "Live Code" at bounding box center [601, 259] width 515 height 21
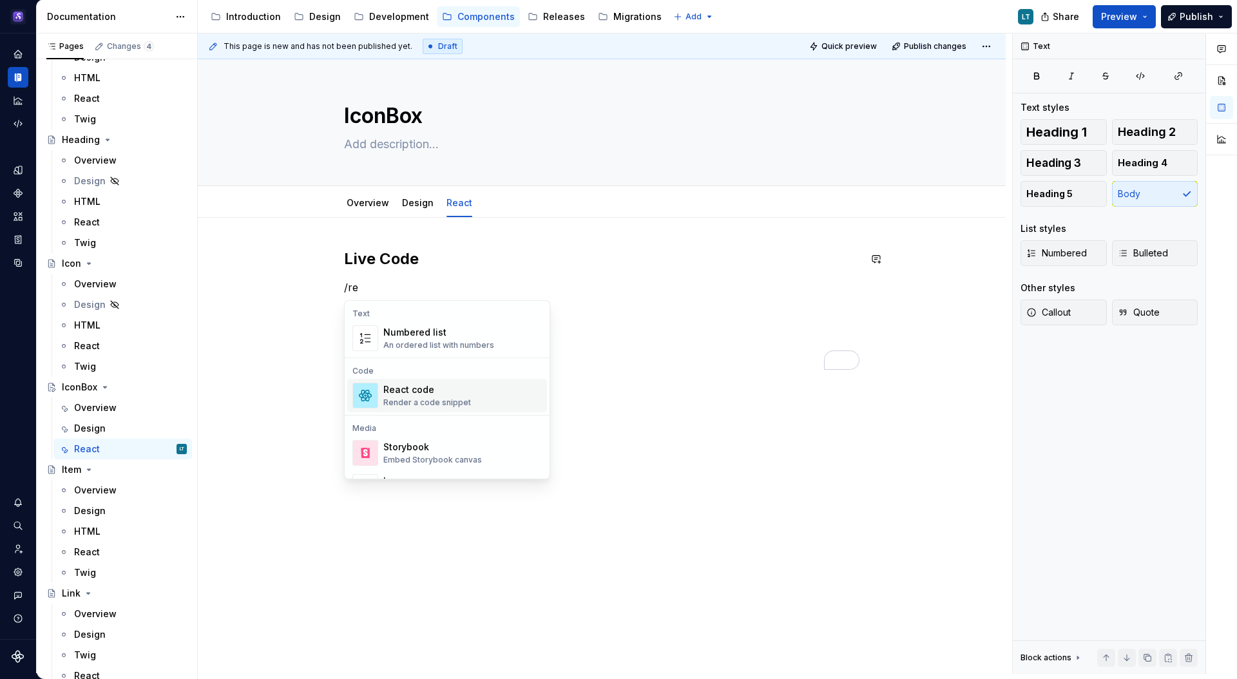
click at [410, 396] on div "React code Render a code snippet" at bounding box center [427, 395] width 88 height 24
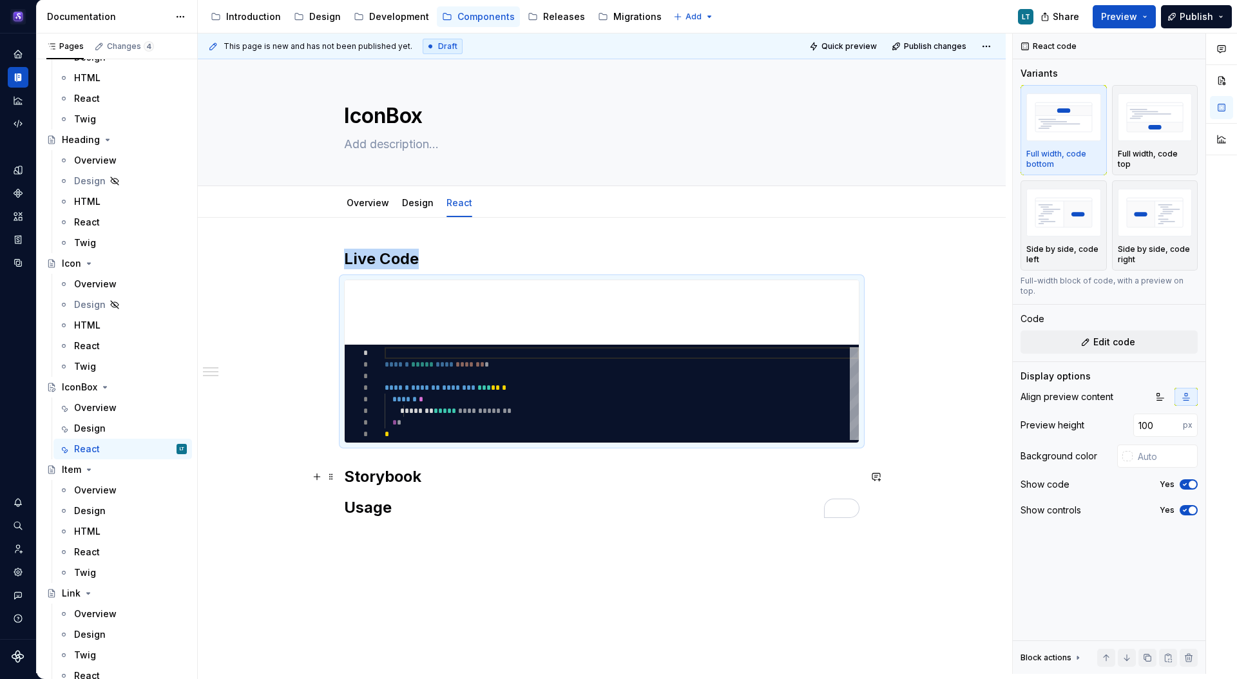
click at [433, 482] on h2 "Storybook" at bounding box center [601, 476] width 515 height 21
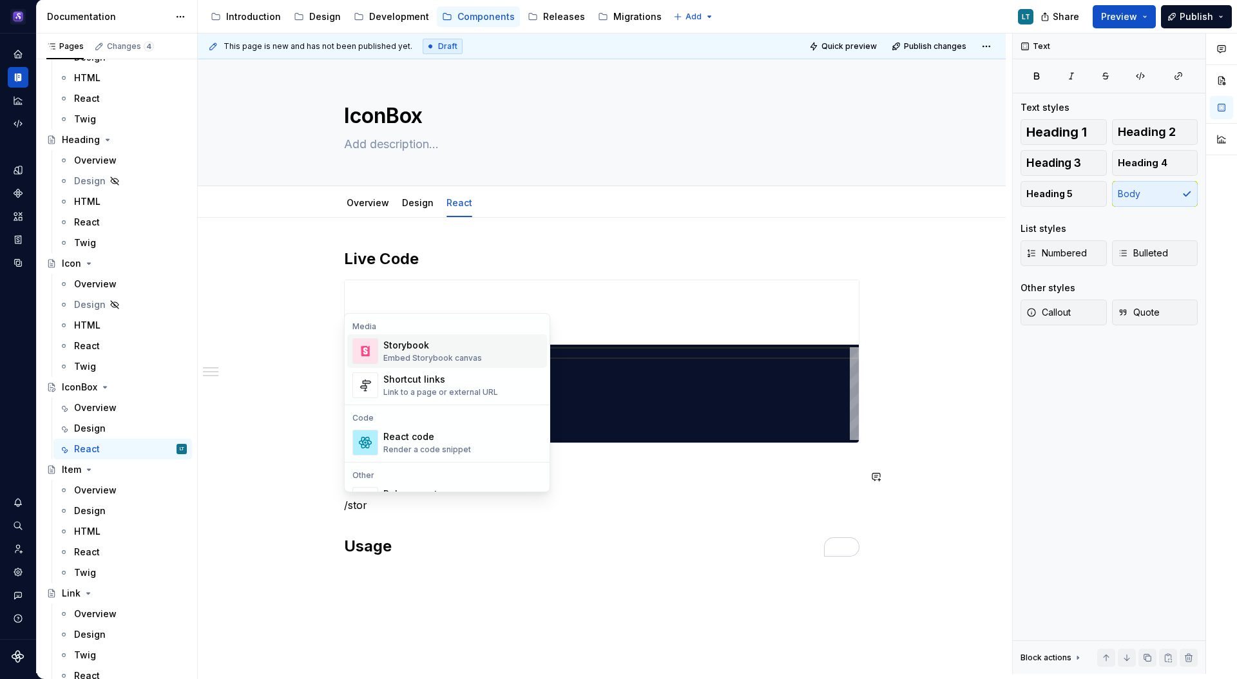
click at [413, 352] on div "Storybook Embed Storybook canvas" at bounding box center [432, 351] width 99 height 24
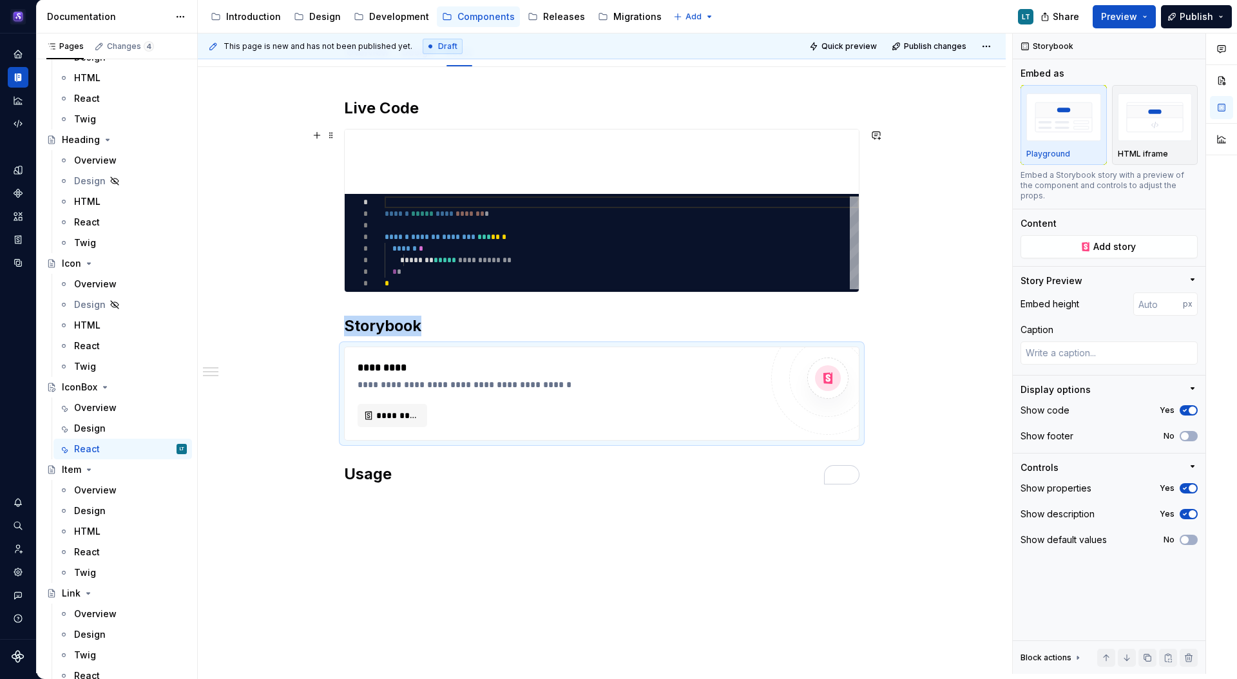
scroll to position [155, 0]
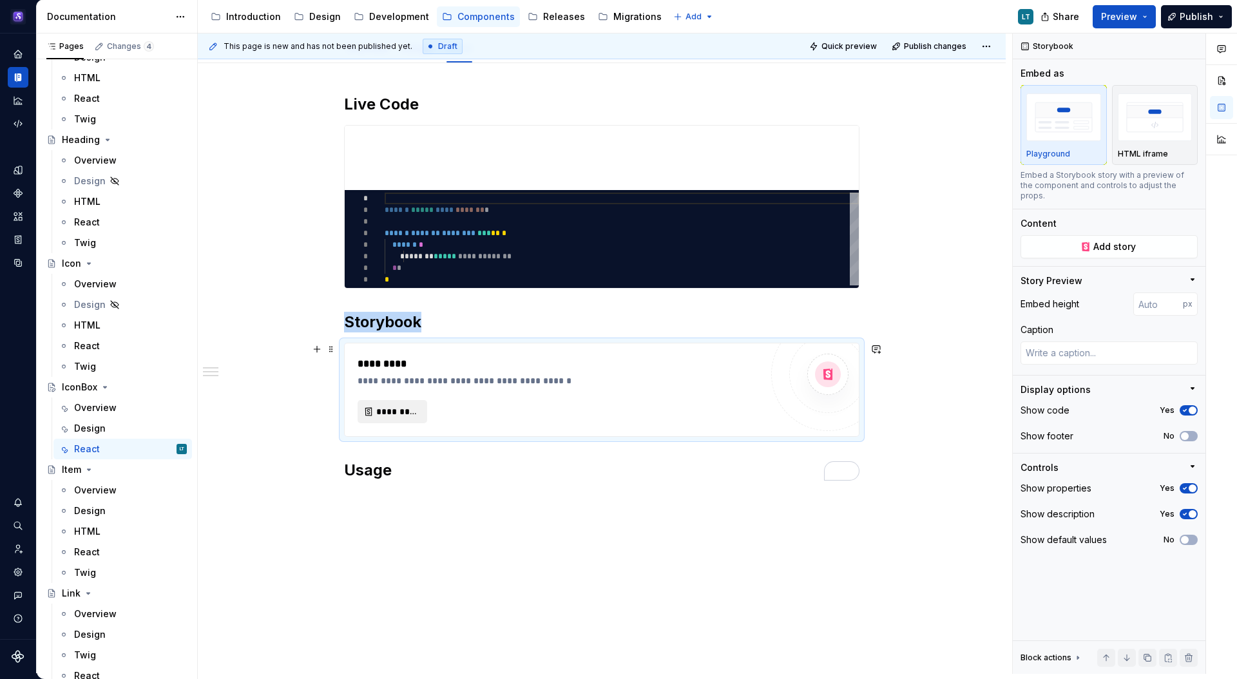
click at [388, 405] on span "*********" at bounding box center [397, 411] width 43 height 13
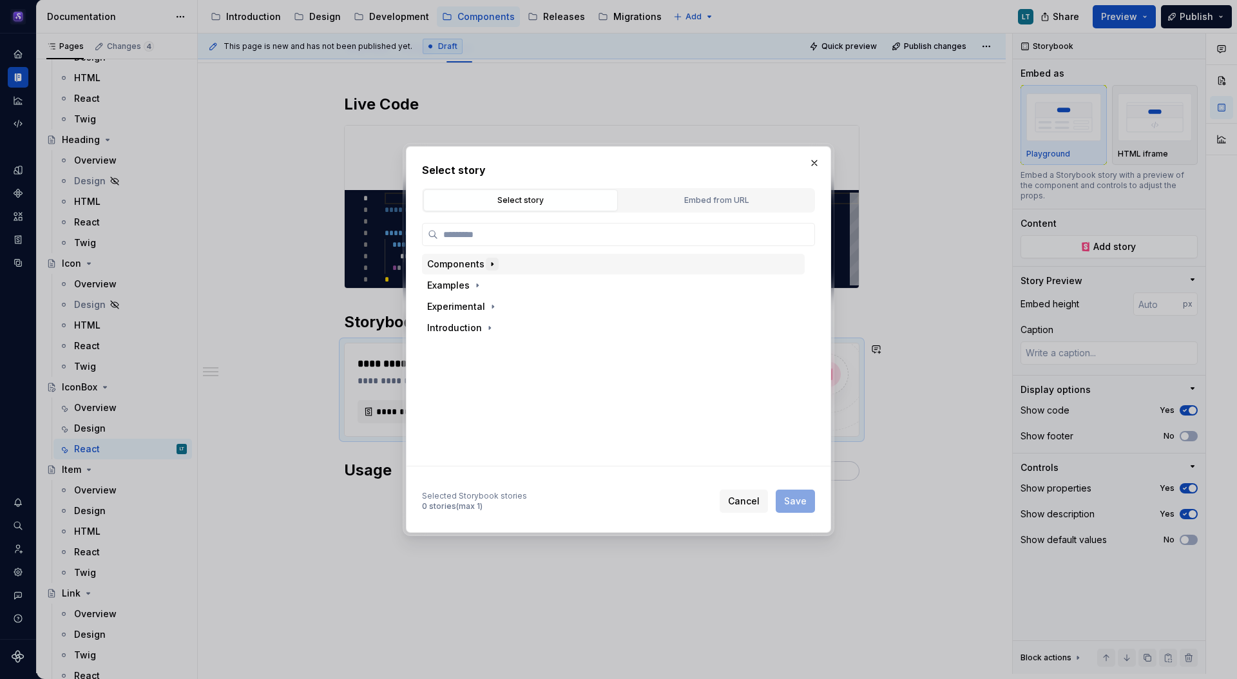
click at [487, 268] on icon "button" at bounding box center [492, 264] width 10 height 10
click at [491, 331] on button "button" at bounding box center [497, 331] width 13 height 13
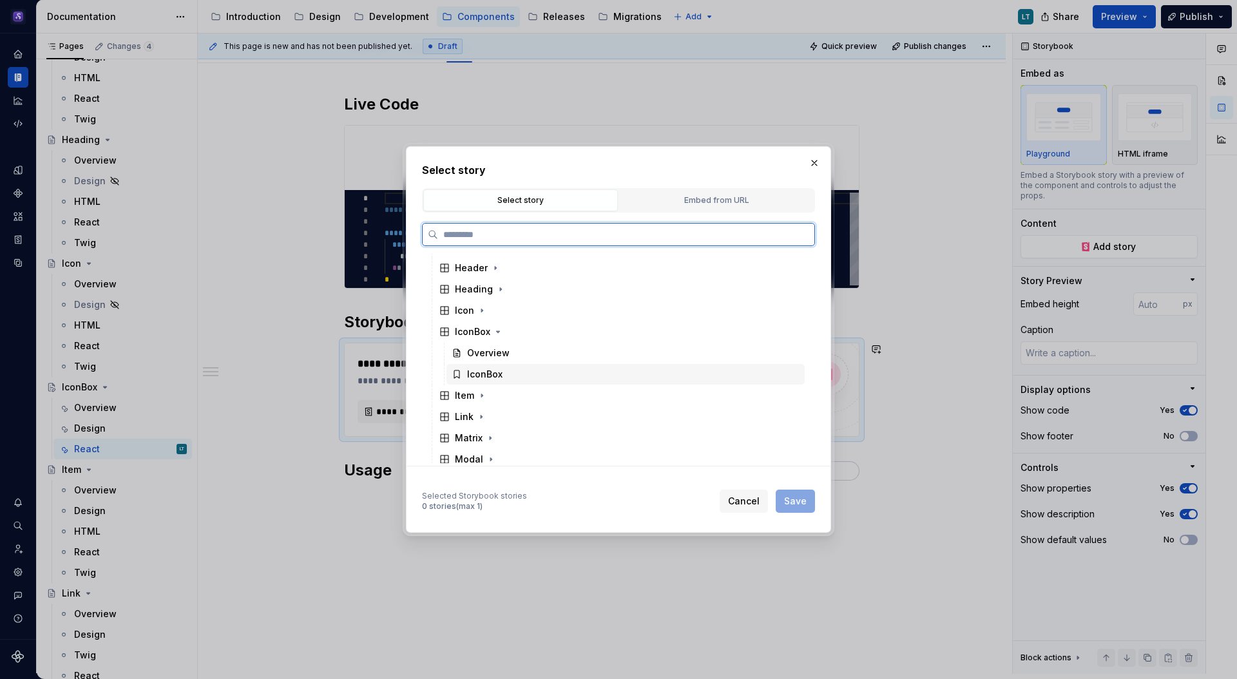
click at [485, 372] on div "IconBox" at bounding box center [484, 374] width 35 height 13
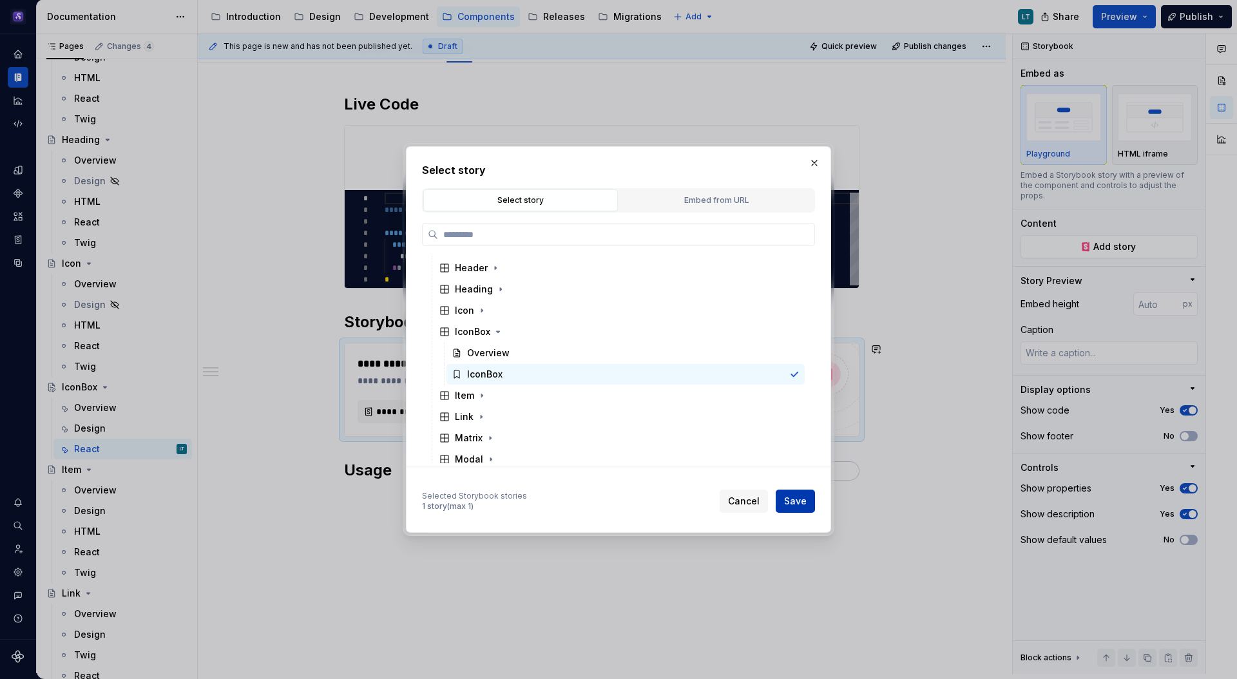
click at [806, 498] on span "Save" at bounding box center [795, 501] width 23 height 13
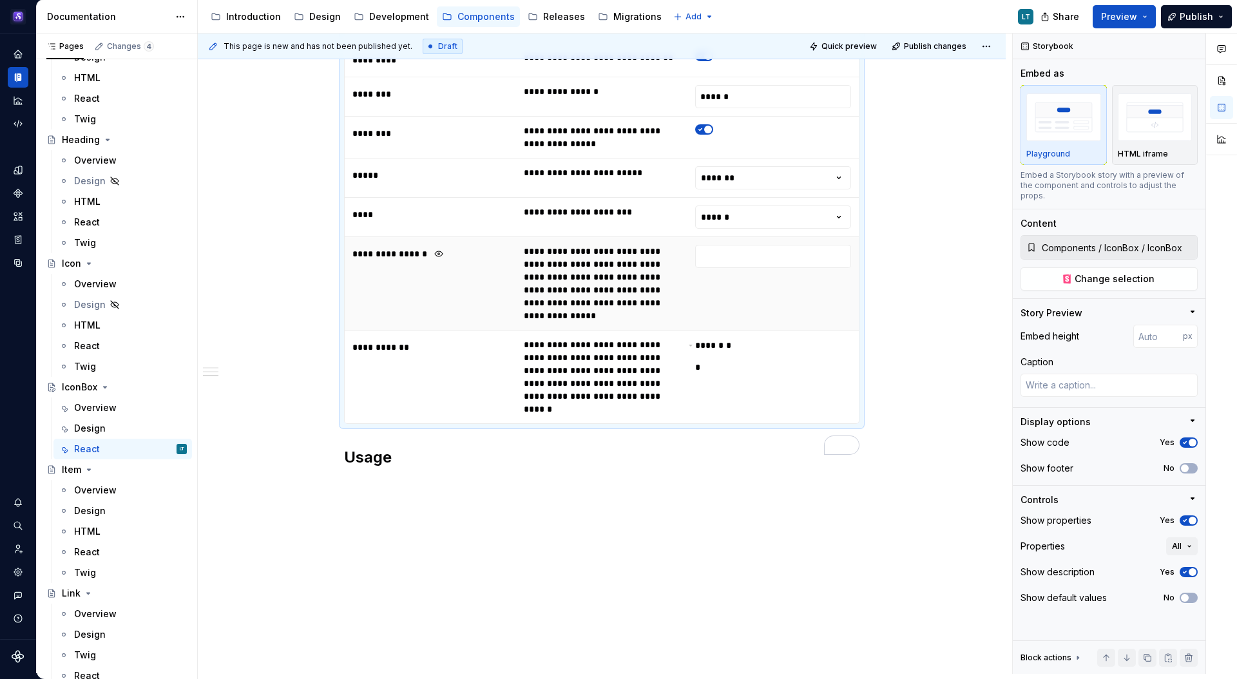
scroll to position [925, 0]
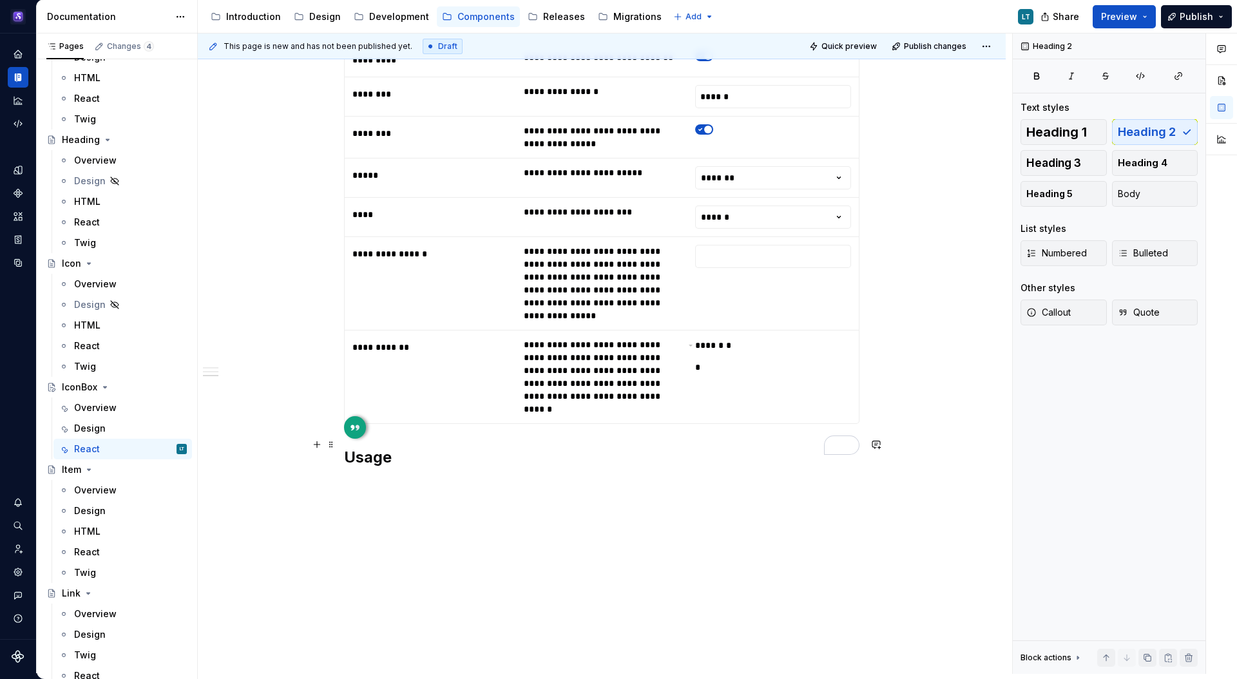
click at [421, 447] on h2 "Usage" at bounding box center [601, 457] width 515 height 21
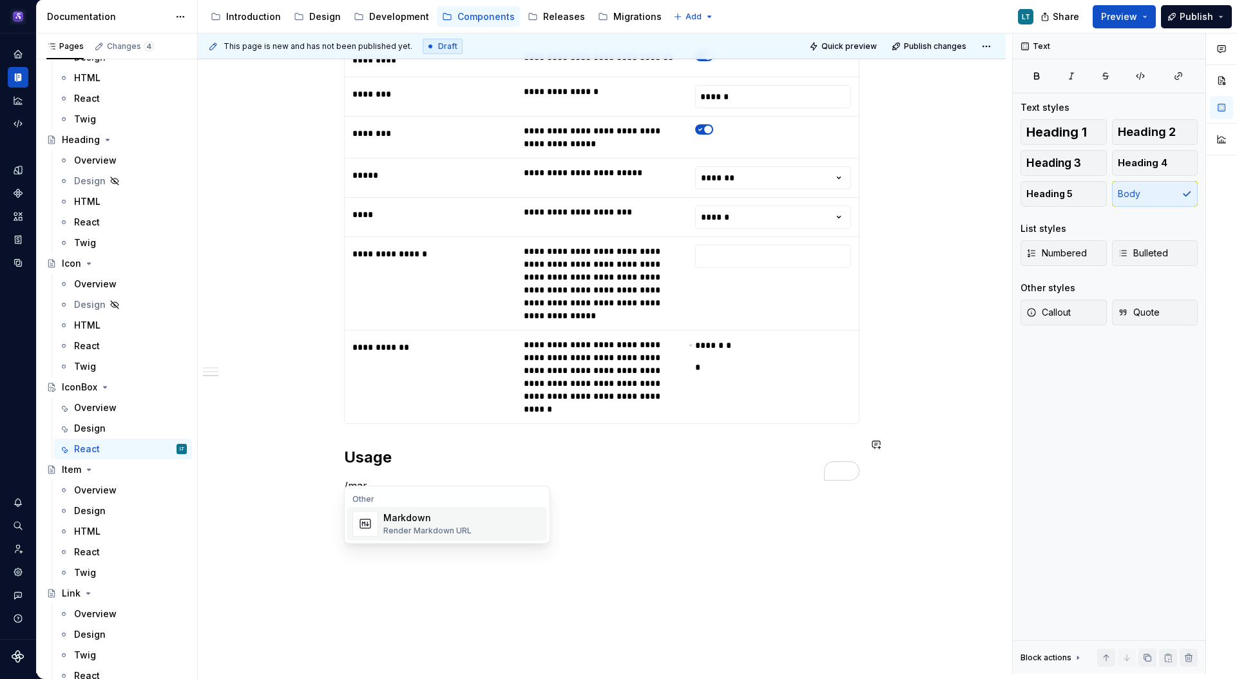
click at [413, 535] on div "Render Markdown URL" at bounding box center [427, 531] width 88 height 10
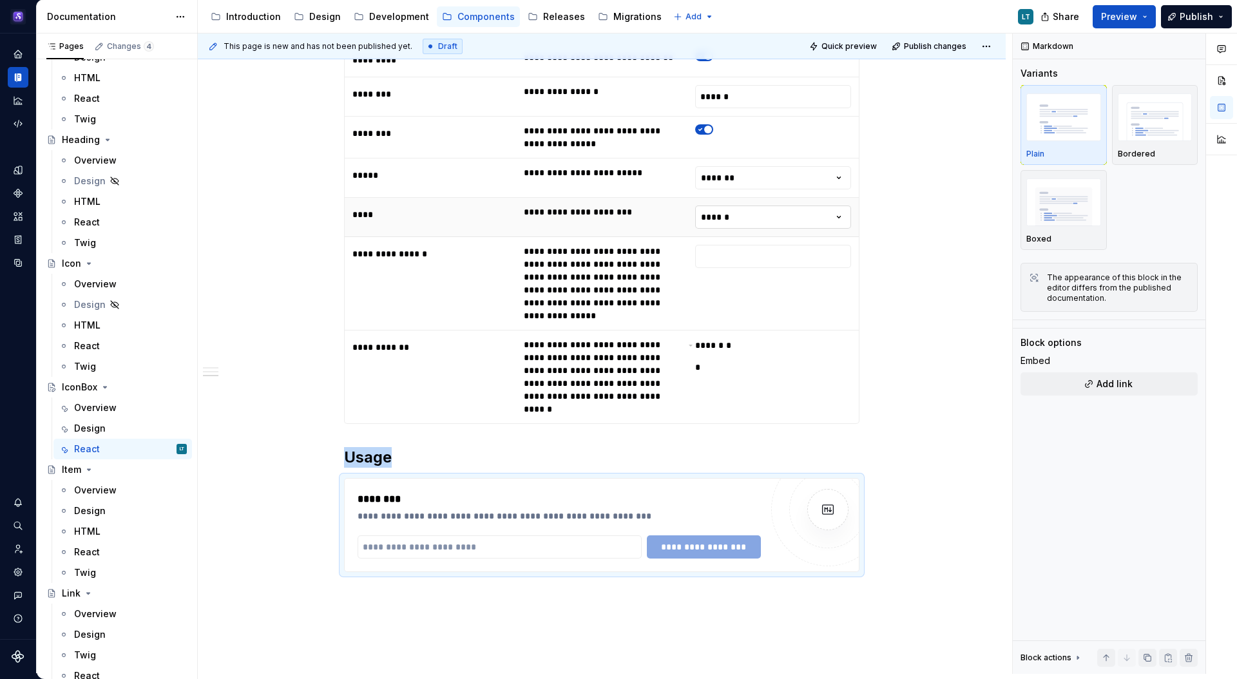
type textarea "*"
click at [503, 539] on input "To enrich screen reader interactions, please activate Accessibility in Grammarl…" at bounding box center [499, 546] width 284 height 23
paste input "**********"
type input "**********"
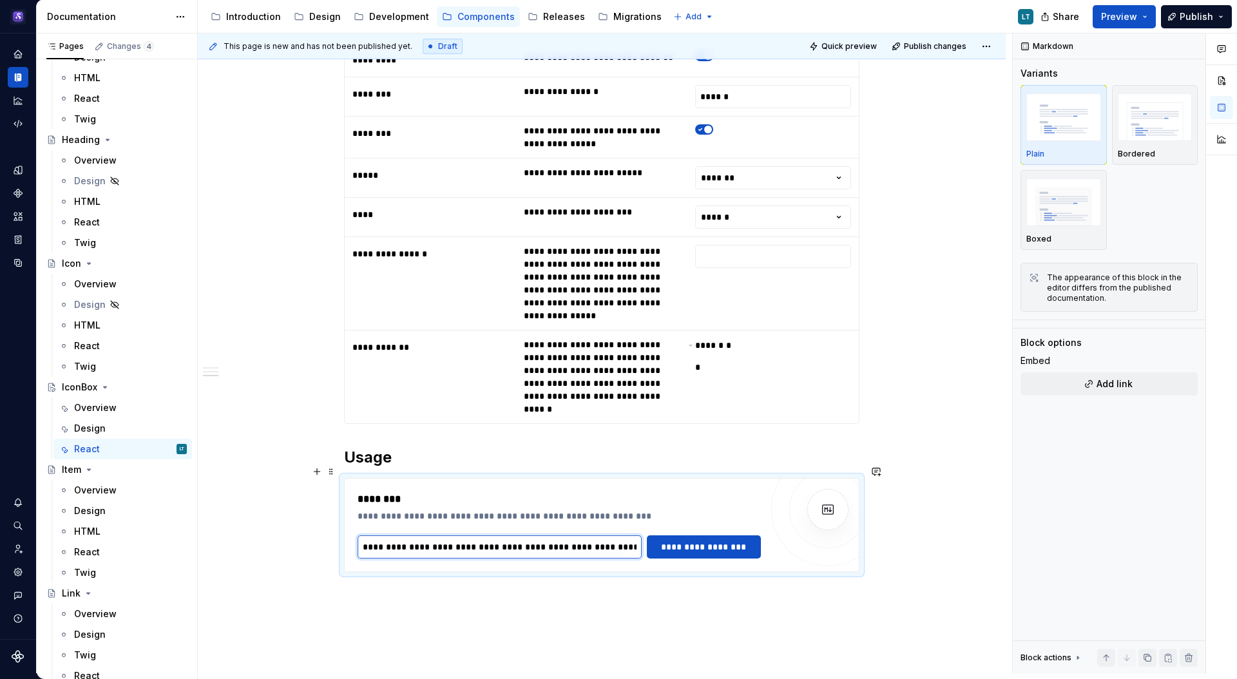
scroll to position [0, 234]
click at [692, 540] on span "**********" at bounding box center [703, 546] width 97 height 13
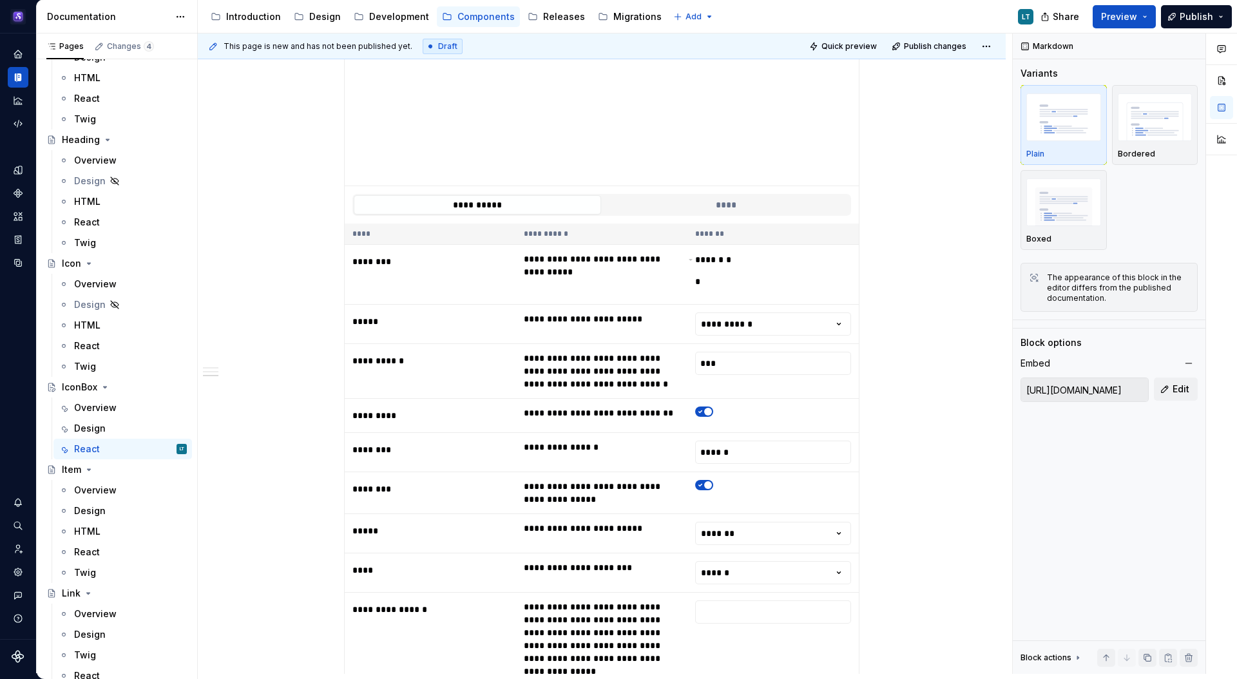
scroll to position [438, 0]
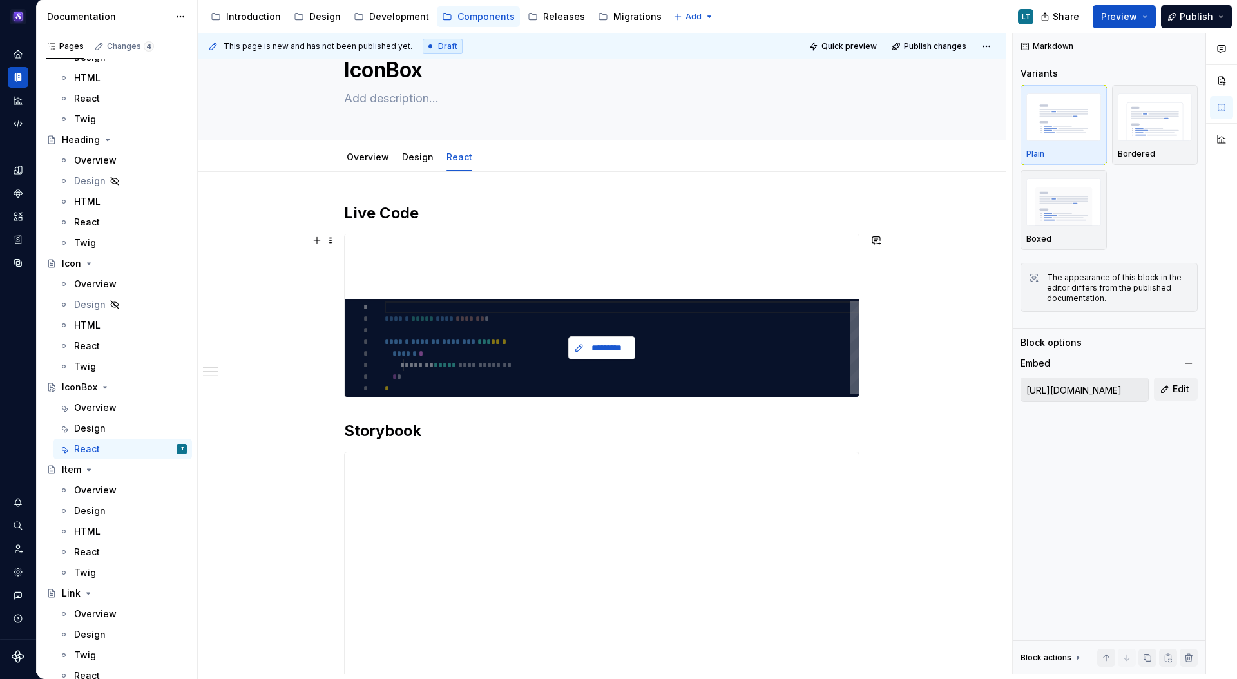
click at [622, 347] on span "*********" at bounding box center [607, 347] width 40 height 13
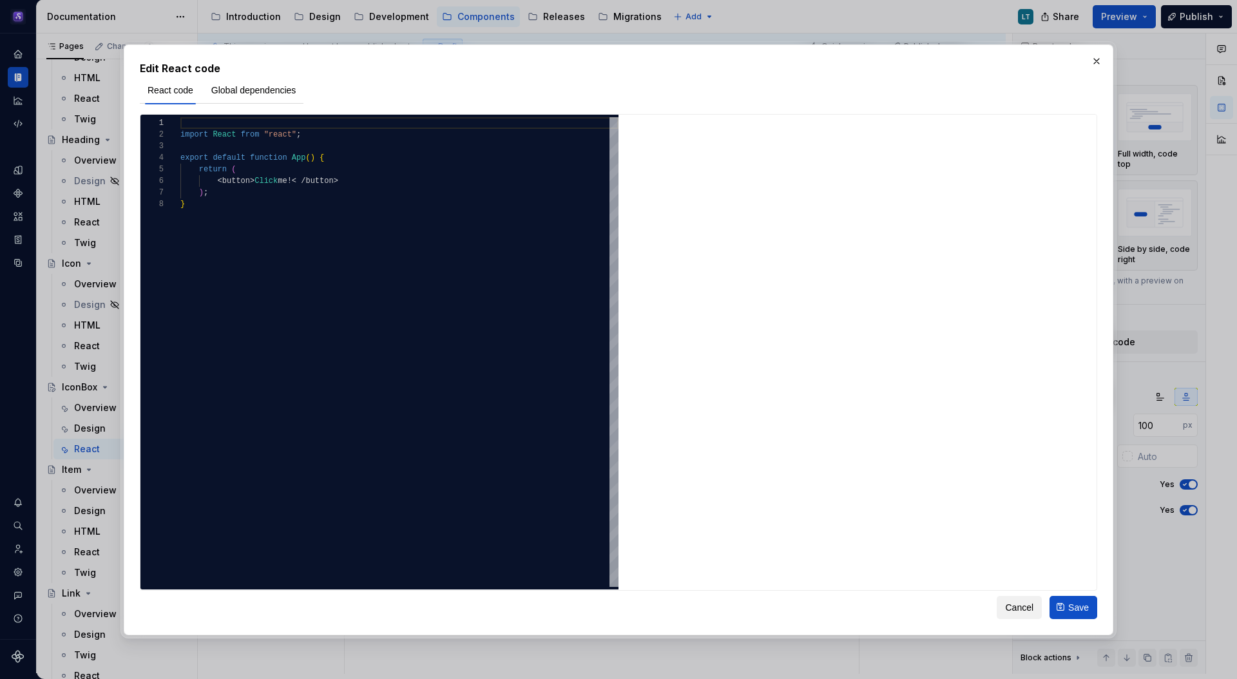
click at [1020, 606] on span "Cancel" at bounding box center [1019, 606] width 28 height 13
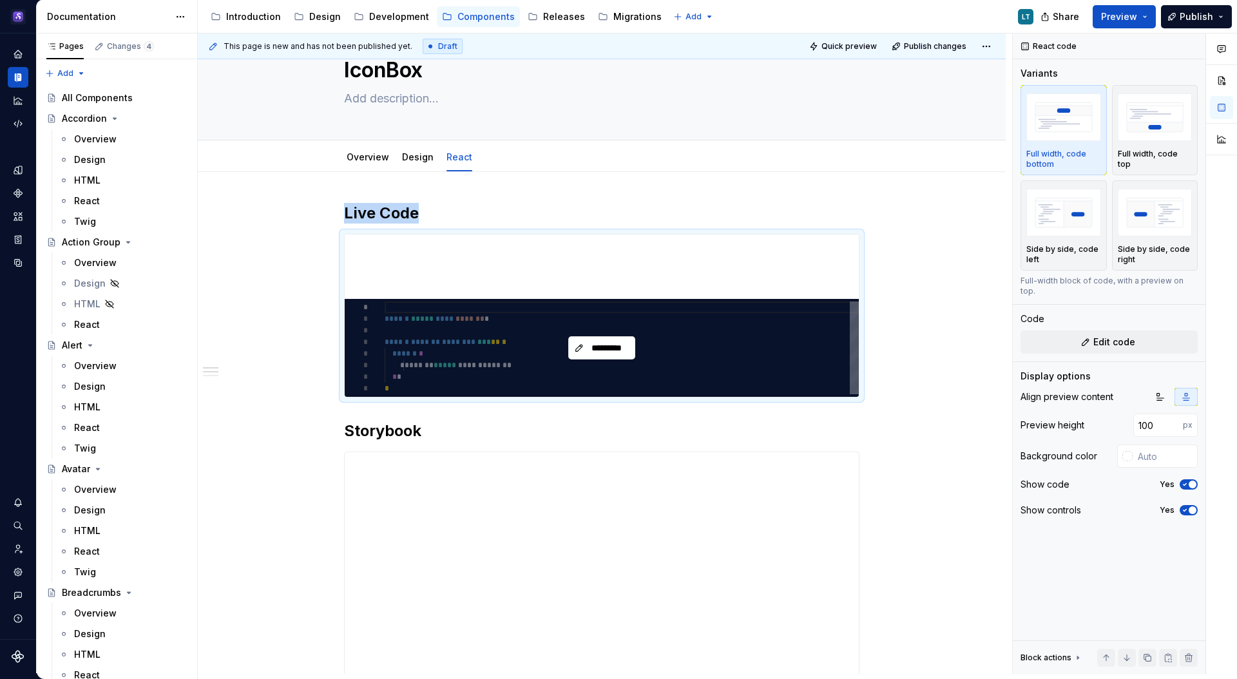
click at [89, 426] on div "React" at bounding box center [87, 427] width 26 height 13
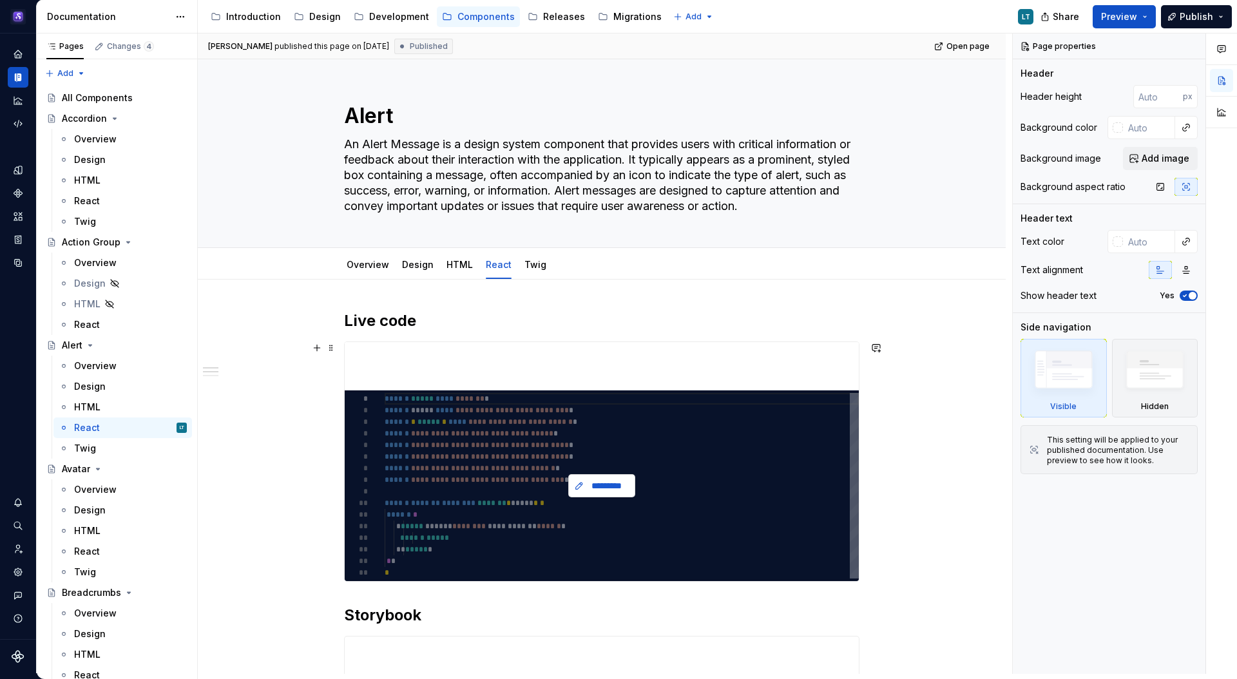
click at [617, 482] on span "*********" at bounding box center [607, 485] width 40 height 13
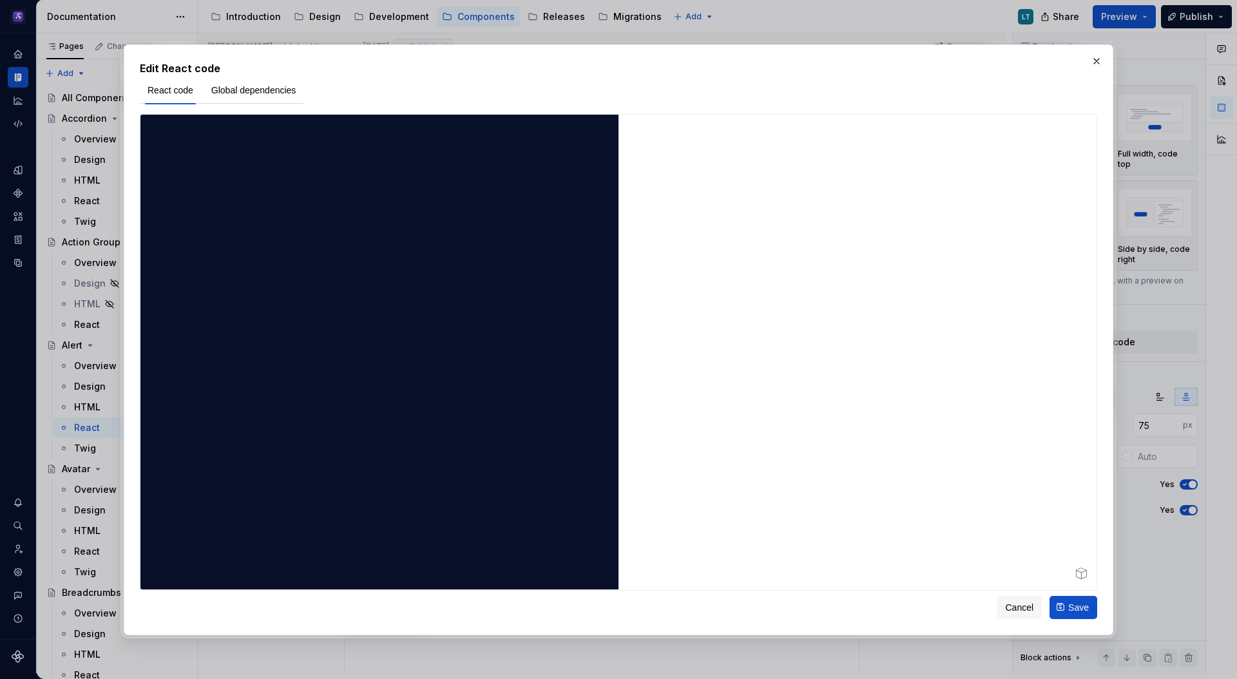
type textarea "*"
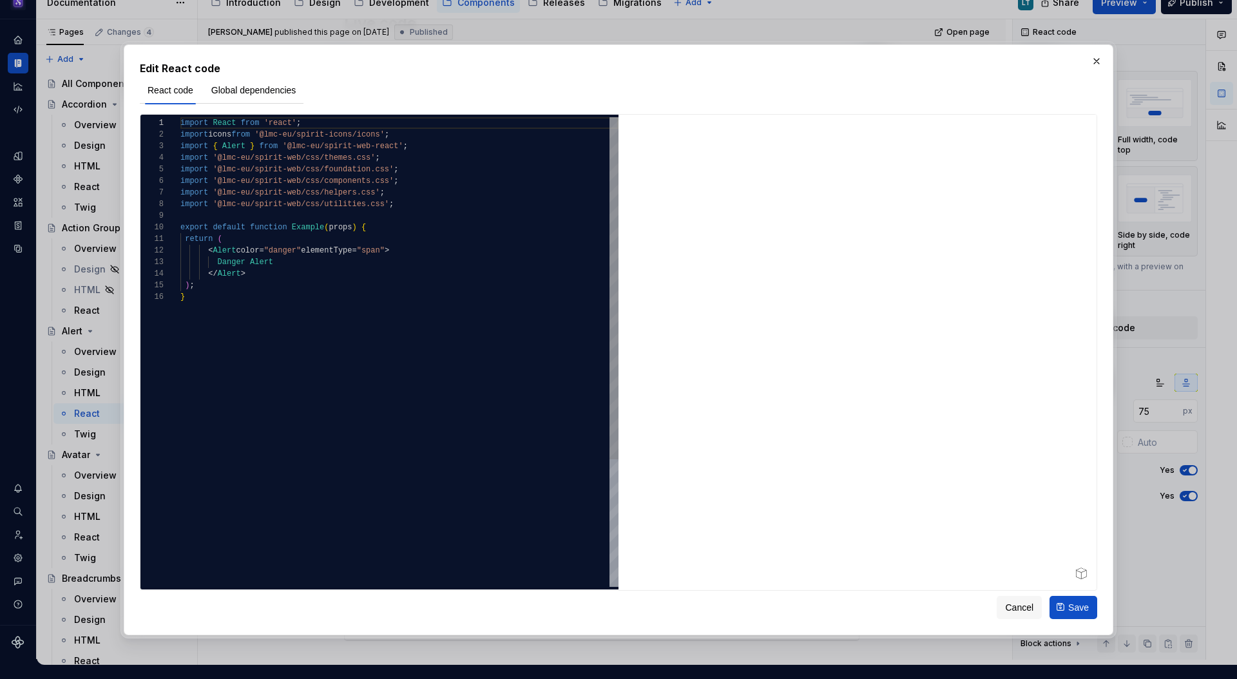
click at [492, 325] on div "import React from 'react' ; import icons from '@lmc-eu/spirit-icons/icons' ; im…" at bounding box center [399, 438] width 438 height 643
type textarea "**********"
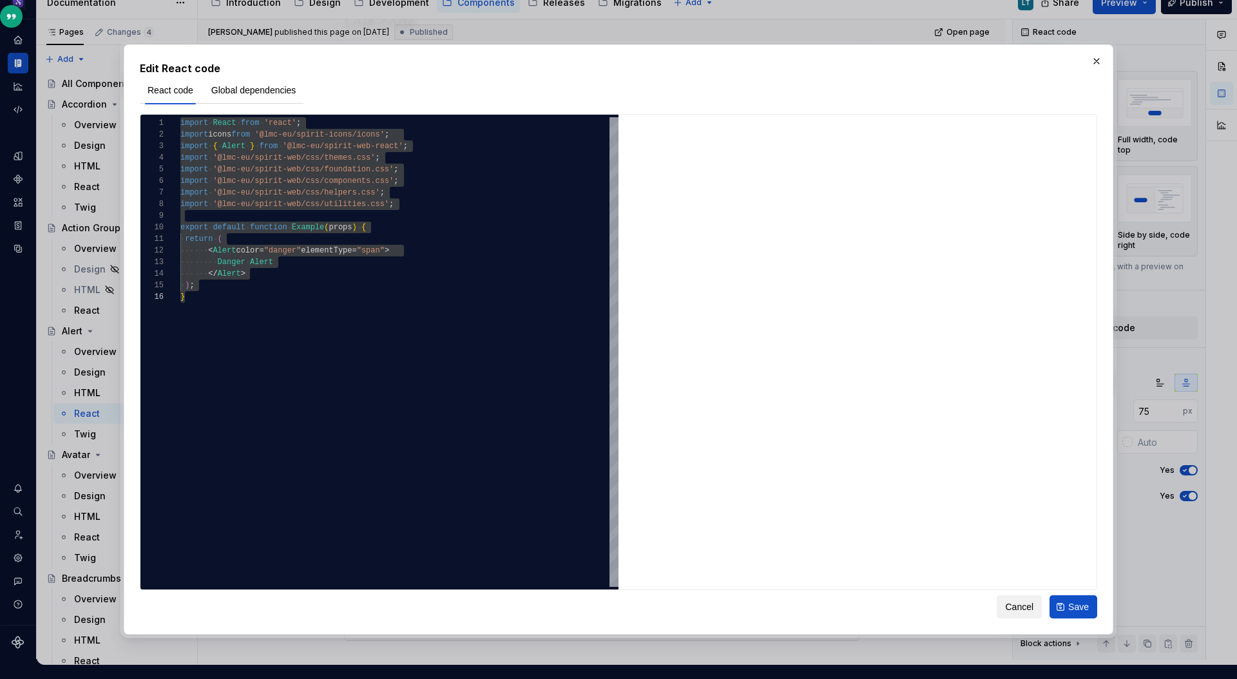
click at [1024, 608] on span "Cancel" at bounding box center [1019, 606] width 28 height 13
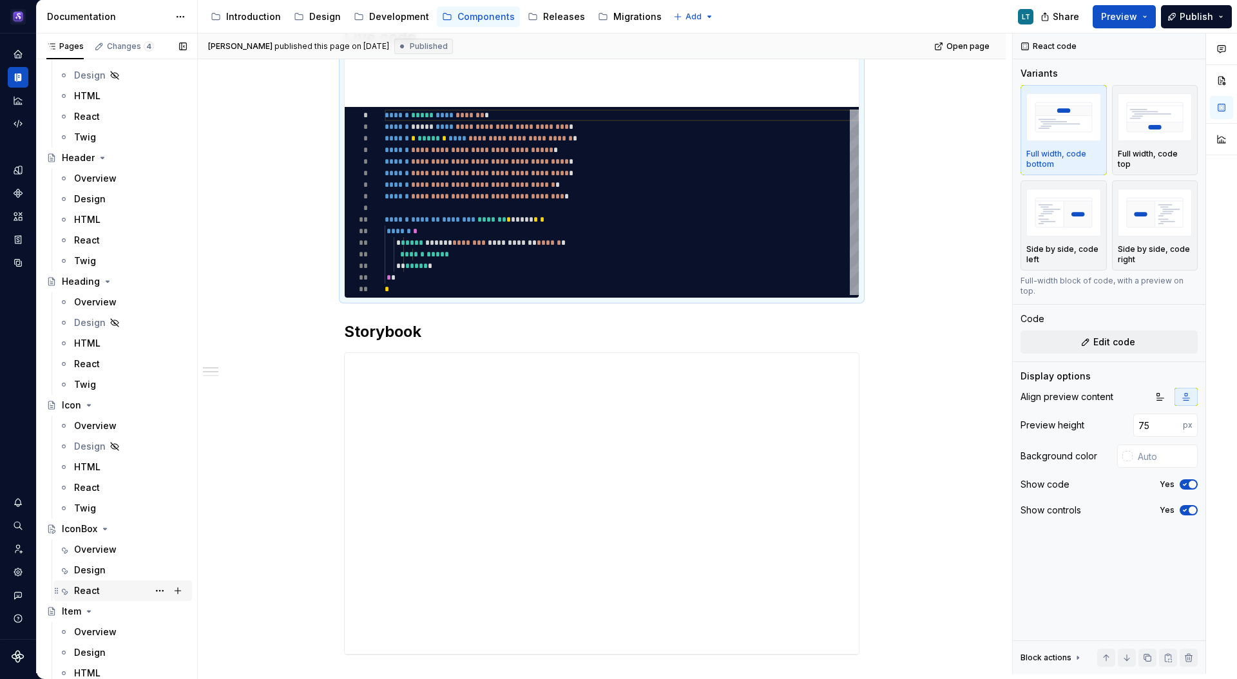
click at [90, 586] on div "React" at bounding box center [87, 590] width 26 height 13
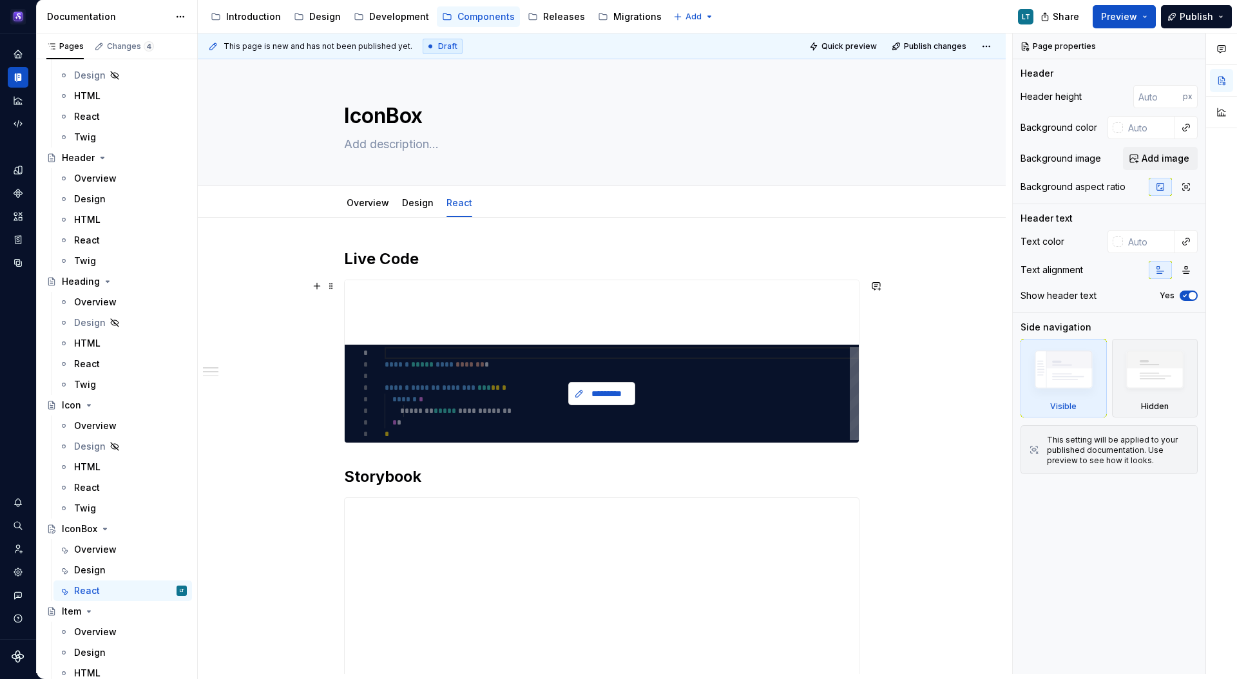
click at [583, 398] on button "*********" at bounding box center [601, 393] width 67 height 23
type textarea "*"
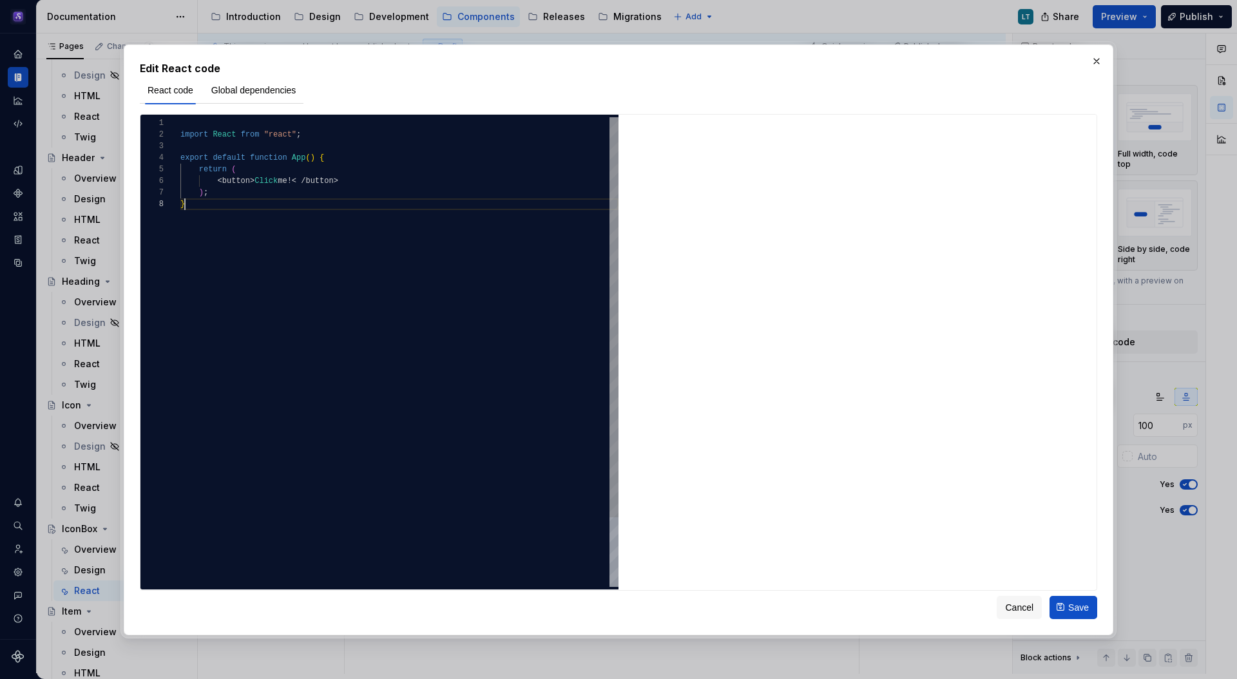
click at [386, 268] on div "import React from "react" ; export default function App ( ) { return ( < button…" at bounding box center [399, 392] width 438 height 551
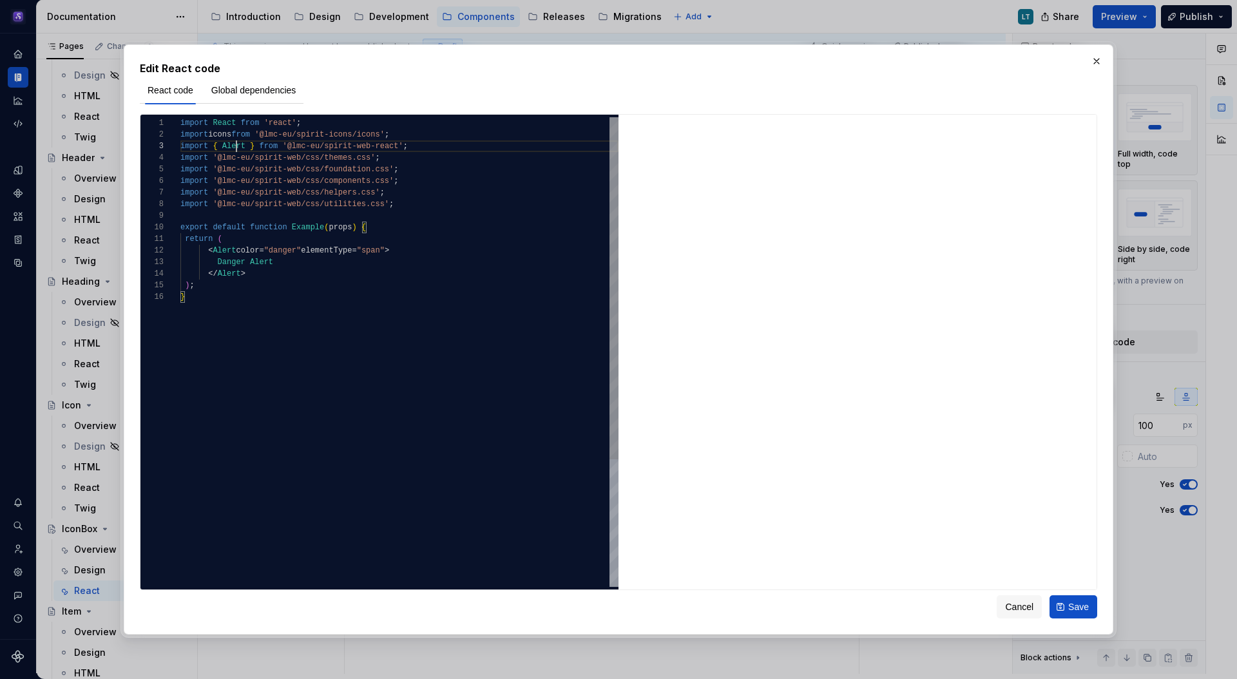
click at [238, 148] on div "import React from 'react' ; import icons from '@lmc-eu/spirit-icons/icons' ; im…" at bounding box center [399, 438] width 438 height 643
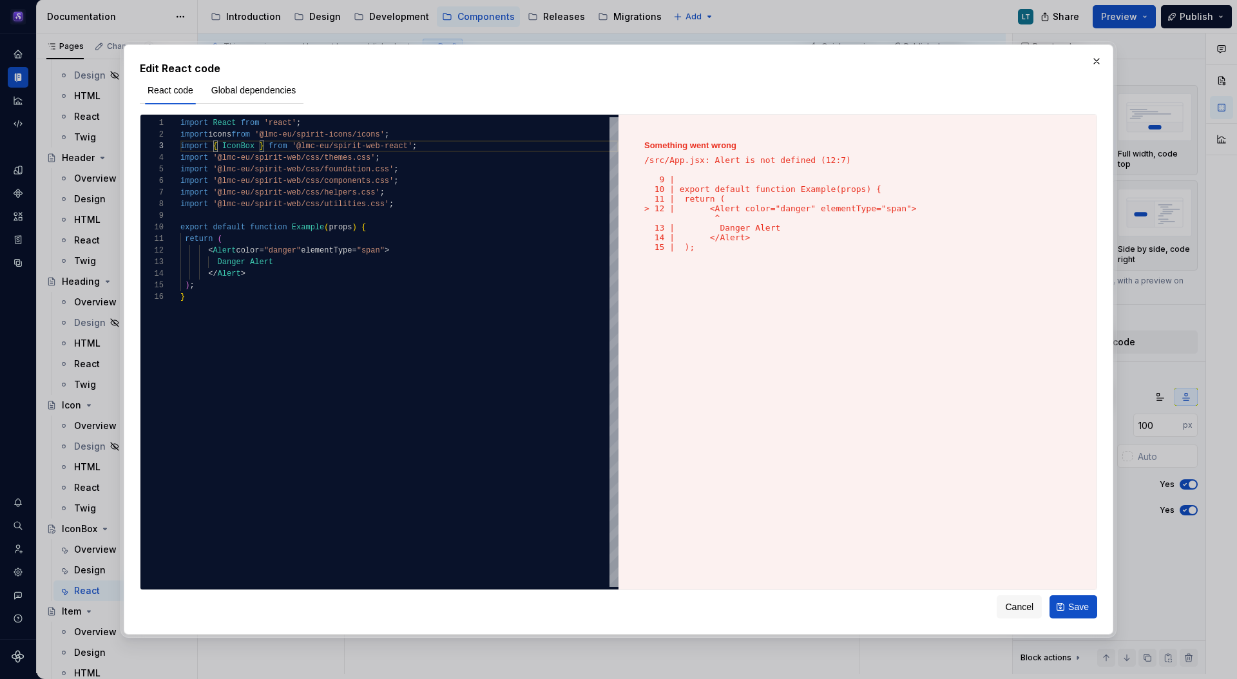
type textarea "**********"
type textarea "*"
click at [272, 279] on div "import React from 'react' ; import icons from '@lmc-eu/spirit-icons/icons' ; im…" at bounding box center [399, 438] width 438 height 643
drag, startPoint x: 260, startPoint y: 276, endPoint x: 211, endPoint y: 253, distance: 54.2
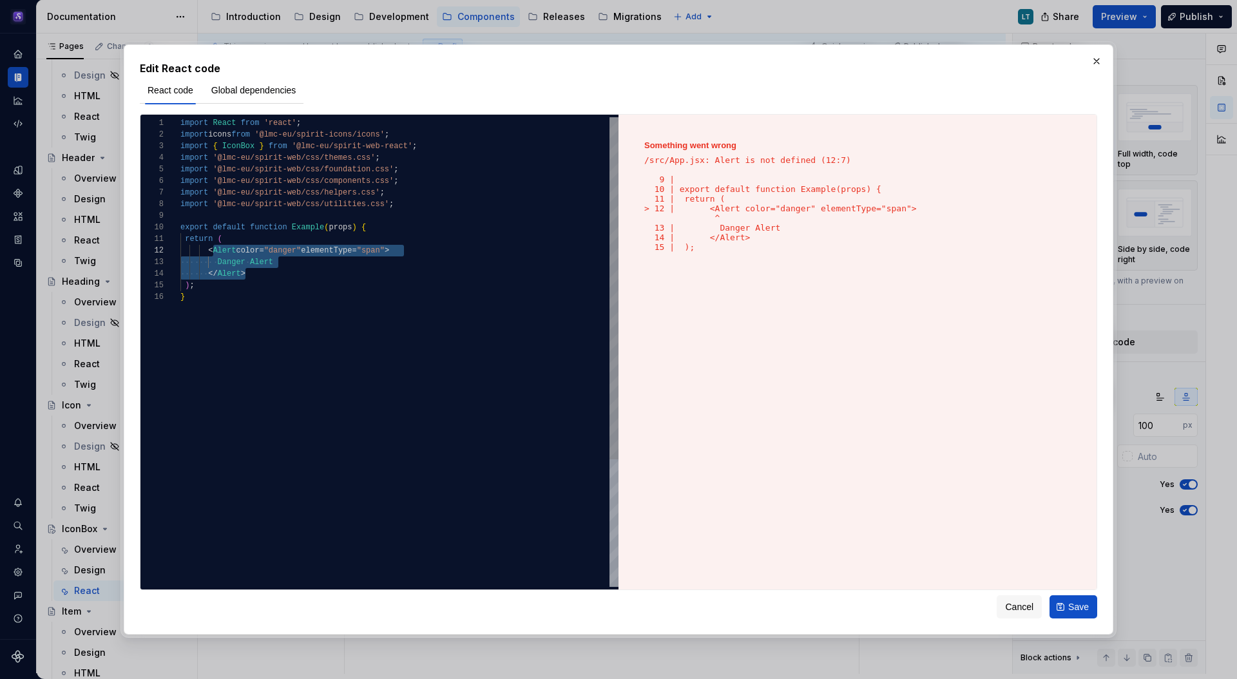
click at [211, 253] on div "import React from 'react' ; import icons from '@lmc-eu/spirit-icons/icons' ; im…" at bounding box center [399, 438] width 438 height 643
type textarea "**********"
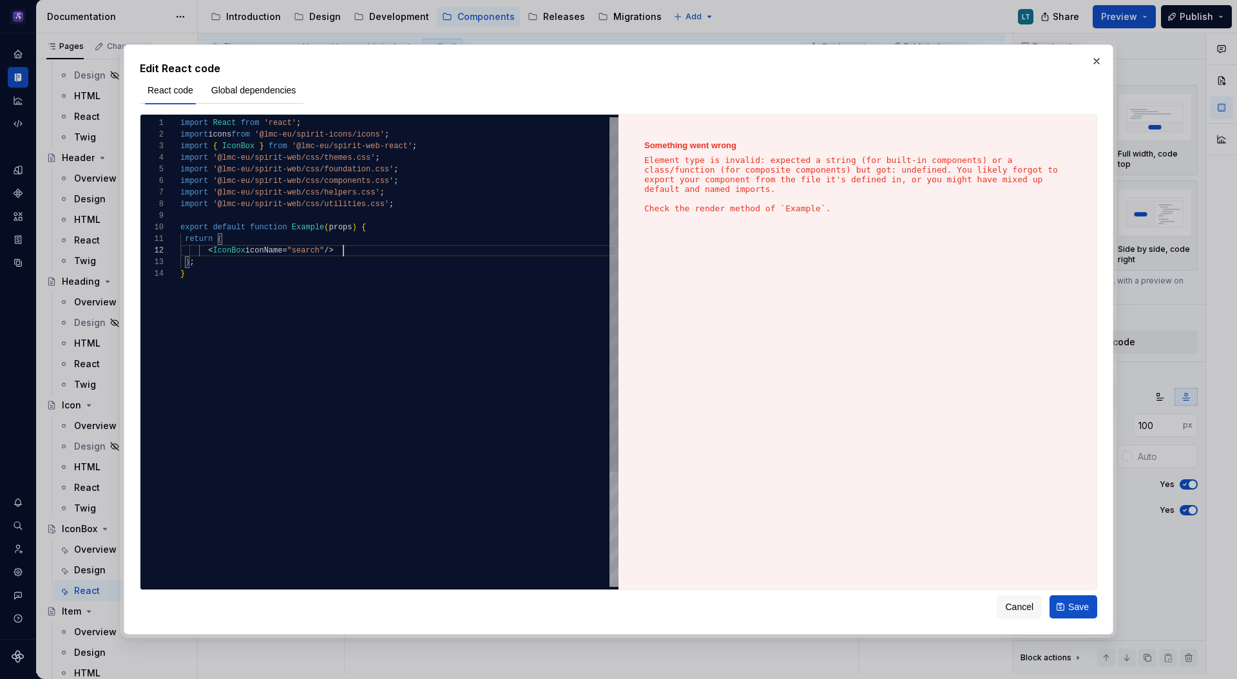
type textarea "*"
drag, startPoint x: 409, startPoint y: 136, endPoint x: 153, endPoint y: 136, distance: 256.3
click at [180, 136] on div "import React from 'react' ; import icons from '@lmc-eu/spirit-icons/icons' ; im…" at bounding box center [399, 427] width 438 height 620
type textarea "**********"
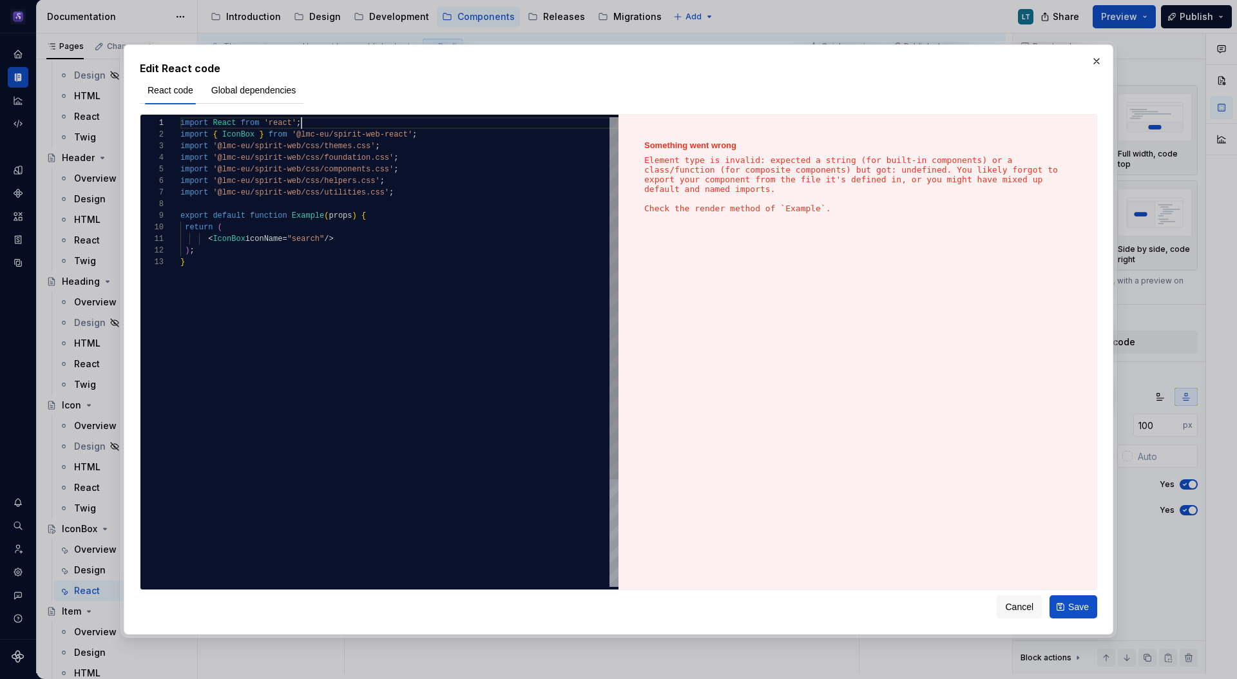
scroll to position [0, 121]
type textarea "*"
type textarea "**********"
click at [341, 273] on div "import React from 'react' ; import { IconBox } from '@lmc-eu/spirit-web-react' …" at bounding box center [399, 421] width 438 height 609
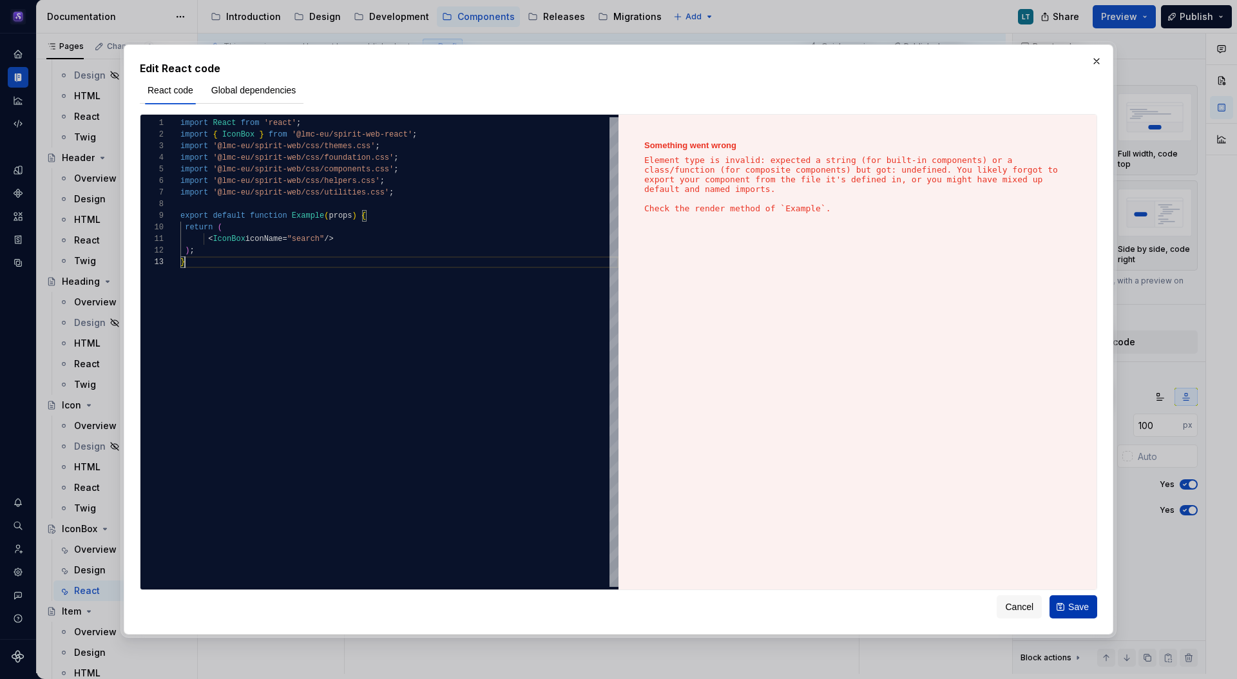
click at [1074, 603] on span "Save" at bounding box center [1078, 606] width 21 height 13
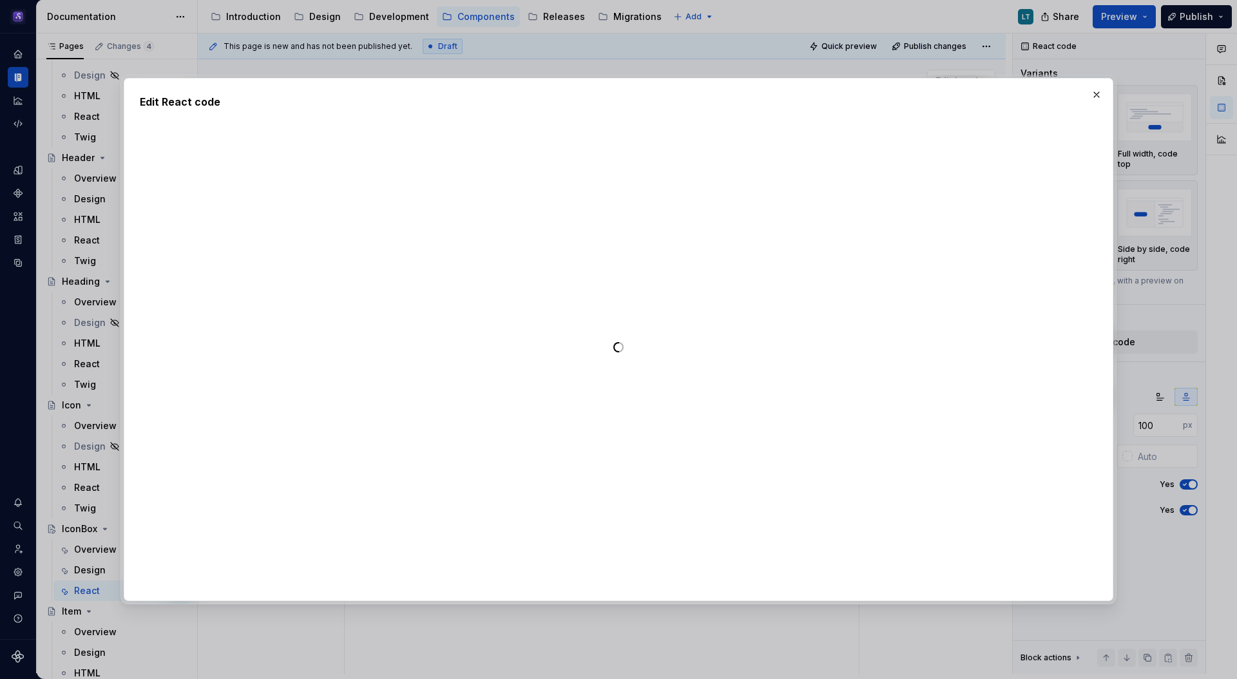
type textarea "*"
type textarea "**********"
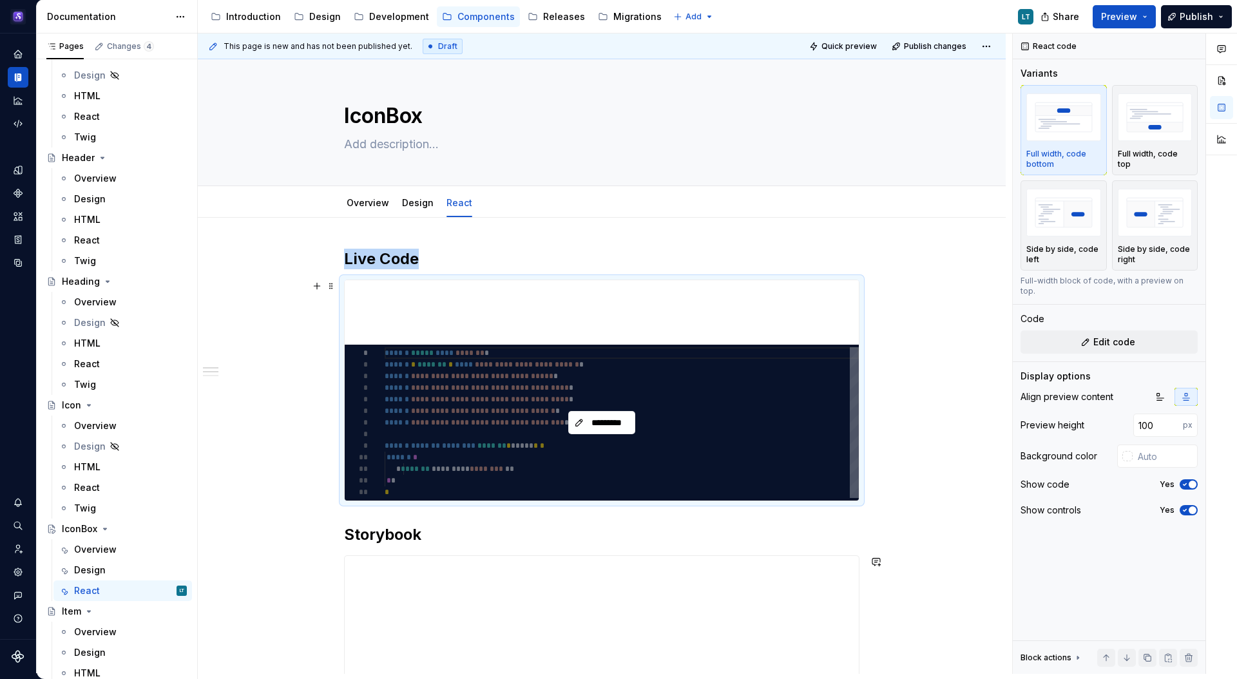
scroll to position [0, 0]
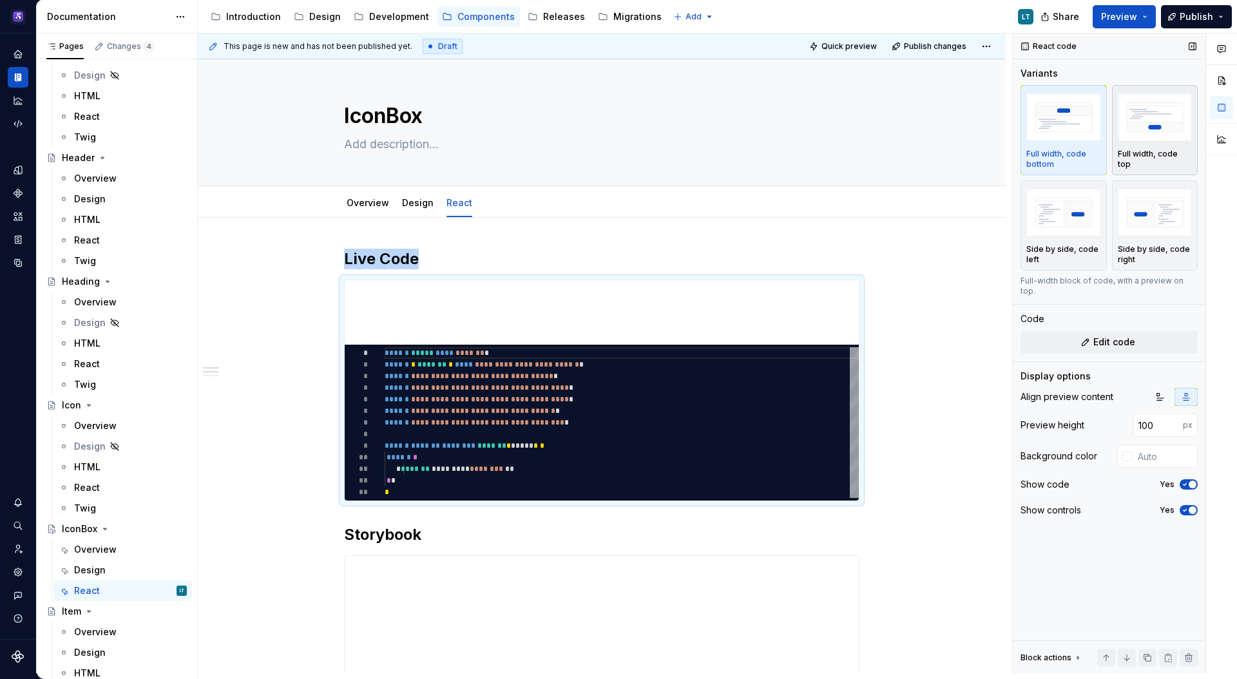
click at [1166, 119] on img "button" at bounding box center [1154, 116] width 75 height 47
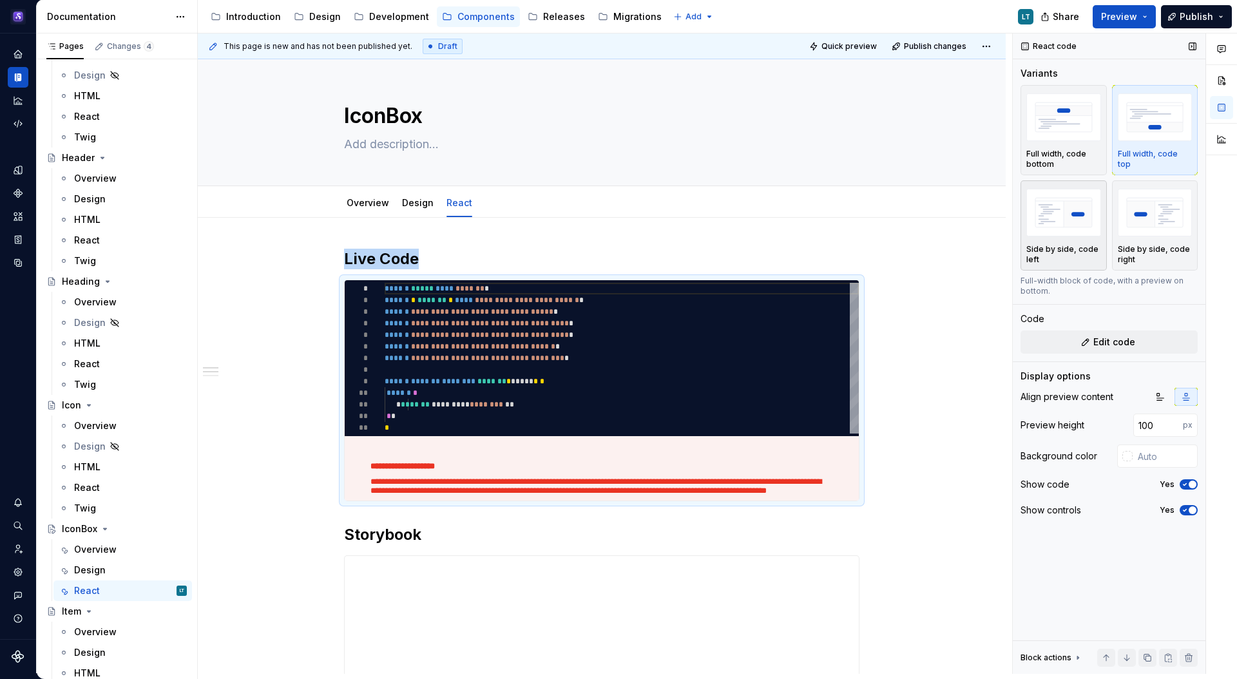
click at [1060, 223] on img "button" at bounding box center [1063, 212] width 75 height 47
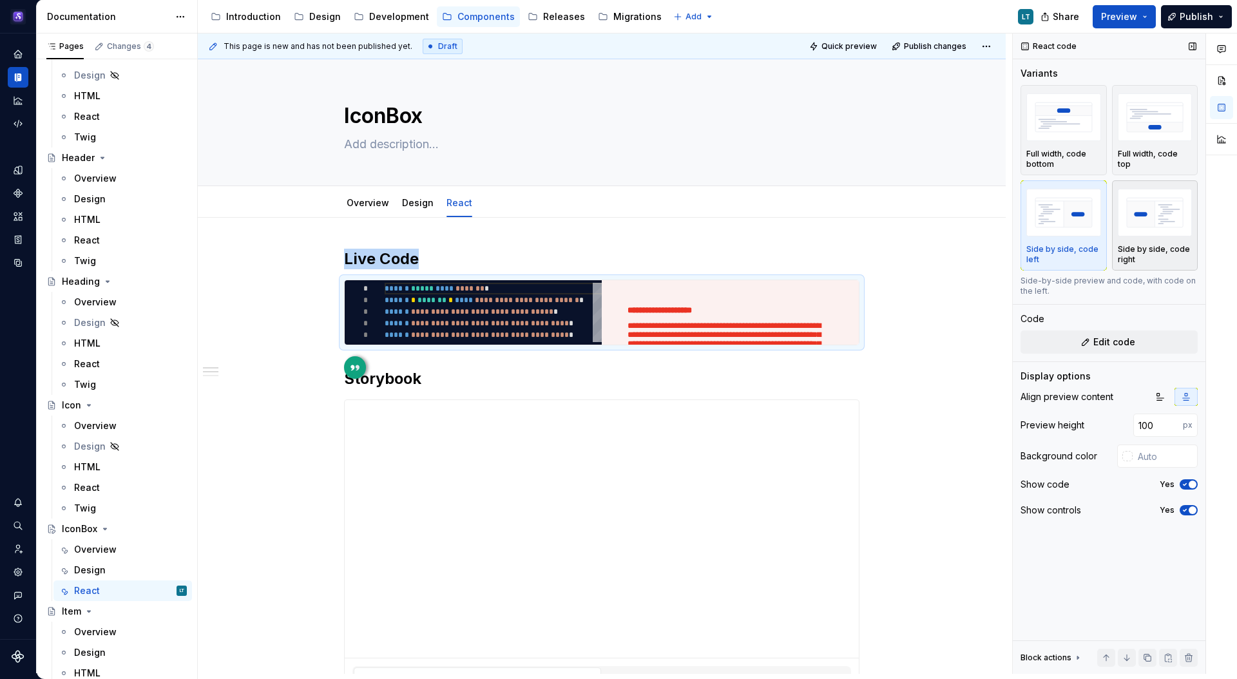
click at [1139, 221] on img "button" at bounding box center [1154, 212] width 75 height 47
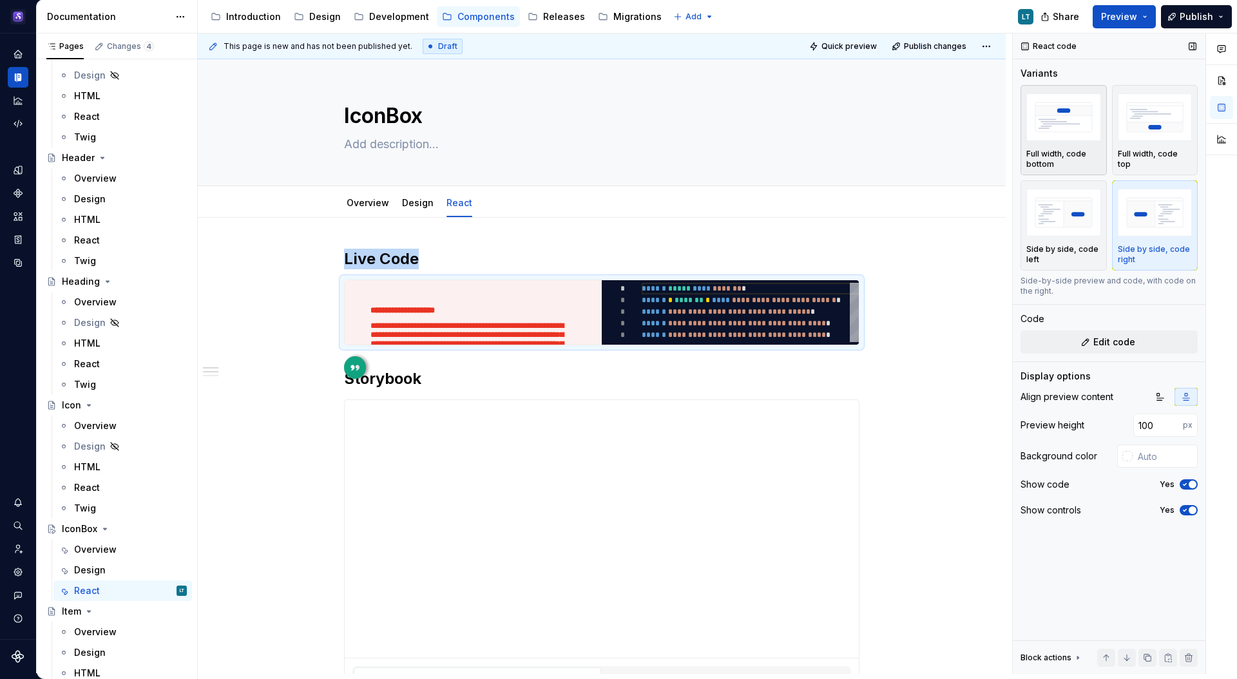
click at [1076, 122] on img "button" at bounding box center [1063, 116] width 75 height 47
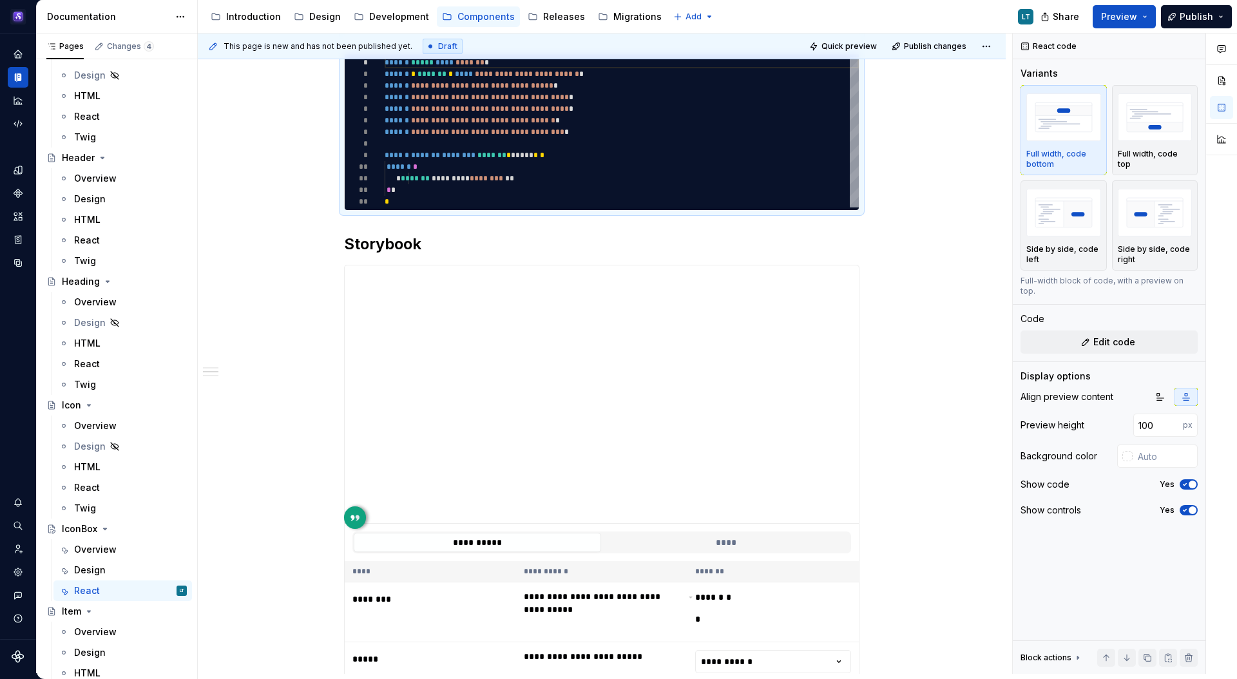
scroll to position [399, 0]
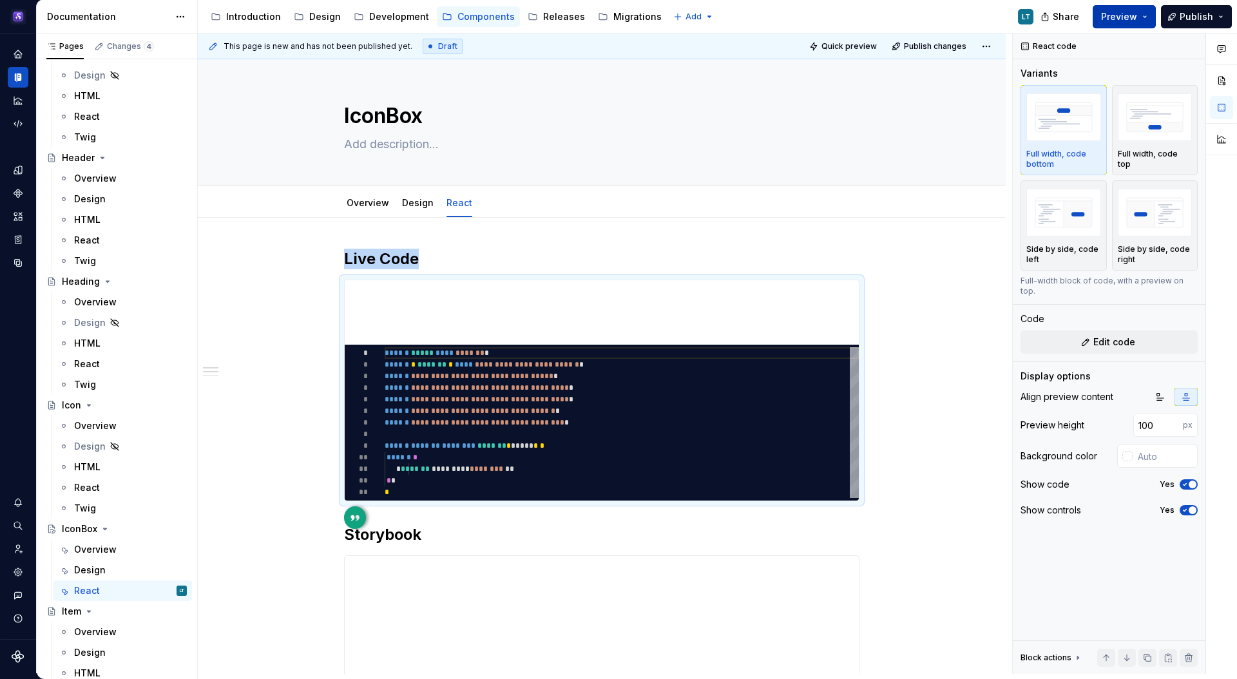
click at [1143, 16] on button "Preview" at bounding box center [1123, 16] width 63 height 23
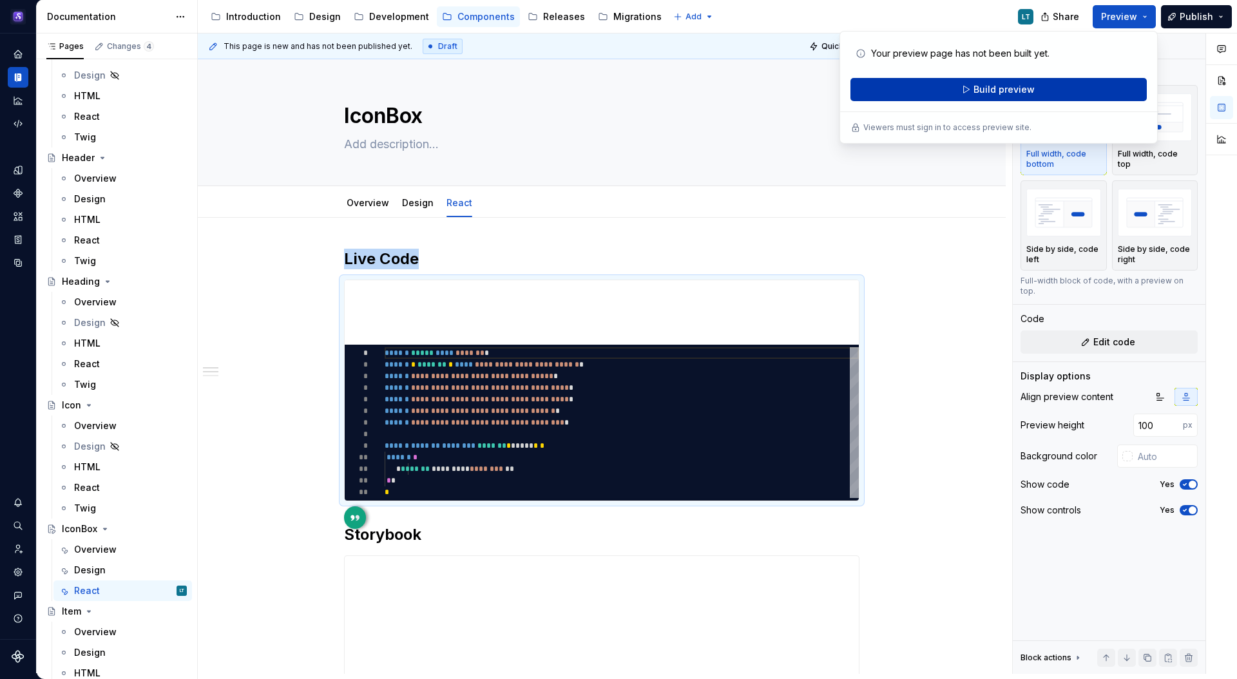
click at [1017, 95] on span "Build preview" at bounding box center [1003, 89] width 61 height 13
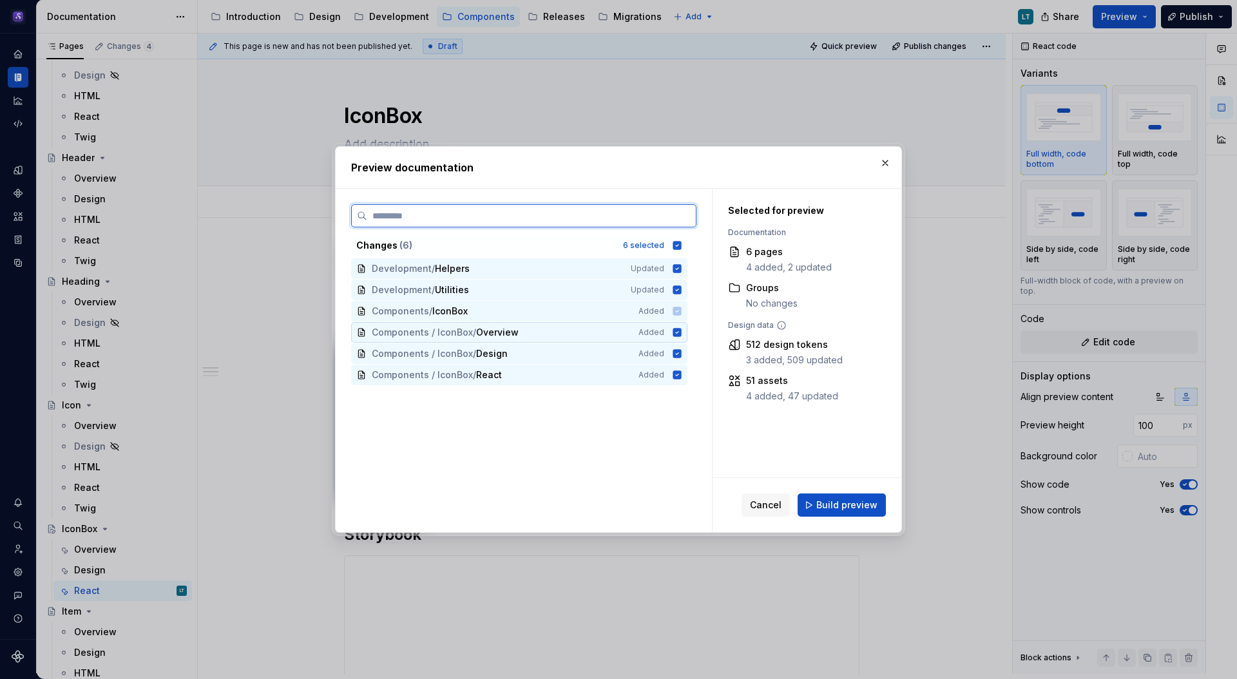
click at [674, 330] on icon at bounding box center [677, 332] width 8 height 8
click at [673, 332] on icon at bounding box center [677, 332] width 10 height 10
click at [678, 281] on div "Development / Utilities Updated" at bounding box center [519, 290] width 336 height 21
click at [678, 269] on icon at bounding box center [677, 268] width 8 height 8
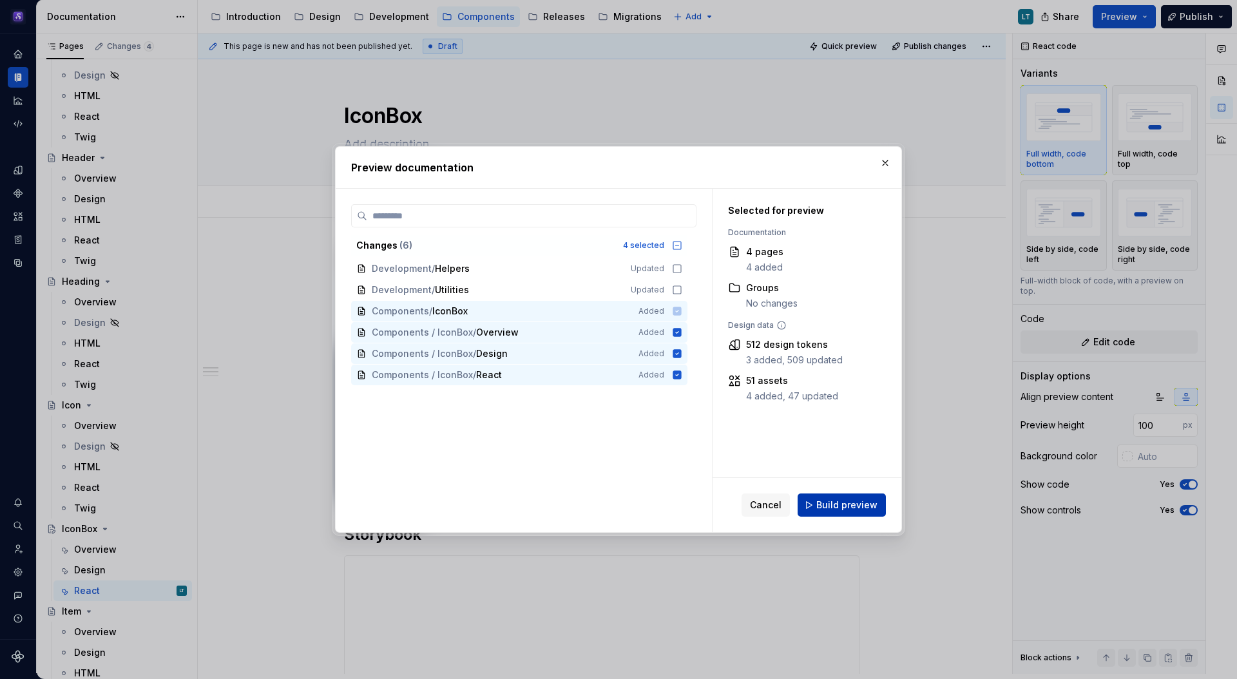
click at [862, 506] on span "Build preview" at bounding box center [846, 504] width 61 height 13
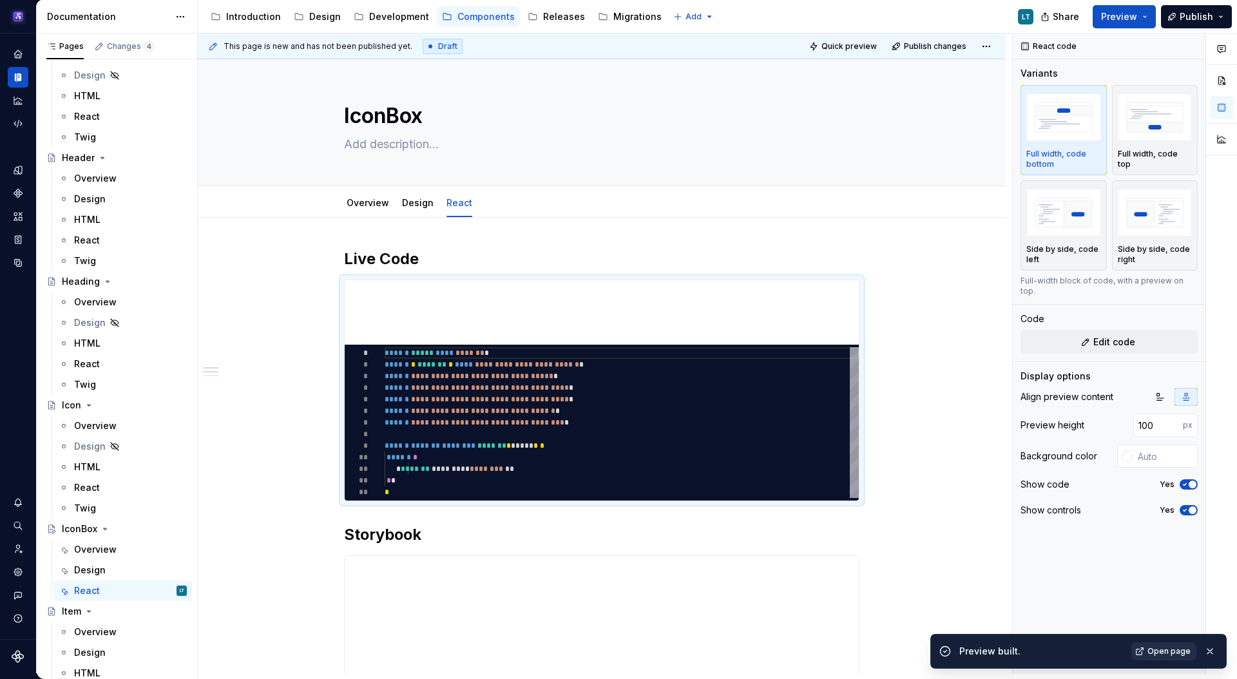
click at [1162, 646] on span "Open page" at bounding box center [1168, 651] width 43 height 10
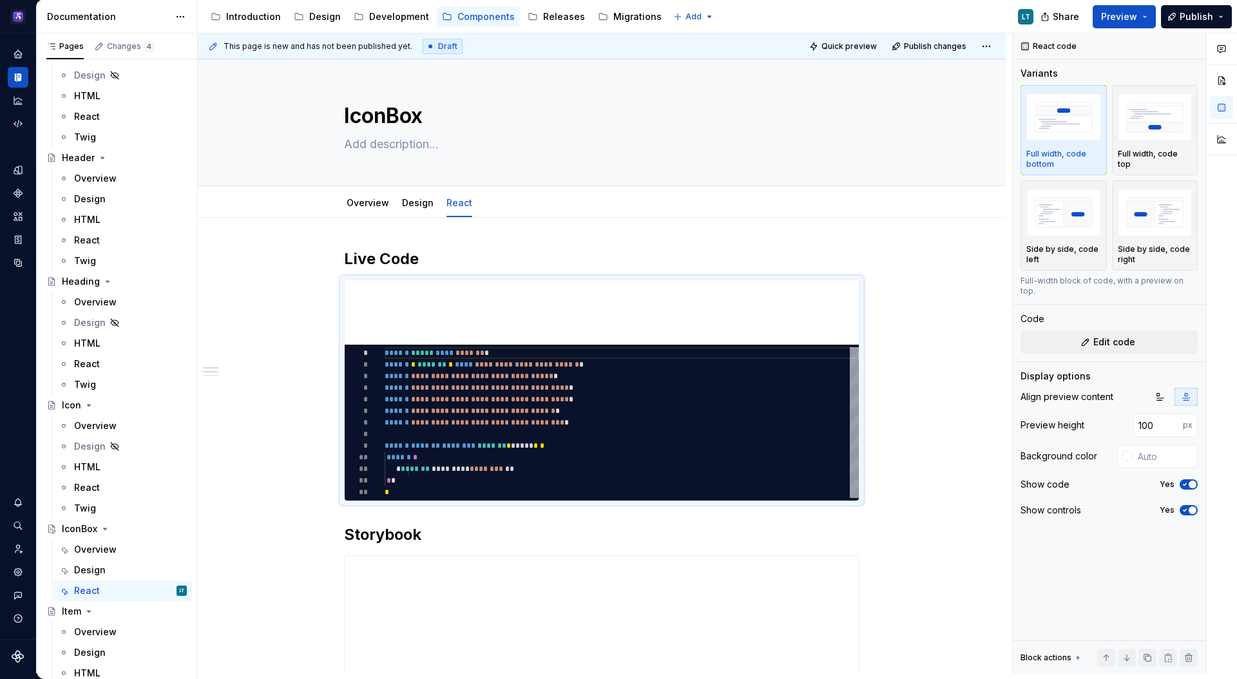
type textarea "*"
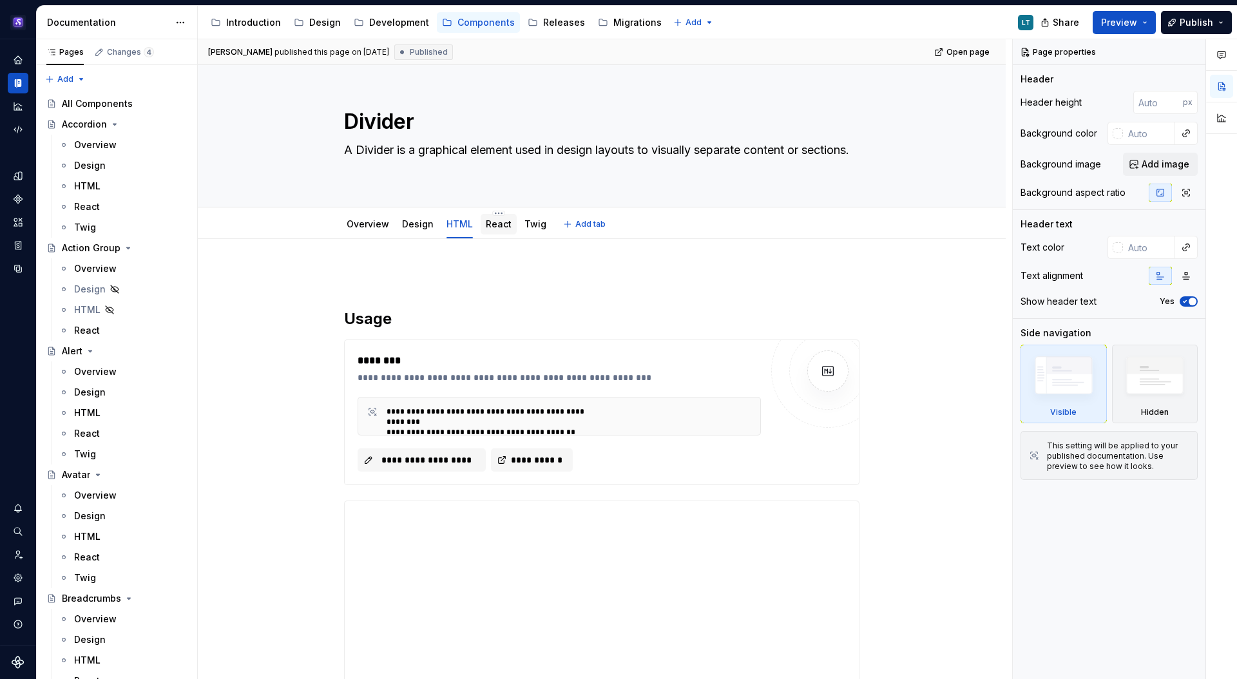
click at [488, 227] on link "React" at bounding box center [499, 223] width 26 height 11
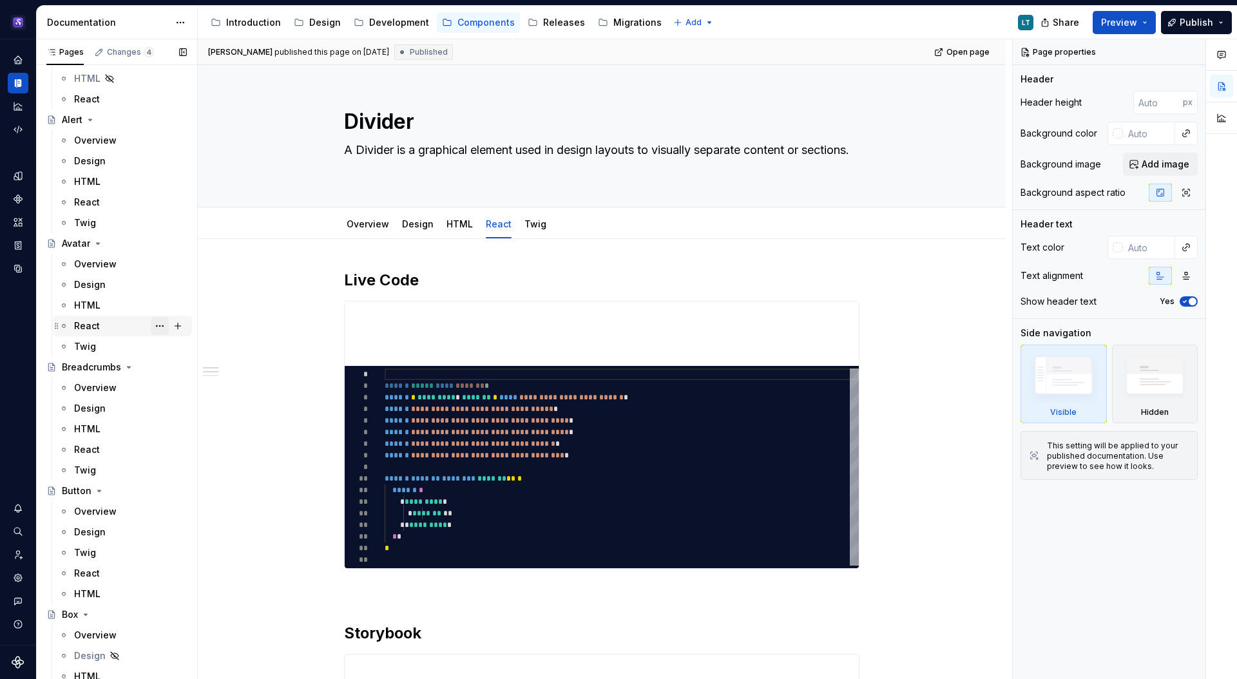
scroll to position [232, 0]
click at [96, 324] on div "React" at bounding box center [87, 325] width 26 height 13
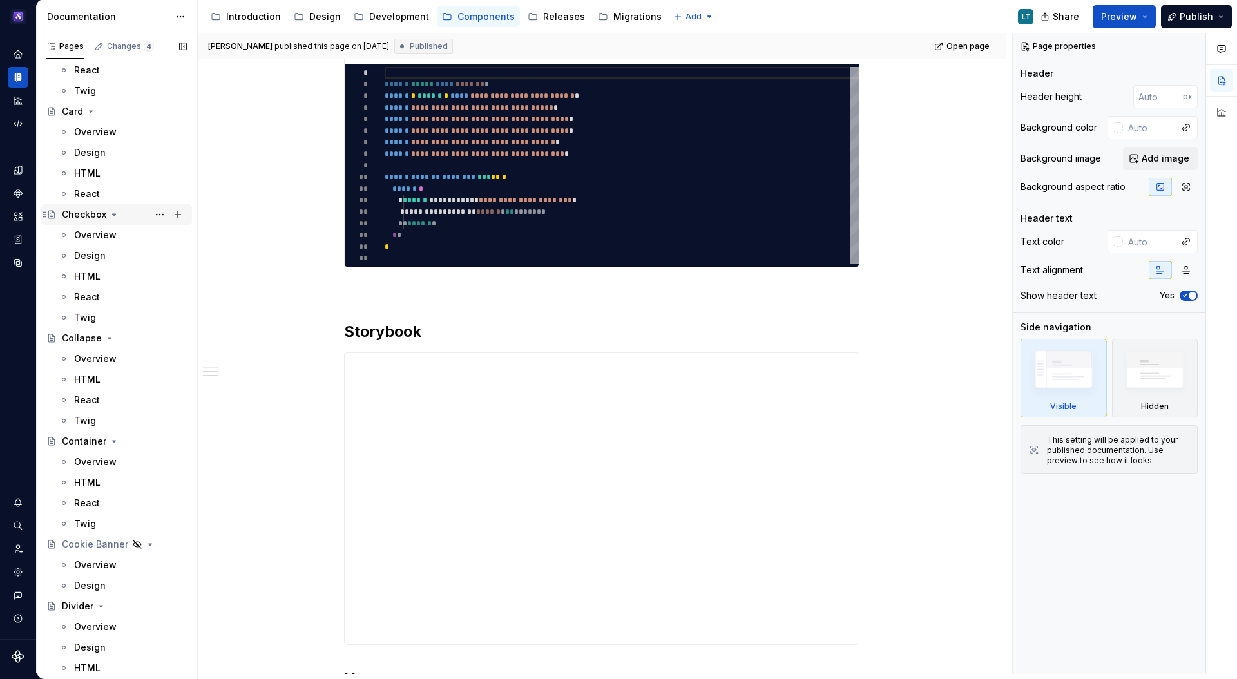
scroll to position [932, 0]
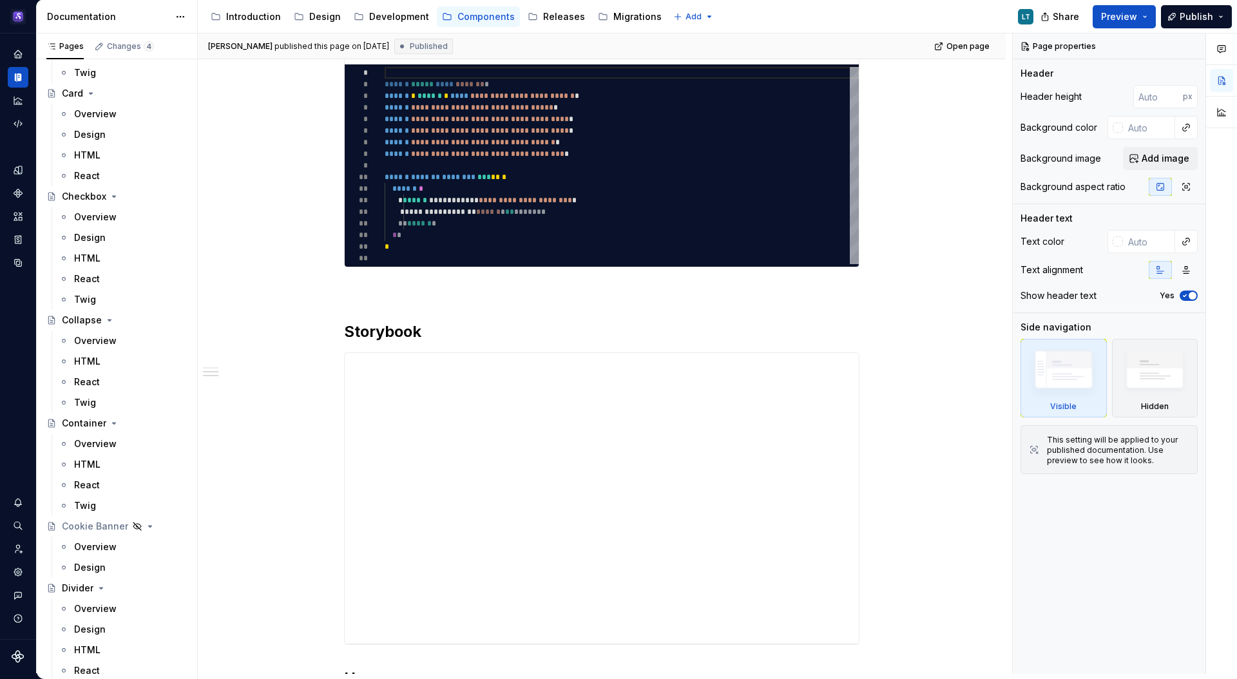
click at [97, 375] on div "React" at bounding box center [87, 381] width 26 height 13
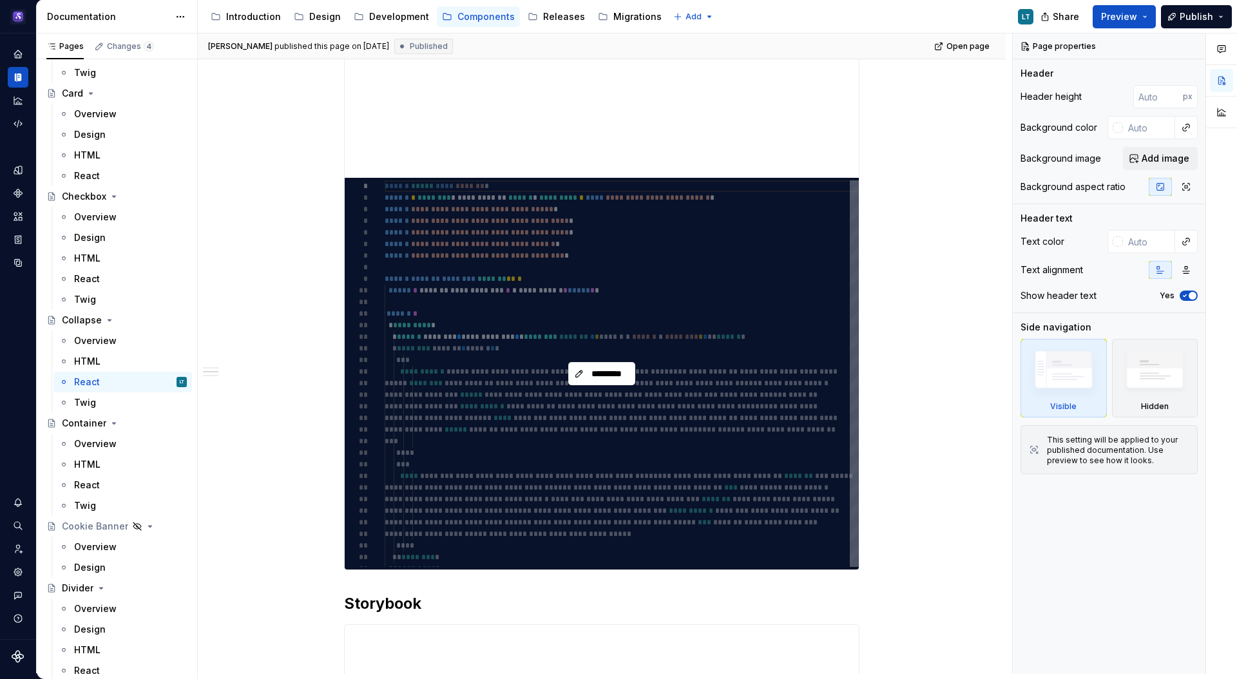
scroll to position [325, 0]
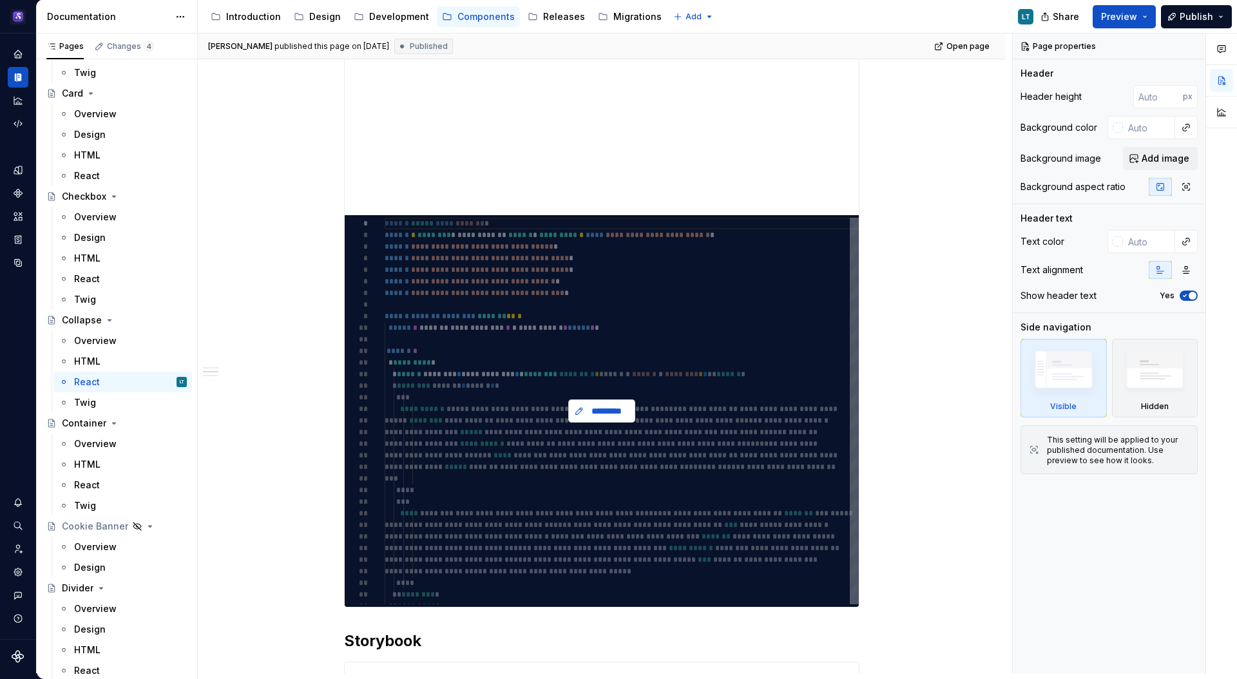
click at [605, 419] on button "*********" at bounding box center [601, 410] width 67 height 23
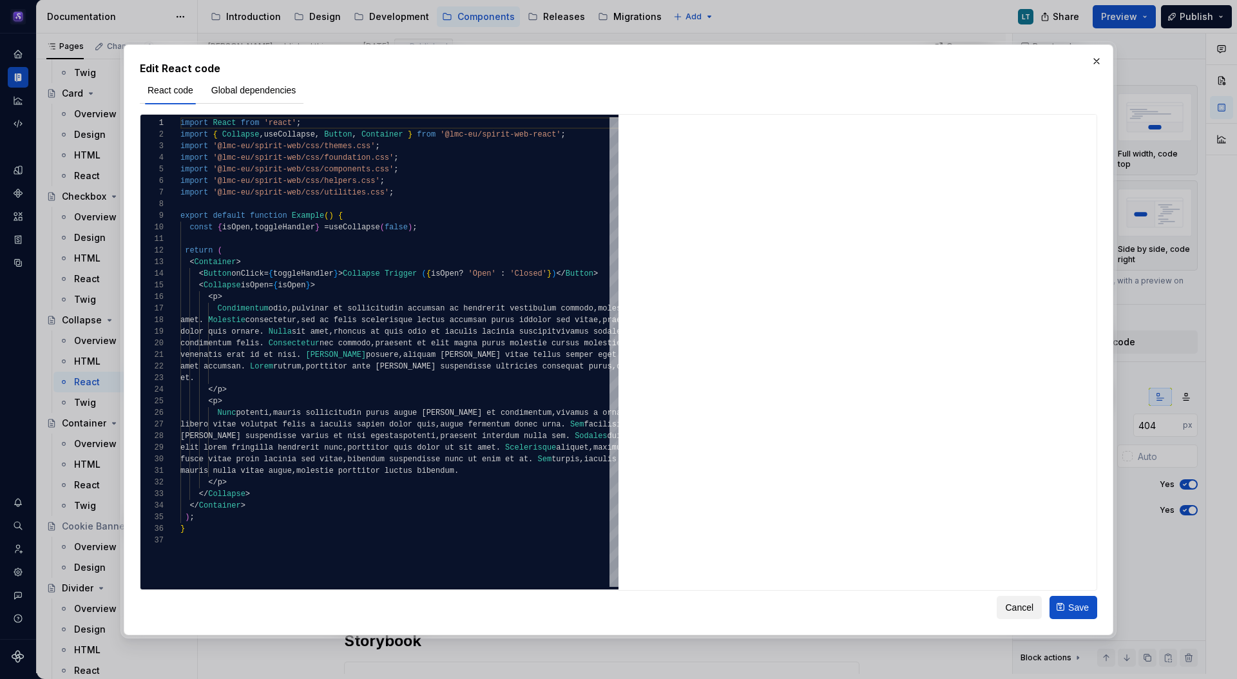
click at [1014, 612] on span "Cancel" at bounding box center [1019, 606] width 28 height 13
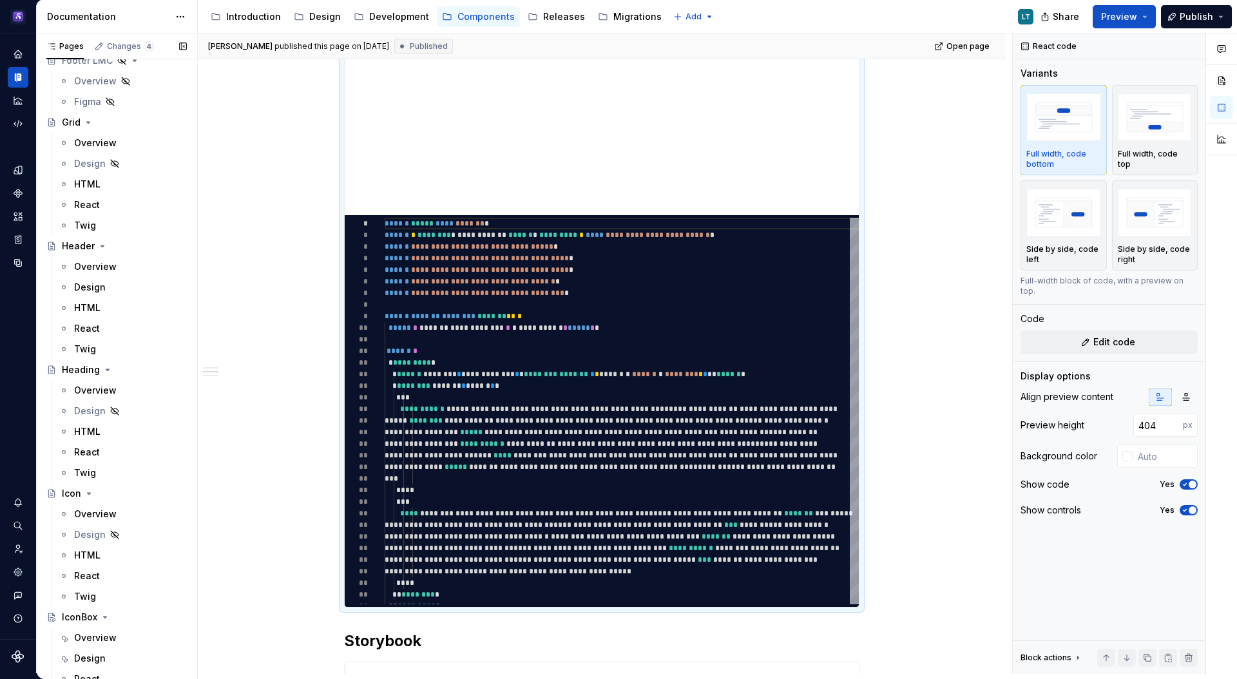
scroll to position [2409, 0]
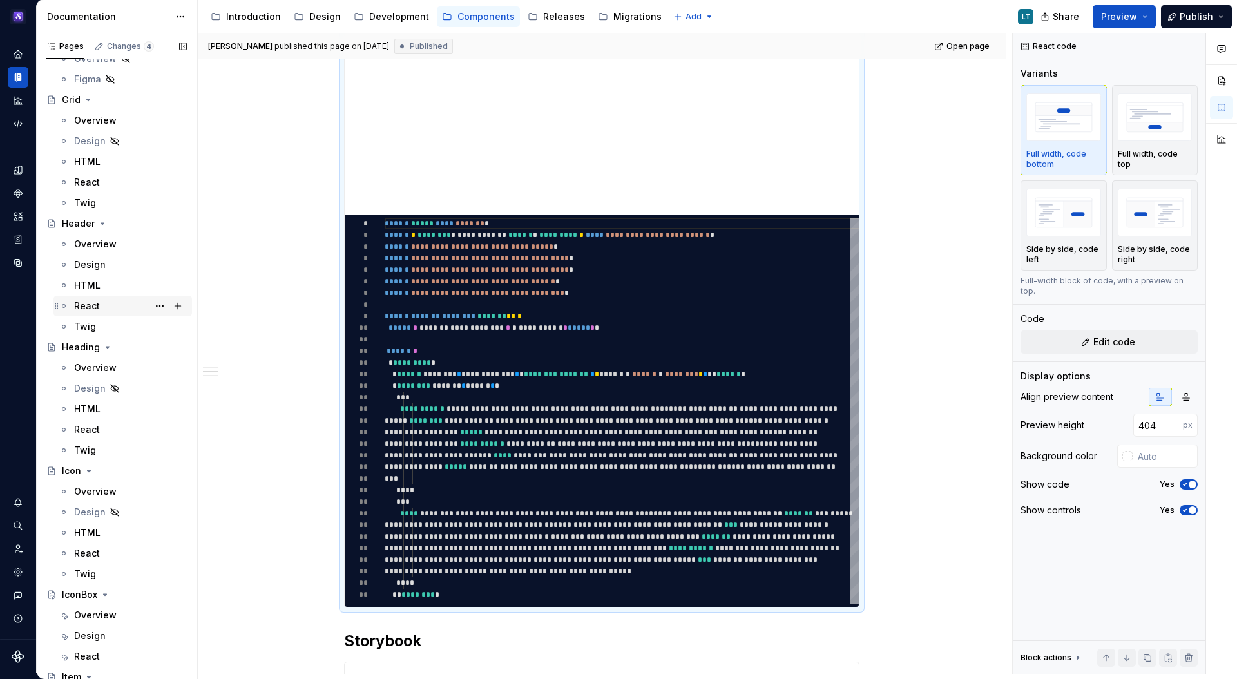
click at [95, 303] on div "React" at bounding box center [87, 305] width 26 height 13
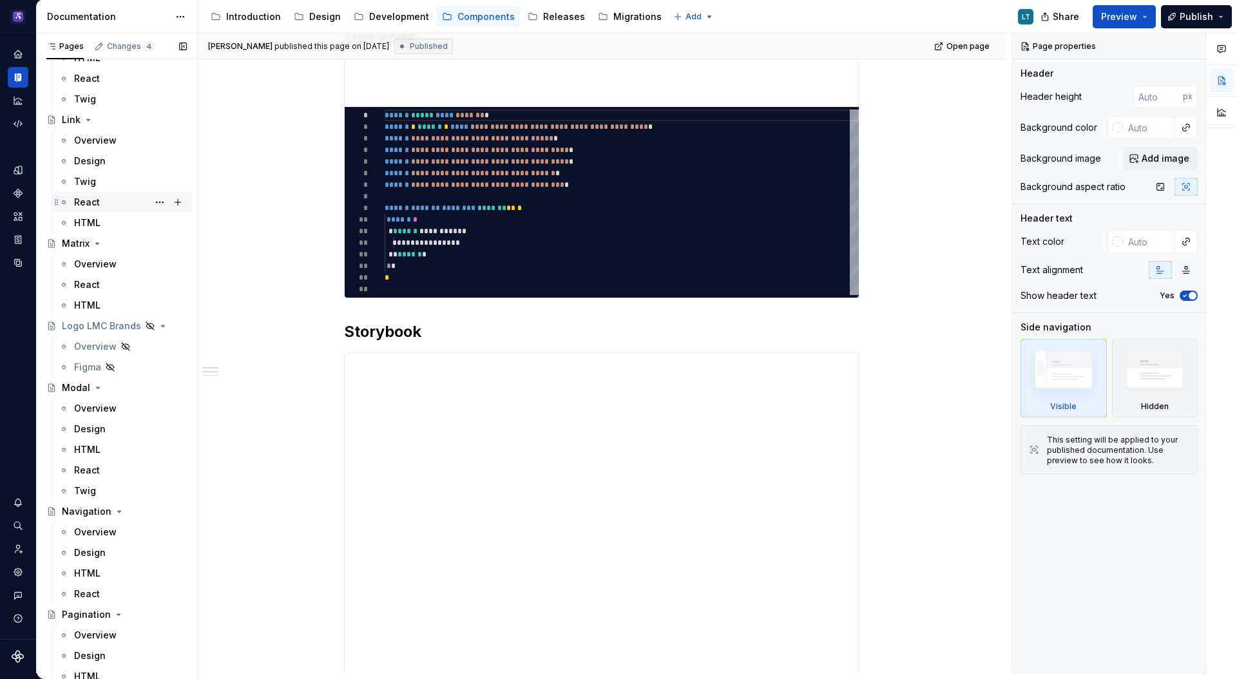
scroll to position [3151, 0]
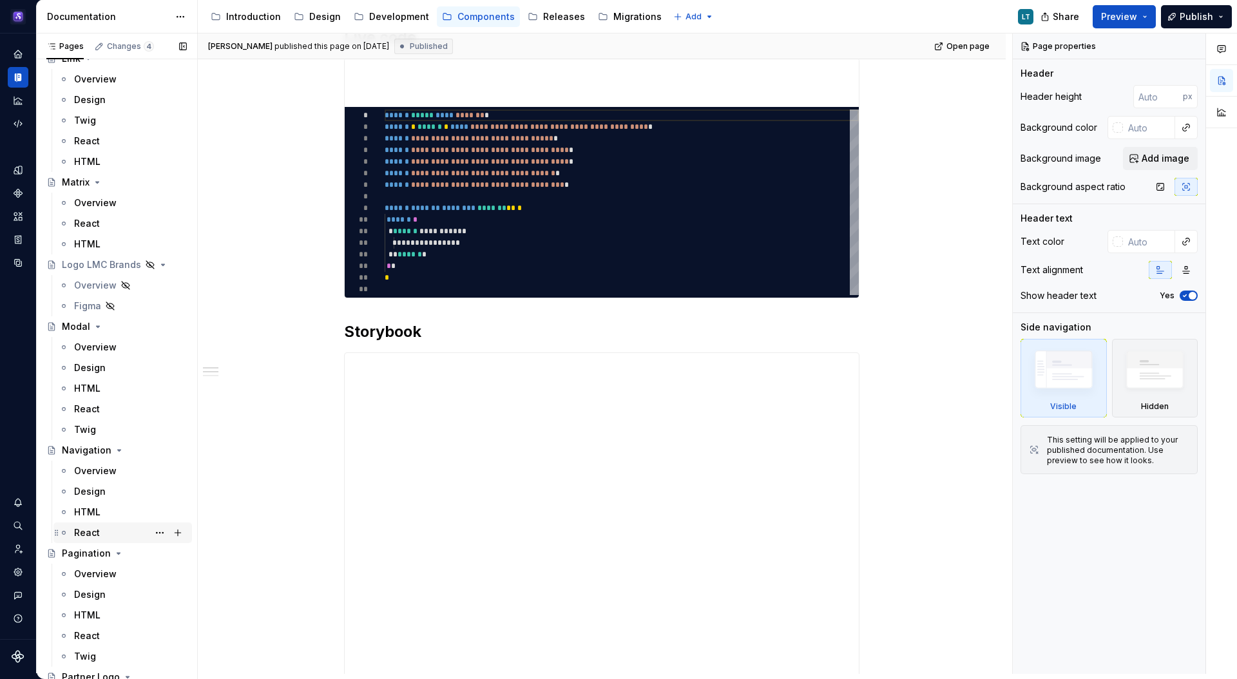
click at [97, 528] on div "React" at bounding box center [87, 532] width 26 height 13
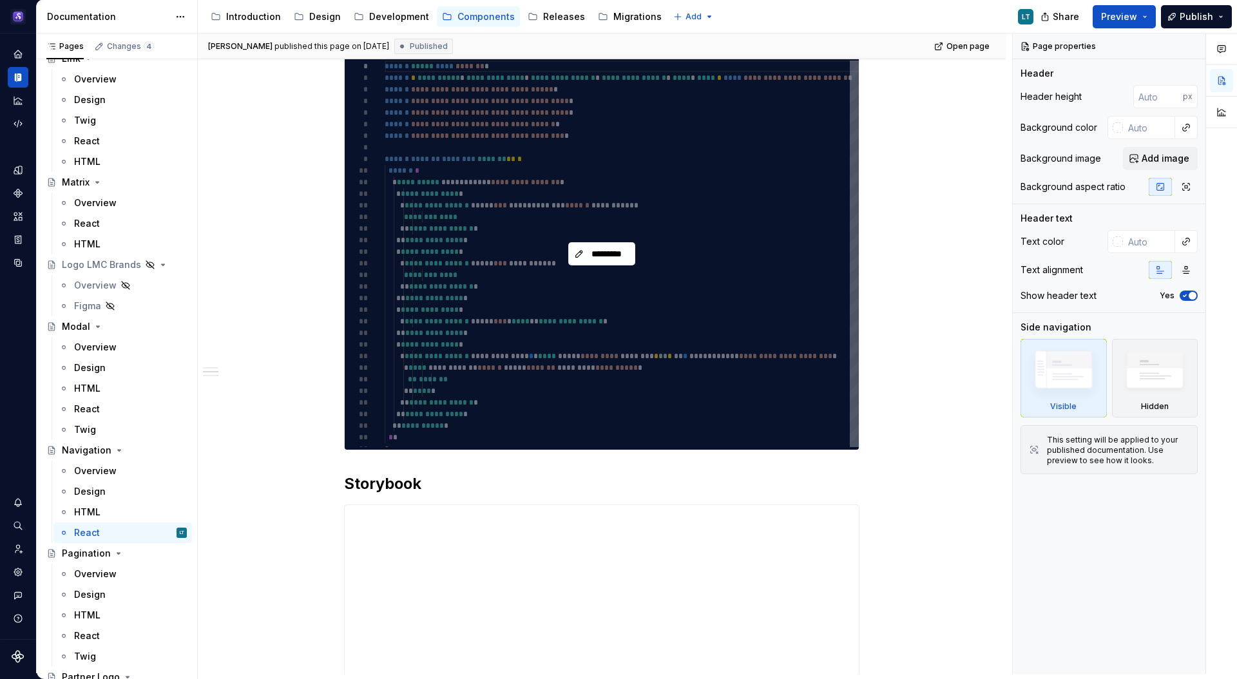
scroll to position [309, 0]
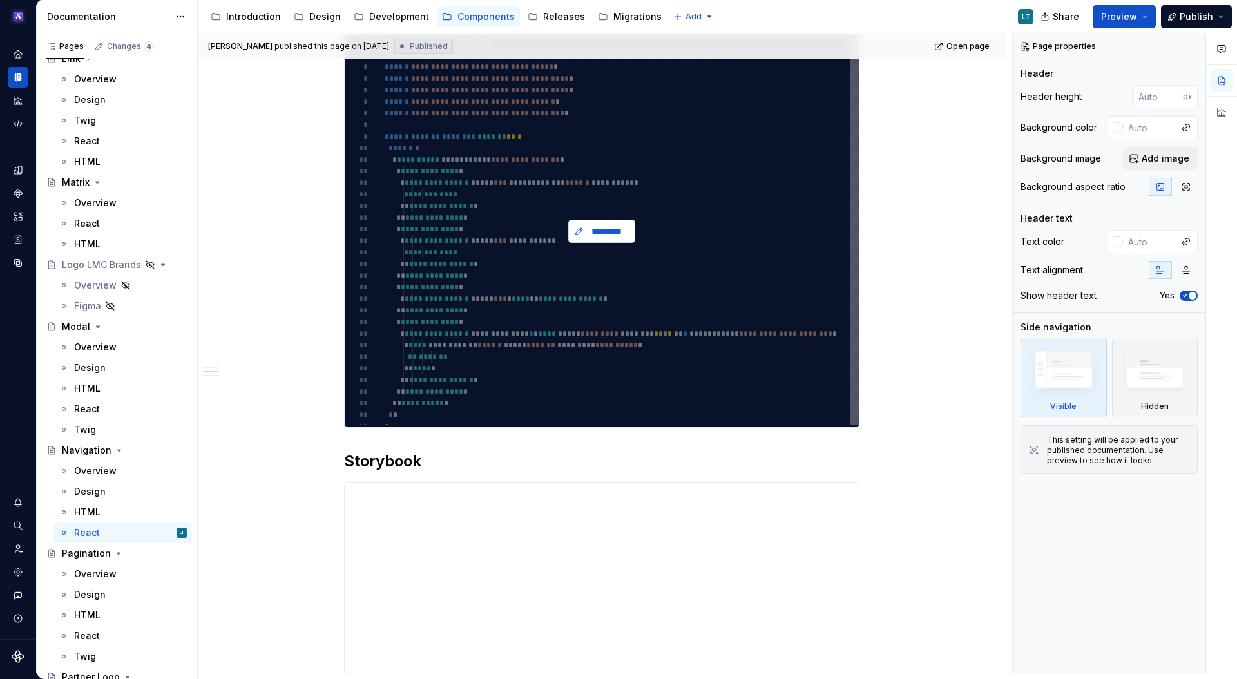
click at [605, 233] on span "*********" at bounding box center [607, 231] width 40 height 13
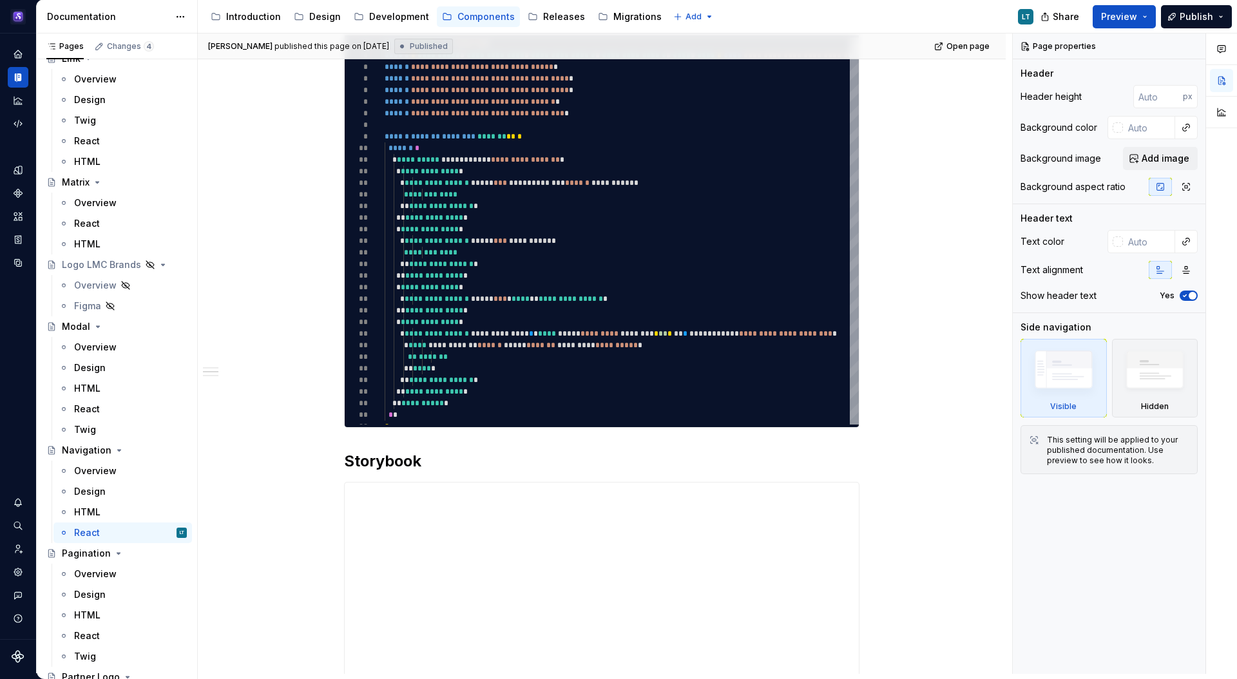
type textarea "*"
